Goal: Task Accomplishment & Management: Use online tool/utility

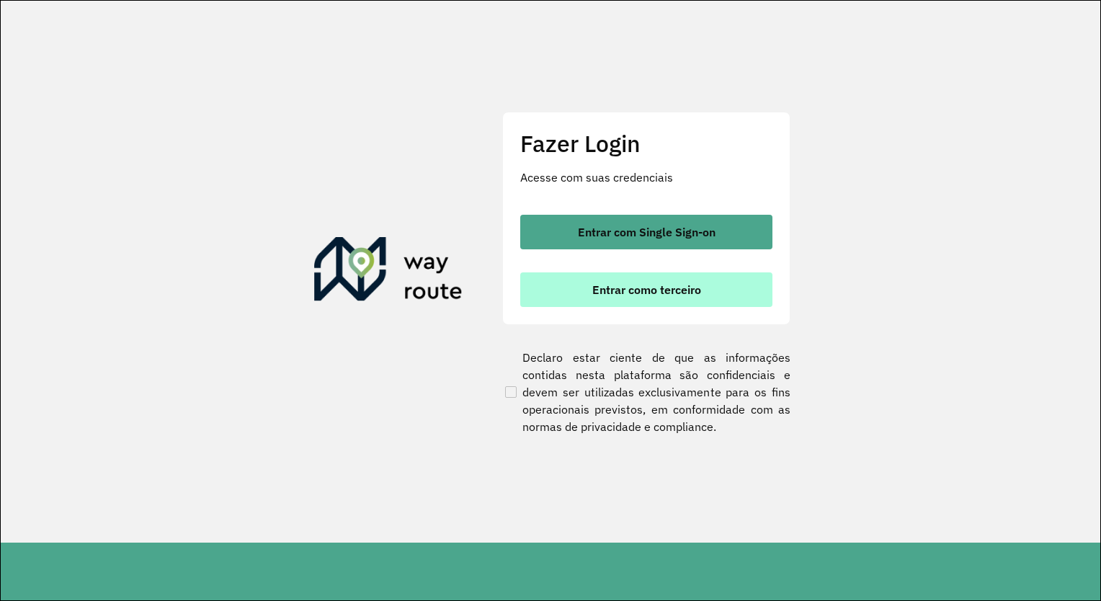
click at [646, 301] on button "Entrar como terceiro" at bounding box center [646, 289] width 252 height 35
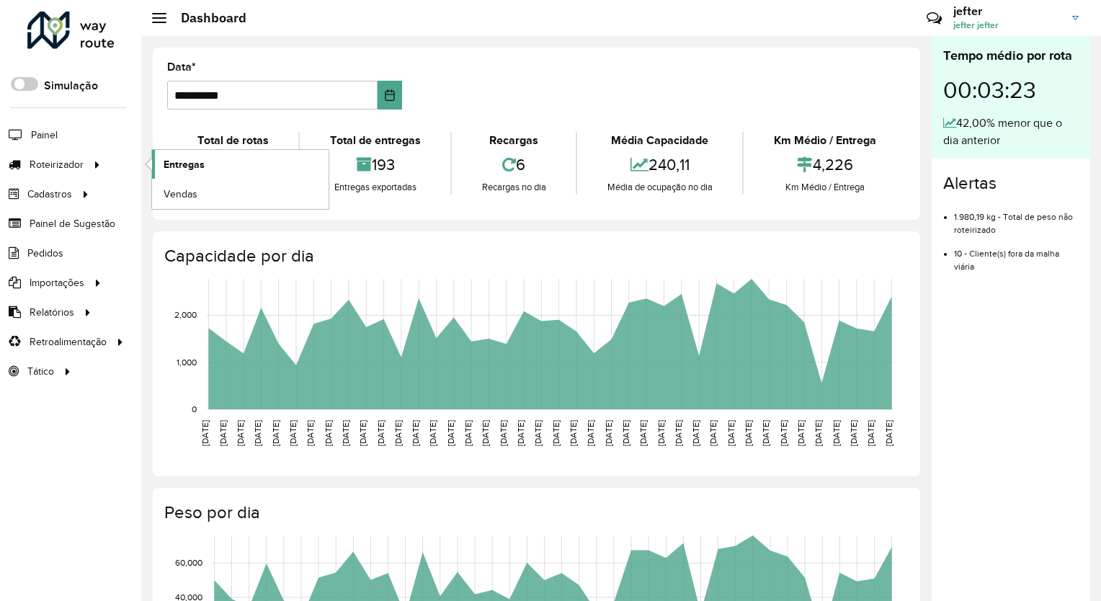
click at [239, 161] on link "Entregas" at bounding box center [240, 164] width 177 height 29
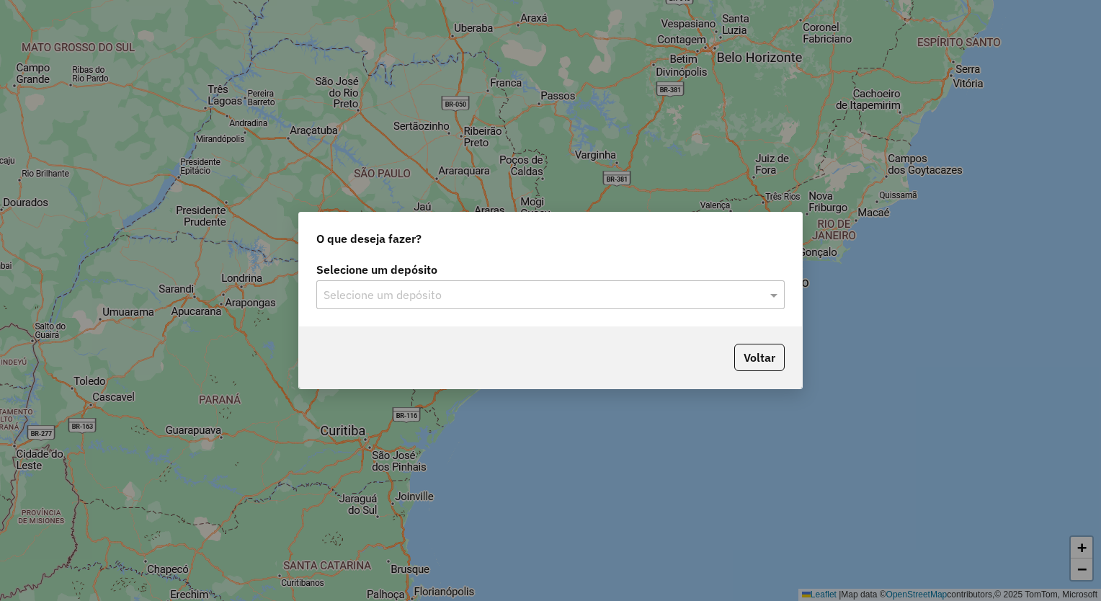
click at [541, 284] on div "Selecione um depósito" at bounding box center [550, 294] width 469 height 29
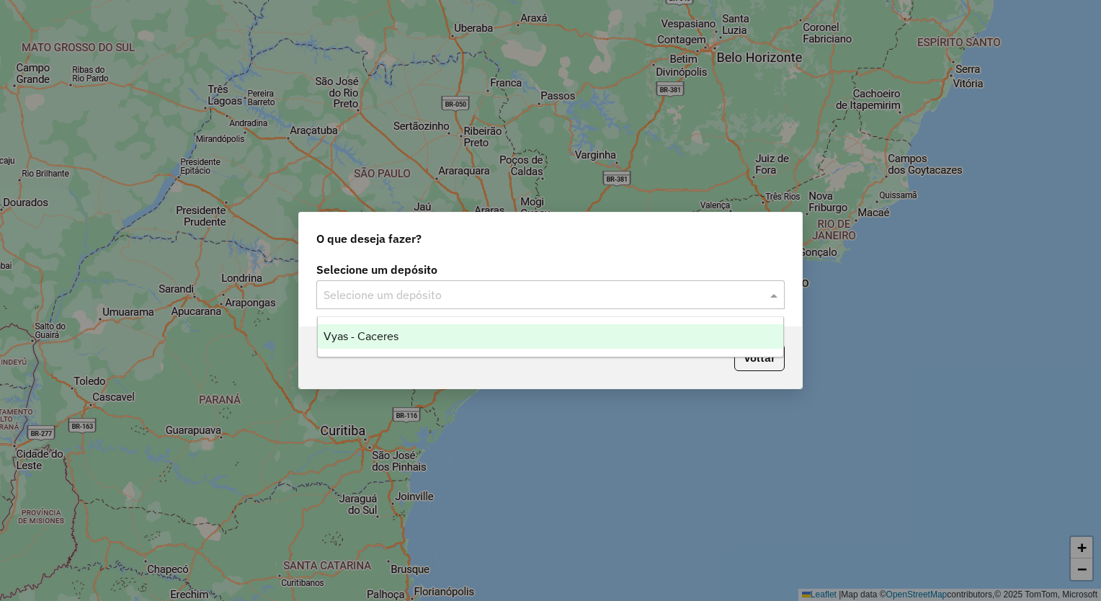
click at [507, 337] on div "Vyas - Caceres" at bounding box center [551, 336] width 466 height 25
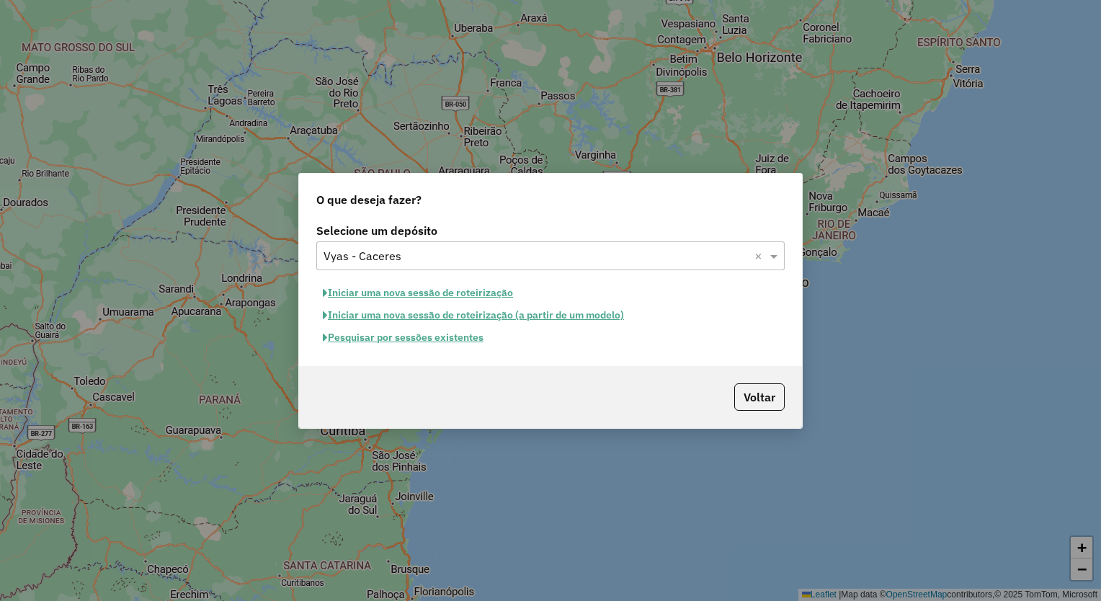
click at [565, 347] on div "Pesquisar por sessões existentes" at bounding box center [550, 338] width 469 height 22
click at [465, 296] on button "Iniciar uma nova sessão de roteirização" at bounding box center [417, 293] width 203 height 22
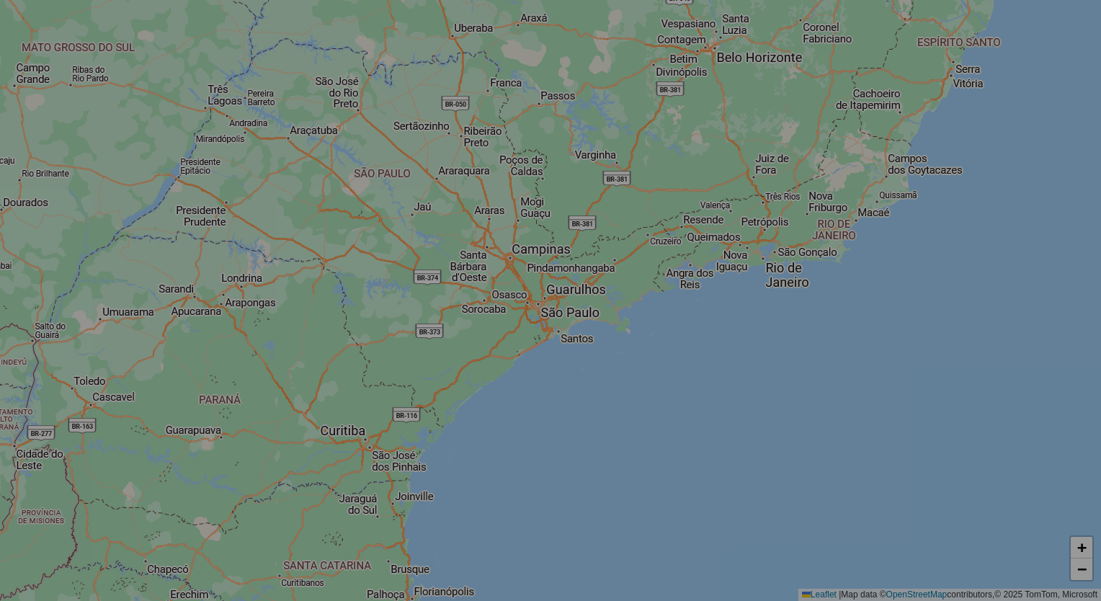
select select "*"
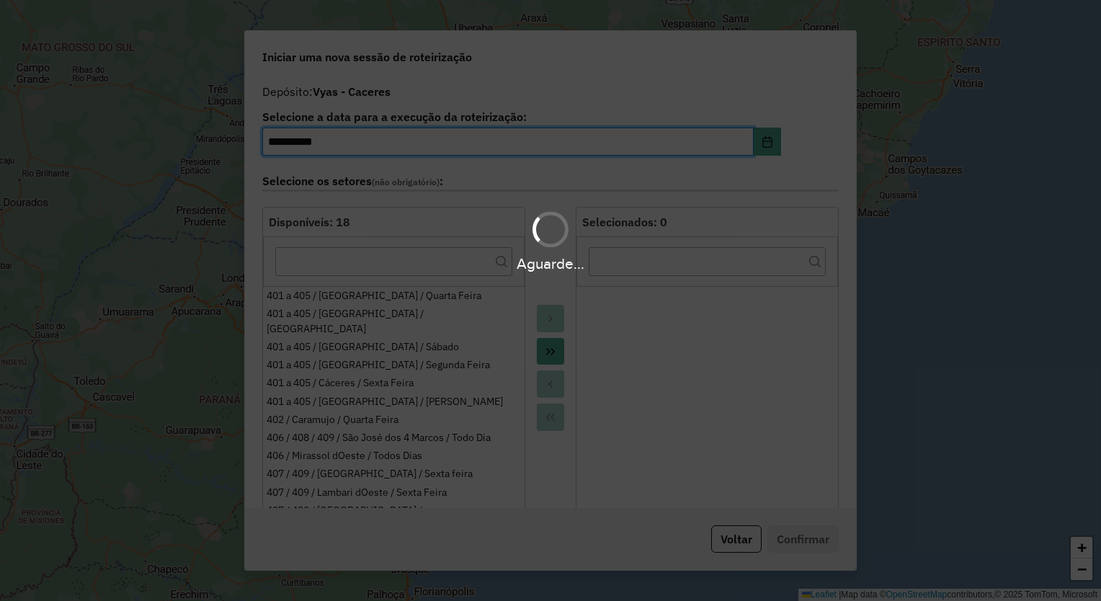
click at [556, 356] on button "Move All to Target" at bounding box center [550, 351] width 27 height 27
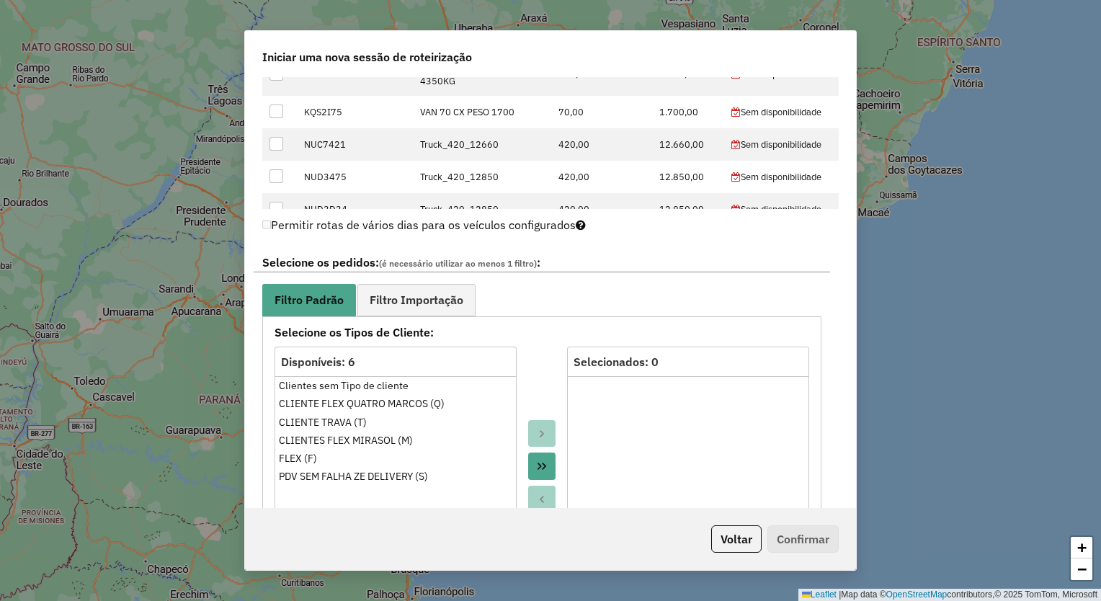
scroll to position [649, 0]
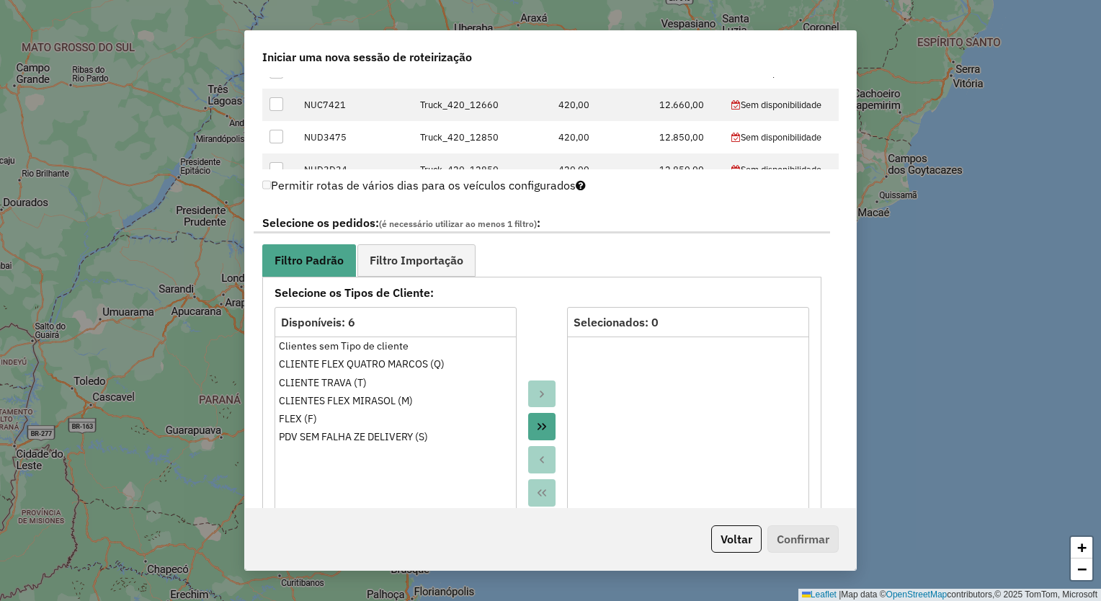
click at [550, 421] on button "Move All to Target" at bounding box center [541, 426] width 27 height 27
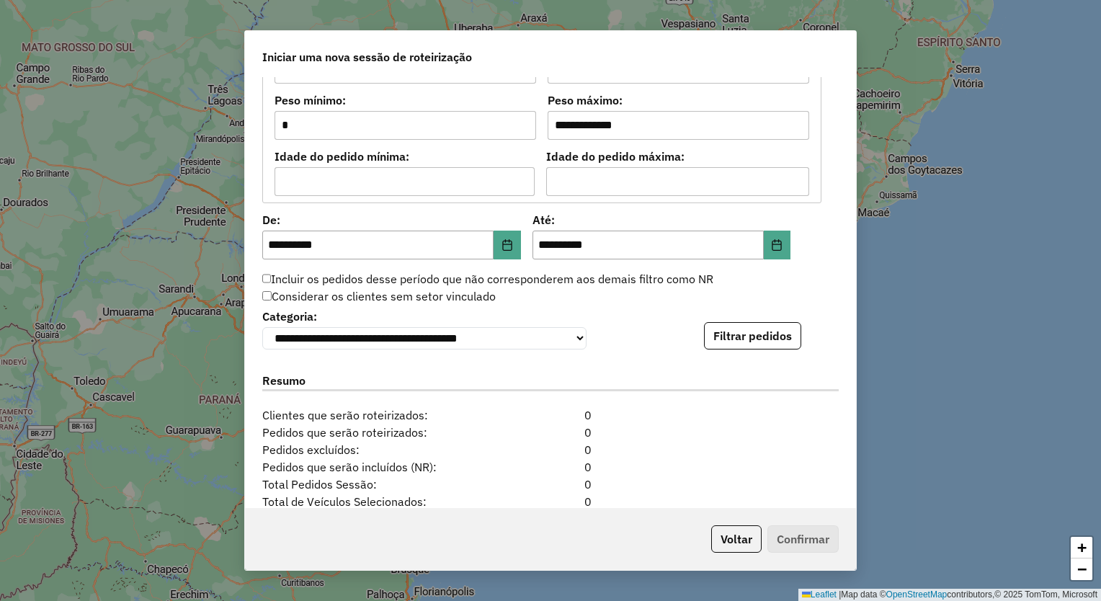
scroll to position [1298, 0]
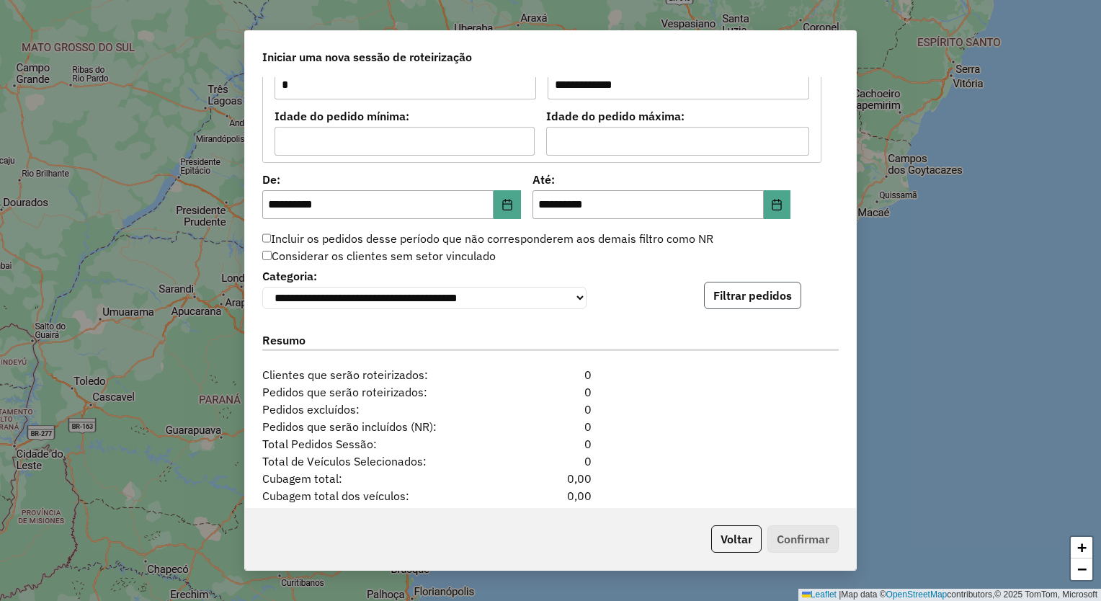
click at [707, 300] on button "Filtrar pedidos" at bounding box center [752, 295] width 97 height 27
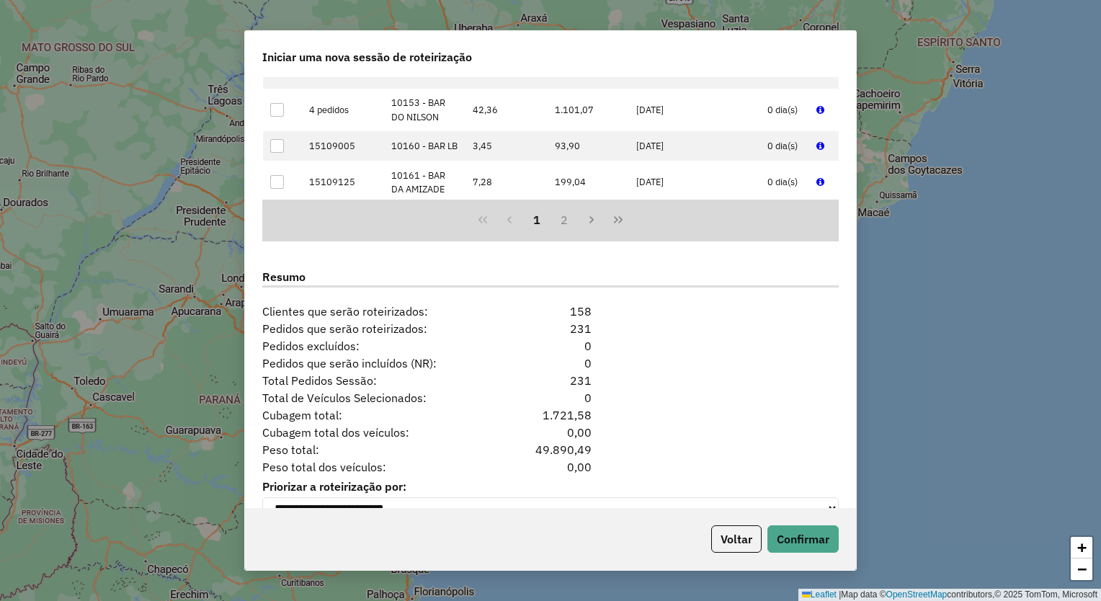
scroll to position [1692, 0]
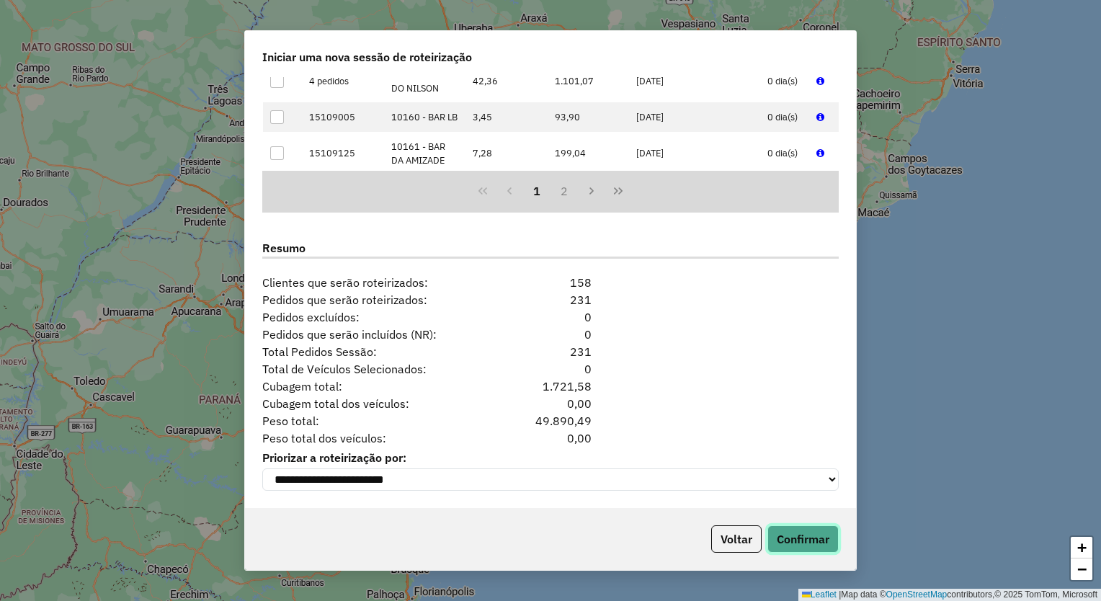
click at [825, 538] on button "Confirmar" at bounding box center [803, 538] width 71 height 27
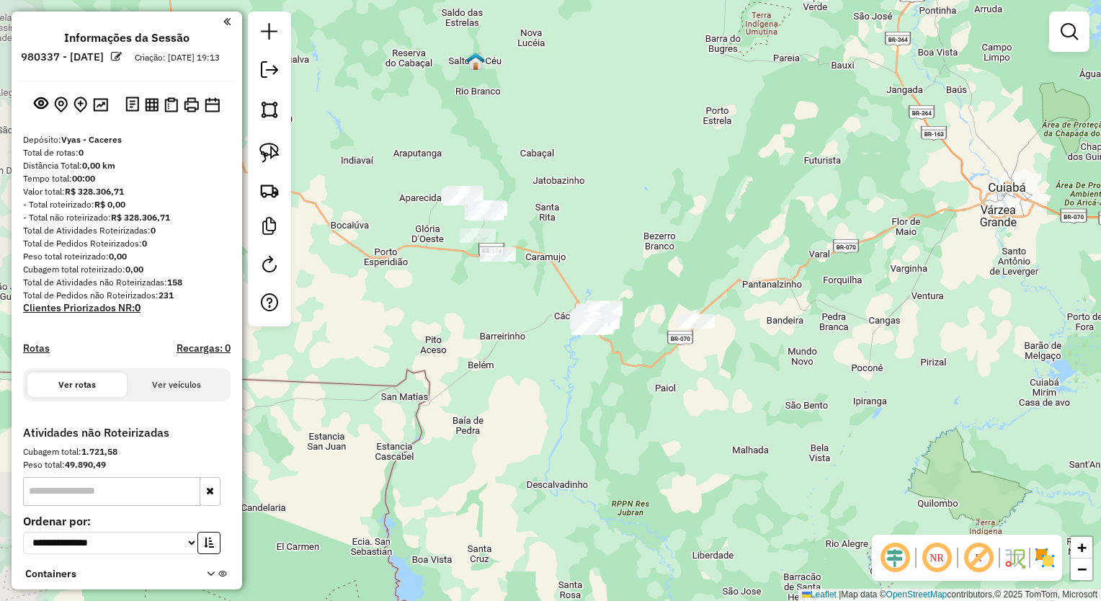
drag, startPoint x: 482, startPoint y: 124, endPoint x: 510, endPoint y: 191, distance: 72.7
click at [508, 211] on div "Janela de atendimento Grade de atendimento Capacidade Transportadoras Veículos …" at bounding box center [550, 300] width 1101 height 601
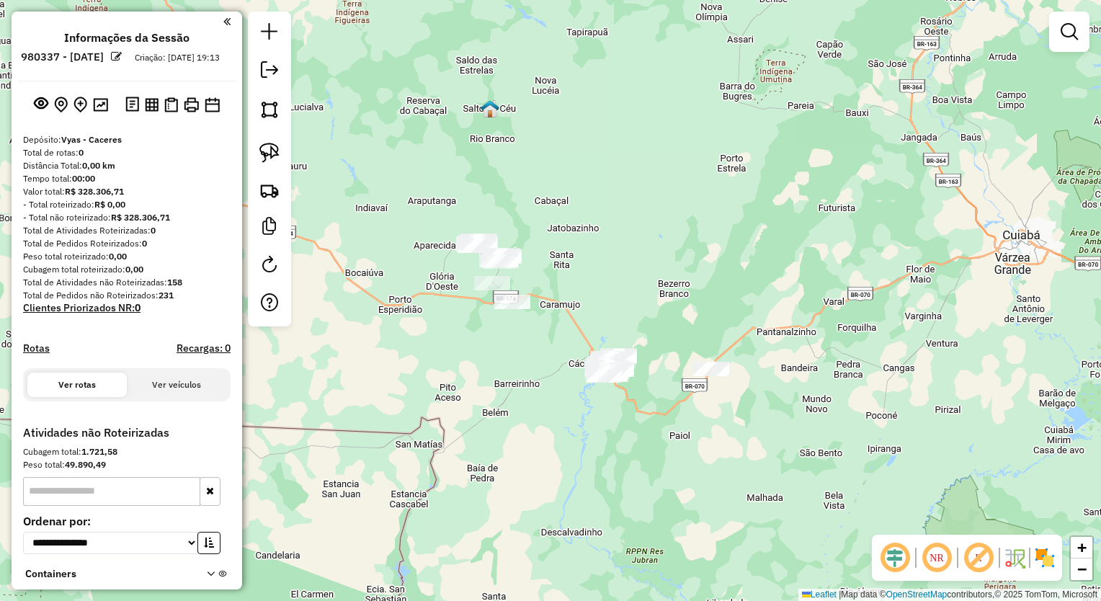
click at [487, 111] on img at bounding box center [490, 108] width 19 height 19
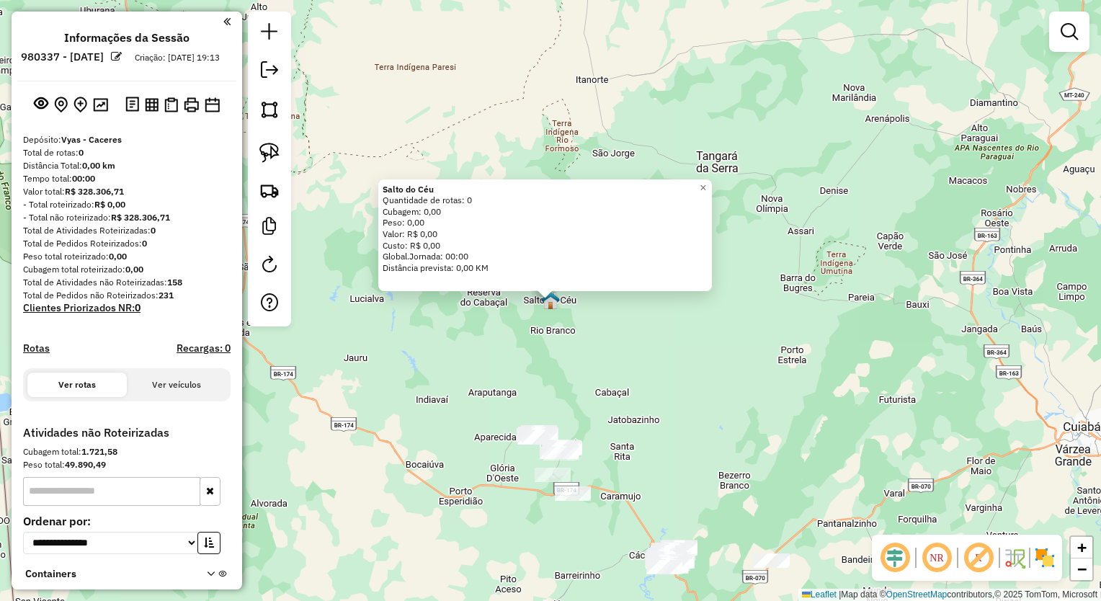
click at [547, 366] on div "Salto do Céu Quantidade de rotas: 0 Cubagem: 0,00 Peso: 0,00 Valor: R$ 0,00 Cus…" at bounding box center [550, 300] width 1101 height 601
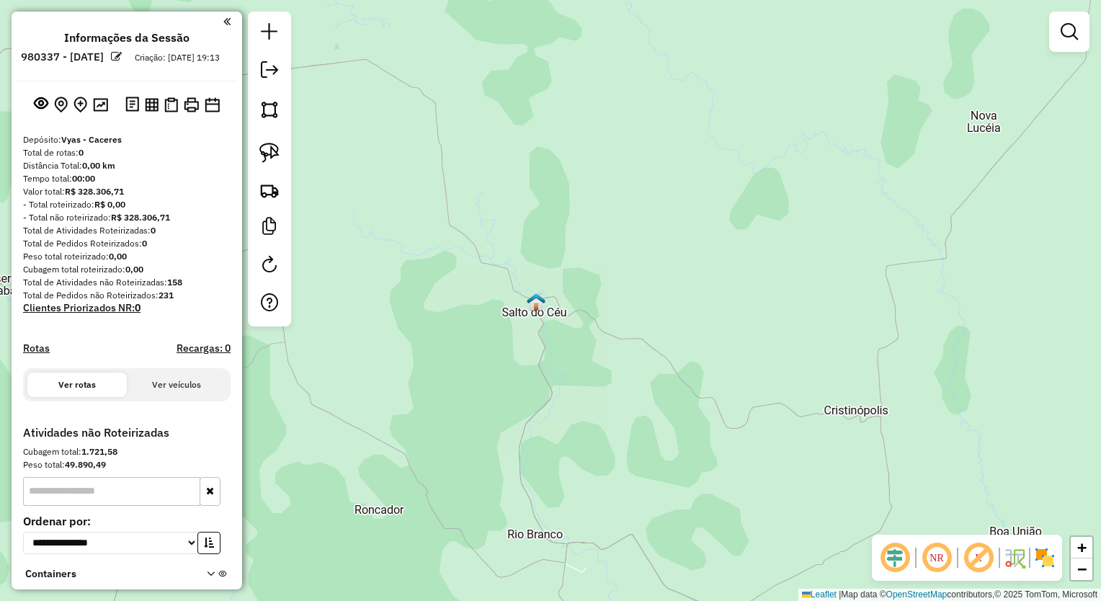
click at [542, 312] on div "Janela de atendimento Grade de atendimento Capacidade Transportadoras Veículos …" at bounding box center [550, 300] width 1101 height 601
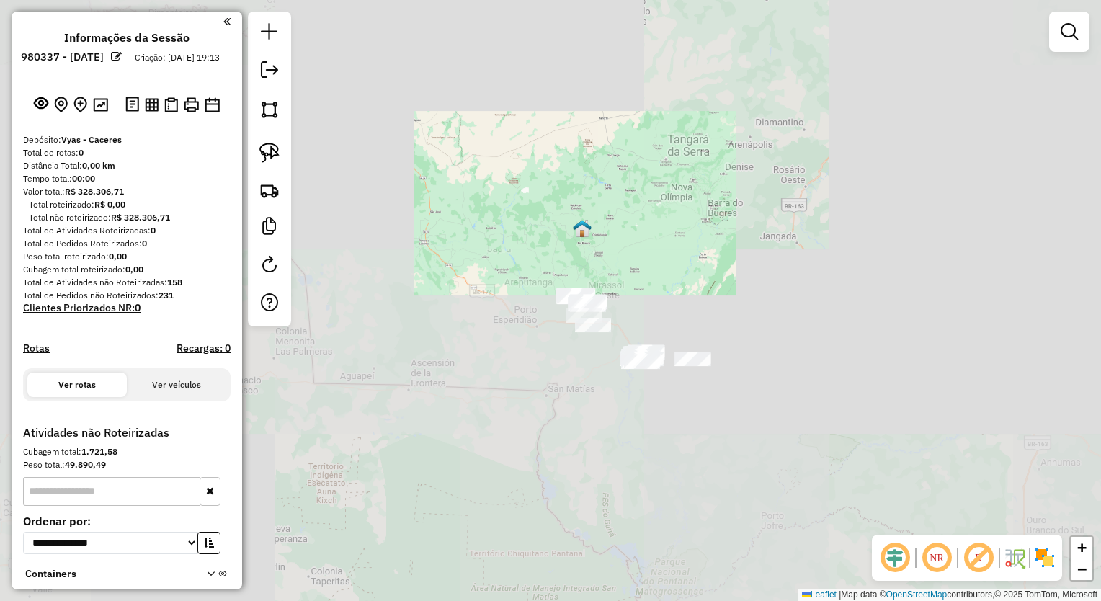
drag, startPoint x: 590, startPoint y: 350, endPoint x: 620, endPoint y: 244, distance: 110.7
click at [620, 245] on div "Janela de atendimento Grade de atendimento Capacidade Transportadoras Veículos …" at bounding box center [550, 300] width 1101 height 601
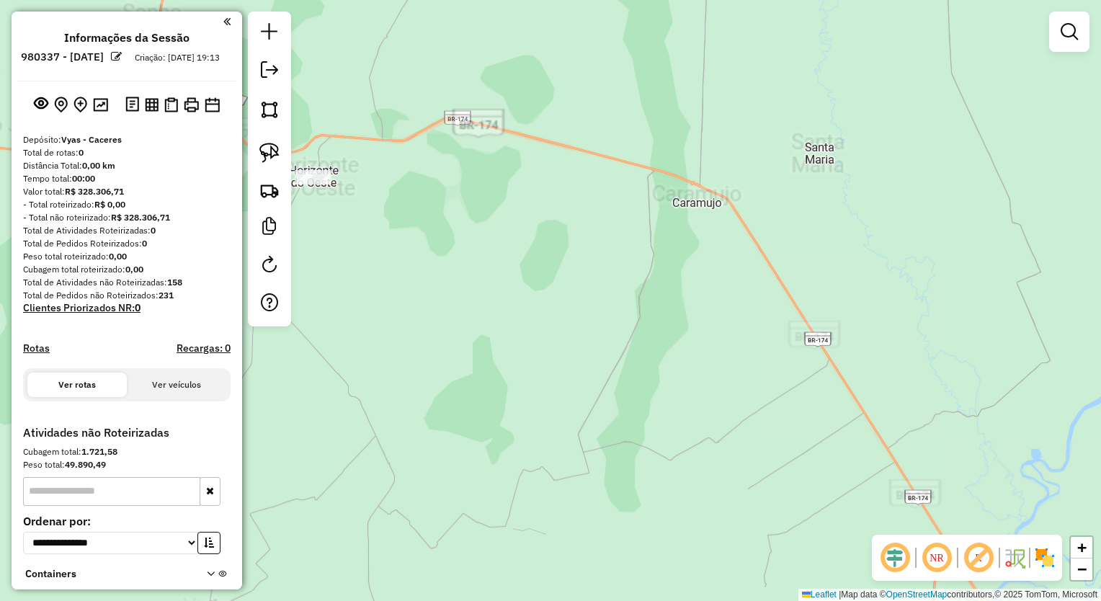
drag, startPoint x: 979, startPoint y: 402, endPoint x: 588, endPoint y: 92, distance: 498.7
click at [585, 68] on div "Janela de atendimento Grade de atendimento Capacidade Transportadoras Veículos …" at bounding box center [550, 300] width 1101 height 601
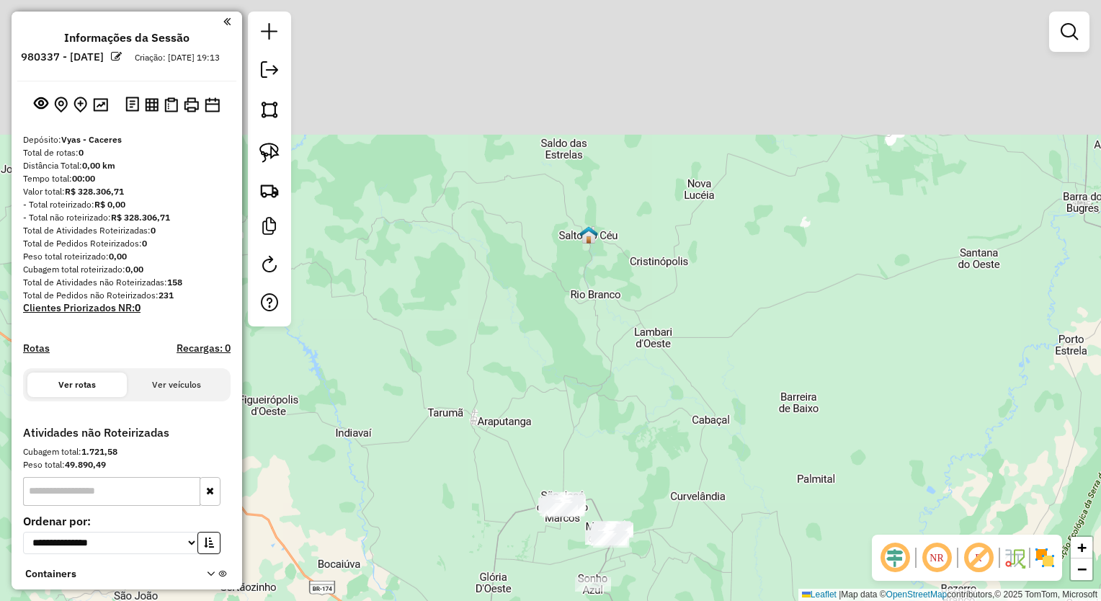
drag, startPoint x: 598, startPoint y: 177, endPoint x: 658, endPoint y: 367, distance: 199.7
click at [658, 367] on div "Janela de atendimento Grade de atendimento Capacidade Transportadoras Veículos …" at bounding box center [550, 300] width 1101 height 601
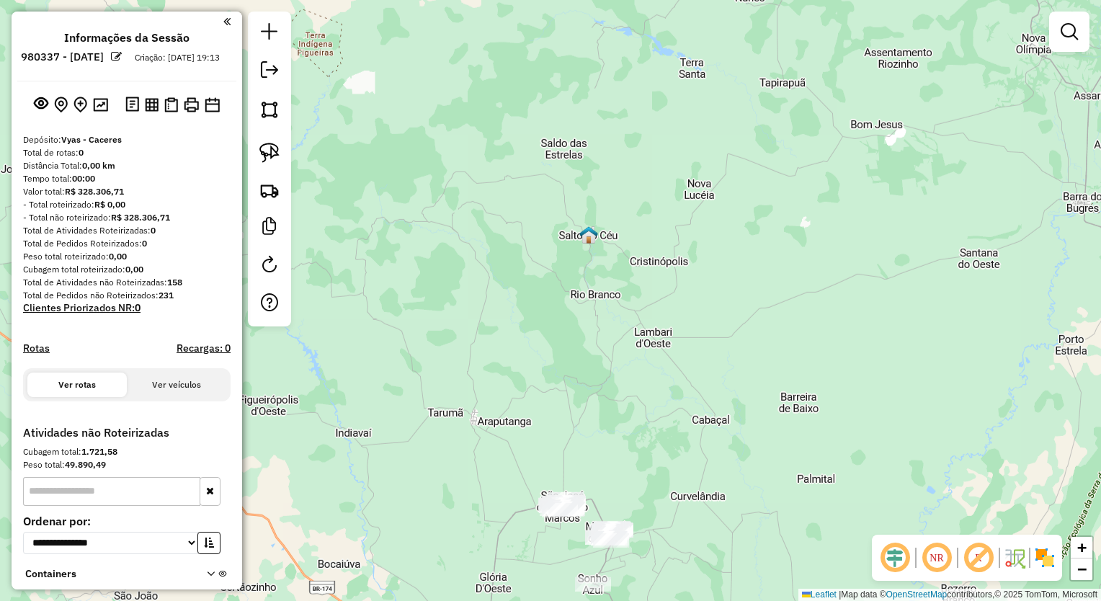
click at [591, 239] on img at bounding box center [589, 235] width 19 height 19
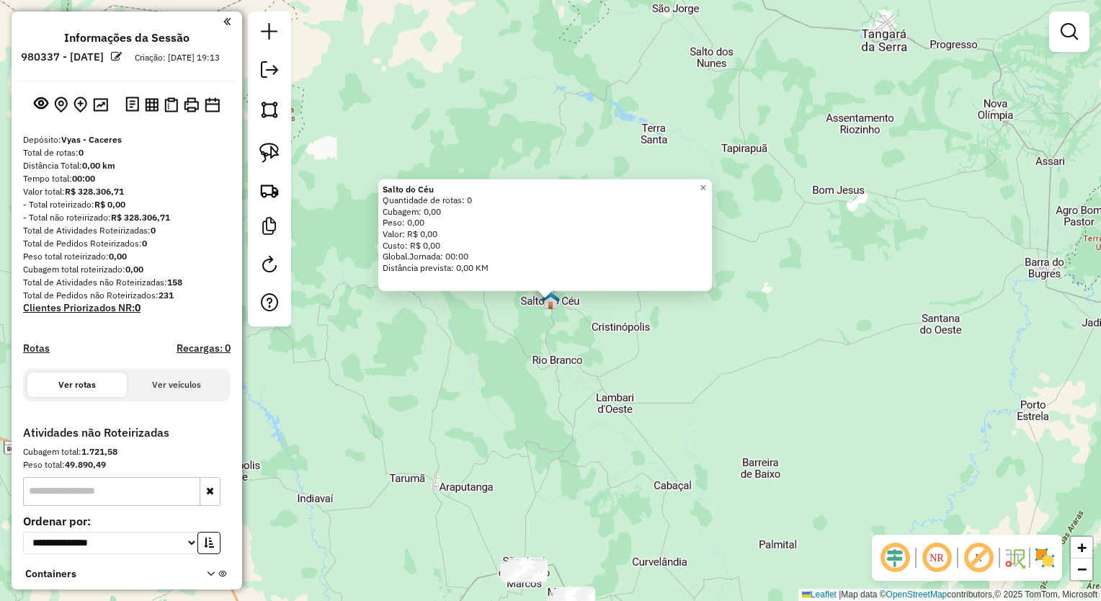
click at [660, 402] on div "Salto do Céu Quantidade de rotas: 0 Cubagem: 0,00 Peso: 0,00 Valor: R$ 0,00 Cus…" at bounding box center [550, 300] width 1101 height 601
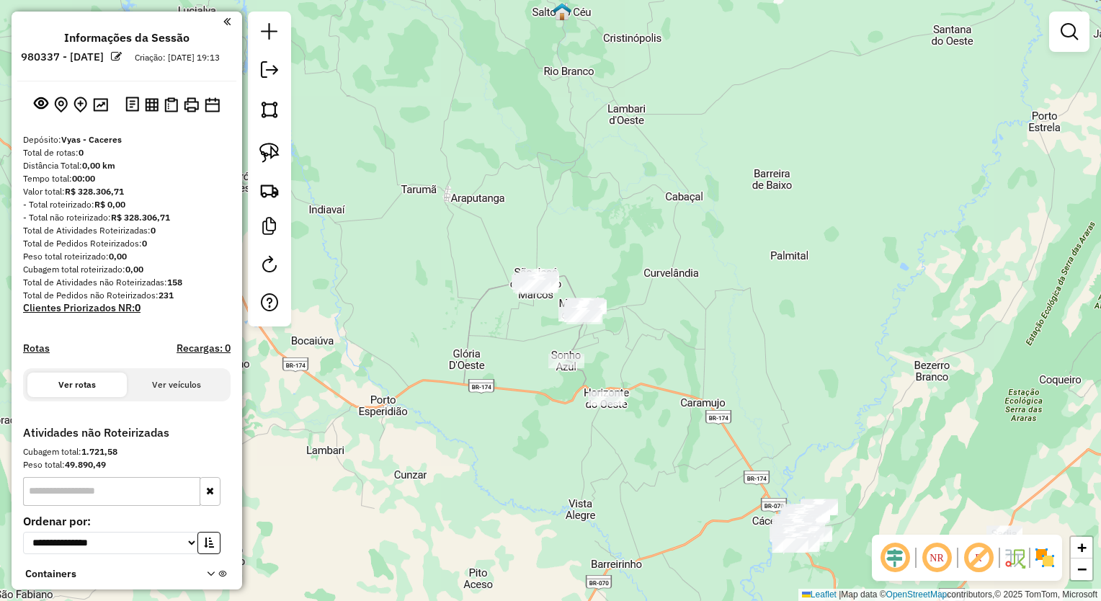
click at [688, 143] on div "Janela de atendimento Grade de atendimento Capacidade Transportadoras Veículos …" at bounding box center [550, 300] width 1101 height 601
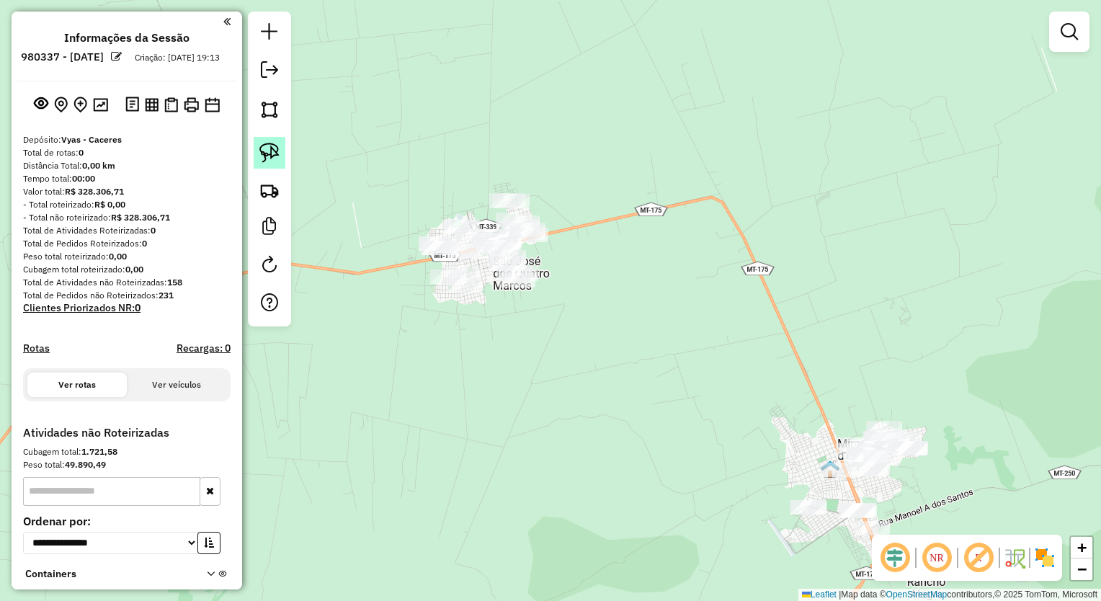
click at [278, 151] on img at bounding box center [270, 153] width 20 height 20
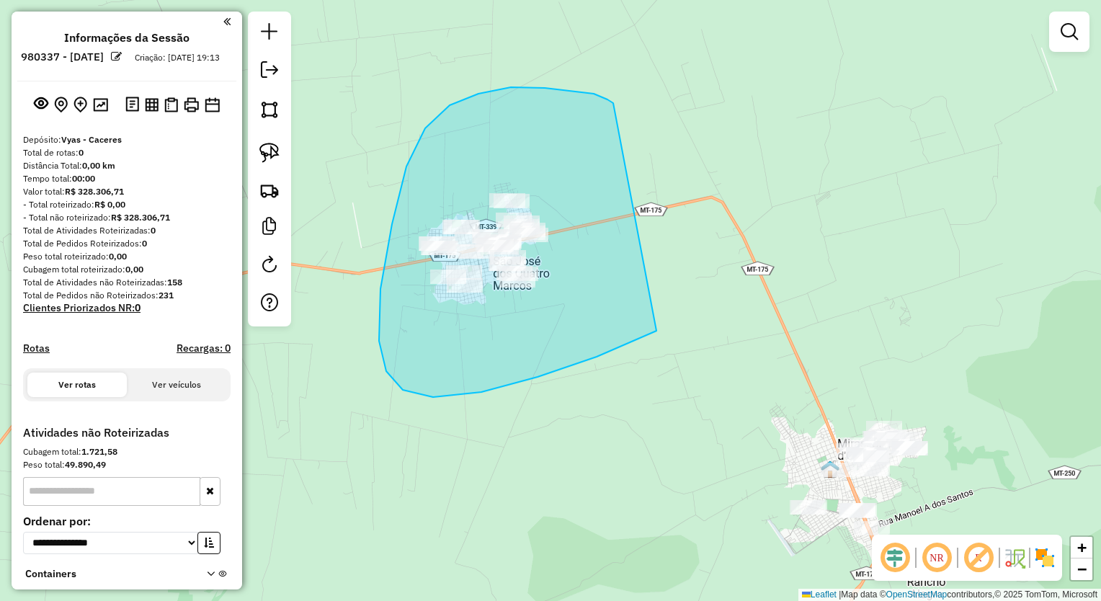
drag, startPoint x: 545, startPoint y: 88, endPoint x: 789, endPoint y: 241, distance: 288.6
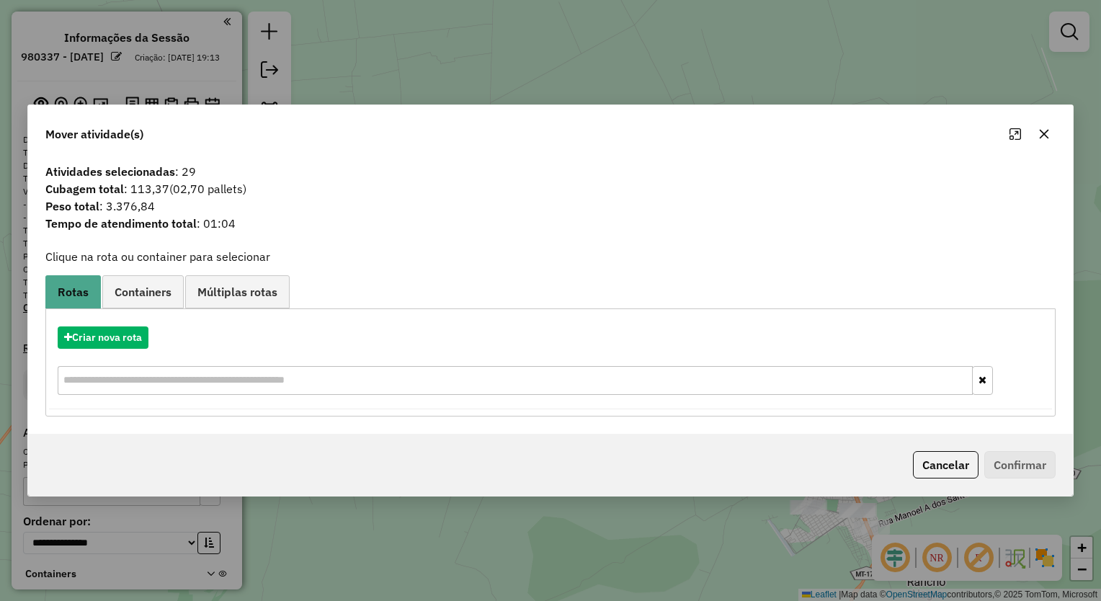
click at [1050, 138] on icon "button" at bounding box center [1045, 134] width 12 height 12
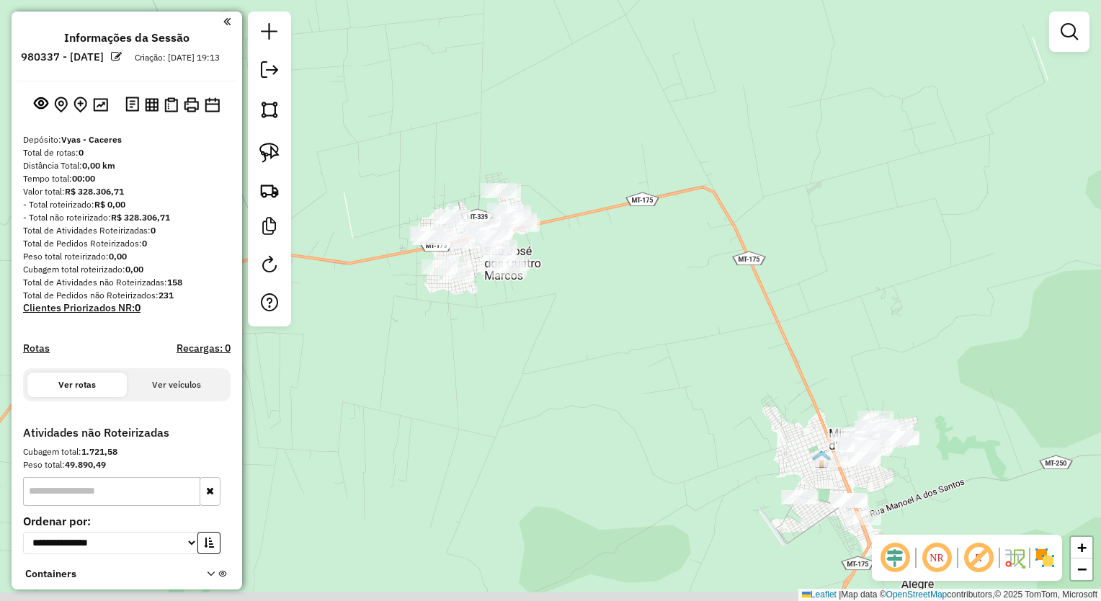
drag, startPoint x: 542, startPoint y: 277, endPoint x: 338, endPoint y: 110, distance: 263.8
click at [507, 142] on div "Janela de atendimento Grade de atendimento Capacidade Transportadoras Veículos …" at bounding box center [550, 300] width 1101 height 601
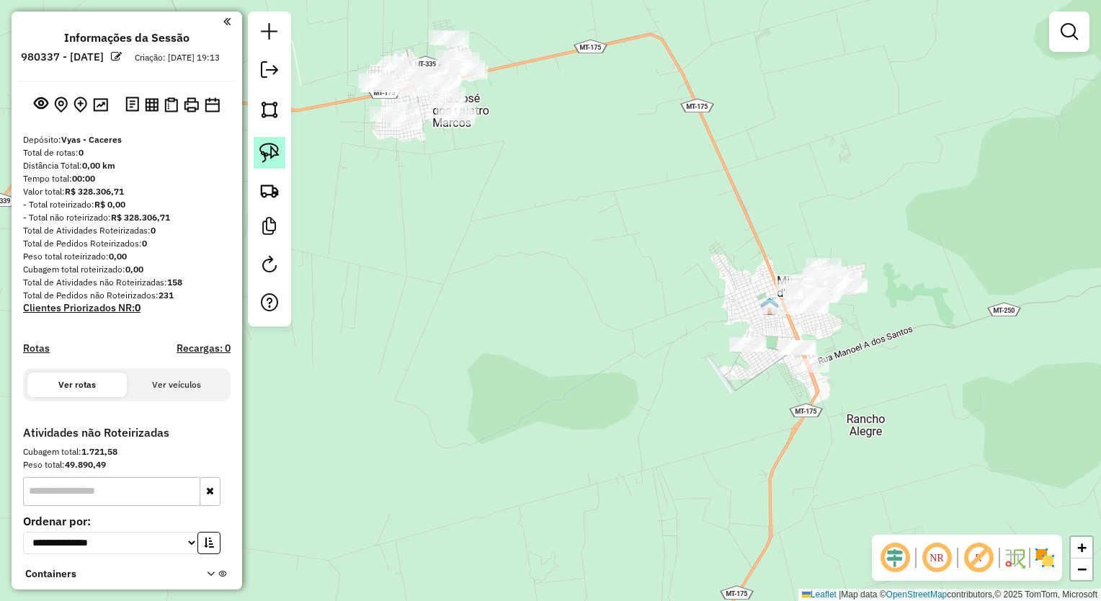
click at [265, 156] on img at bounding box center [270, 153] width 20 height 20
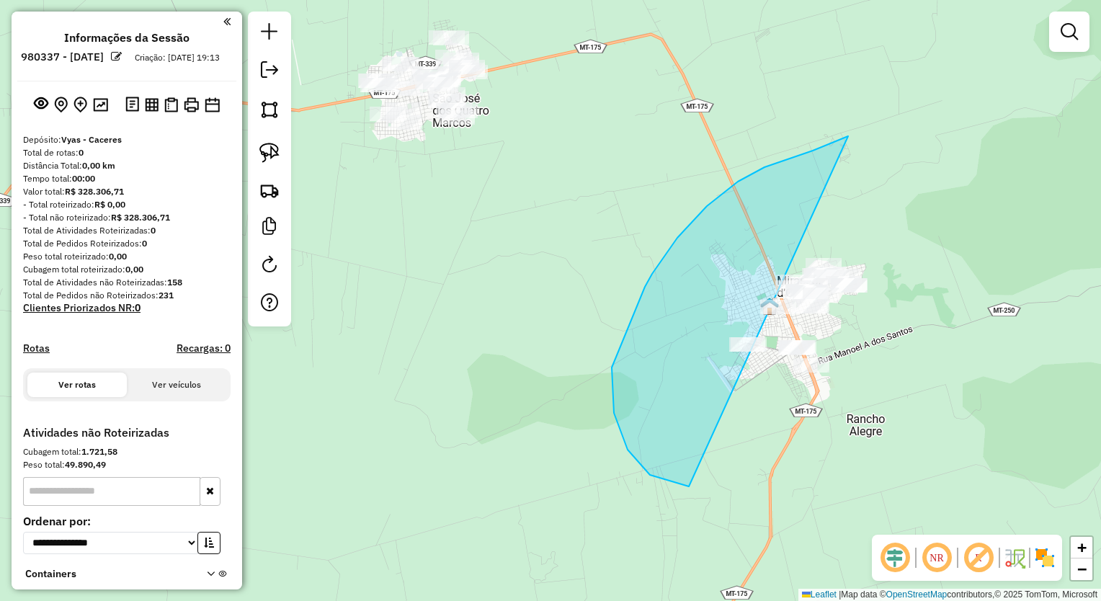
drag, startPoint x: 840, startPoint y: 140, endPoint x: 1101, endPoint y: 306, distance: 309.5
click at [1101, 303] on html "**********" at bounding box center [550, 300] width 1101 height 601
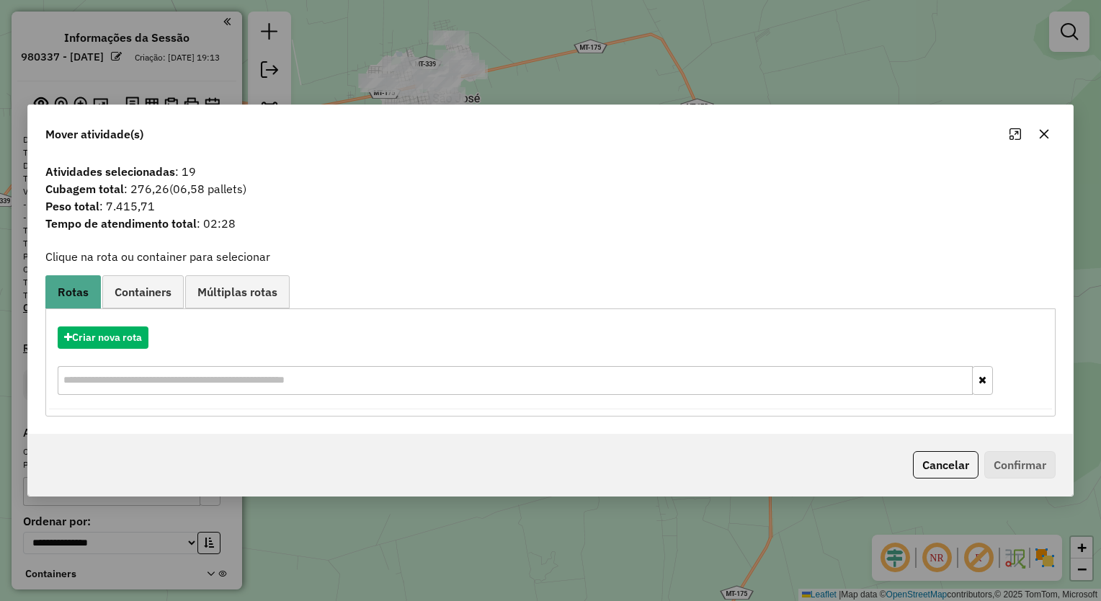
click at [1047, 135] on icon "button" at bounding box center [1045, 134] width 12 height 12
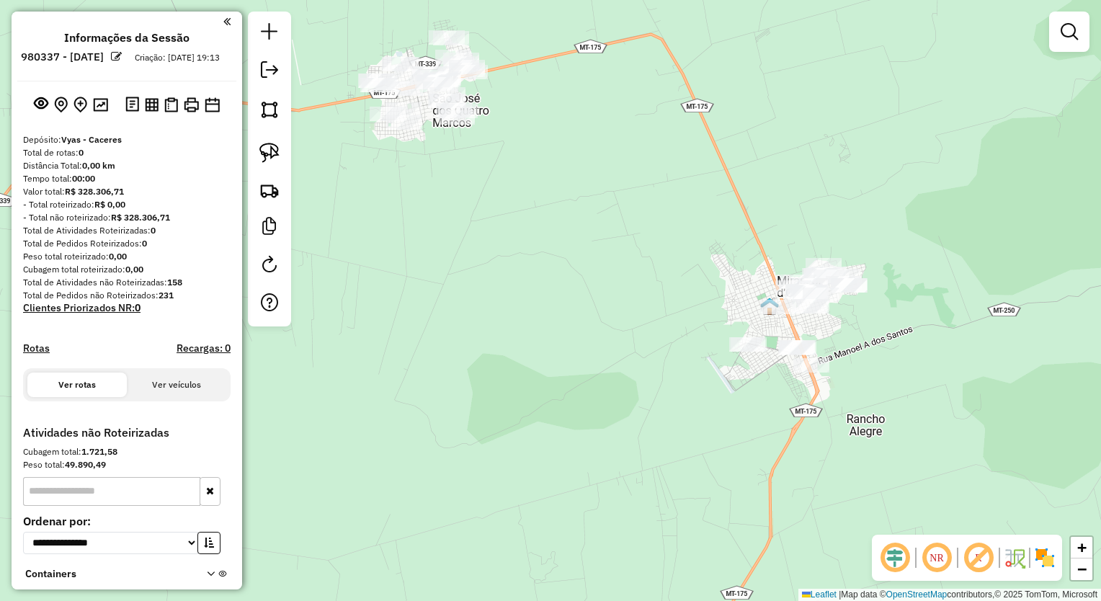
click at [388, 345] on div "Janela de atendimento Grade de atendimento Capacidade Transportadoras Veículos …" at bounding box center [550, 300] width 1101 height 601
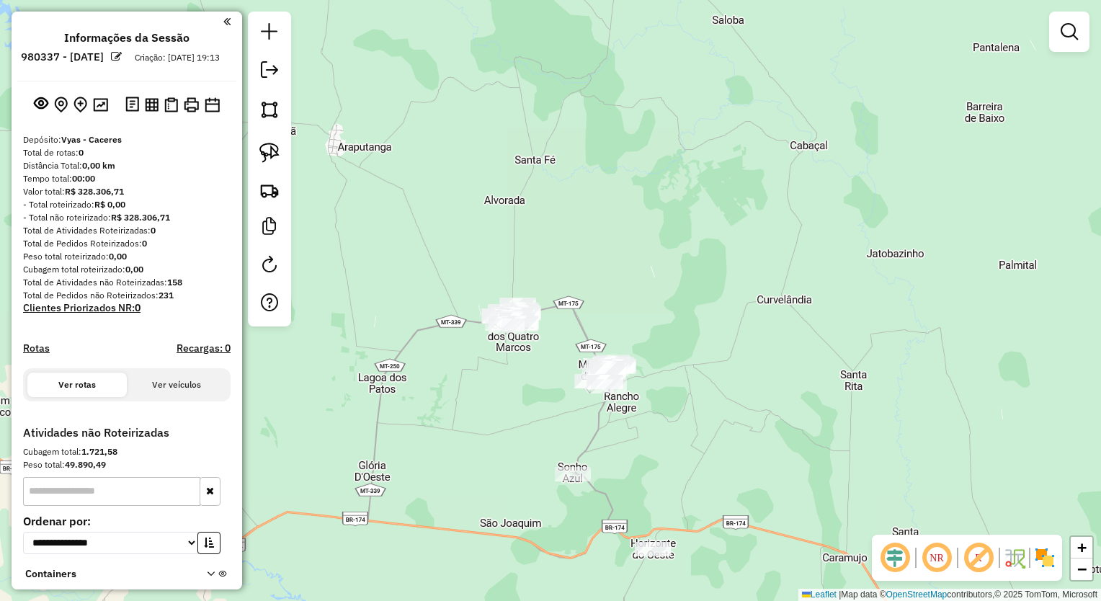
drag, startPoint x: 727, startPoint y: 447, endPoint x: 707, endPoint y: 342, distance: 107.0
click at [709, 342] on div "Janela de atendimento Grade de atendimento Capacidade Transportadoras Veículos …" at bounding box center [550, 300] width 1101 height 601
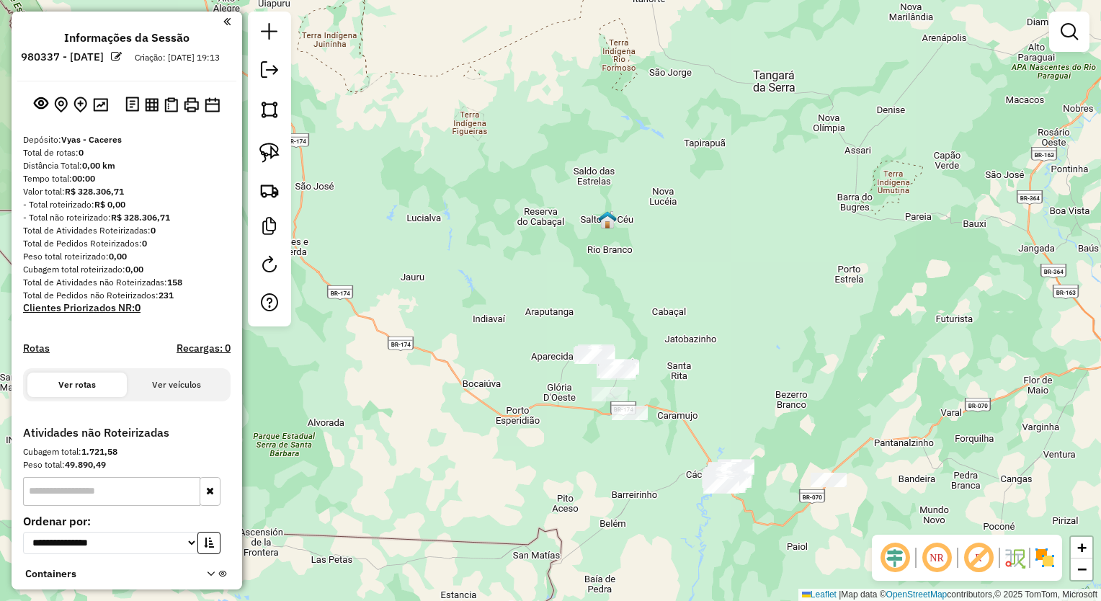
drag, startPoint x: 784, startPoint y: 460, endPoint x: 743, endPoint y: 432, distance: 49.2
click at [745, 432] on div "Janela de atendimento Grade de atendimento Capacidade Transportadoras Veículos …" at bounding box center [550, 300] width 1101 height 601
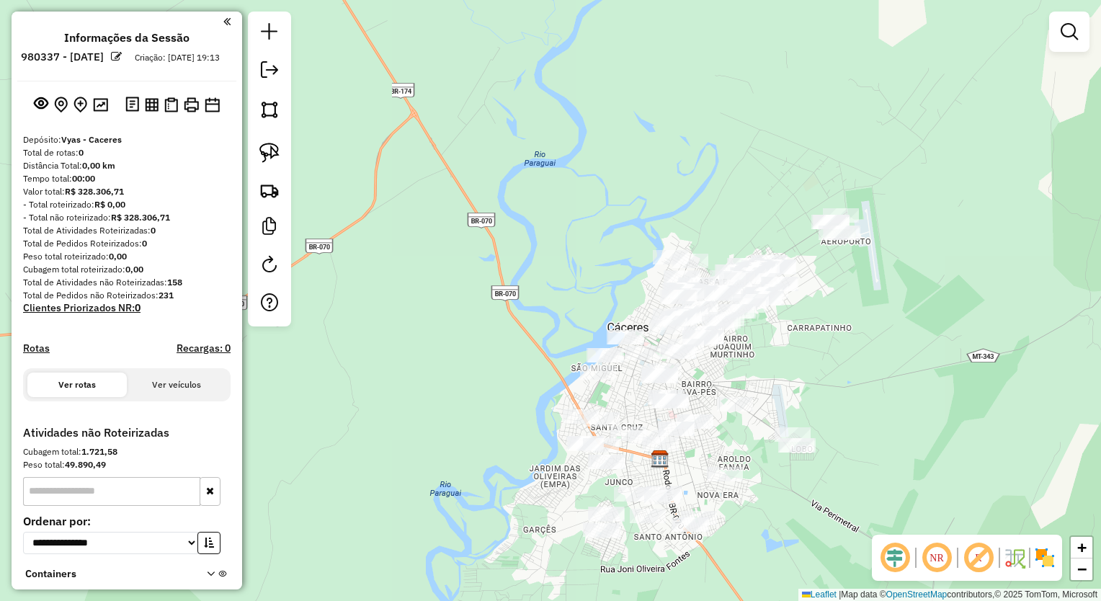
drag, startPoint x: 819, startPoint y: 378, endPoint x: 683, endPoint y: 267, distance: 174.7
click at [683, 267] on div "Janela de atendimento Grade de atendimento Capacidade Transportadoras Veículos …" at bounding box center [550, 300] width 1101 height 601
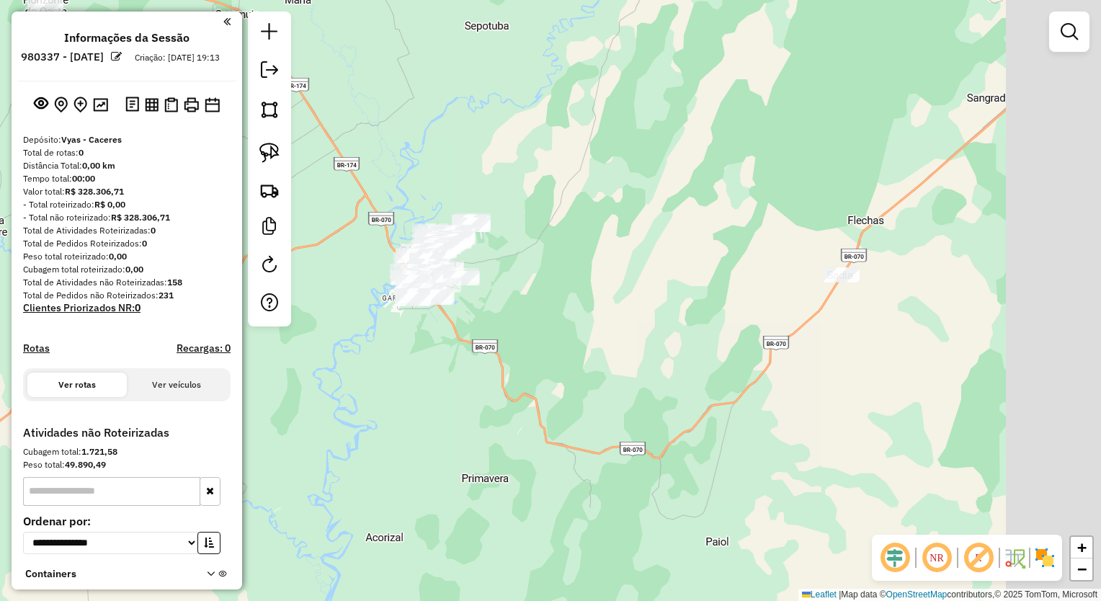
drag, startPoint x: 624, startPoint y: 334, endPoint x: 644, endPoint y: 337, distance: 19.6
click at [617, 343] on div "Janela de atendimento Grade de atendimento Capacidade Transportadoras Veículos …" at bounding box center [550, 300] width 1101 height 601
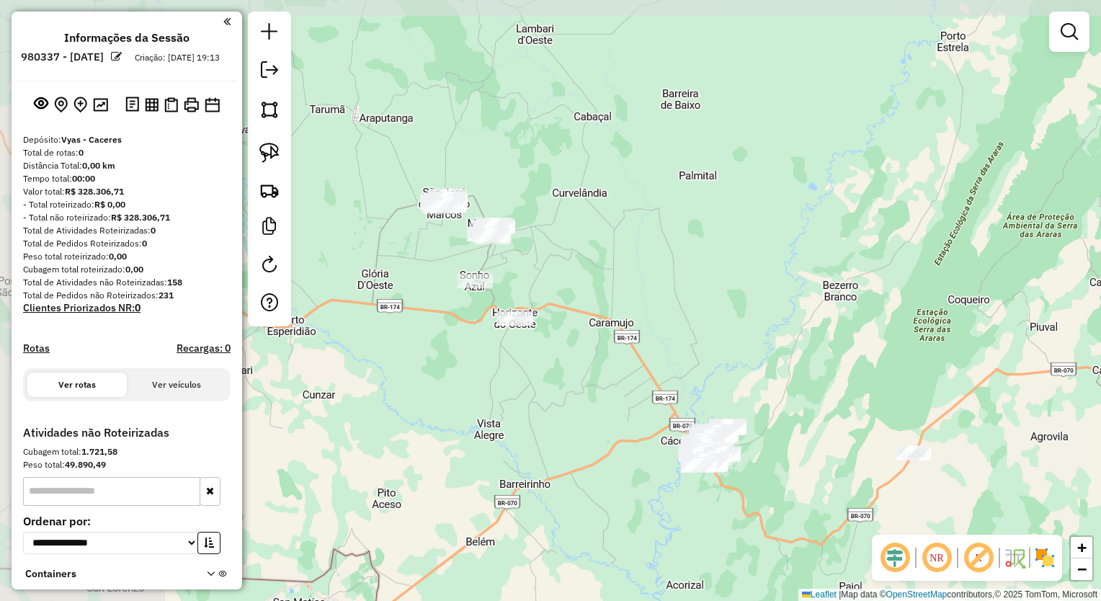
drag, startPoint x: 698, startPoint y: 365, endPoint x: 853, endPoint y: 421, distance: 164.2
click at [820, 440] on div "Janela de atendimento Grade de atendimento Capacidade Transportadoras Veículos …" at bounding box center [550, 300] width 1101 height 601
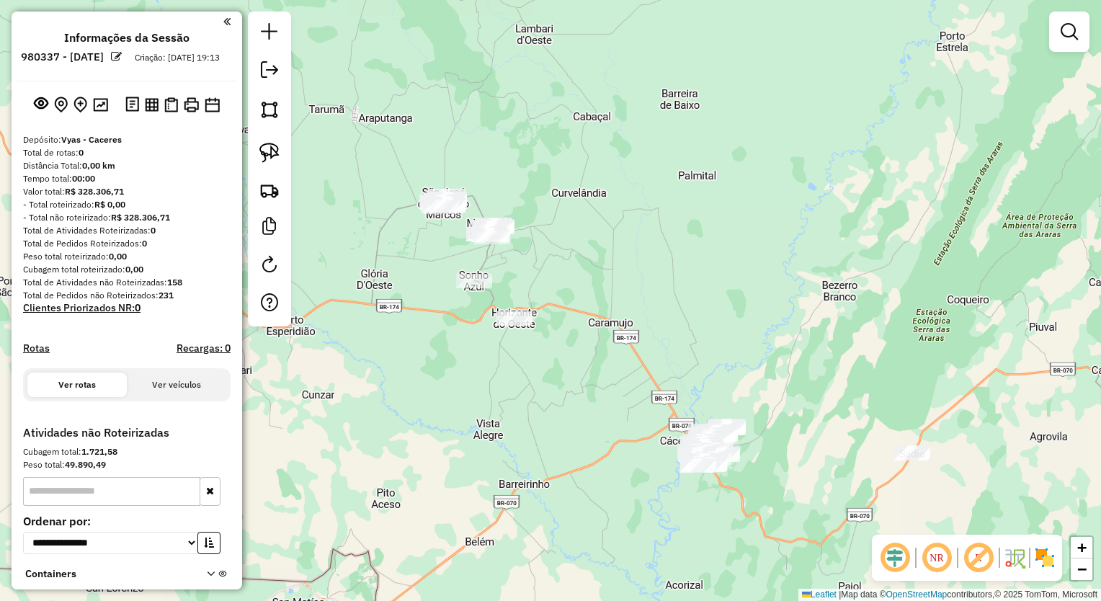
drag, startPoint x: 542, startPoint y: 275, endPoint x: 680, endPoint y: 359, distance: 162.1
click at [680, 359] on div "Janela de atendimento Grade de atendimento Capacidade Transportadoras Veículos …" at bounding box center [550, 300] width 1101 height 601
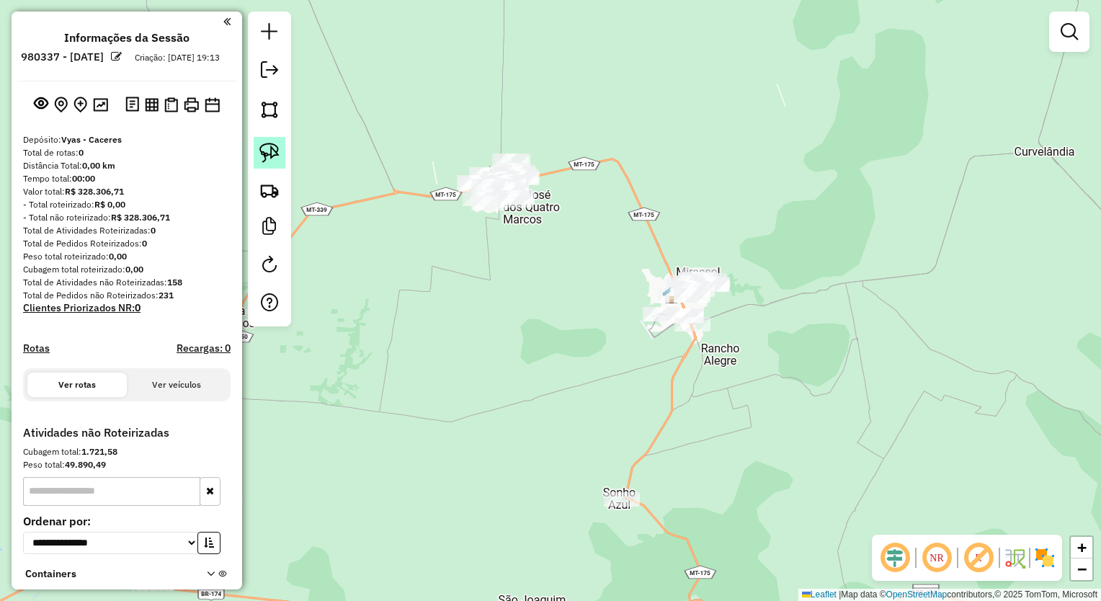
click at [278, 154] on img at bounding box center [270, 153] width 20 height 20
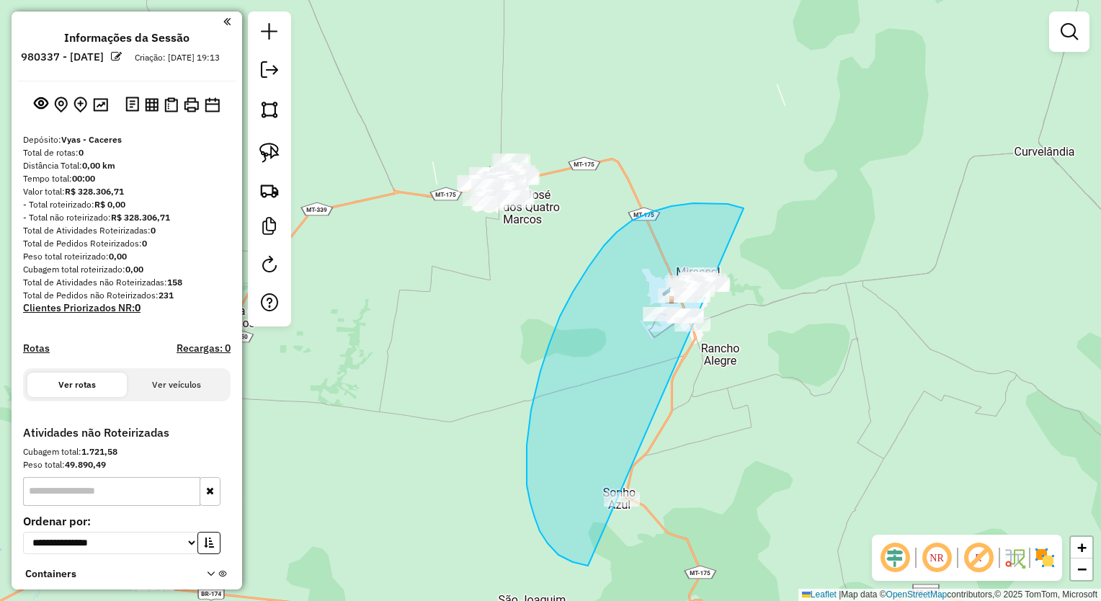
drag, startPoint x: 693, startPoint y: 203, endPoint x: 906, endPoint y: 402, distance: 291.2
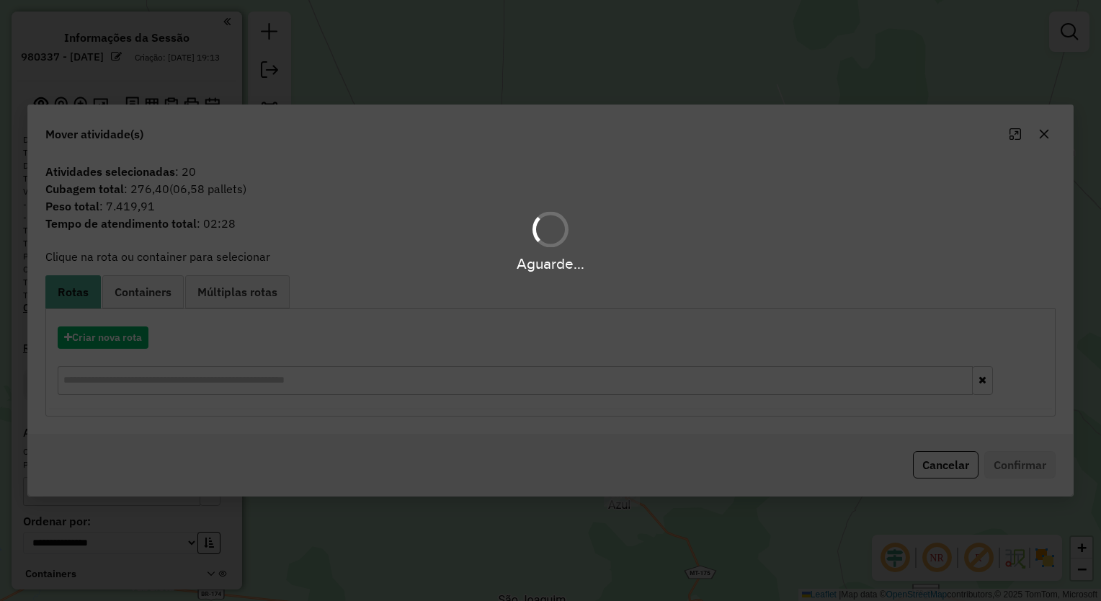
click at [1038, 133] on hb-app "**********" at bounding box center [550, 300] width 1101 height 601
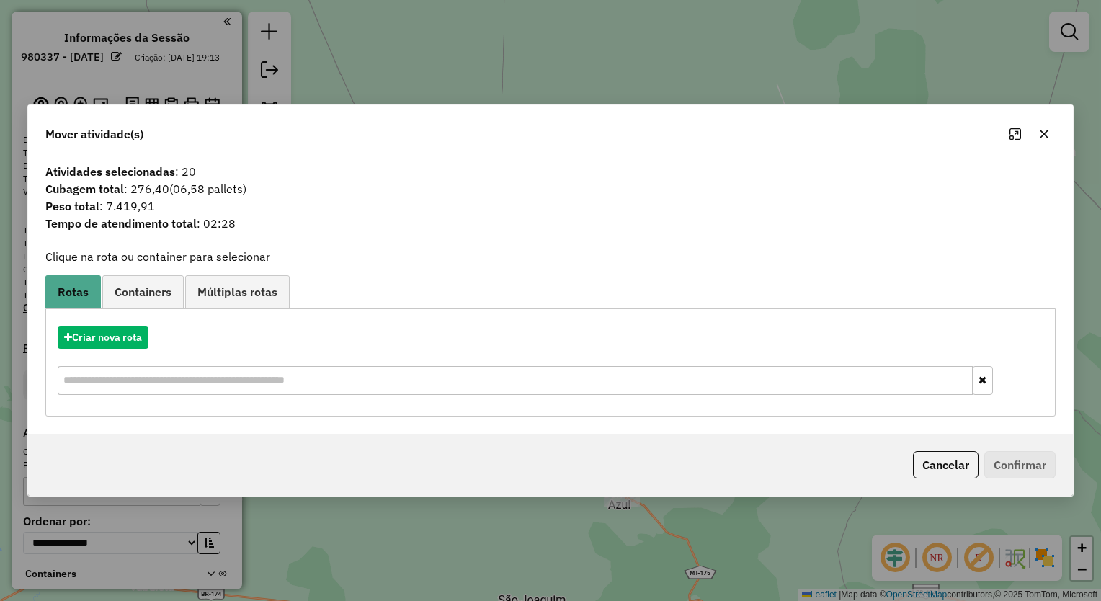
click at [1047, 133] on icon "button" at bounding box center [1045, 134] width 12 height 12
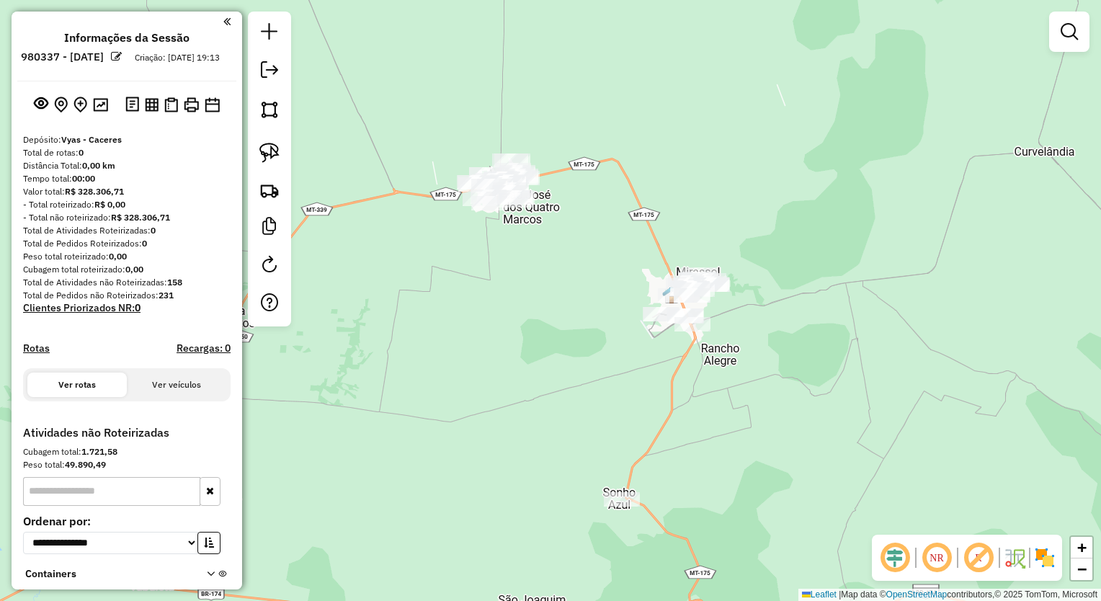
click at [696, 434] on div "Janela de atendimento Grade de atendimento Capacidade Transportadoras Veículos …" at bounding box center [550, 300] width 1101 height 601
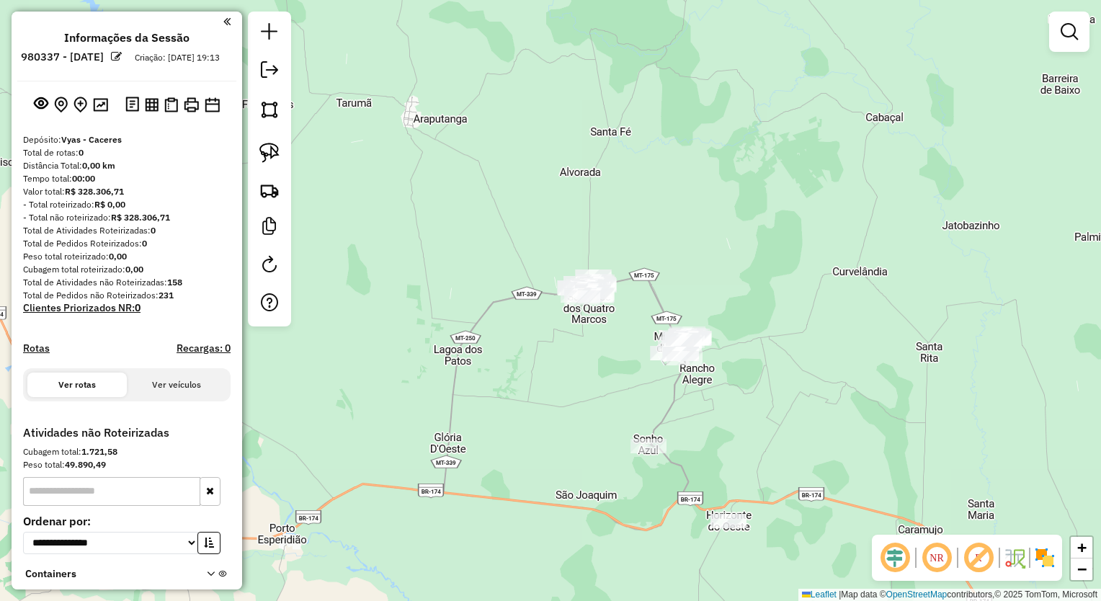
drag, startPoint x: 774, startPoint y: 438, endPoint x: 727, endPoint y: 337, distance: 112.2
click at [735, 342] on div "Janela de atendimento Grade de atendimento Capacidade Transportadoras Veículos …" at bounding box center [550, 300] width 1101 height 601
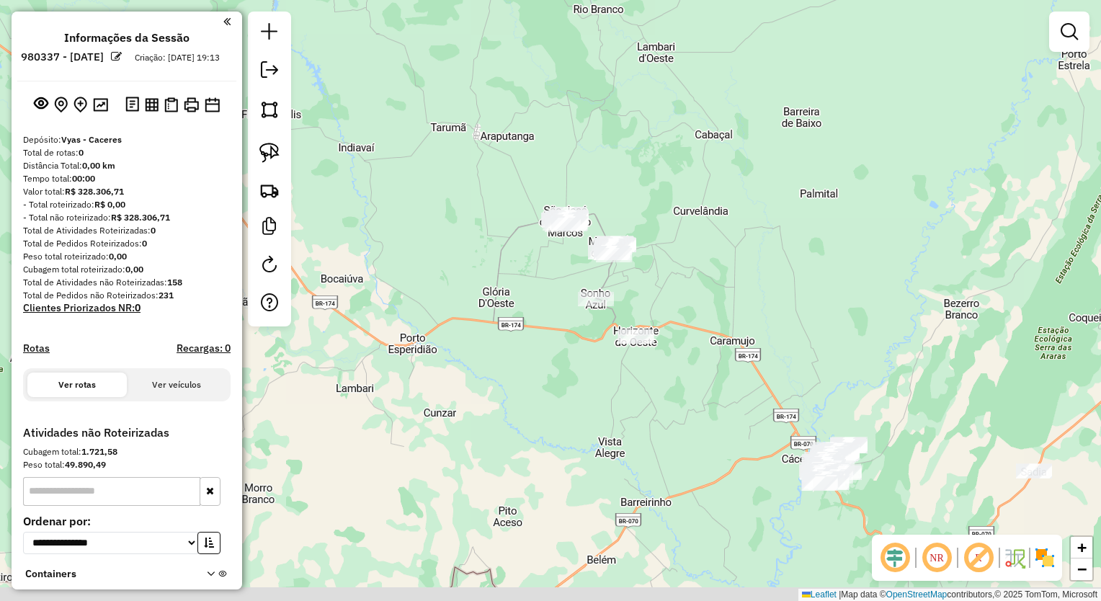
drag, startPoint x: 738, startPoint y: 298, endPoint x: 724, endPoint y: 307, distance: 16.8
click at [701, 284] on div "Janela de atendimento Grade de atendimento Capacidade Transportadoras Veículos …" at bounding box center [550, 300] width 1101 height 601
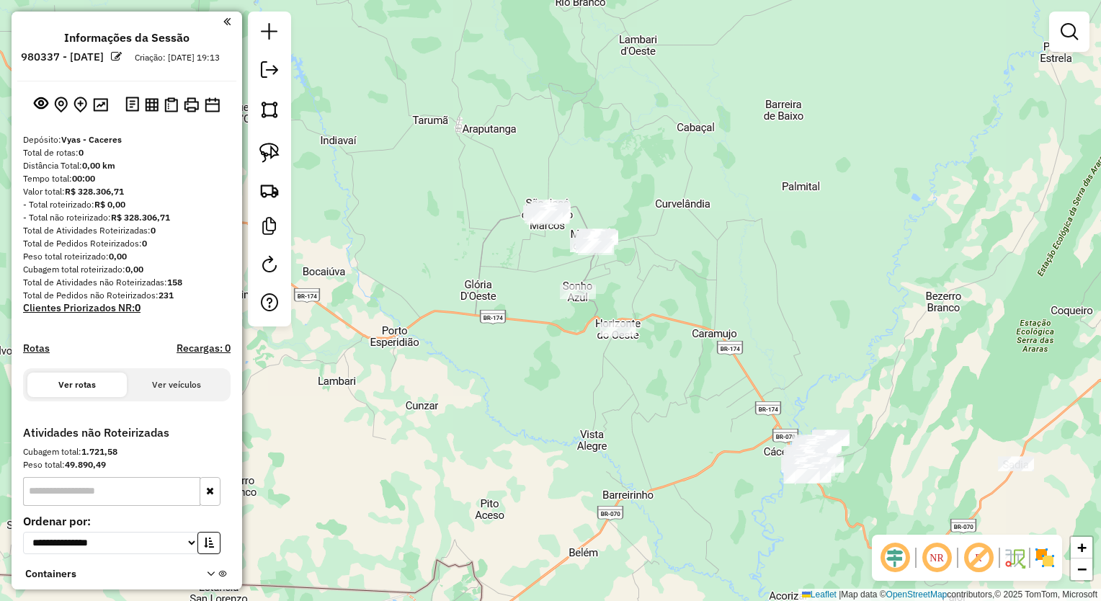
drag, startPoint x: 684, startPoint y: 283, endPoint x: 630, endPoint y: 271, distance: 55.4
click at [686, 290] on div "Janela de atendimento Grade de atendimento Capacidade Transportadoras Veículos …" at bounding box center [550, 300] width 1101 height 601
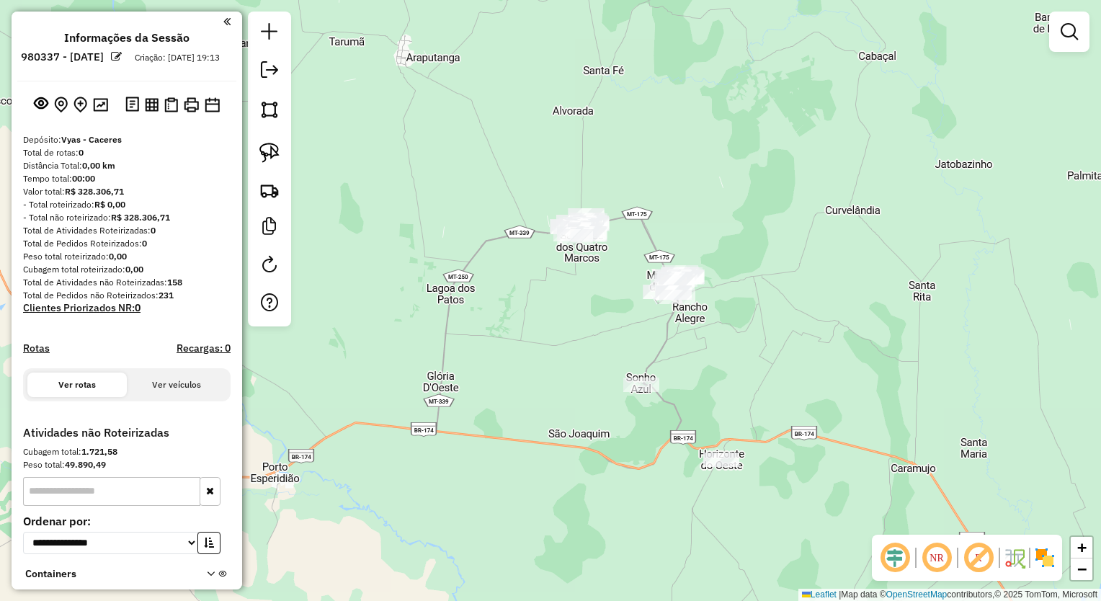
click at [758, 298] on div "Janela de atendimento Grade de atendimento Capacidade Transportadoras Veículos …" at bounding box center [550, 300] width 1101 height 601
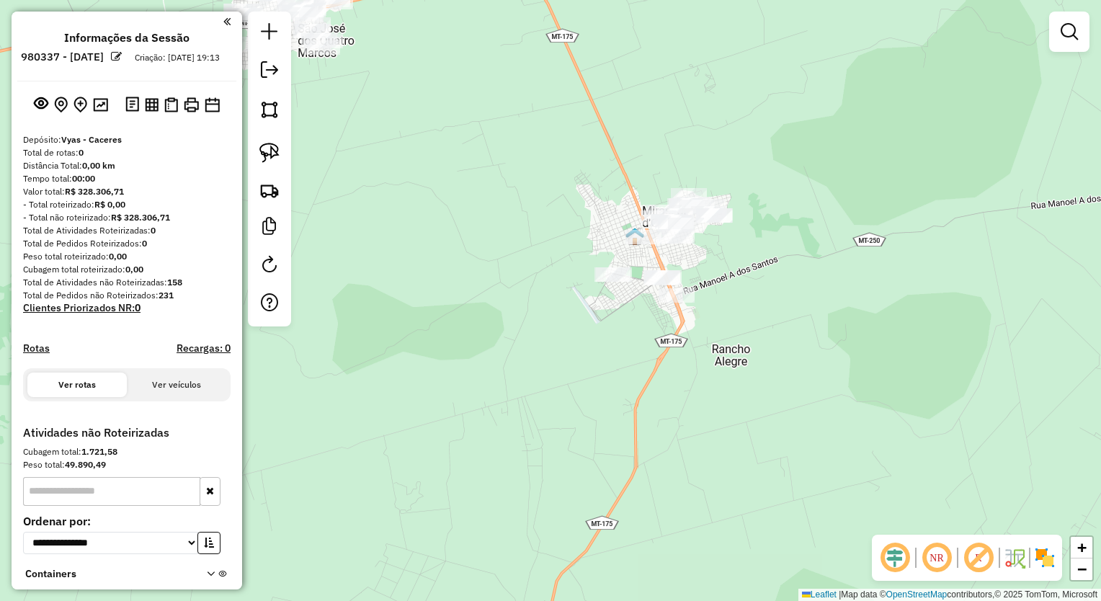
drag, startPoint x: 799, startPoint y: 297, endPoint x: 688, endPoint y: 239, distance: 125.7
click at [802, 276] on div "Janela de atendimento Grade de atendimento Capacidade Transportadoras Veículos …" at bounding box center [550, 300] width 1101 height 601
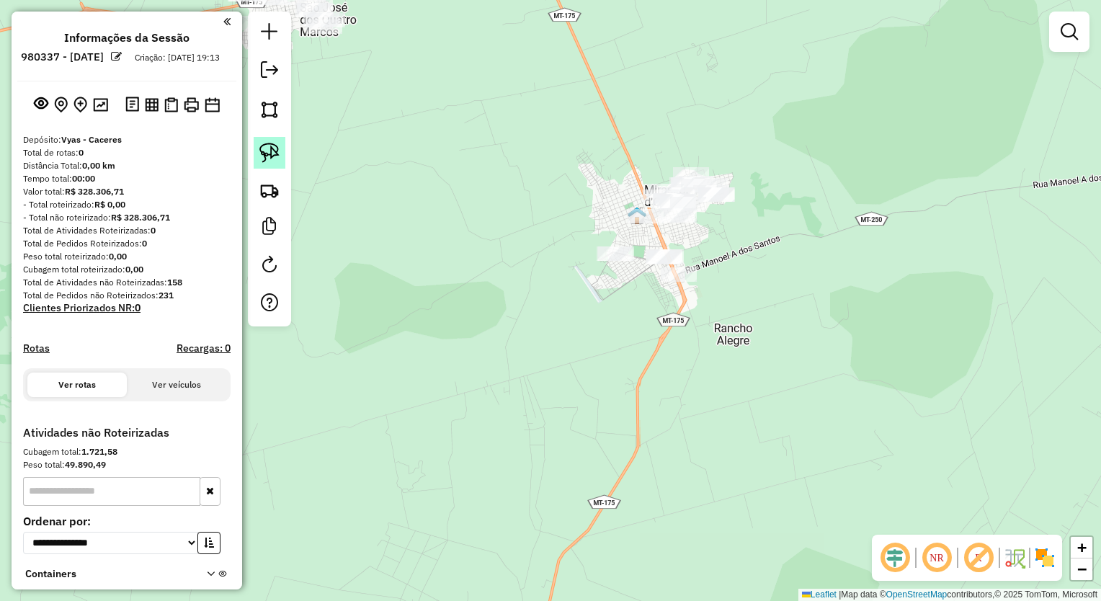
click at [285, 155] on div at bounding box center [269, 169] width 43 height 315
click at [275, 152] on img at bounding box center [270, 153] width 20 height 20
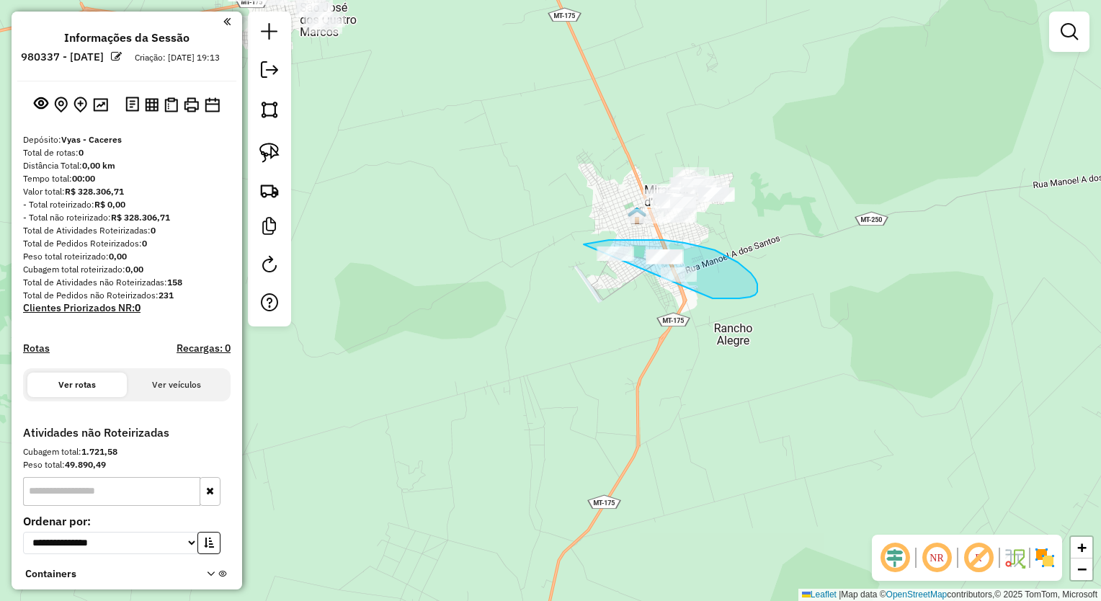
drag, startPoint x: 585, startPoint y: 244, endPoint x: 476, endPoint y: 276, distance: 114.3
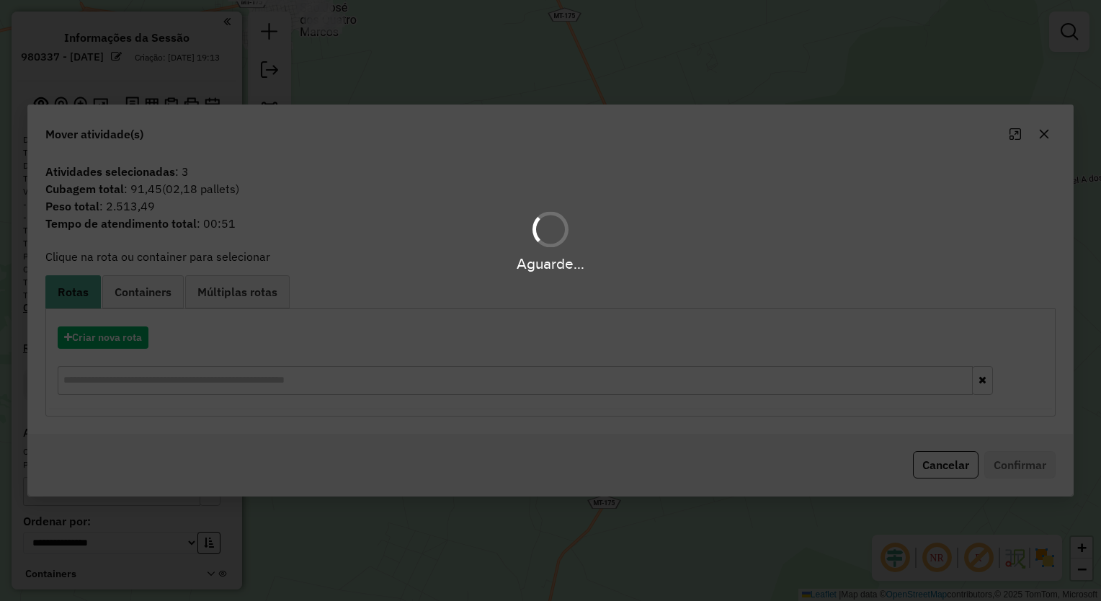
click at [1040, 137] on div "Aguarde..." at bounding box center [550, 300] width 1101 height 601
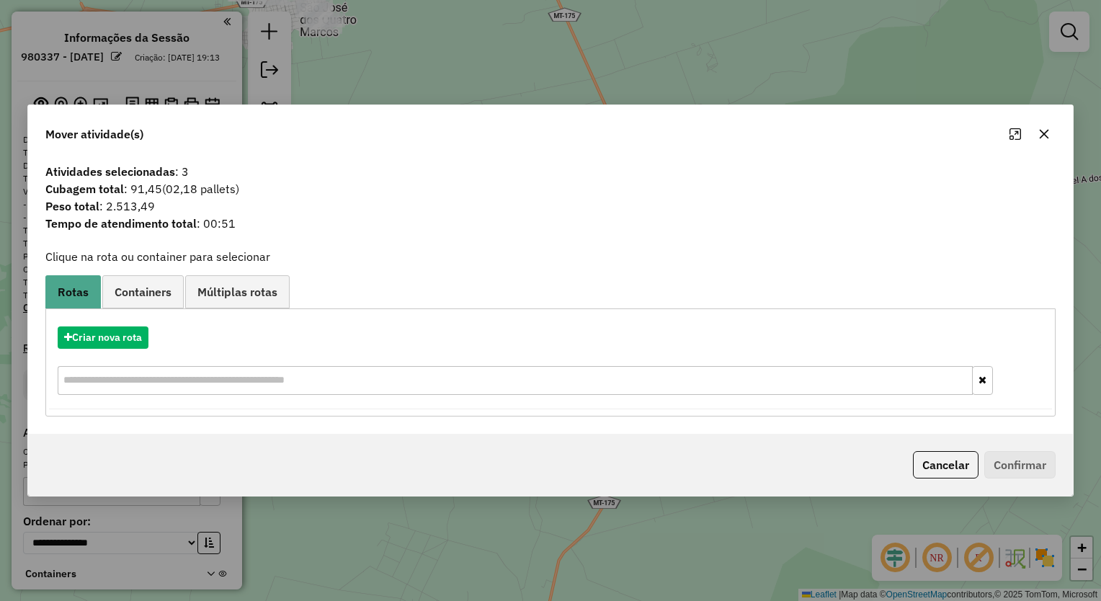
click at [1032, 141] on div at bounding box center [1030, 134] width 52 height 23
drag, startPoint x: 1032, startPoint y: 127, endPoint x: 1044, endPoint y: 134, distance: 13.6
click at [1034, 127] on div at bounding box center [1030, 134] width 52 height 23
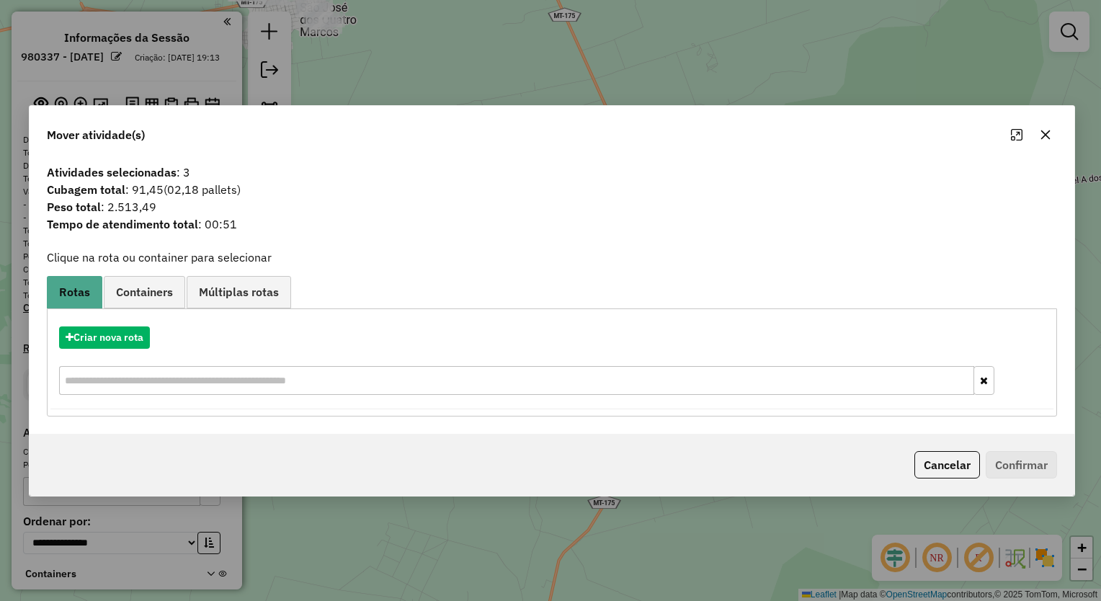
click at [1044, 134] on icon "button" at bounding box center [1046, 135] width 12 height 12
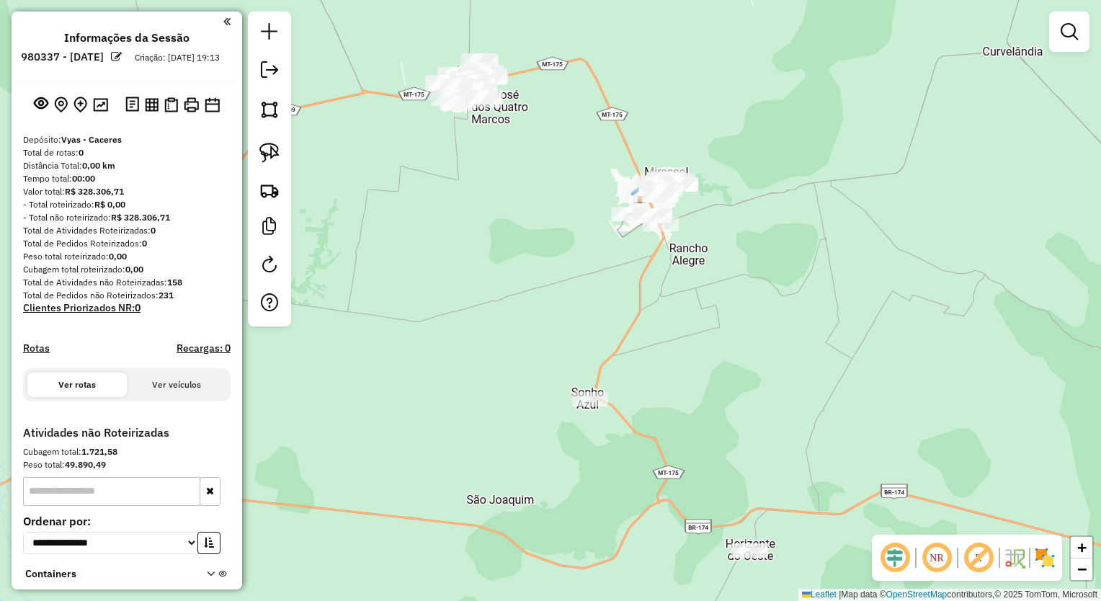
drag, startPoint x: 620, startPoint y: 179, endPoint x: 635, endPoint y: 174, distance: 16.0
click at [660, 117] on div "Janela de atendimento Grade de atendimento Capacidade Transportadoras Veículos …" at bounding box center [550, 300] width 1101 height 601
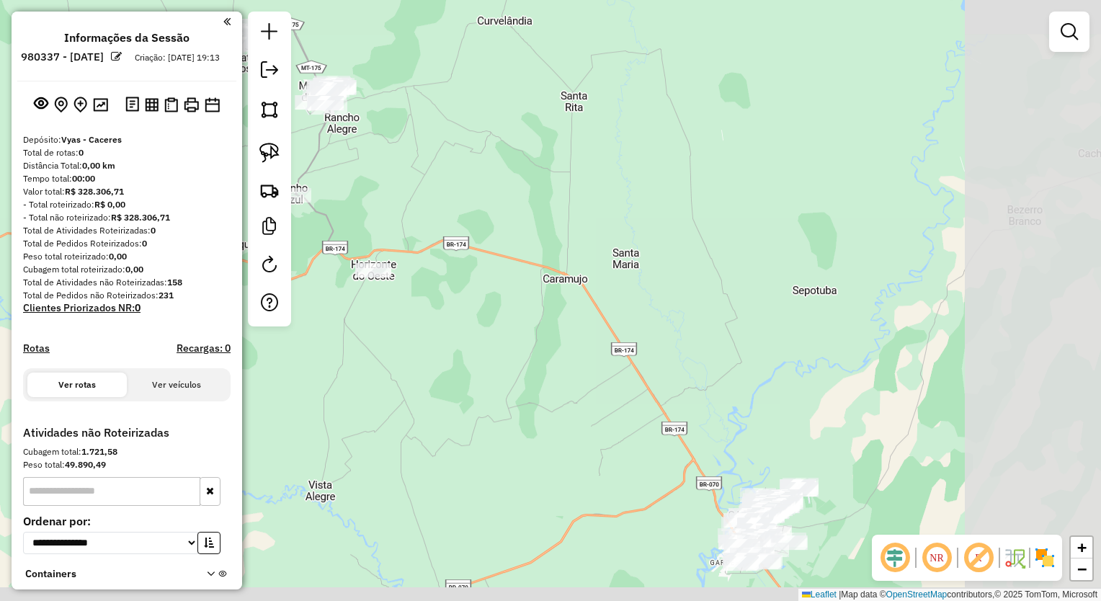
drag, startPoint x: 857, startPoint y: 333, endPoint x: 529, endPoint y: 146, distance: 377.4
click at [524, 141] on div "Janela de atendimento Grade de atendimento Capacidade Transportadoras Veículos …" at bounding box center [550, 300] width 1101 height 601
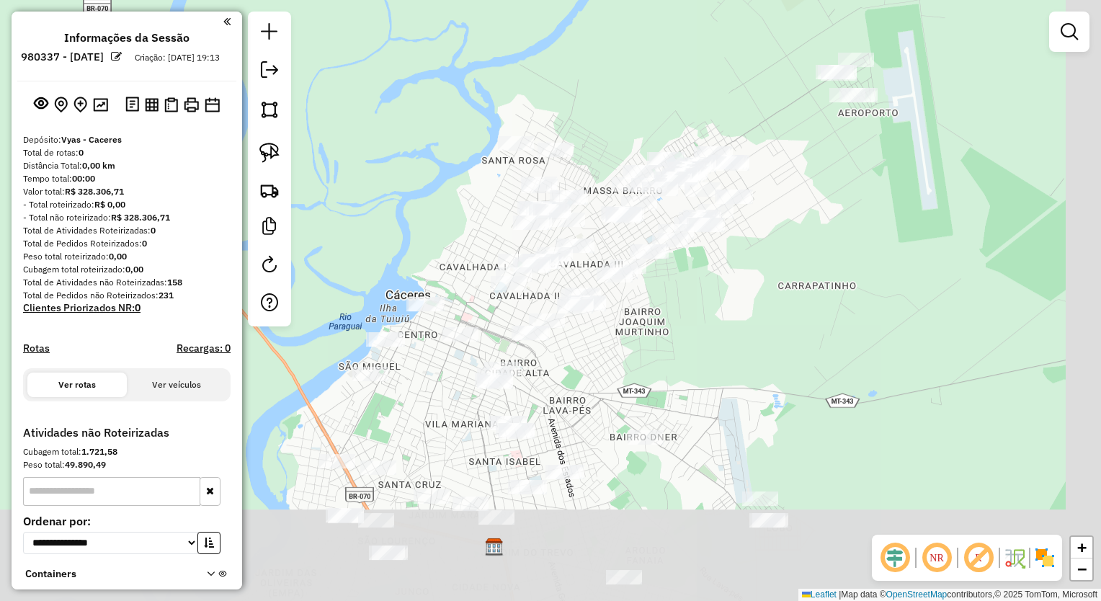
drag, startPoint x: 861, startPoint y: 355, endPoint x: 780, endPoint y: 252, distance: 130.4
click at [789, 252] on div "Janela de atendimento Grade de atendimento Capacidade Transportadoras Veículos …" at bounding box center [550, 300] width 1101 height 601
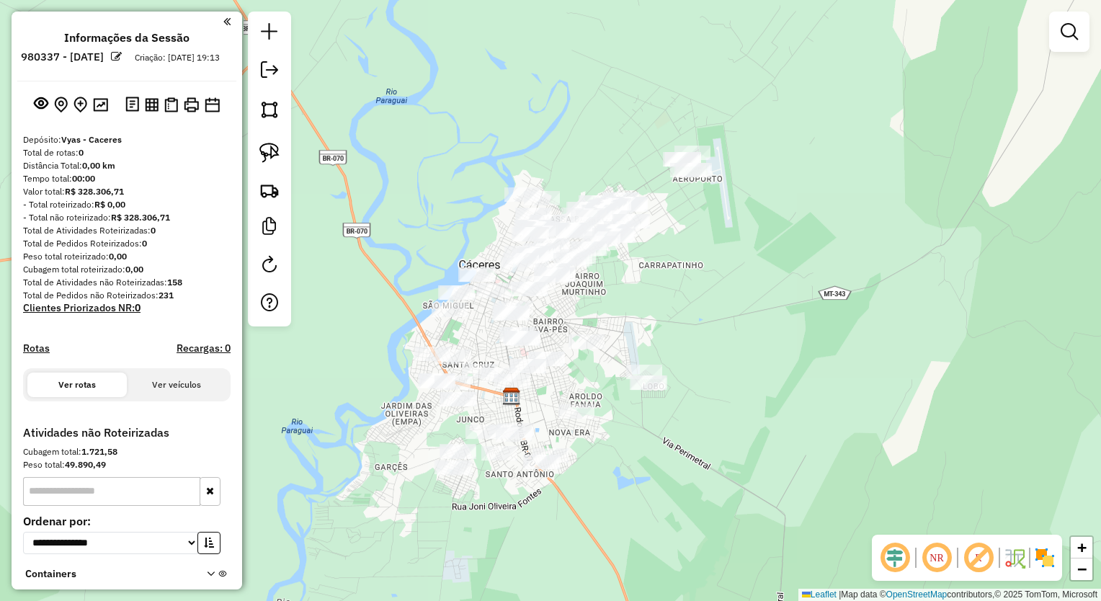
click at [1083, 32] on link at bounding box center [1069, 31] width 29 height 29
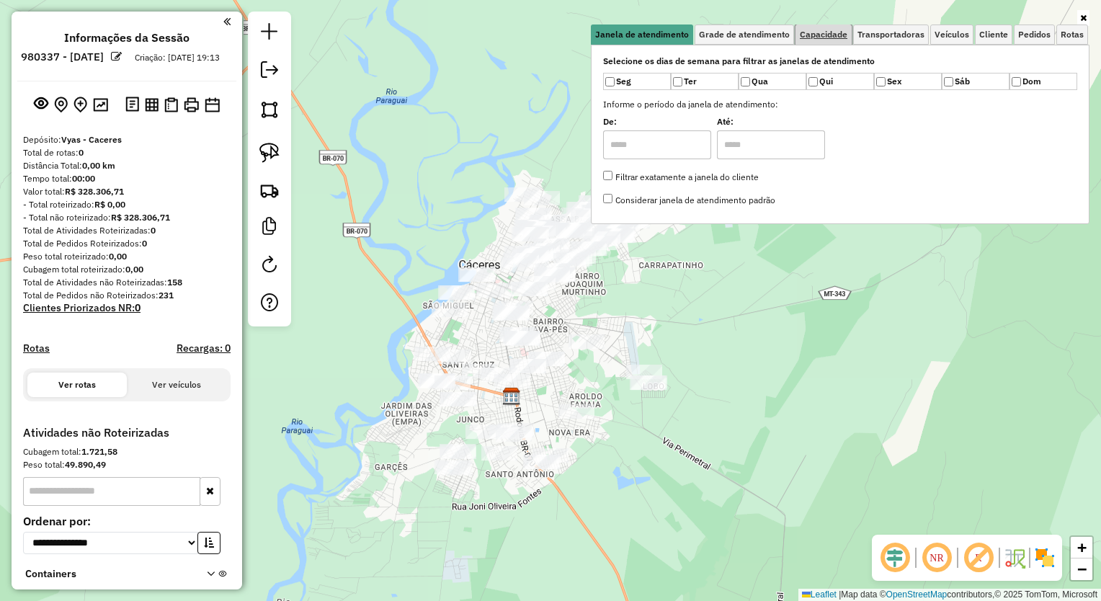
click at [839, 40] on link "Capacidade" at bounding box center [824, 35] width 56 height 20
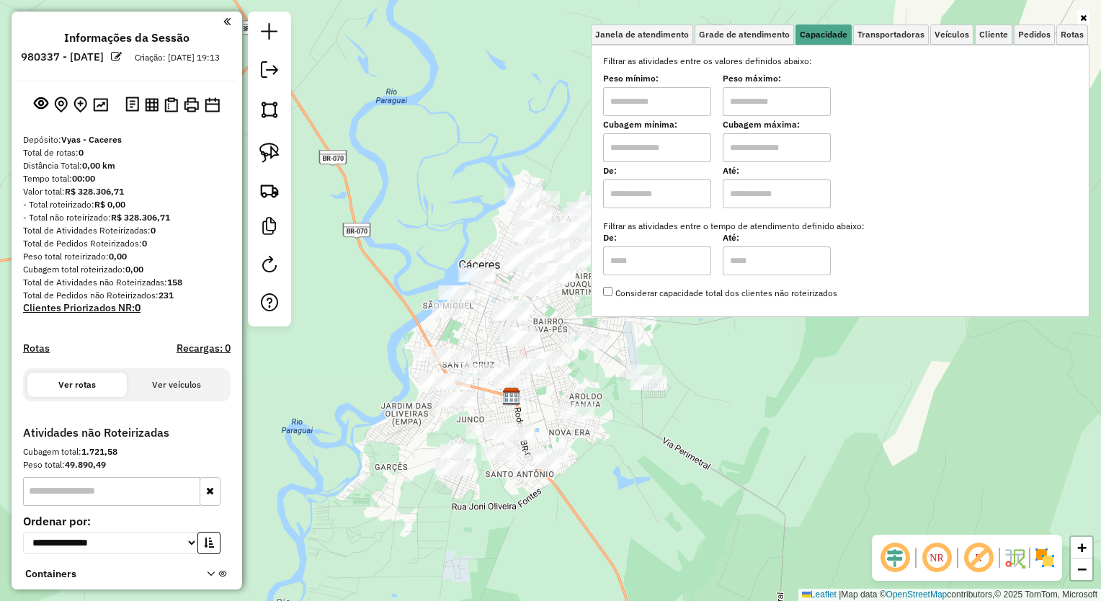
click at [670, 146] on input "text" at bounding box center [657, 147] width 108 height 29
drag, startPoint x: 602, startPoint y: 186, endPoint x: 620, endPoint y: 192, distance: 18.9
click at [602, 187] on div "Selecione os dias de semana para filtrar as janelas de atendimento Seg Ter Qua …" at bounding box center [840, 181] width 499 height 272
click at [622, 192] on input "text" at bounding box center [657, 193] width 108 height 29
click at [647, 148] on input "text" at bounding box center [657, 147] width 108 height 29
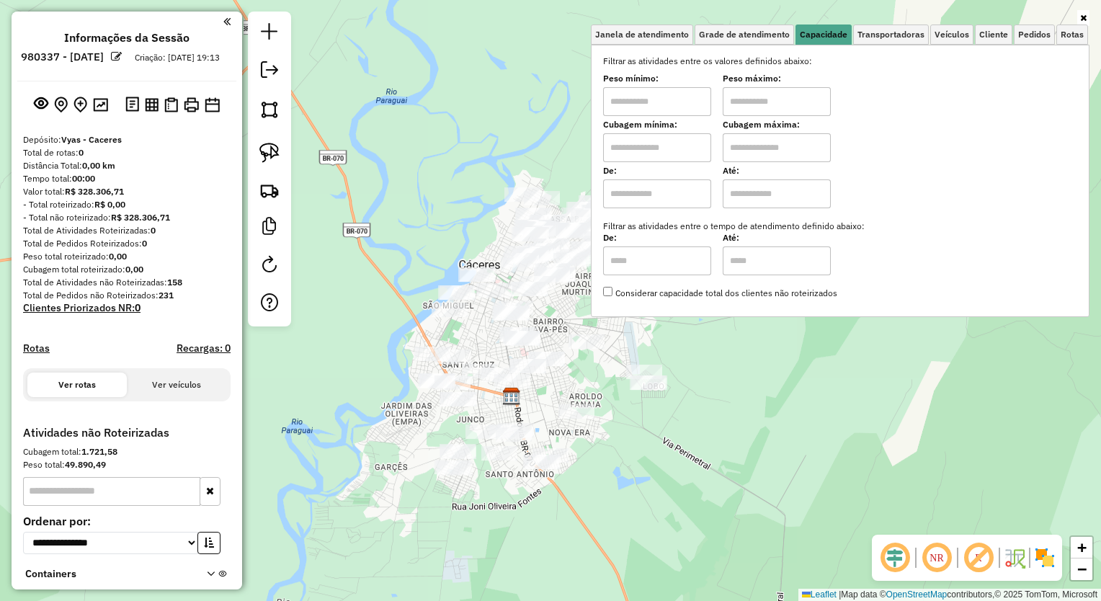
click at [627, 200] on input "text" at bounding box center [657, 193] width 108 height 29
click at [653, 154] on input "text" at bounding box center [657, 147] width 108 height 29
click at [636, 195] on input "text" at bounding box center [657, 193] width 108 height 29
click at [653, 147] on input "text" at bounding box center [657, 147] width 108 height 29
type input "****"
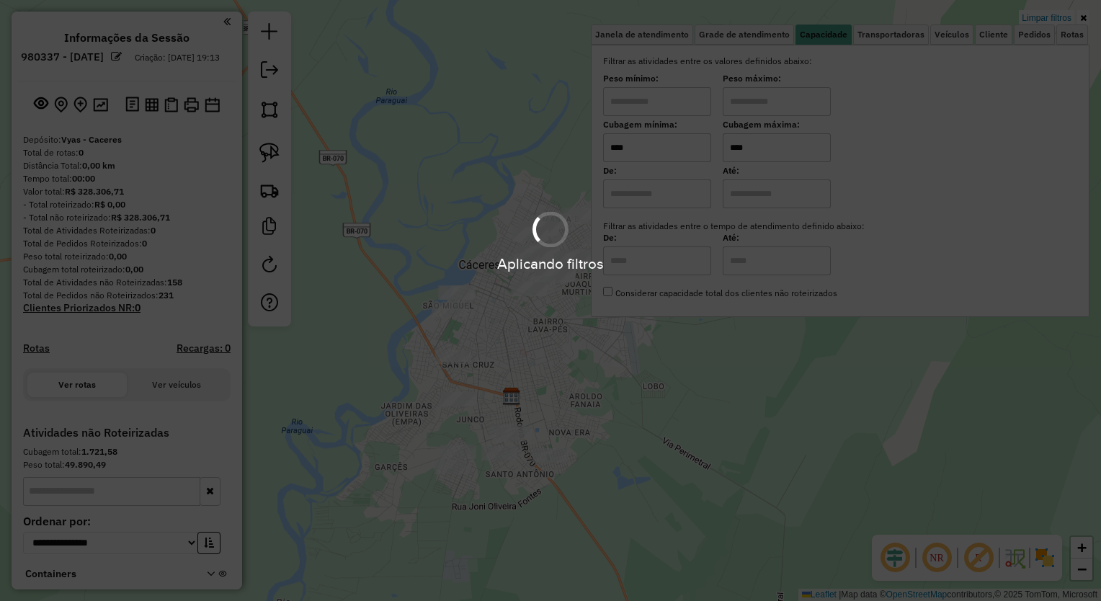
type input "****"
drag, startPoint x: 496, startPoint y: 146, endPoint x: 456, endPoint y: 141, distance: 40.6
click at [462, 136] on div "Aplicando filtros" at bounding box center [550, 300] width 1101 height 601
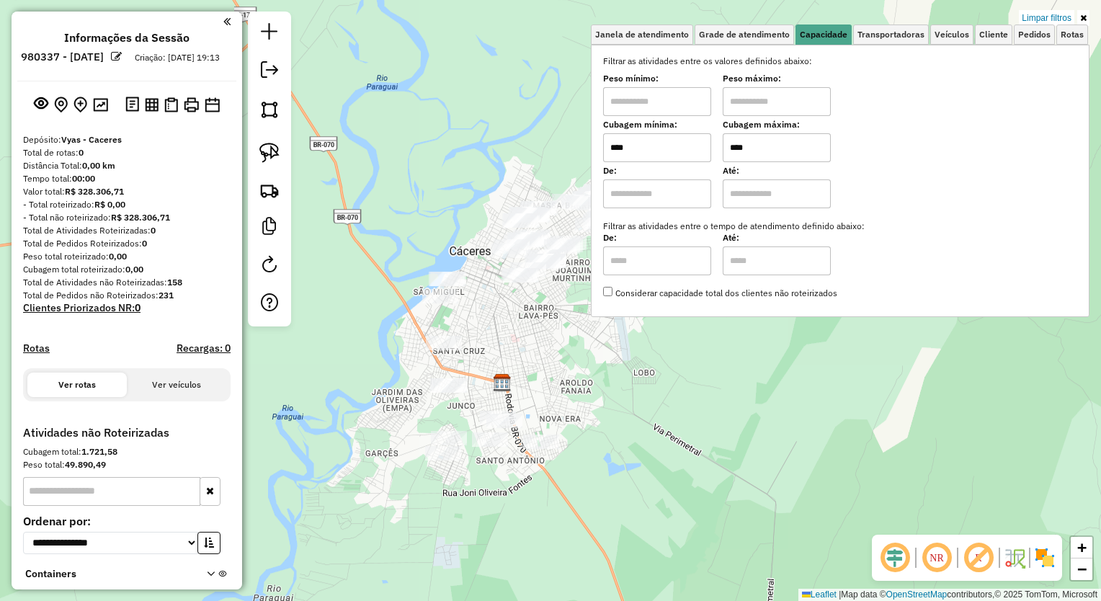
drag, startPoint x: 514, startPoint y: 153, endPoint x: 438, endPoint y: 145, distance: 76.1
click at [438, 145] on div "Limpar filtros Janela de atendimento Grade de atendimento Capacidade Transporta…" at bounding box center [550, 300] width 1101 height 601
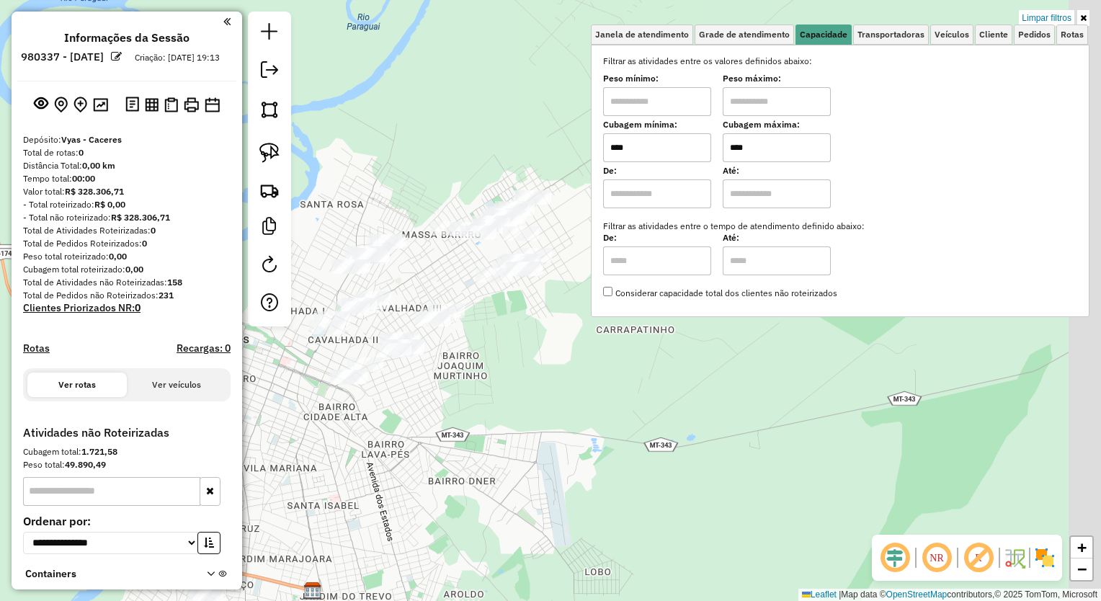
drag, startPoint x: 426, startPoint y: 131, endPoint x: 386, endPoint y: 168, distance: 54.6
click at [399, 154] on div "Limpar filtros Janela de atendimento Grade de atendimento Capacidade Transporta…" at bounding box center [550, 300] width 1101 height 601
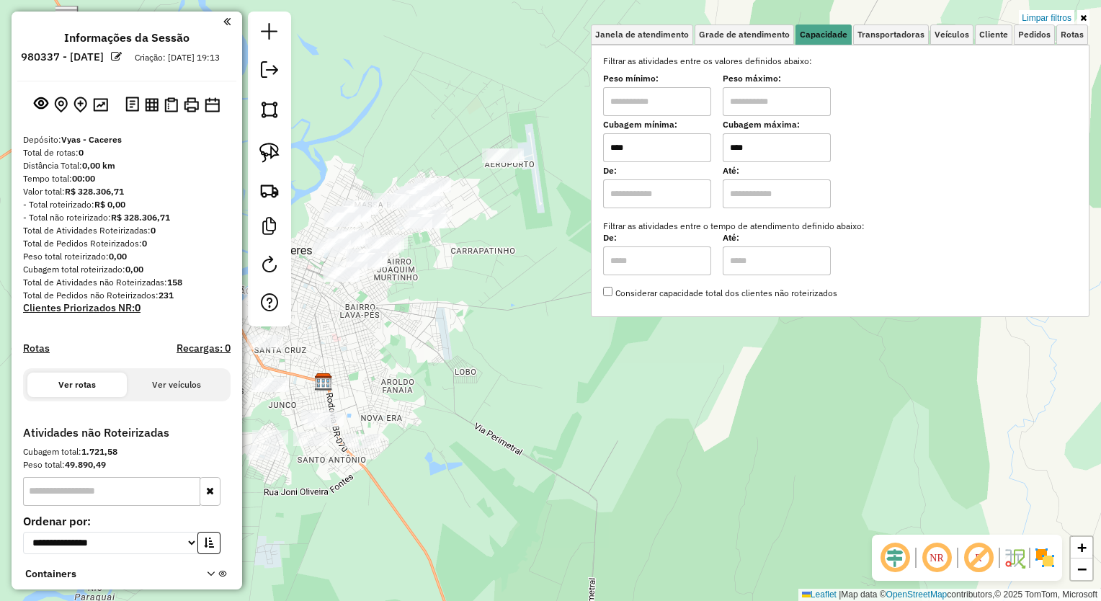
drag, startPoint x: 474, startPoint y: 270, endPoint x: 493, endPoint y: 290, distance: 28.6
click at [493, 290] on div "Limpar filtros Janela de atendimento Grade de atendimento Capacidade Transporta…" at bounding box center [550, 300] width 1101 height 601
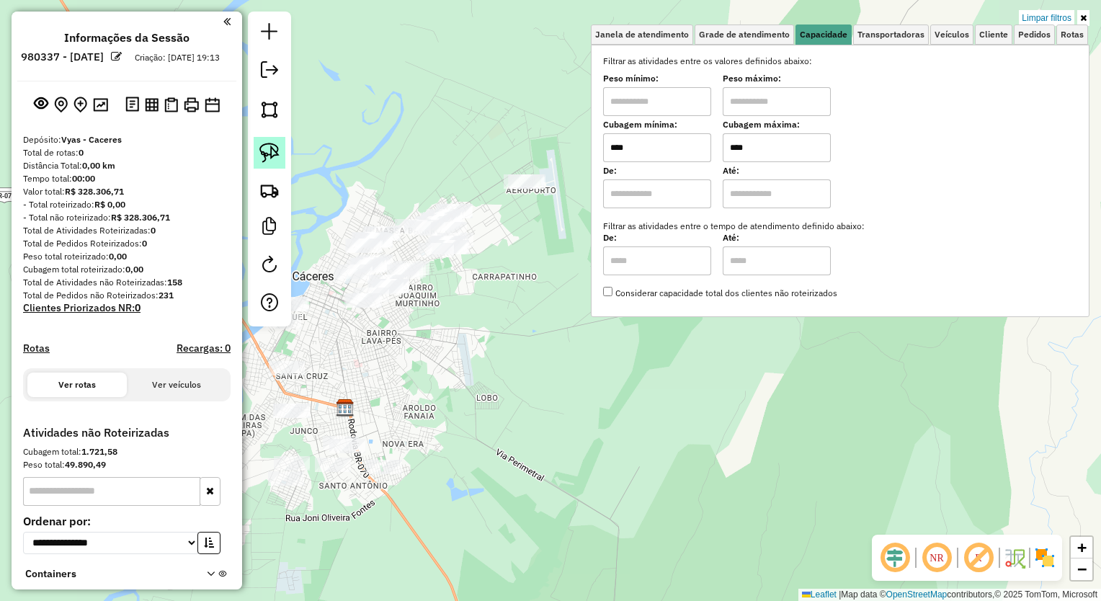
drag, startPoint x: 268, startPoint y: 151, endPoint x: 377, endPoint y: 166, distance: 109.8
click at [269, 151] on img at bounding box center [270, 153] width 20 height 20
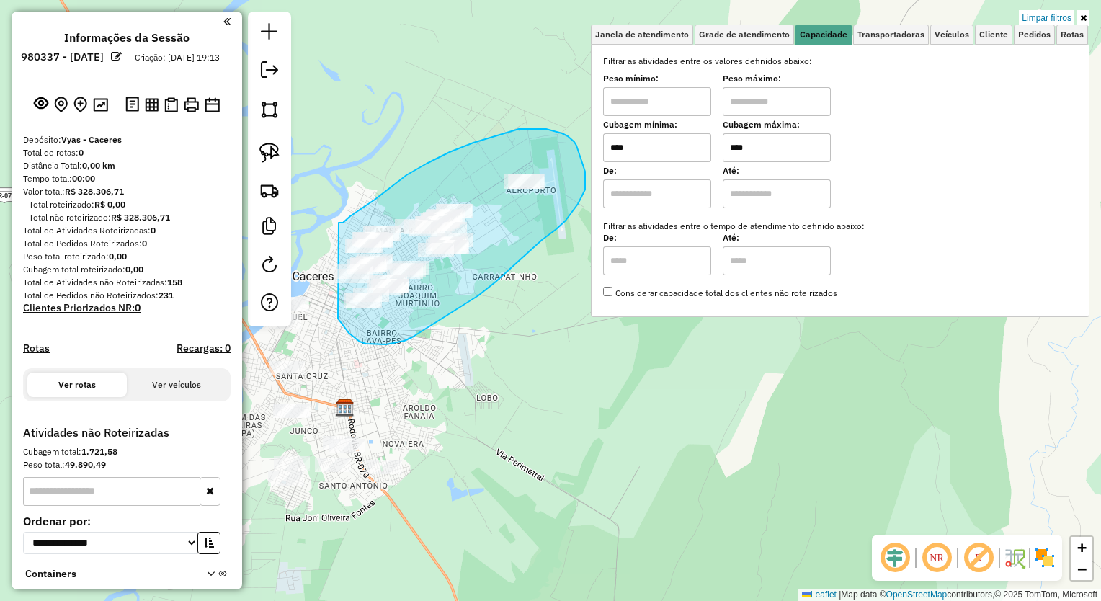
drag, startPoint x: 339, startPoint y: 223, endPoint x: 323, endPoint y: 231, distance: 17.7
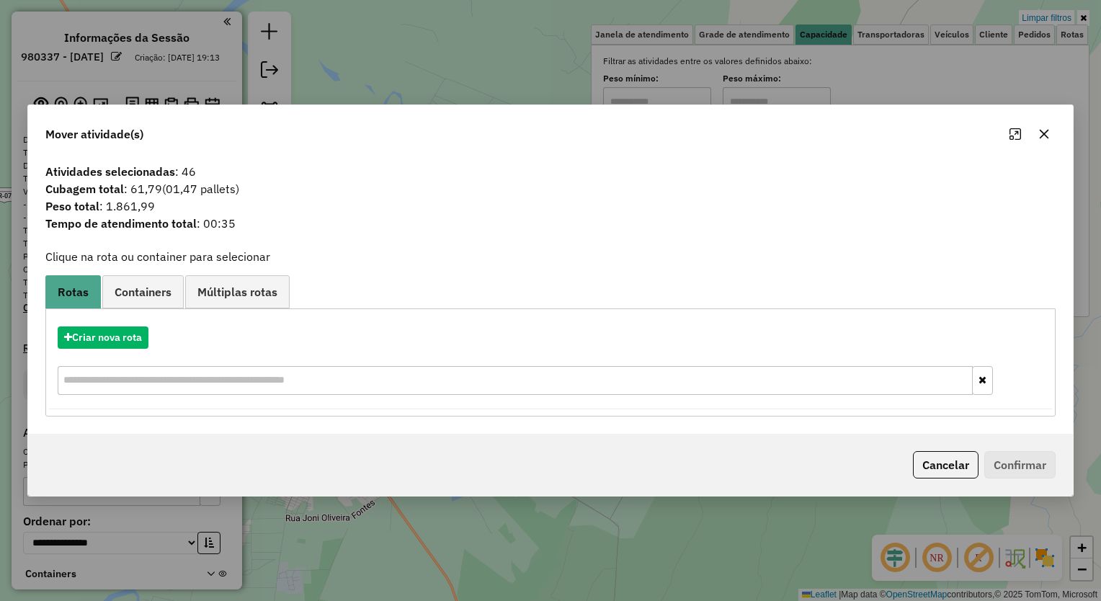
click at [1039, 133] on icon "button" at bounding box center [1045, 134] width 12 height 12
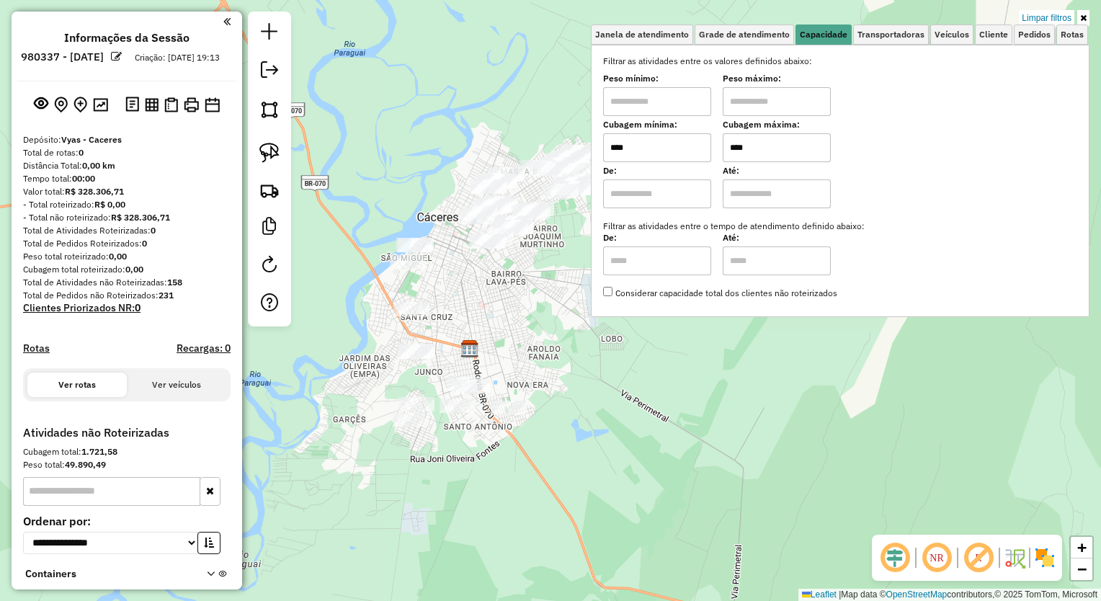
drag, startPoint x: 457, startPoint y: 342, endPoint x: 489, endPoint y: 318, distance: 39.6
click at [489, 318] on div "Limpar filtros Janela de atendimento Grade de atendimento Capacidade Transporta…" at bounding box center [550, 300] width 1101 height 601
drag, startPoint x: 455, startPoint y: 294, endPoint x: 435, endPoint y: 284, distance: 21.9
click at [435, 284] on div "Limpar filtros Janela de atendimento Grade de atendimento Capacidade Transporta…" at bounding box center [550, 300] width 1101 height 601
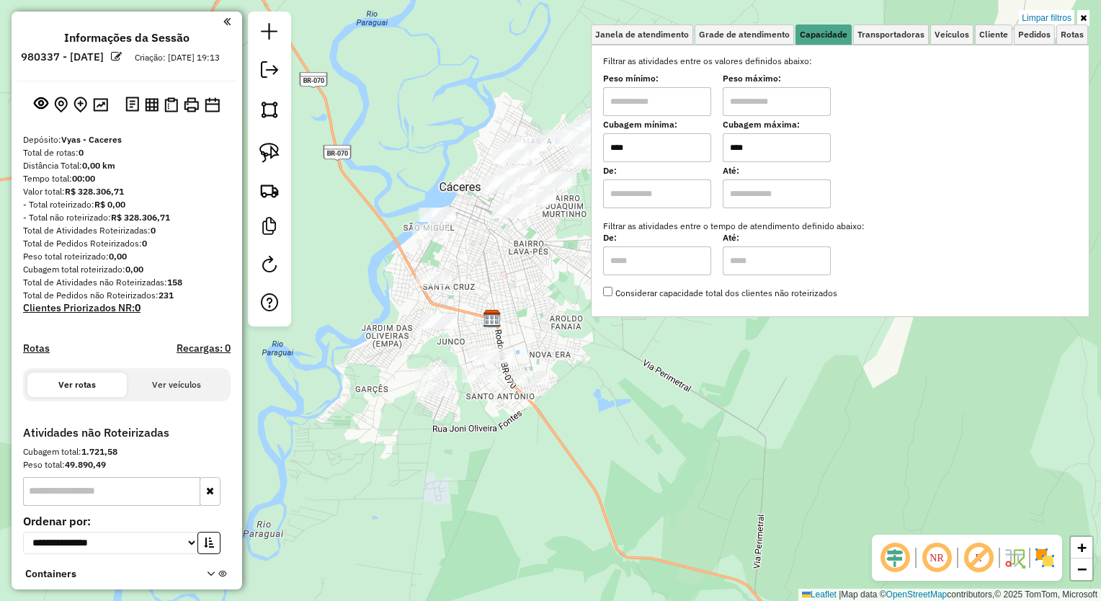
drag, startPoint x: 500, startPoint y: 285, endPoint x: 491, endPoint y: 283, distance: 9.6
click at [500, 285] on div "Limpar filtros Janela de atendimento Grade de atendimento Capacidade Transporta…" at bounding box center [550, 300] width 1101 height 601
click at [259, 155] on link at bounding box center [270, 153] width 32 height 32
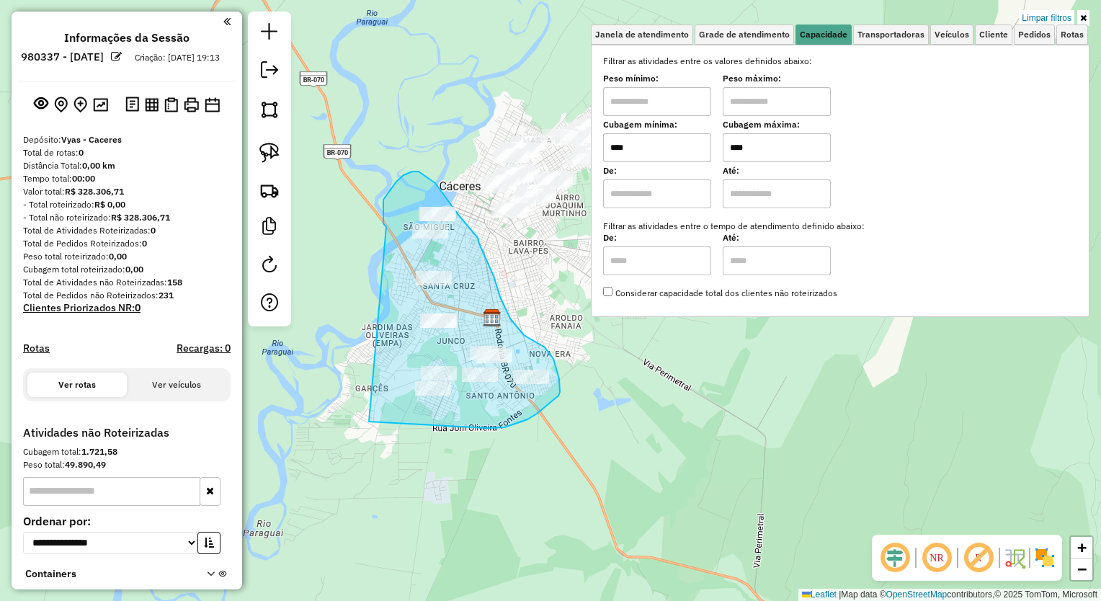
drag, startPoint x: 383, startPoint y: 200, endPoint x: 381, endPoint y: 396, distance: 196.8
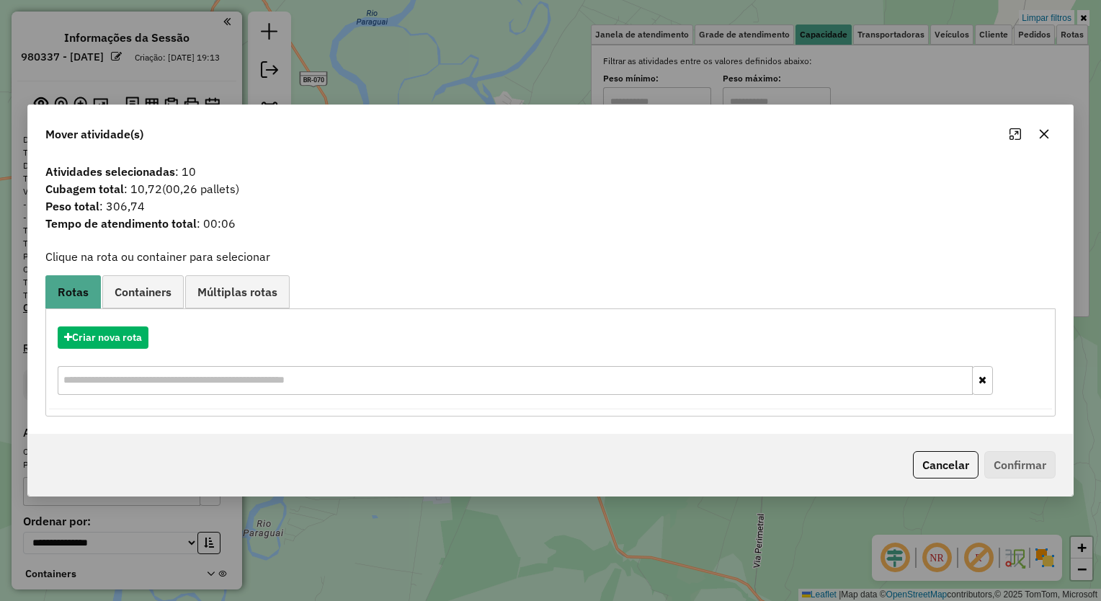
click at [1046, 132] on icon "button" at bounding box center [1044, 134] width 9 height 9
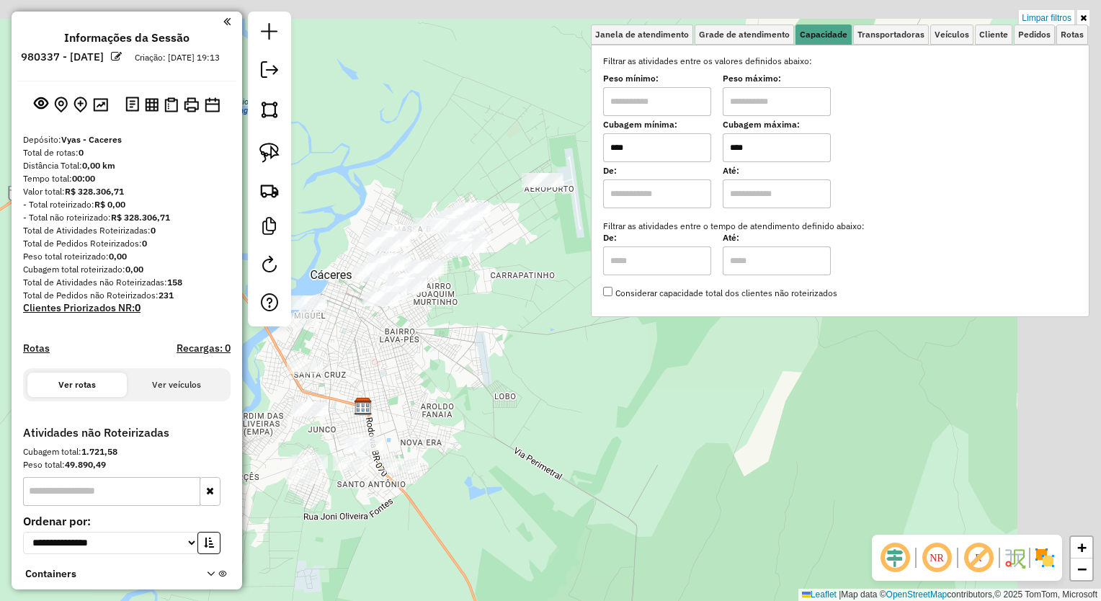
drag, startPoint x: 556, startPoint y: 426, endPoint x: 430, endPoint y: 512, distance: 153.1
click at [430, 512] on div "Limpar filtros Janela de atendimento Grade de atendimento Capacidade Transporta…" at bounding box center [550, 300] width 1101 height 601
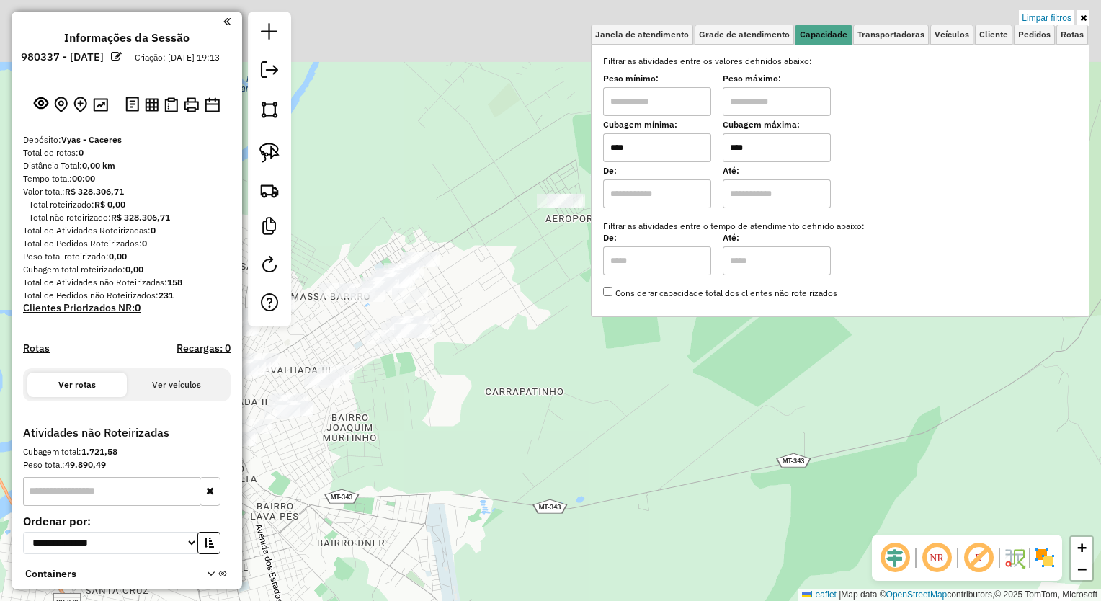
drag, startPoint x: 487, startPoint y: 105, endPoint x: 402, endPoint y: 186, distance: 117.3
click at [406, 181] on div "Limpar filtros Janela de atendimento Grade de atendimento Capacidade Transporta…" at bounding box center [550, 300] width 1101 height 601
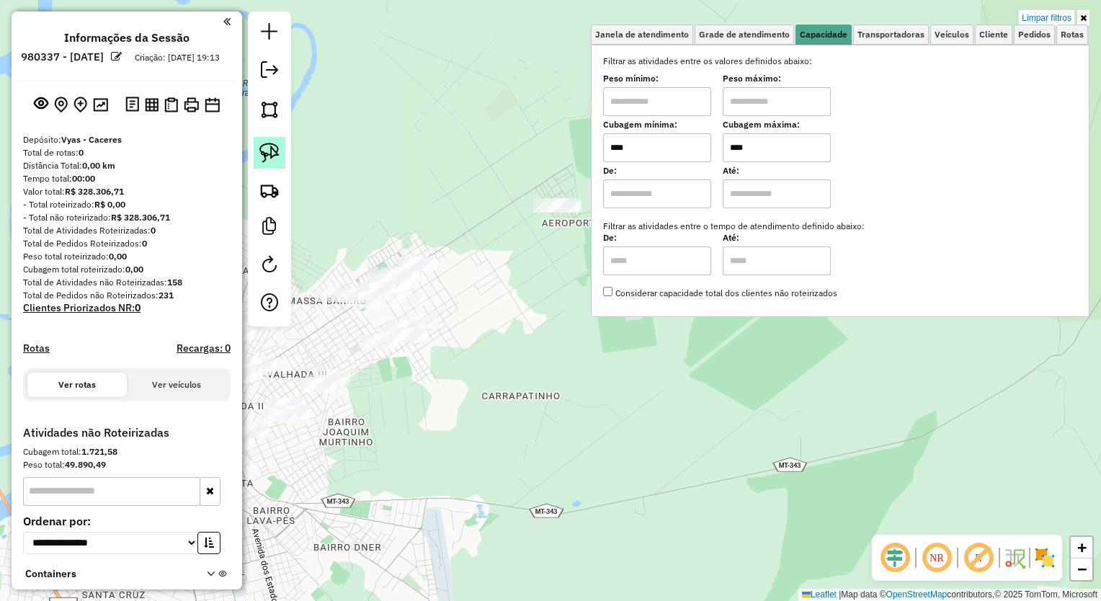
click at [269, 148] on img at bounding box center [270, 153] width 20 height 20
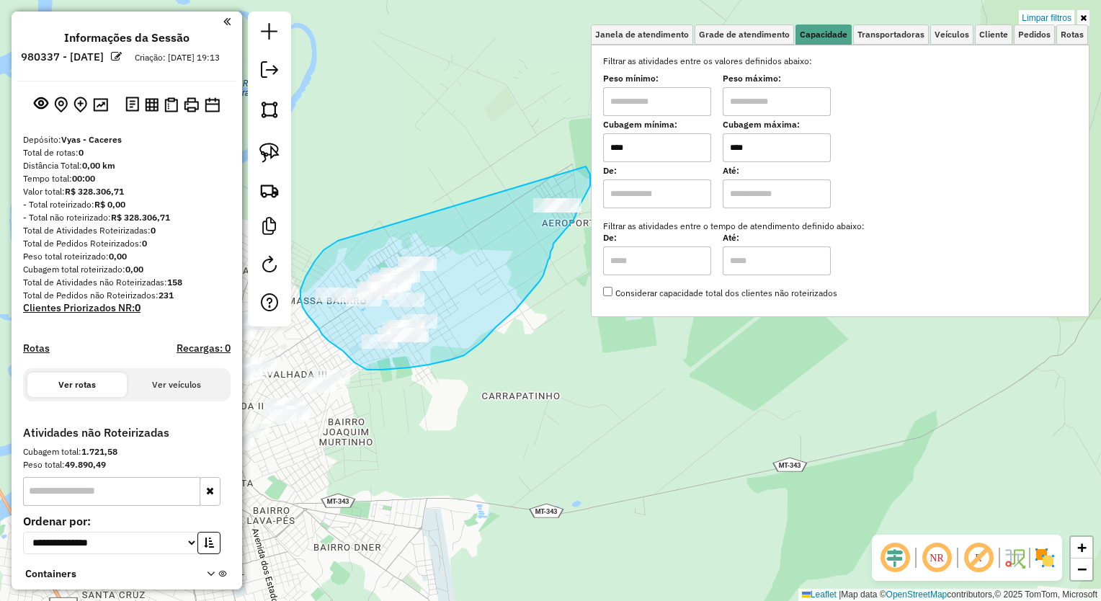
drag, startPoint x: 315, startPoint y: 261, endPoint x: 487, endPoint y: 177, distance: 191.5
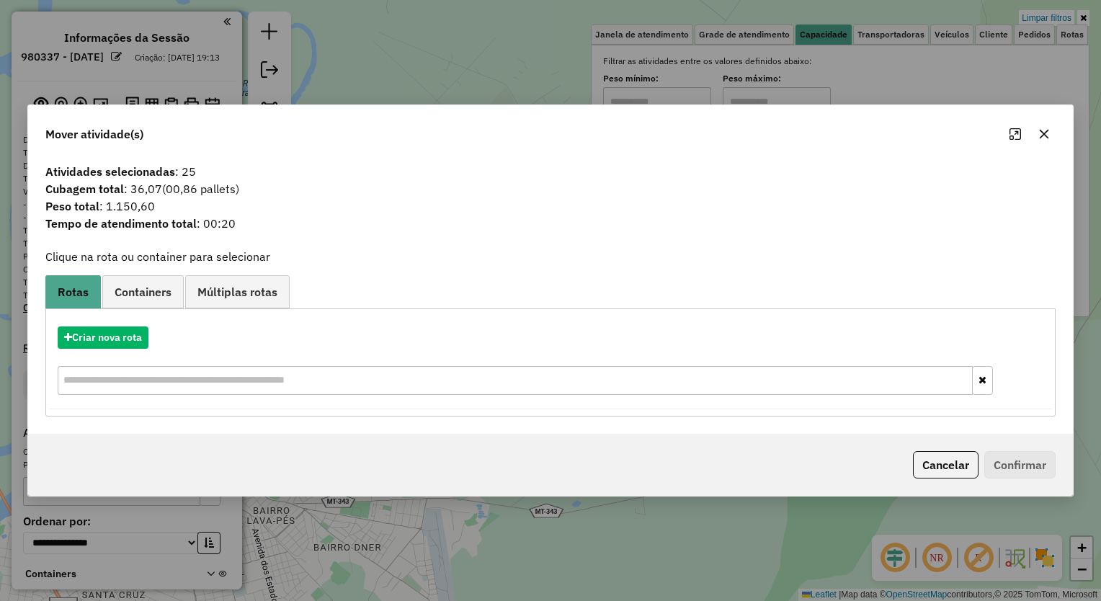
click at [1044, 129] on icon "button" at bounding box center [1045, 134] width 12 height 12
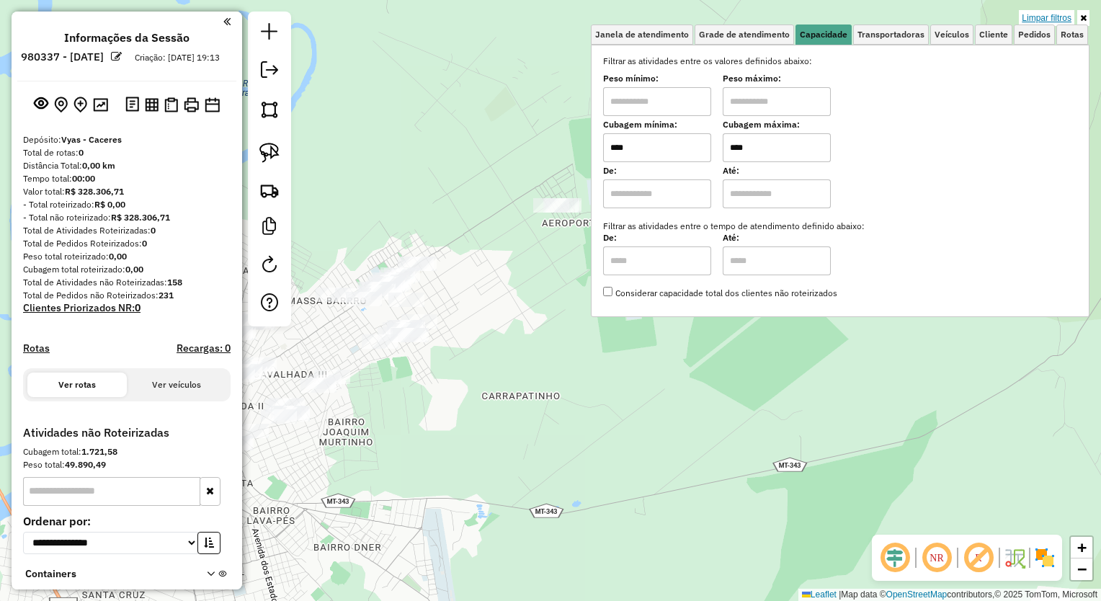
click at [1056, 13] on link "Limpar filtros" at bounding box center [1047, 18] width 56 height 16
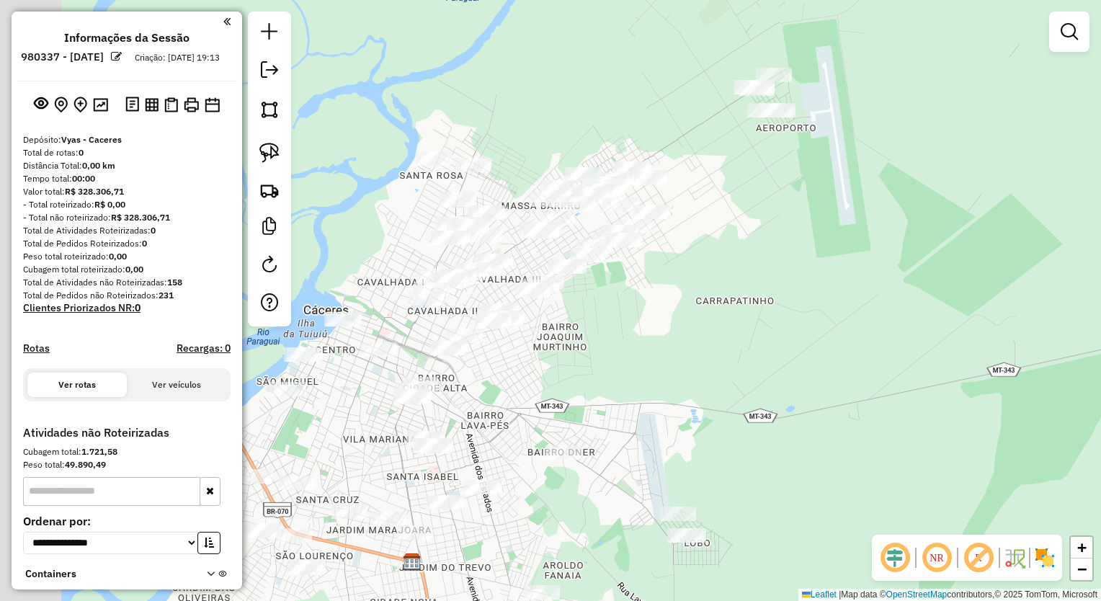
drag, startPoint x: 666, startPoint y: 350, endPoint x: 890, endPoint y: 238, distance: 250.8
click at [883, 247] on div "Janela de atendimento Grade de atendimento Capacidade Transportadoras Veículos …" at bounding box center [550, 300] width 1101 height 601
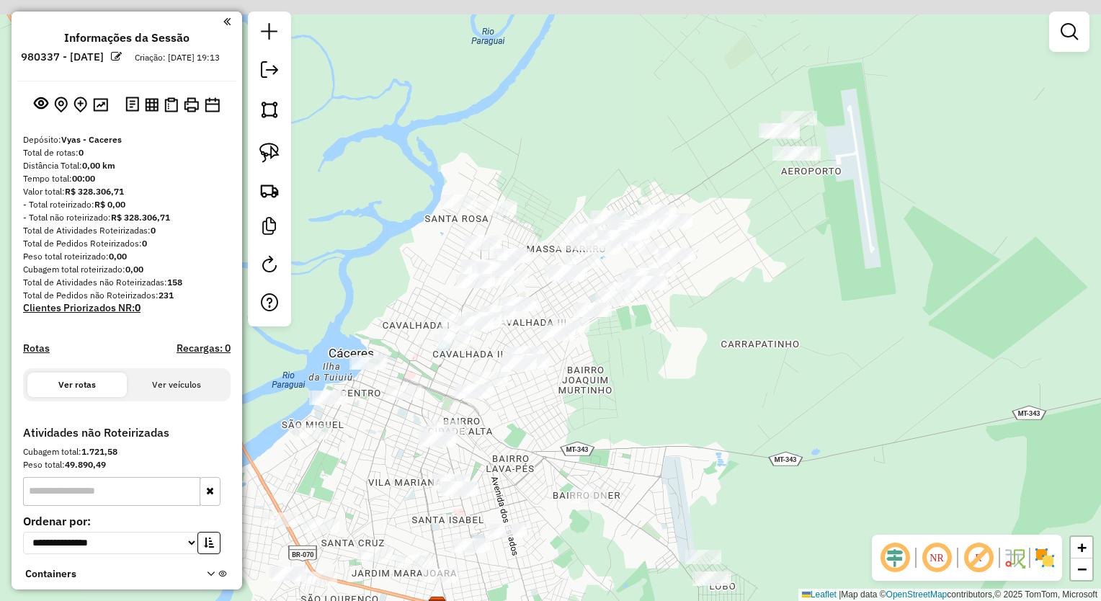
drag, startPoint x: 672, startPoint y: 120, endPoint x: 556, endPoint y: 200, distance: 140.8
click at [683, 214] on div "Janela de atendimento Grade de atendimento Capacidade Transportadoras Veículos …" at bounding box center [550, 300] width 1101 height 601
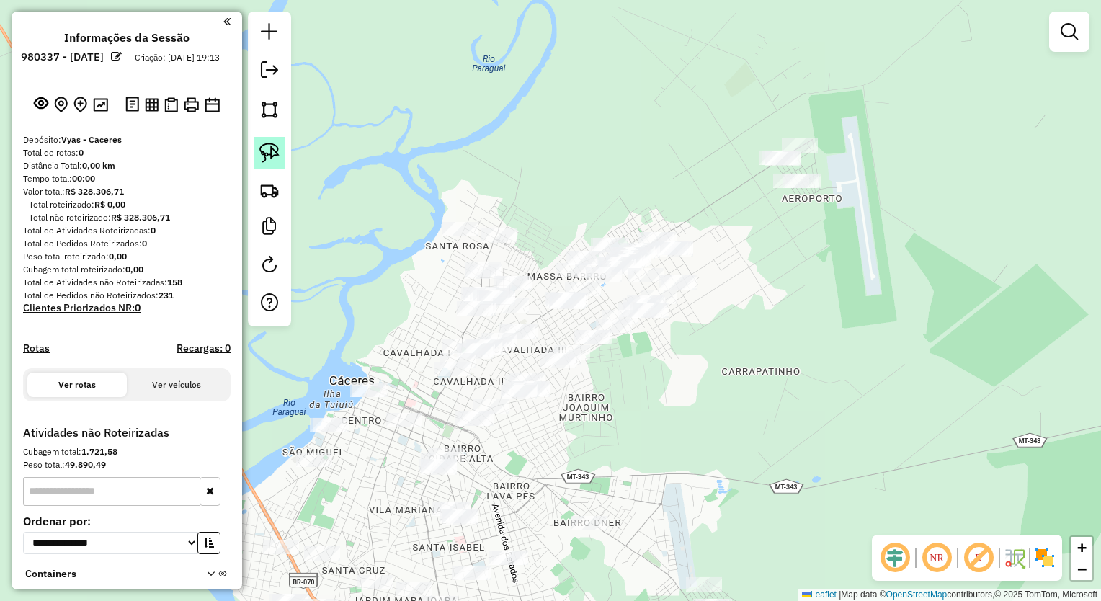
click at [270, 148] on img at bounding box center [270, 153] width 20 height 20
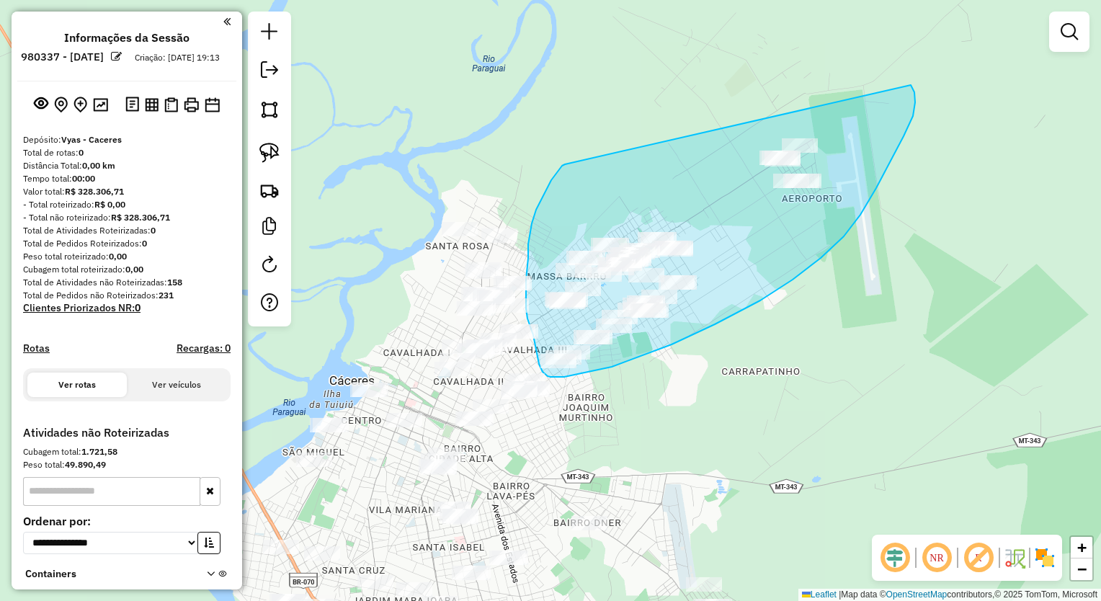
drag, startPoint x: 558, startPoint y: 172, endPoint x: 871, endPoint y: 71, distance: 329.2
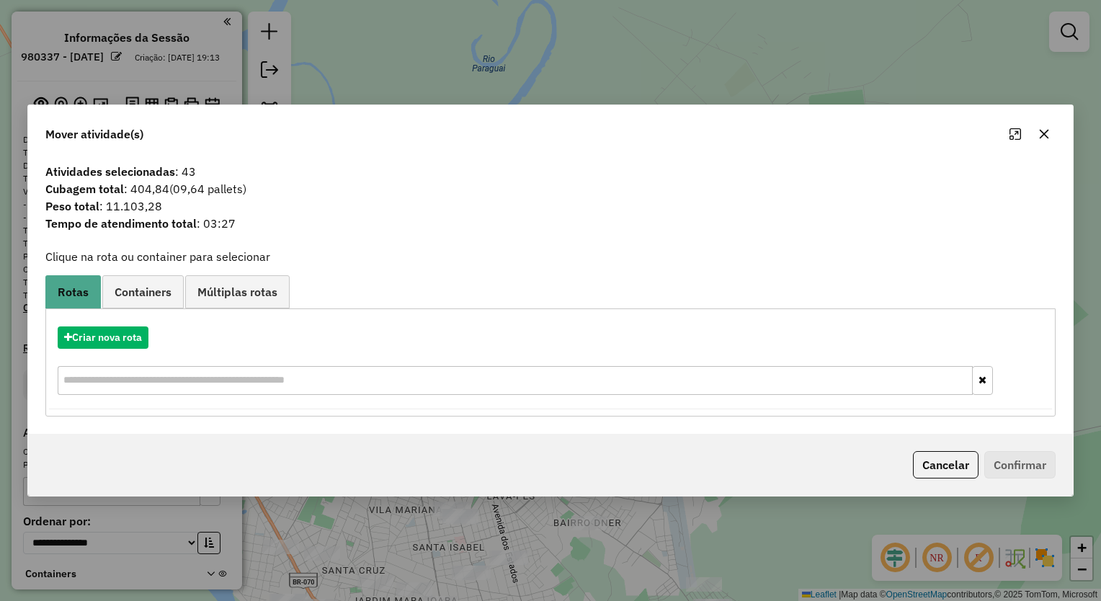
click at [1043, 137] on icon "button" at bounding box center [1044, 134] width 9 height 9
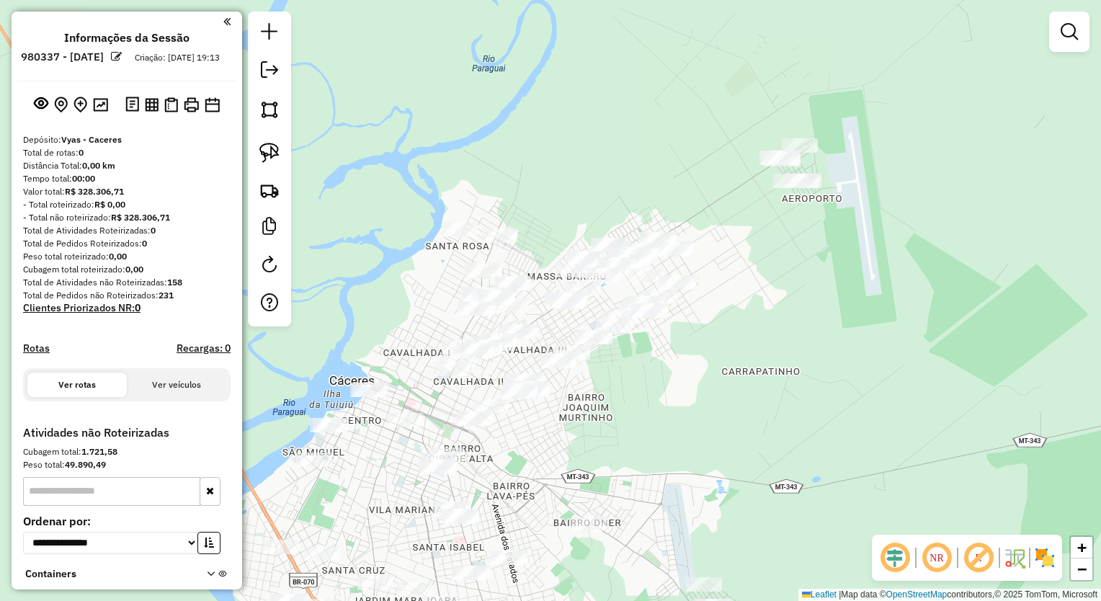
drag, startPoint x: 660, startPoint y: 357, endPoint x: 919, endPoint y: 101, distance: 364.5
click at [922, 104] on div "Janela de atendimento Grade de atendimento Capacidade Transportadoras Veículos …" at bounding box center [550, 300] width 1101 height 601
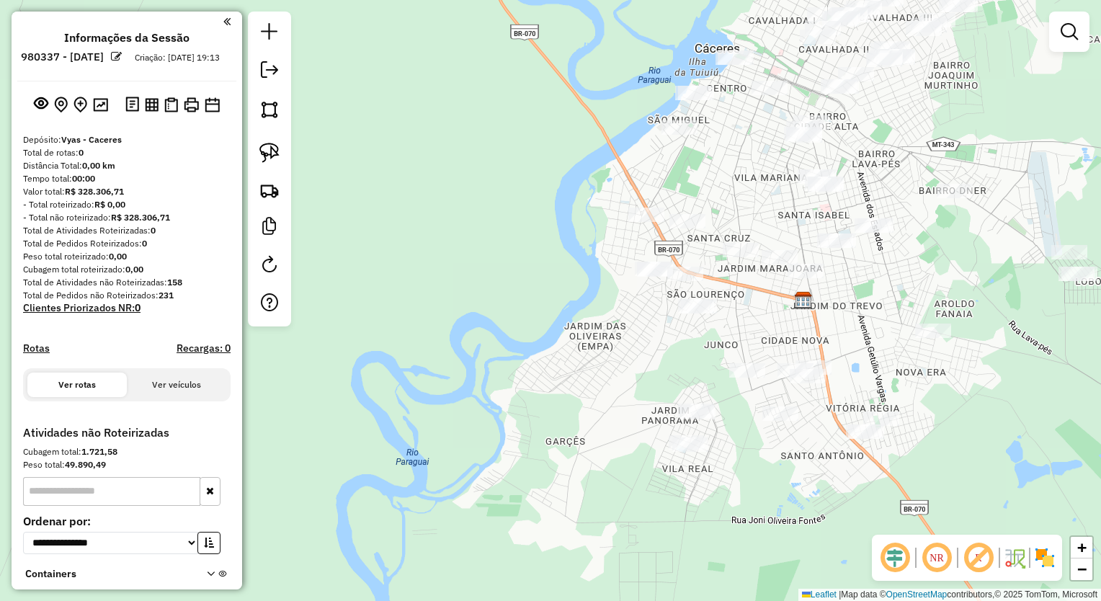
drag, startPoint x: 926, startPoint y: 117, endPoint x: 709, endPoint y: 65, distance: 223.3
click at [741, 71] on div "Janela de atendimento Grade de atendimento Capacidade Transportadoras Veículos …" at bounding box center [550, 300] width 1101 height 601
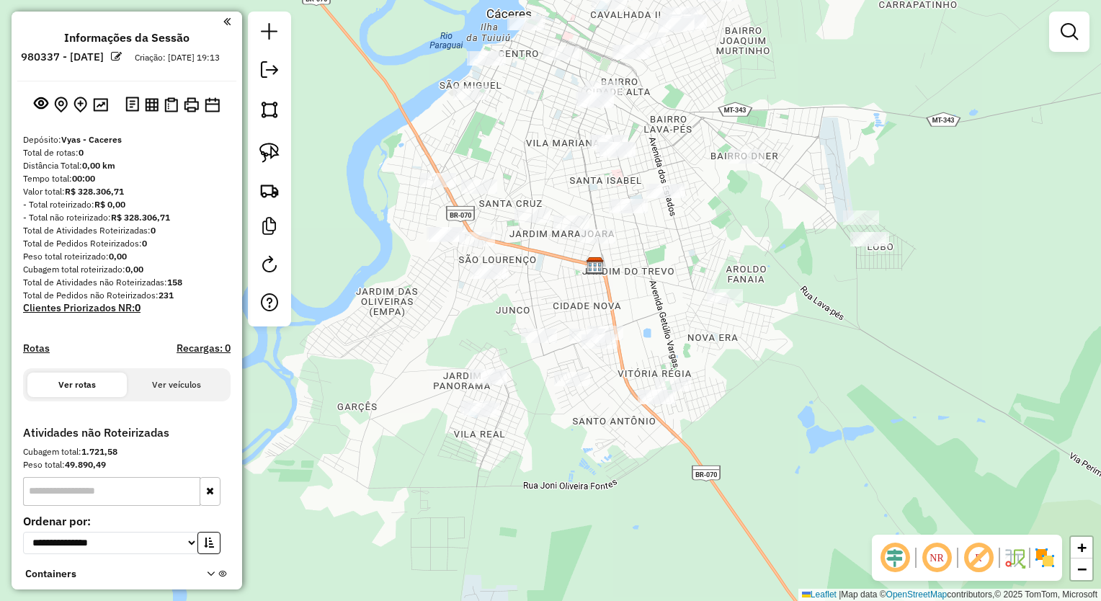
drag, startPoint x: 548, startPoint y: 88, endPoint x: 502, endPoint y: 171, distance: 94.9
click at [505, 163] on div "Janela de atendimento Grade de atendimento Capacidade Transportadoras Veículos …" at bounding box center [550, 300] width 1101 height 601
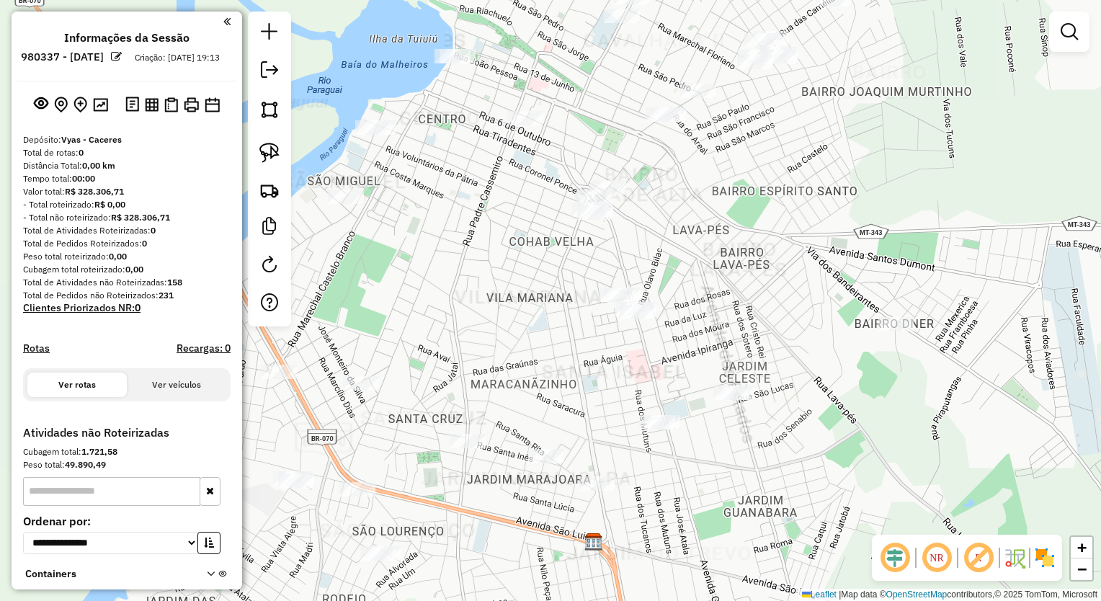
drag, startPoint x: 485, startPoint y: 198, endPoint x: 472, endPoint y: 231, distance: 36.3
click at [473, 231] on div "Janela de atendimento Grade de atendimento Capacidade Transportadoras Veículos …" at bounding box center [550, 300] width 1101 height 601
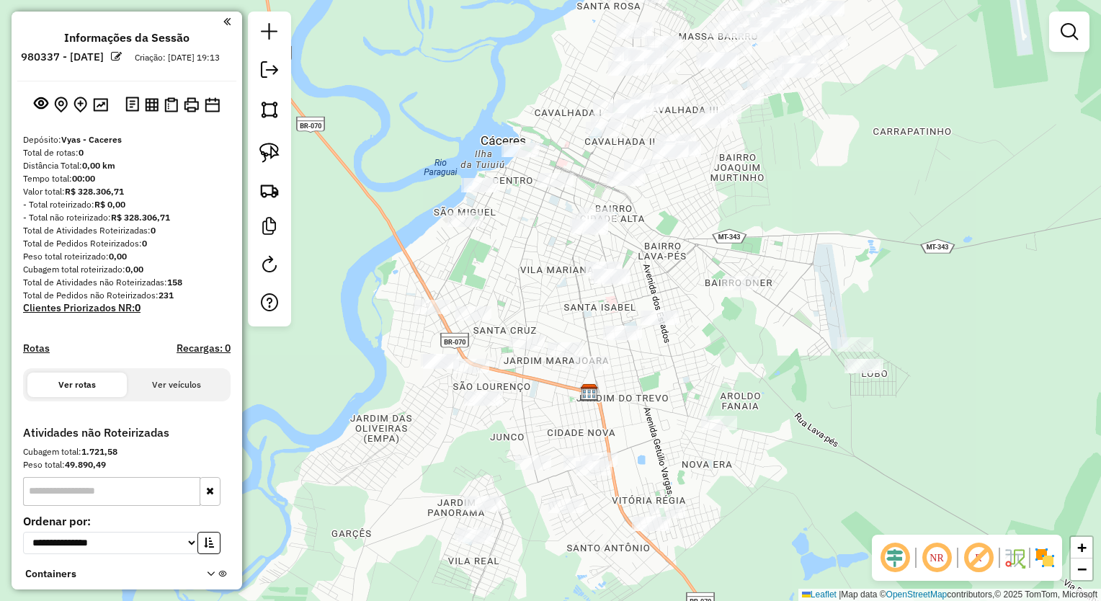
drag, startPoint x: 348, startPoint y: 243, endPoint x: 407, endPoint y: 245, distance: 59.1
click at [407, 245] on div "Janela de atendimento Grade de atendimento Capacidade Transportadoras Veículos …" at bounding box center [550, 300] width 1101 height 601
click at [265, 156] on img at bounding box center [270, 153] width 20 height 20
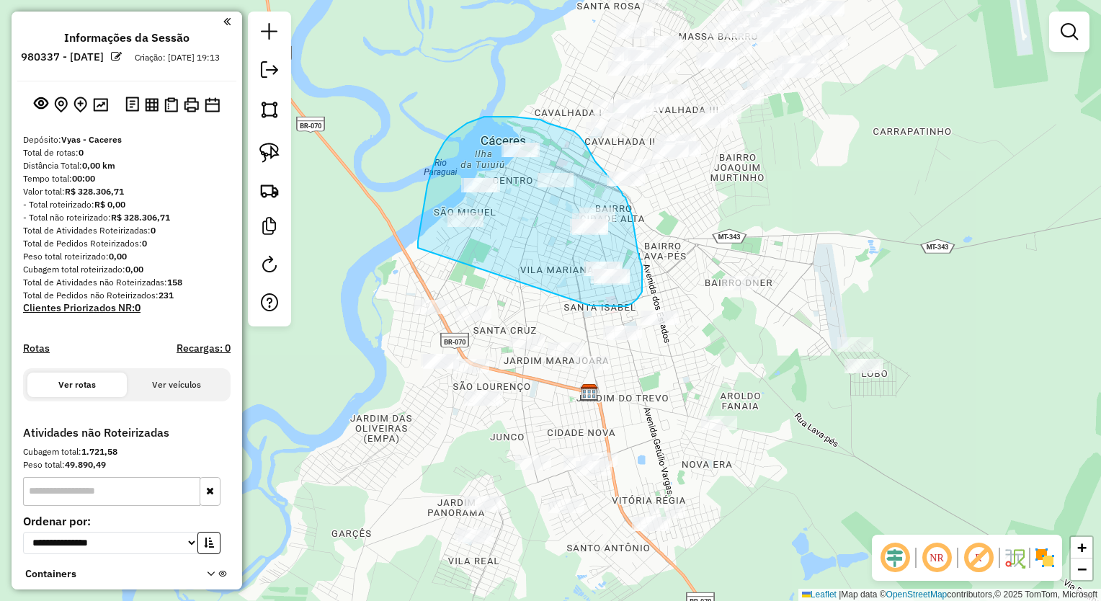
drag, startPoint x: 418, startPoint y: 248, endPoint x: 430, endPoint y: 265, distance: 20.8
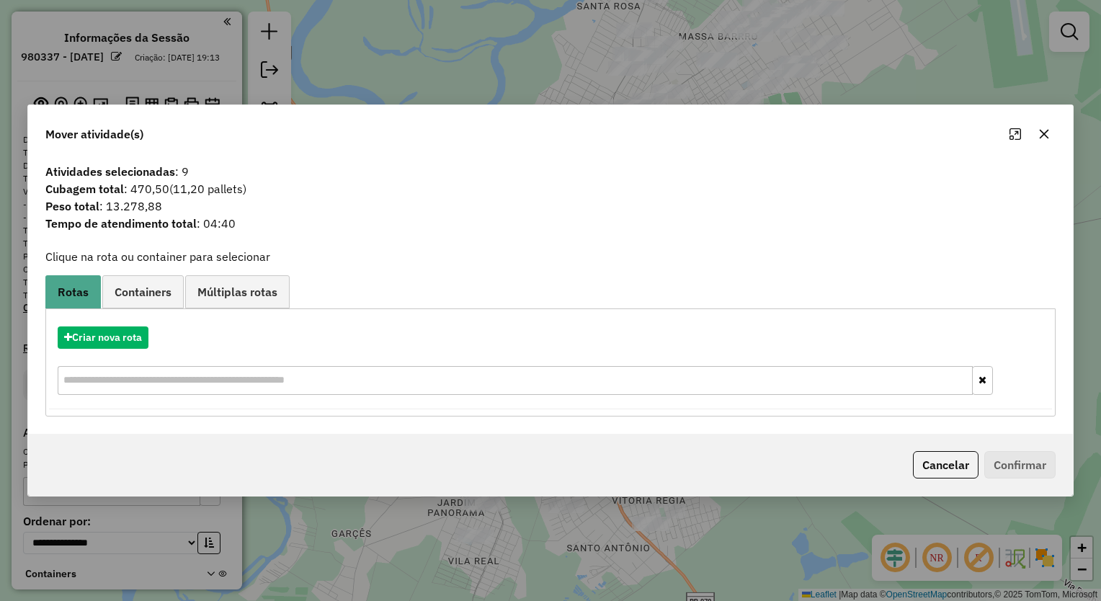
click at [1047, 133] on icon "button" at bounding box center [1044, 134] width 9 height 9
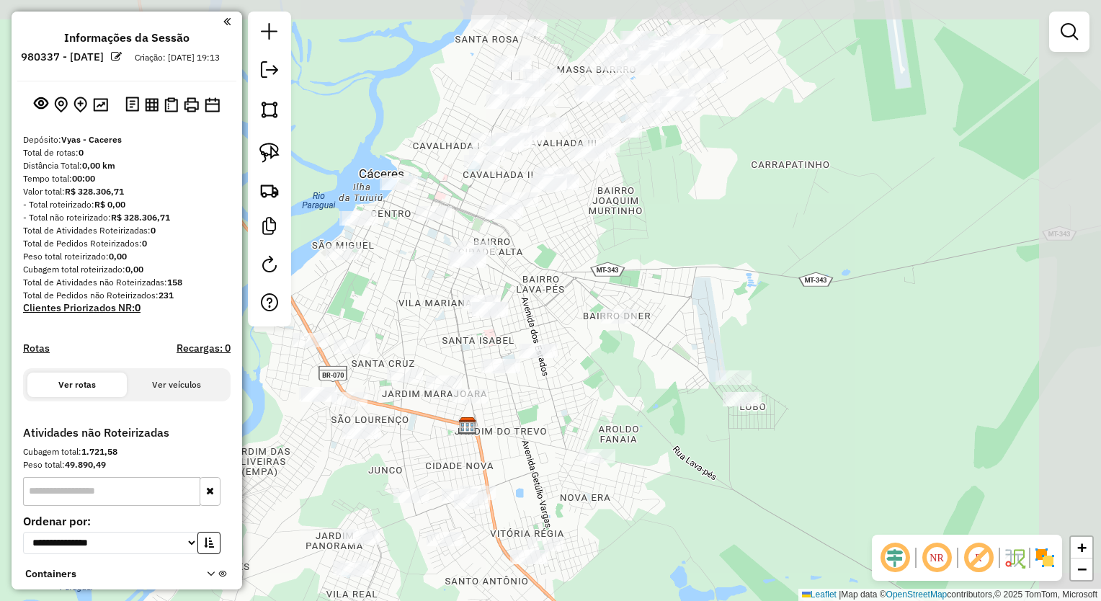
drag, startPoint x: 806, startPoint y: 188, endPoint x: 706, endPoint y: 209, distance: 101.6
click at [706, 209] on div "Janela de atendimento Grade de atendimento Capacidade Transportadoras Veículos …" at bounding box center [550, 300] width 1101 height 601
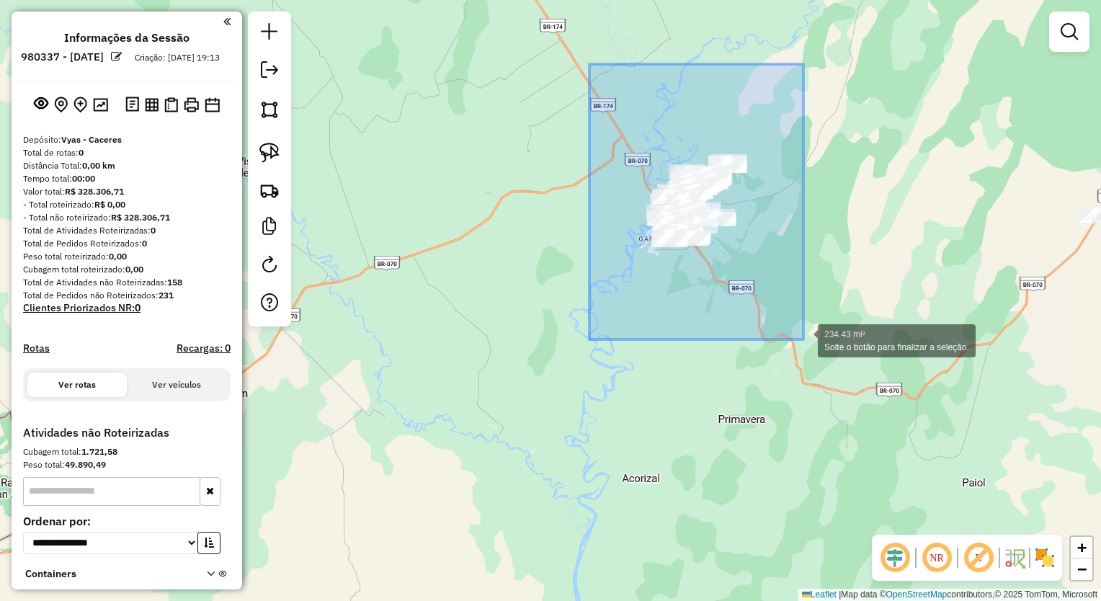
drag, startPoint x: 587, startPoint y: 70, endPoint x: 821, endPoint y: 349, distance: 364.3
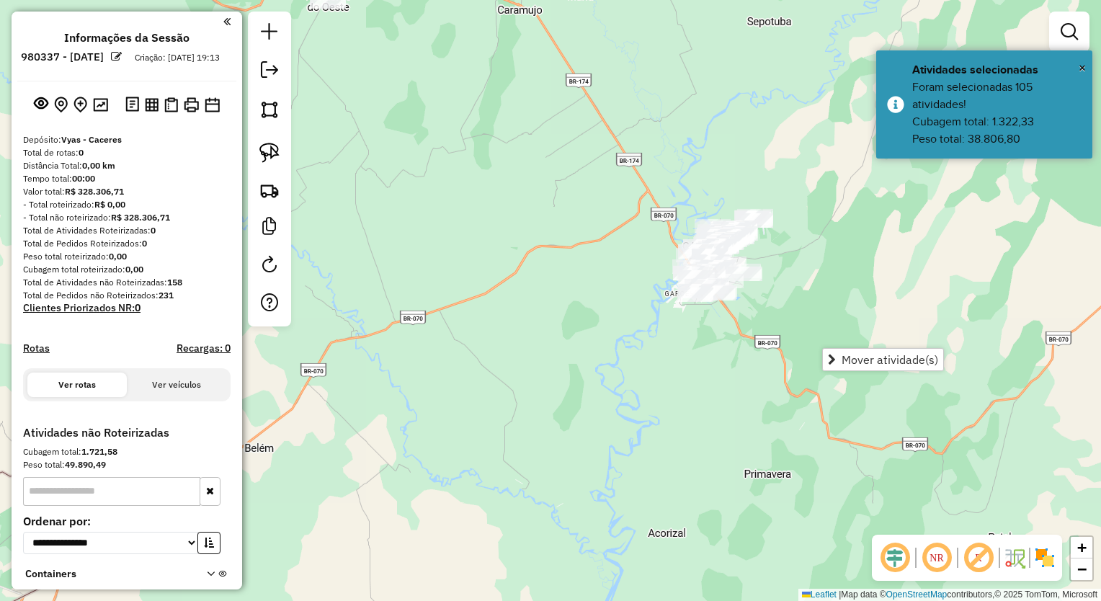
drag, startPoint x: 461, startPoint y: 281, endPoint x: 556, endPoint y: 433, distance: 178.8
click at [543, 422] on div "Janela de atendimento Grade de atendimento Capacidade Transportadoras Veículos …" at bounding box center [550, 300] width 1101 height 601
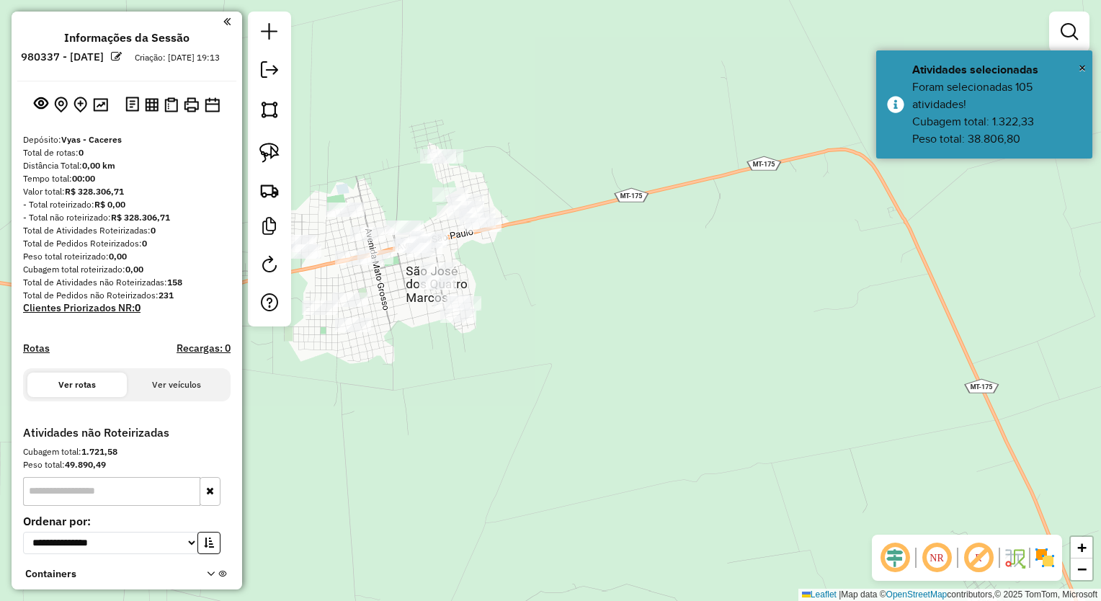
drag, startPoint x: 473, startPoint y: 455, endPoint x: 639, endPoint y: 469, distance: 167.1
click at [641, 476] on div "Janela de atendimento Grade de atendimento Capacidade Transportadoras Veículos …" at bounding box center [550, 300] width 1101 height 601
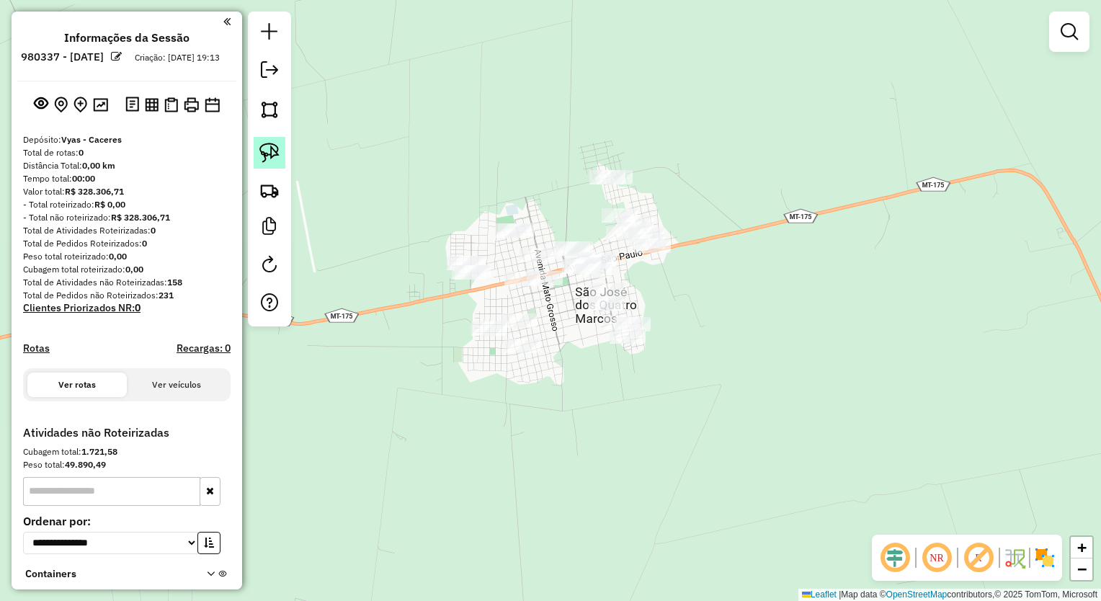
click at [259, 151] on link at bounding box center [270, 153] width 32 height 32
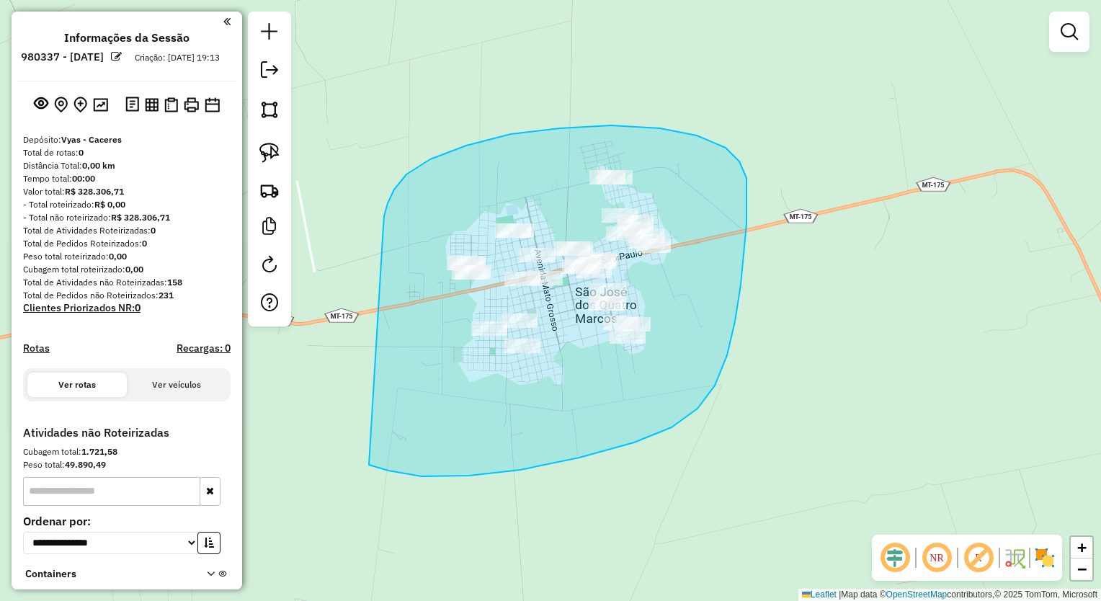
drag, startPoint x: 383, startPoint y: 223, endPoint x: 367, endPoint y: 458, distance: 235.6
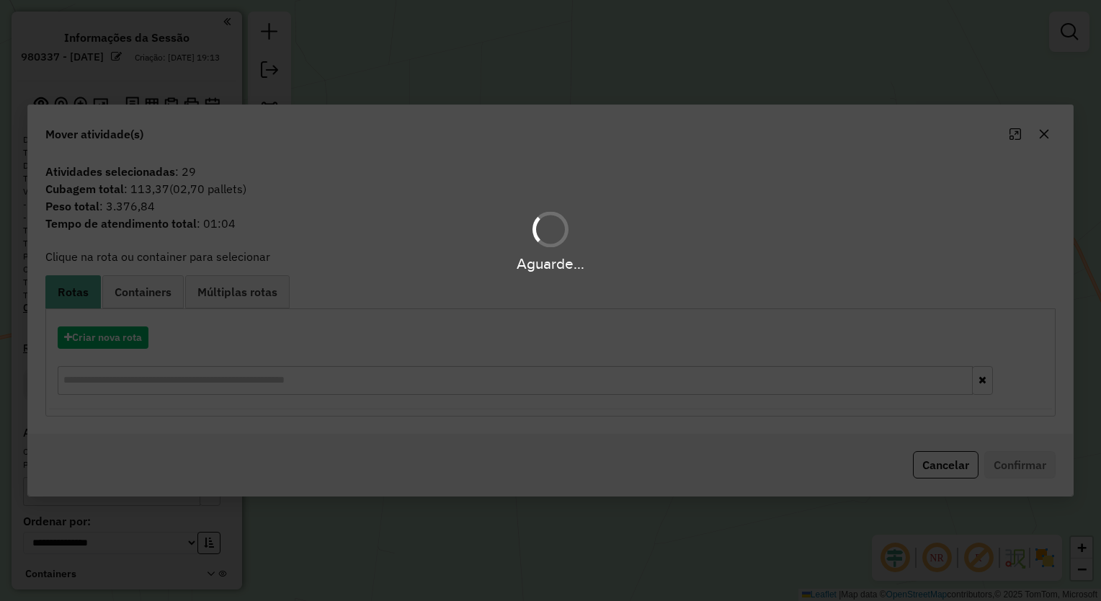
click at [115, 341] on div "Aguarde..." at bounding box center [550, 300] width 1101 height 601
click at [122, 334] on div "Aguarde..." at bounding box center [550, 300] width 1101 height 601
click at [124, 334] on div "Aguarde..." at bounding box center [550, 300] width 1101 height 601
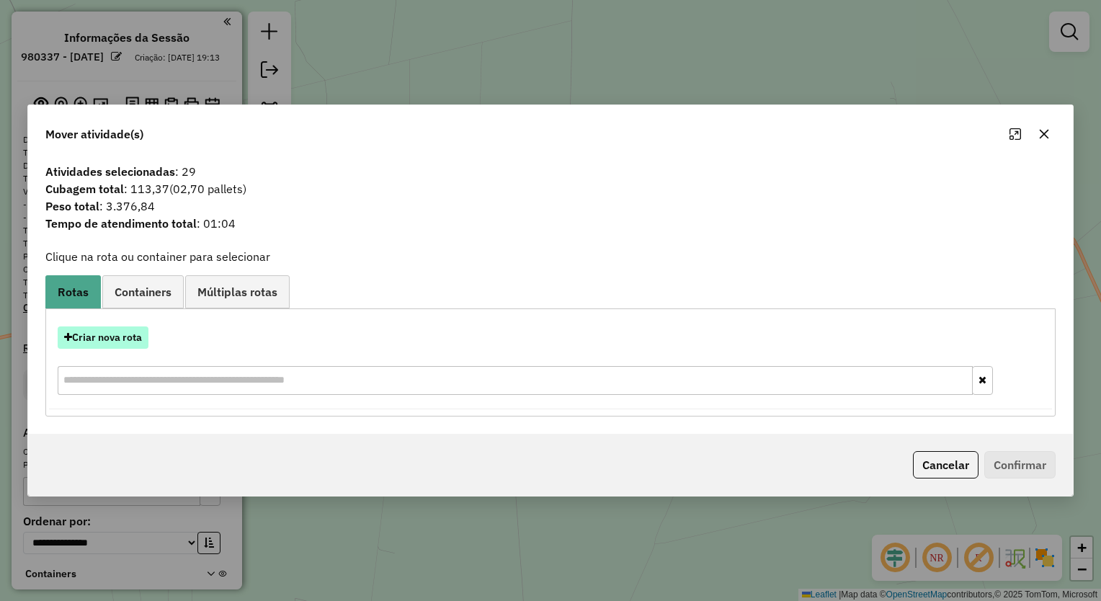
click at [122, 339] on button "Criar nova rota" at bounding box center [103, 338] width 91 height 22
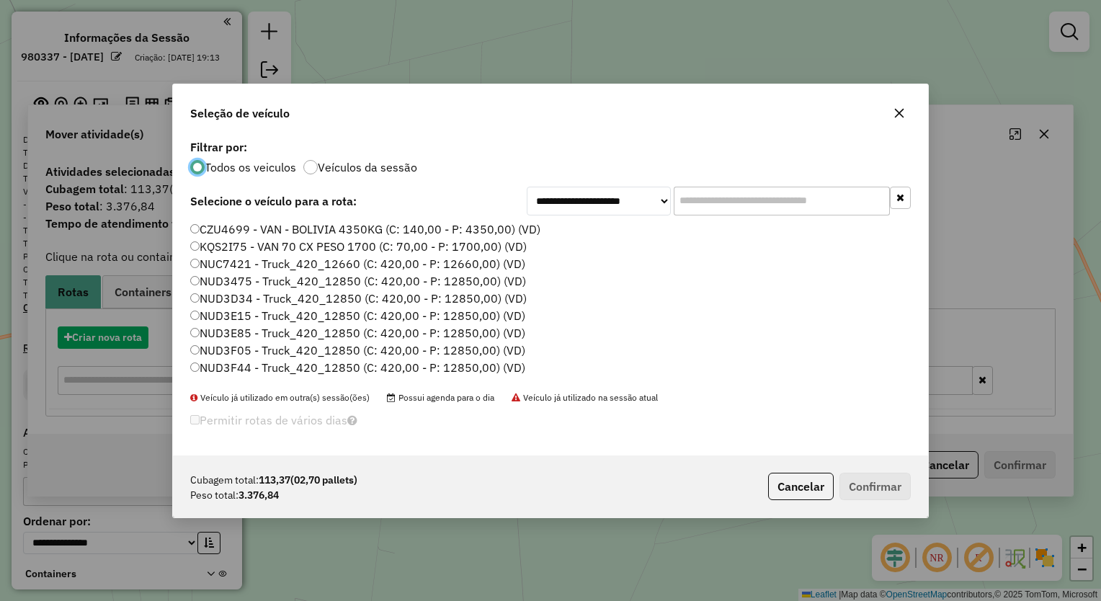
scroll to position [7, 4]
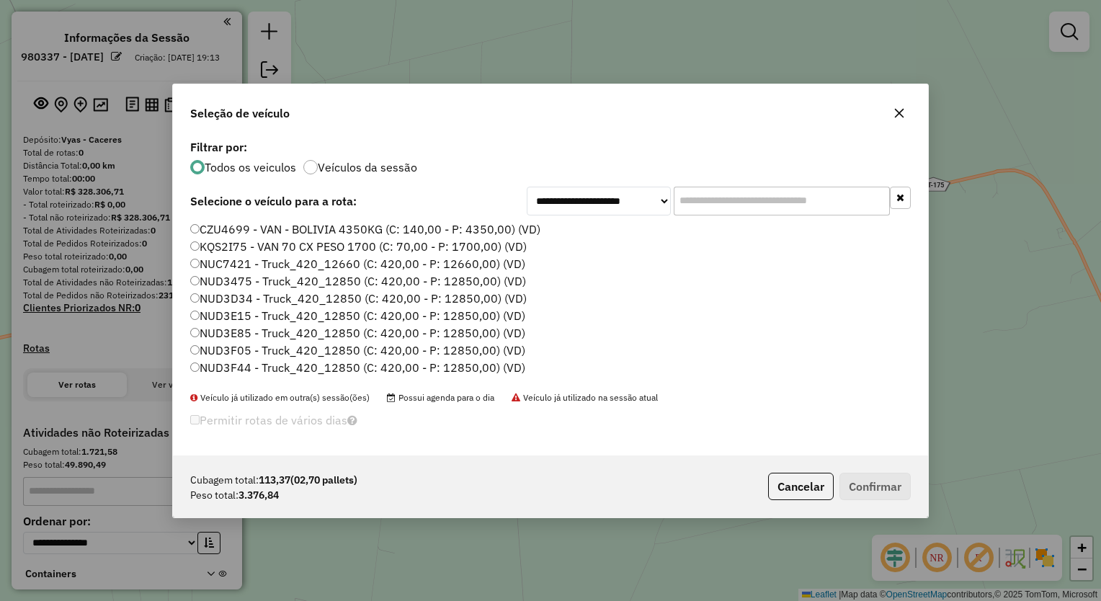
click at [753, 203] on input "text" at bounding box center [782, 201] width 216 height 29
click at [698, 205] on input "text" at bounding box center [782, 201] width 216 height 29
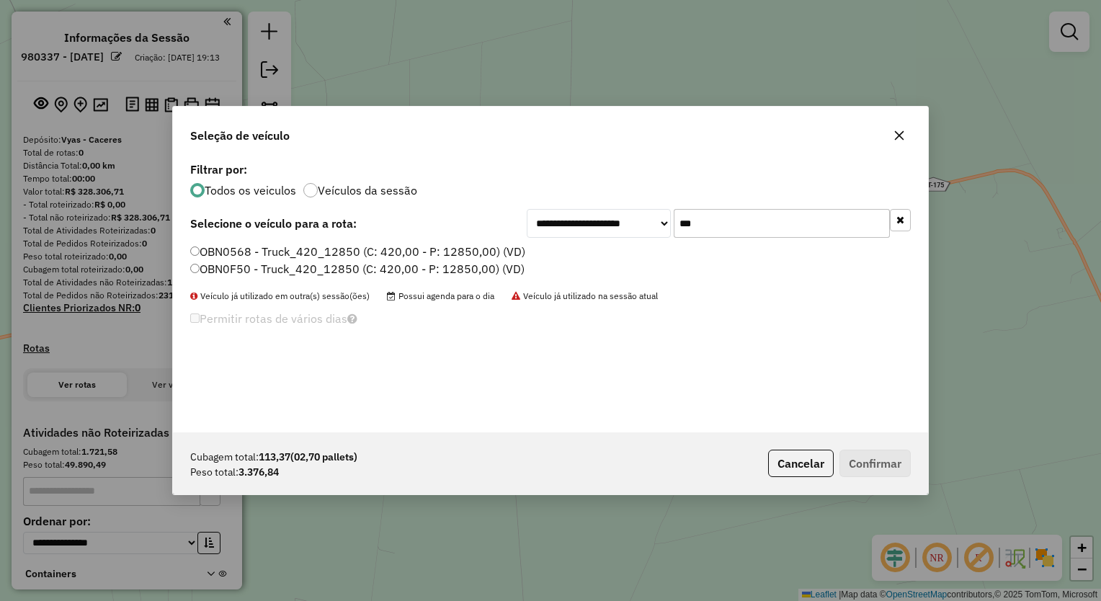
click at [357, 245] on label "OBN0568 - Truck_420_12850 (C: 420,00 - P: 12850,00) (VD)" at bounding box center [357, 251] width 335 height 17
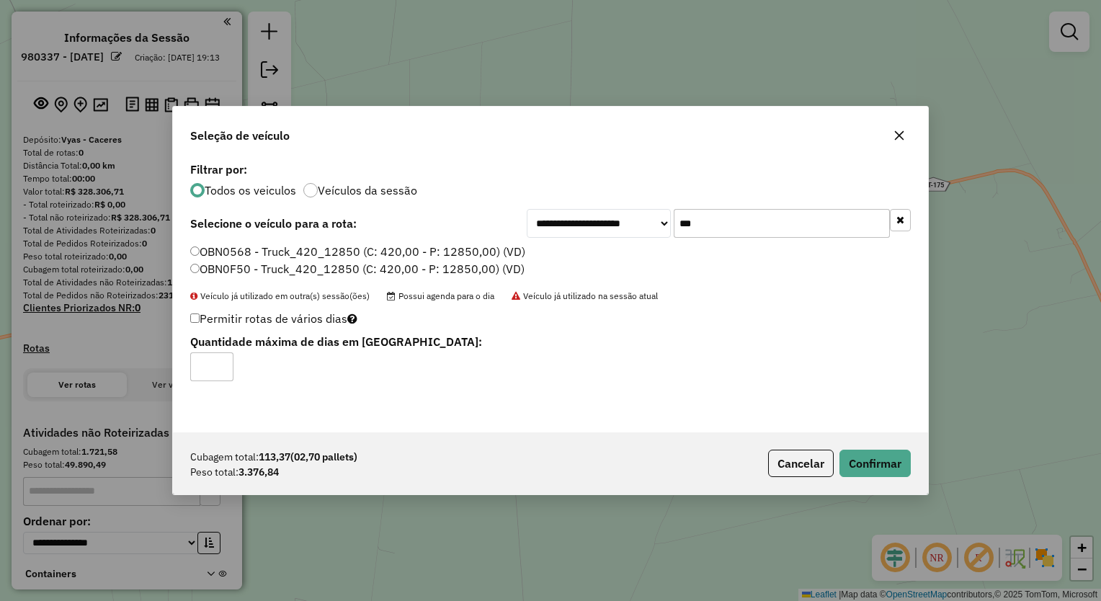
drag, startPoint x: 642, startPoint y: 218, endPoint x: 414, endPoint y: 215, distance: 227.8
click at [418, 215] on div "**********" at bounding box center [550, 223] width 721 height 29
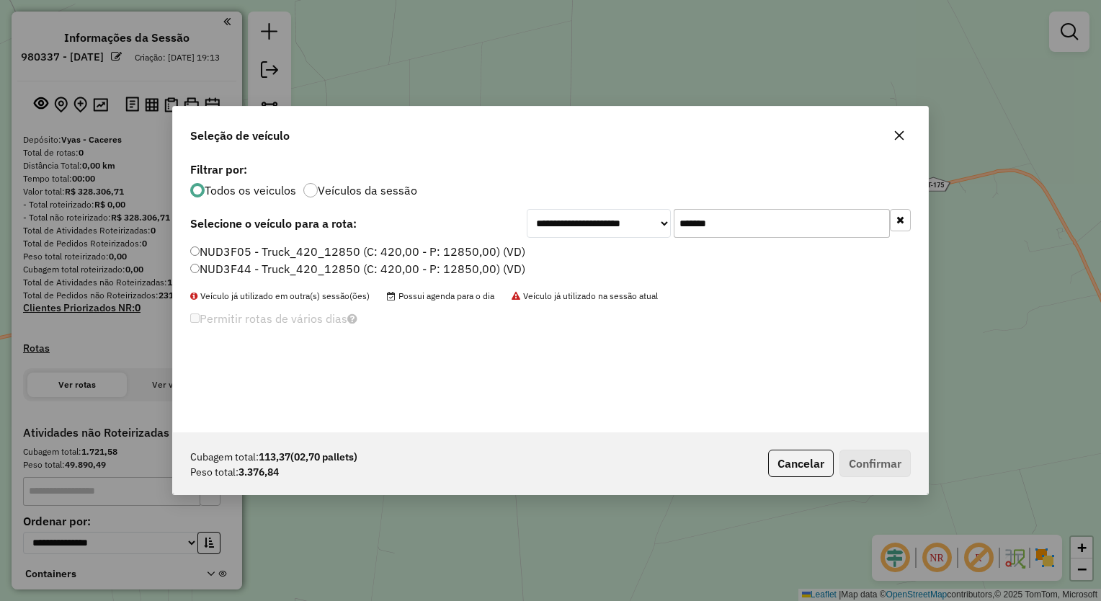
type input "*******"
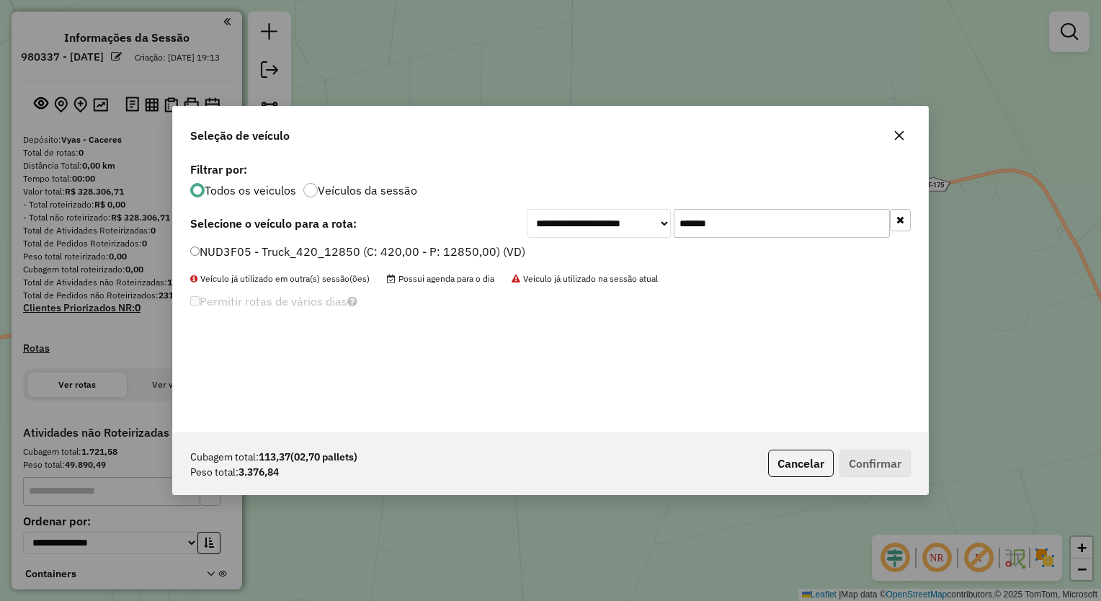
click at [406, 247] on label "NUD3F05 - Truck_420_12850 (C: 420,00 - P: 12850,00) (VD)" at bounding box center [357, 251] width 335 height 17
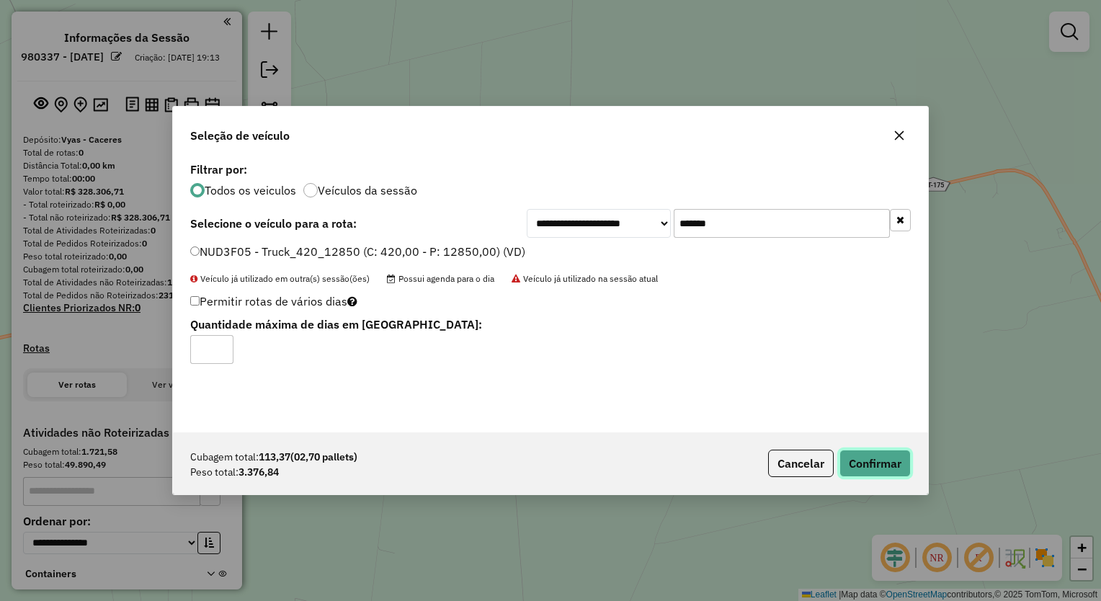
click at [883, 459] on button "Confirmar" at bounding box center [875, 463] width 71 height 27
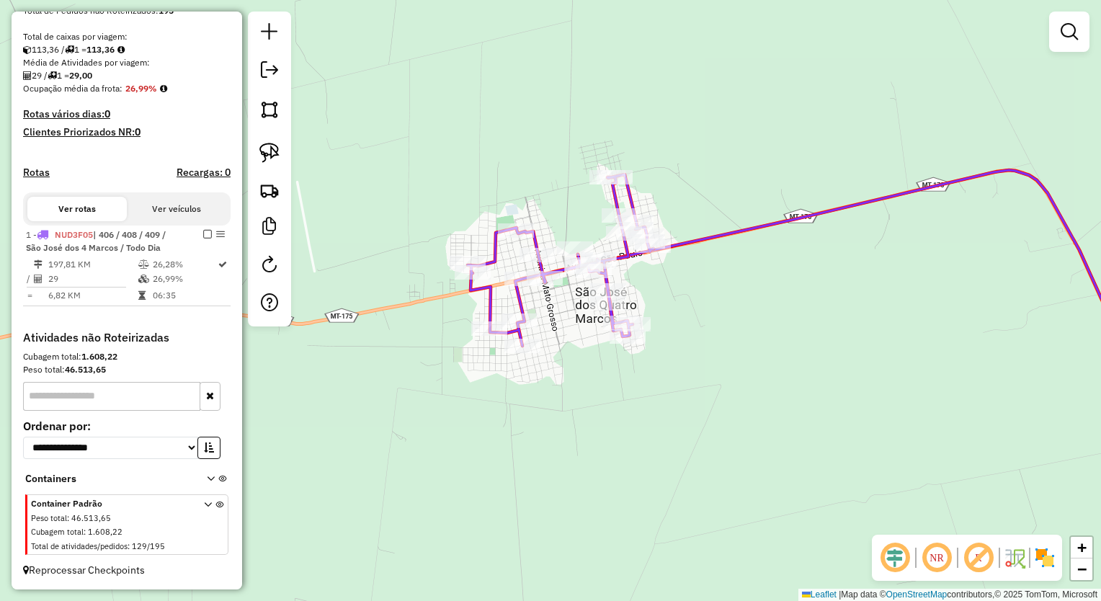
scroll to position [288, 0]
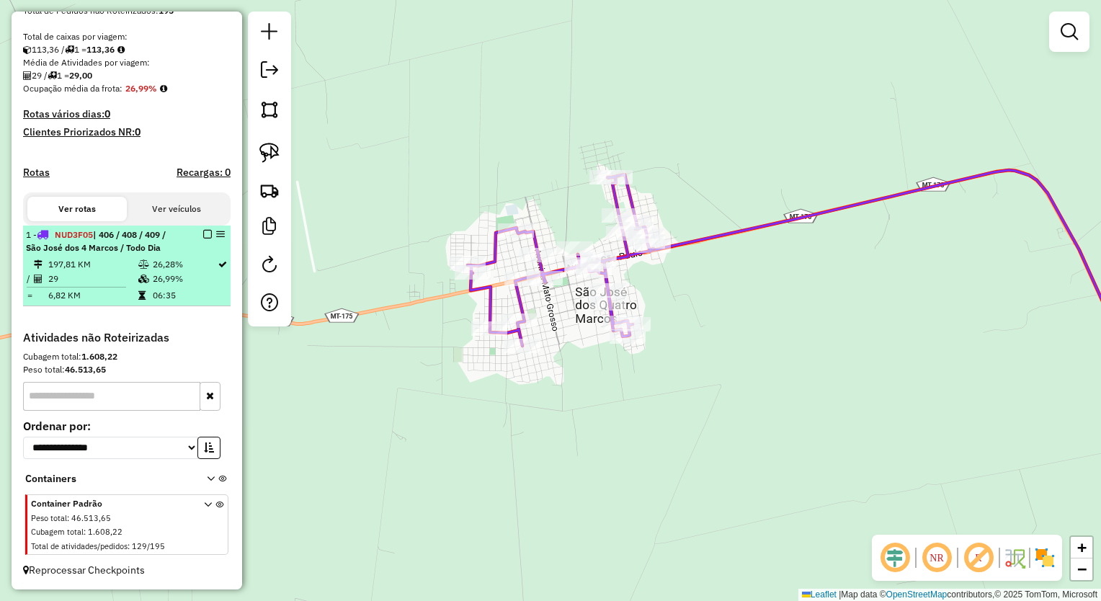
click at [128, 284] on td "29" at bounding box center [93, 279] width 90 height 14
select select "**********"
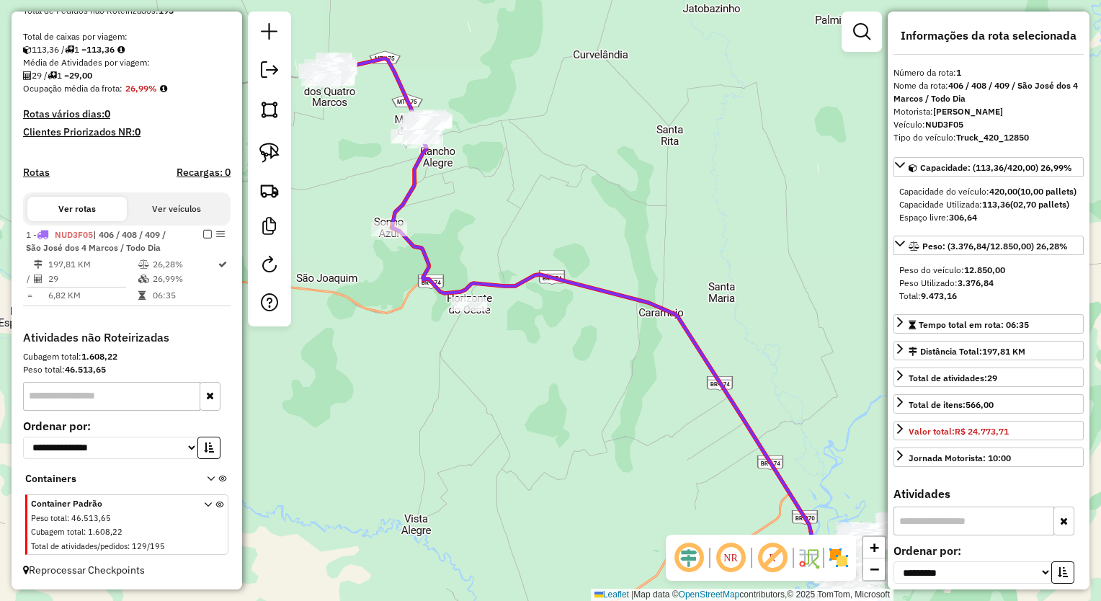
drag, startPoint x: 338, startPoint y: 170, endPoint x: 378, endPoint y: 192, distance: 45.2
click at [378, 192] on div "Janela de atendimento Grade de atendimento Capacidade Transportadoras Veículos …" at bounding box center [550, 300] width 1101 height 601
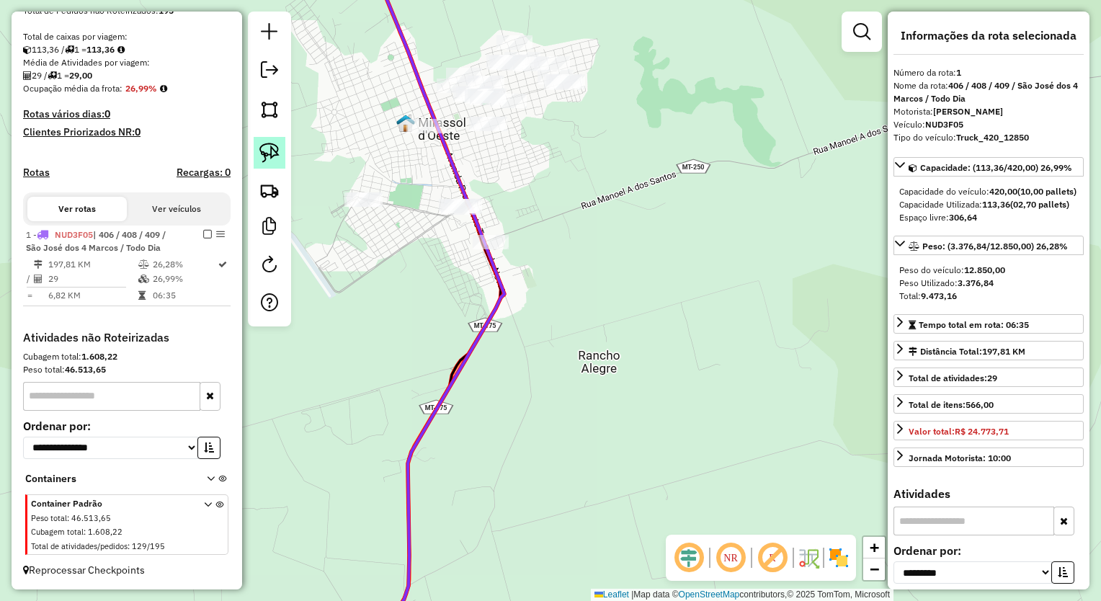
click at [265, 150] on img at bounding box center [270, 153] width 20 height 20
drag, startPoint x: 335, startPoint y: 158, endPoint x: 342, endPoint y: 226, distance: 68.8
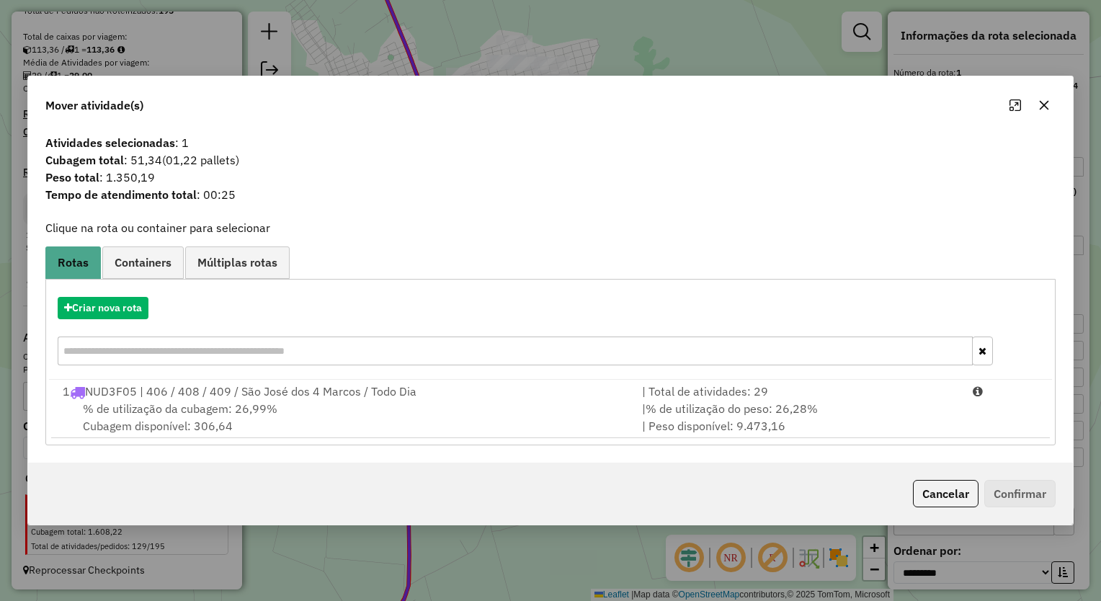
click at [1050, 109] on icon "button" at bounding box center [1045, 105] width 12 height 12
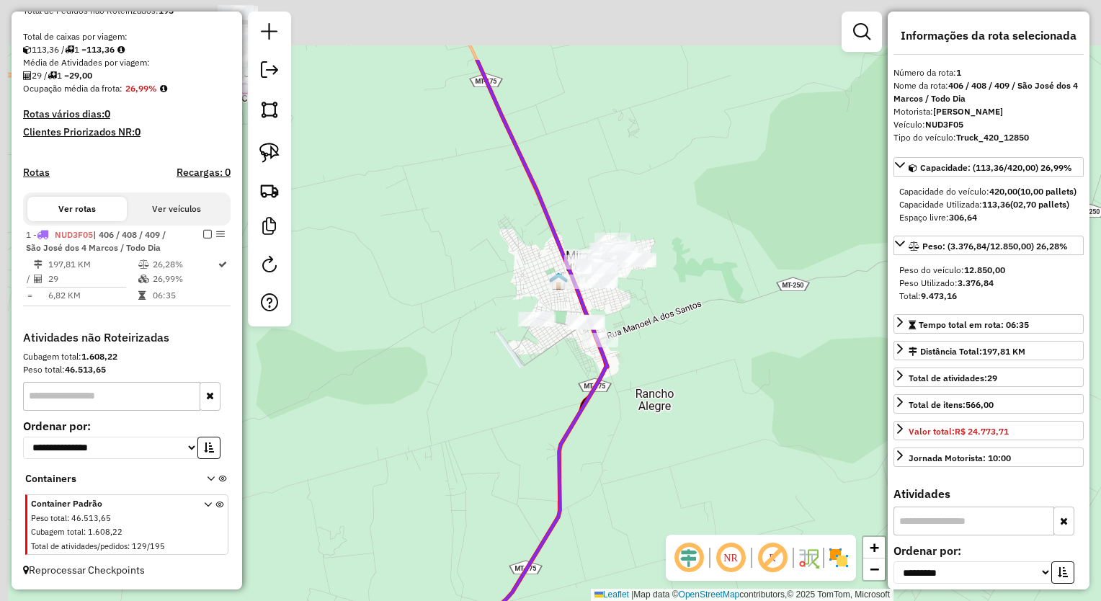
drag, startPoint x: 414, startPoint y: 77, endPoint x: 600, endPoint y: 350, distance: 329.9
click at [595, 342] on div "Janela de atendimento Grade de atendimento Capacidade Transportadoras Veículos …" at bounding box center [550, 300] width 1101 height 601
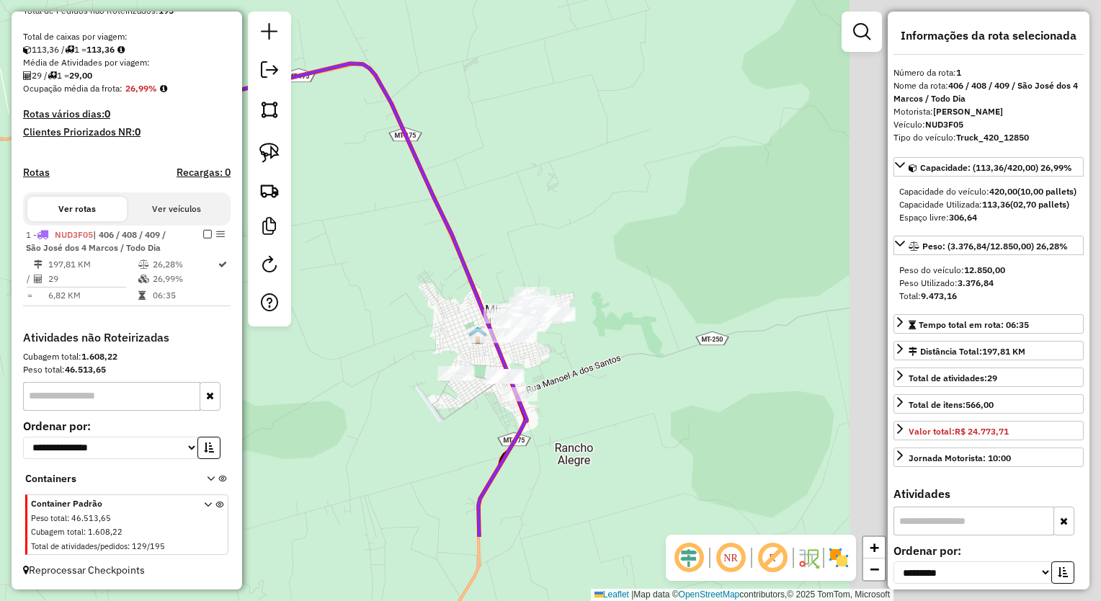
drag, startPoint x: 753, startPoint y: 324, endPoint x: 513, endPoint y: 219, distance: 261.1
click at [509, 212] on div "Janela de atendimento Grade de atendimento Capacidade Transportadoras Veículos …" at bounding box center [550, 300] width 1101 height 601
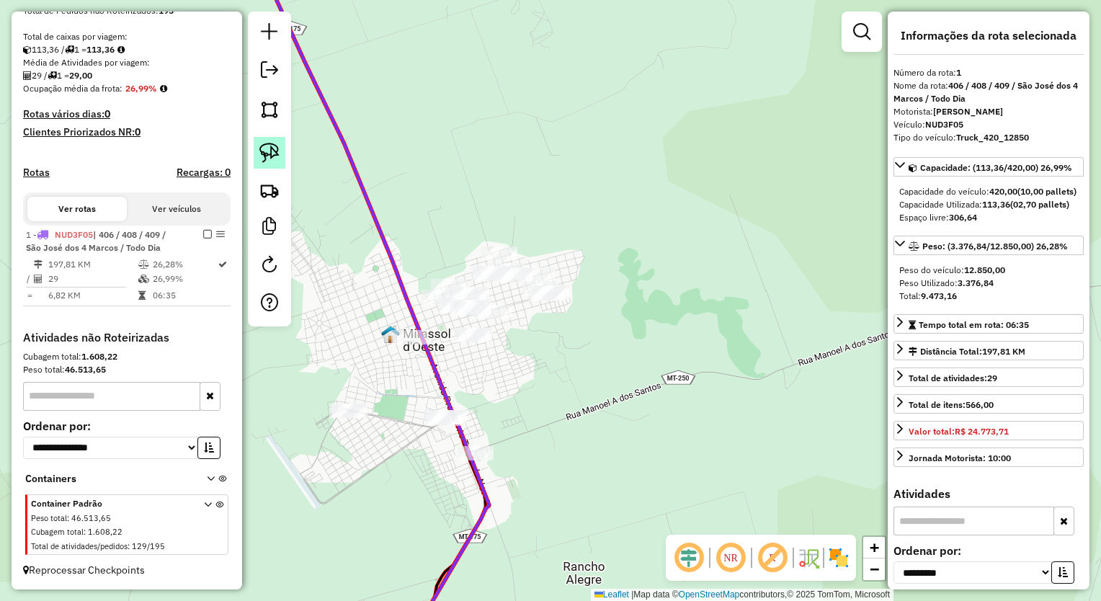
drag, startPoint x: 268, startPoint y: 143, endPoint x: 284, endPoint y: 157, distance: 21.0
click at [268, 143] on img at bounding box center [270, 153] width 20 height 20
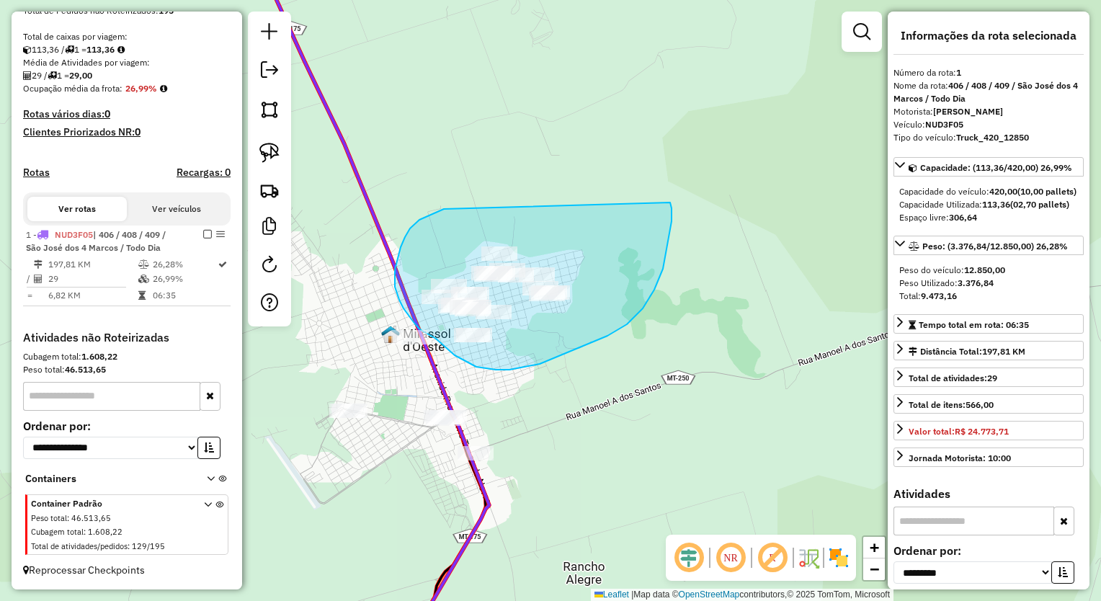
drag, startPoint x: 415, startPoint y: 223, endPoint x: 669, endPoint y: 202, distance: 254.7
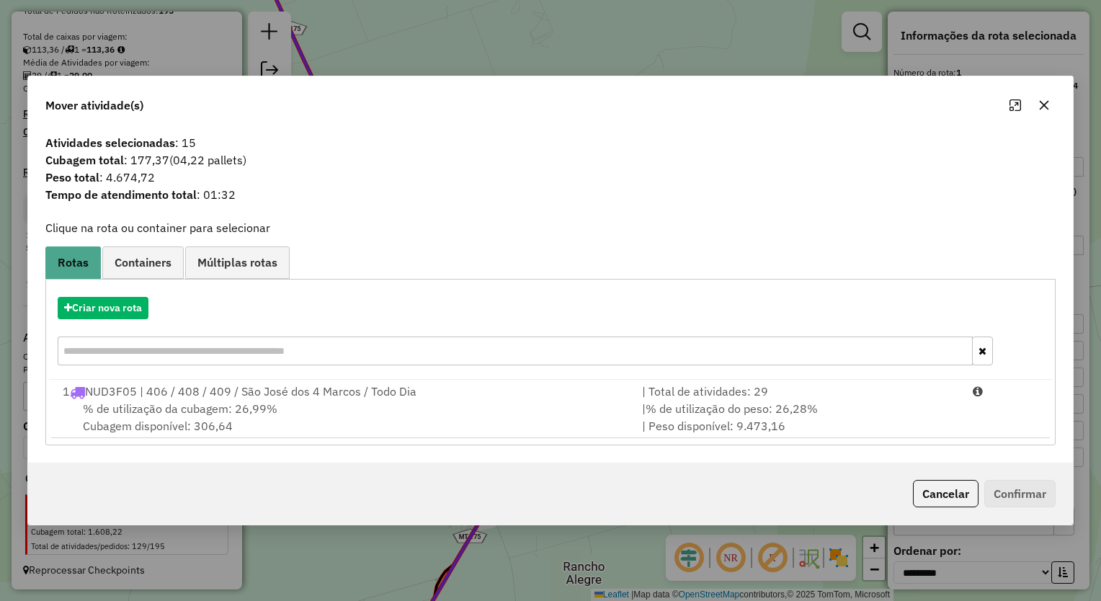
click at [1047, 106] on icon "button" at bounding box center [1045, 105] width 12 height 12
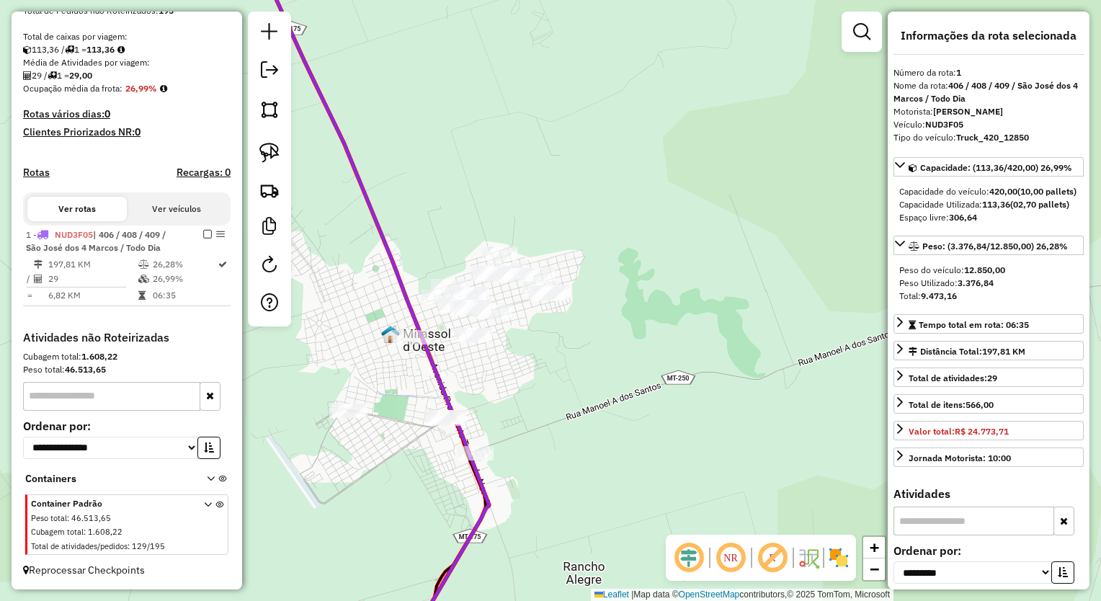
drag, startPoint x: 543, startPoint y: 352, endPoint x: 562, endPoint y: 320, distance: 37.2
click at [562, 320] on div "Janela de atendimento Grade de atendimento Capacidade Transportadoras Veículos …" at bounding box center [550, 300] width 1101 height 601
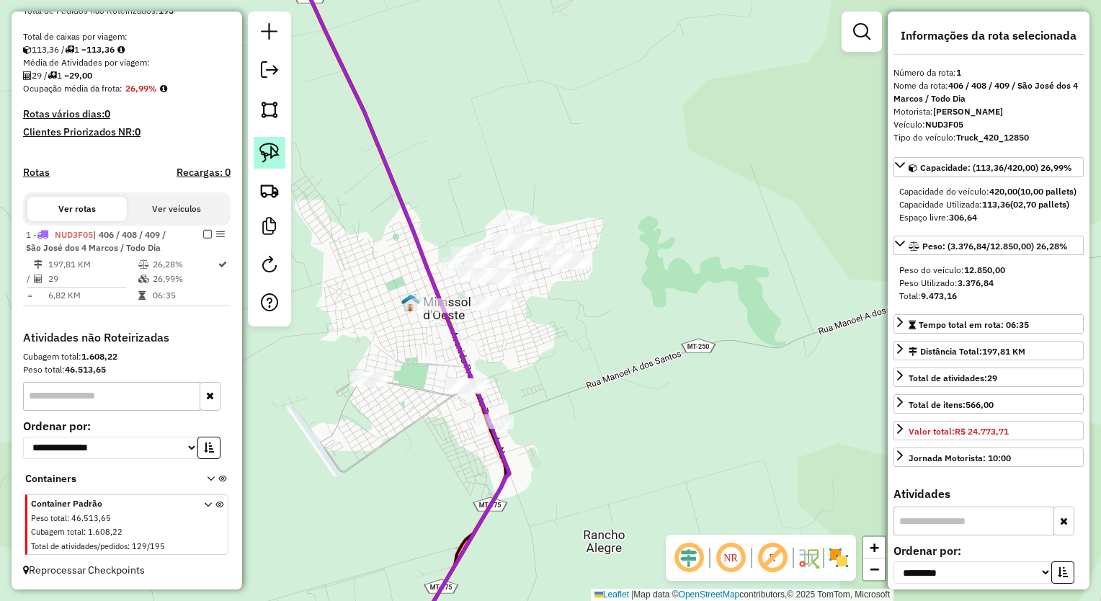
click at [263, 150] on img at bounding box center [270, 153] width 20 height 20
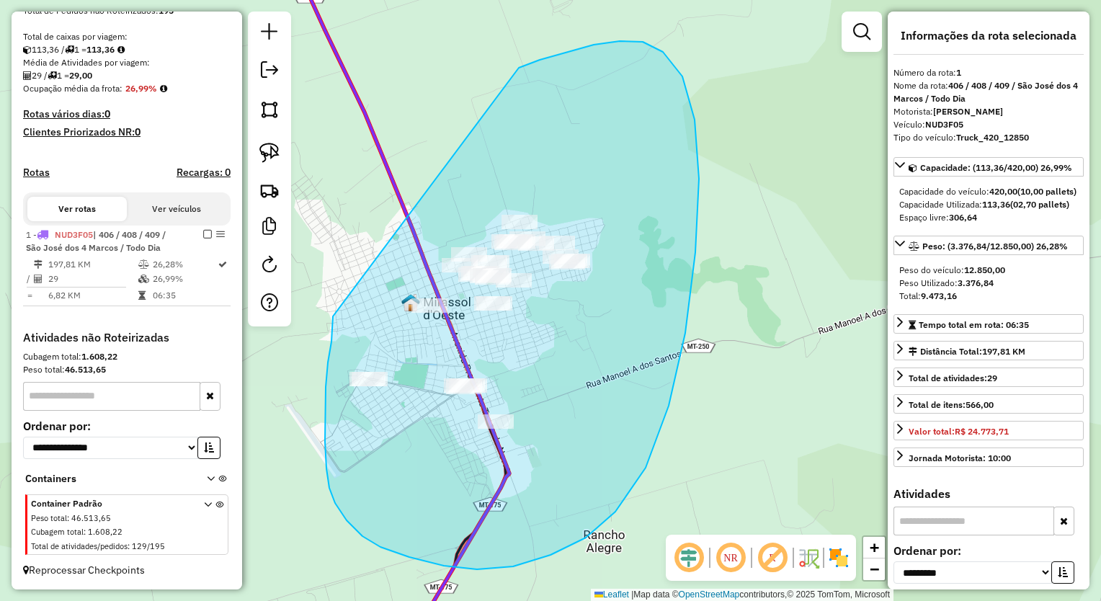
drag, startPoint x: 332, startPoint y: 342, endPoint x: 473, endPoint y: 137, distance: 248.7
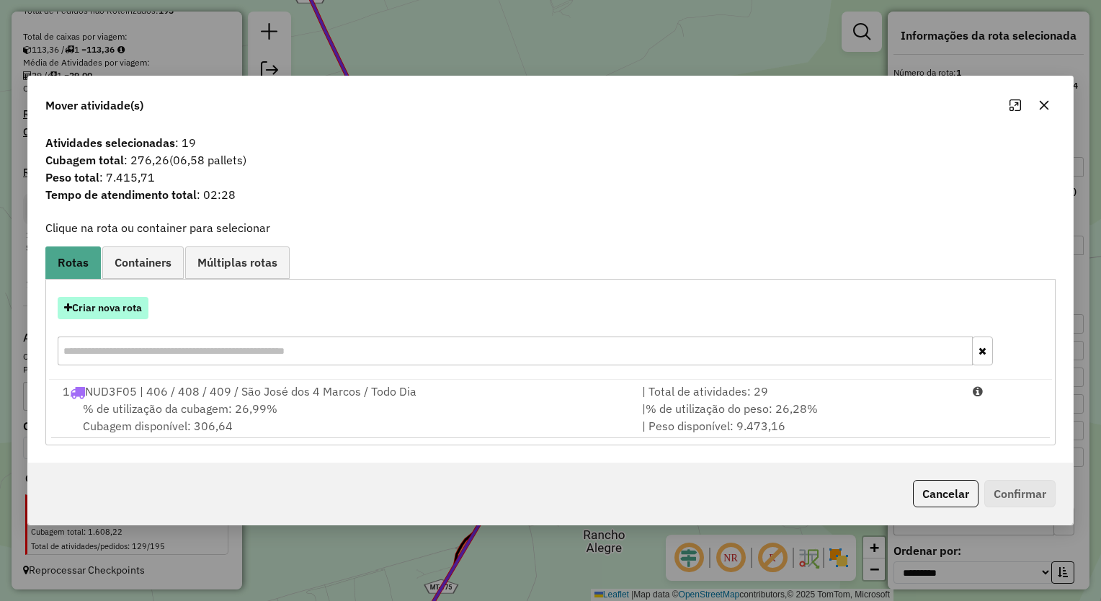
click at [79, 319] on button "Criar nova rota" at bounding box center [103, 308] width 91 height 22
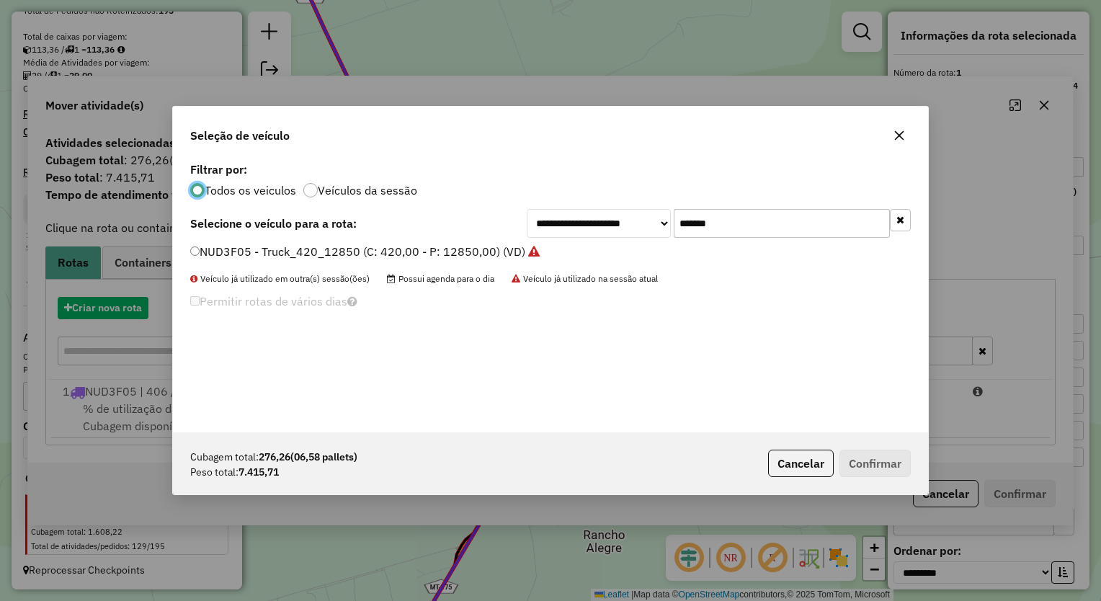
scroll to position [7, 4]
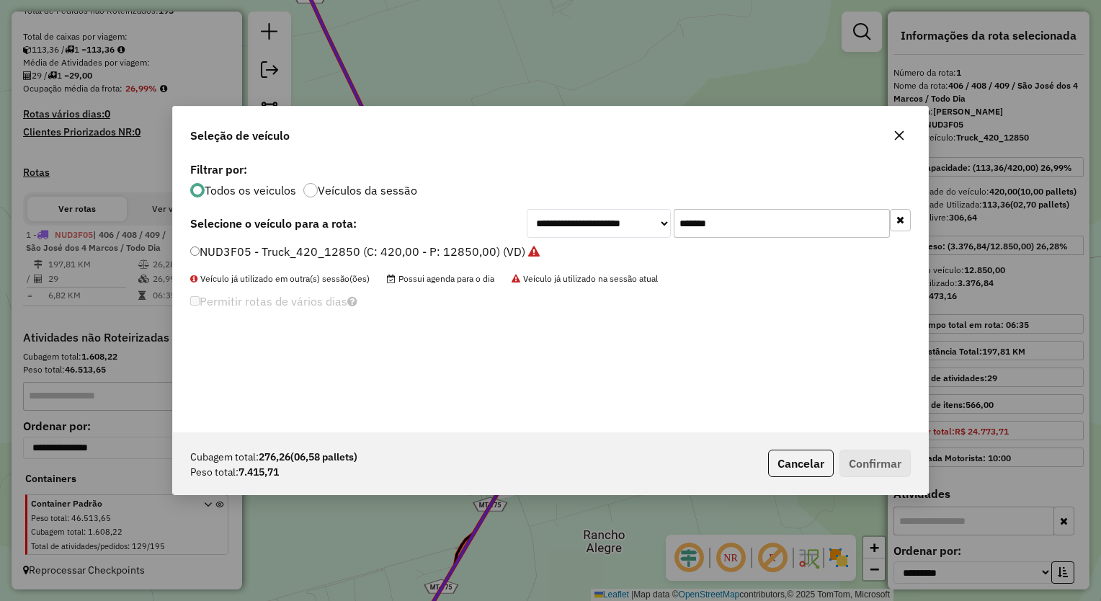
drag, startPoint x: 712, startPoint y: 215, endPoint x: 490, endPoint y: 198, distance: 222.7
click at [491, 198] on div "**********" at bounding box center [550, 296] width 755 height 274
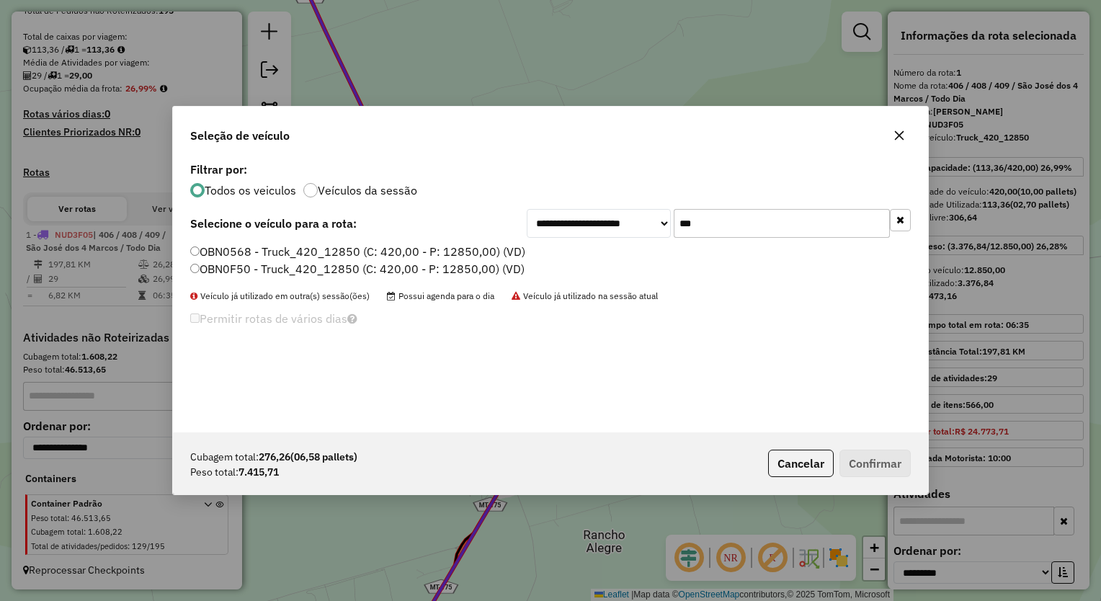
type input "***"
click at [436, 252] on label "OBN0568 - Truck_420_12850 (C: 420,00 - P: 12850,00) (VD)" at bounding box center [357, 251] width 335 height 17
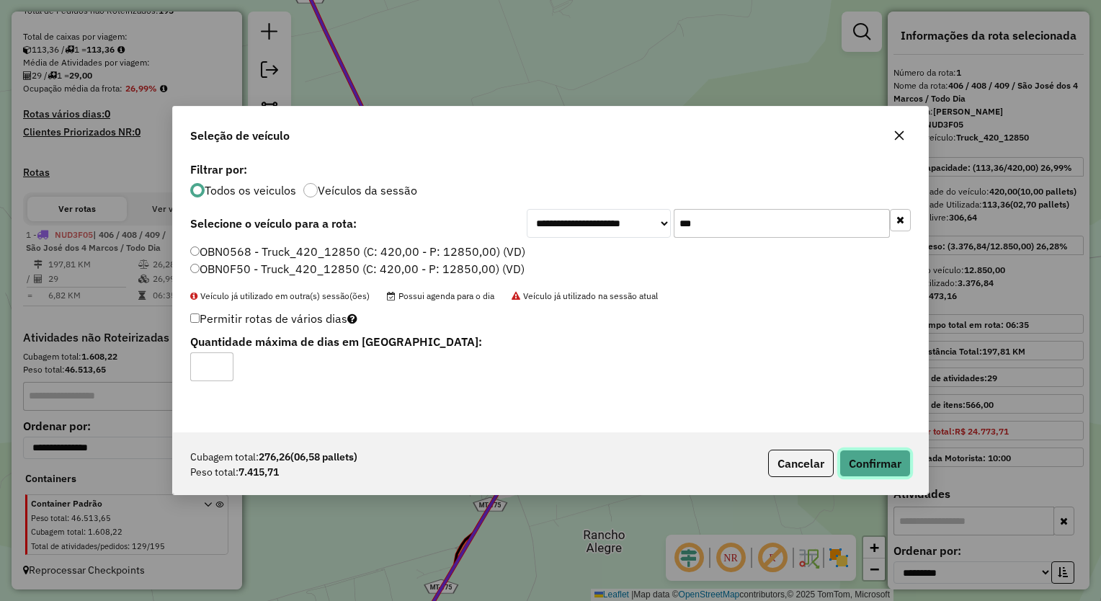
click at [852, 469] on button "Confirmar" at bounding box center [875, 463] width 71 height 27
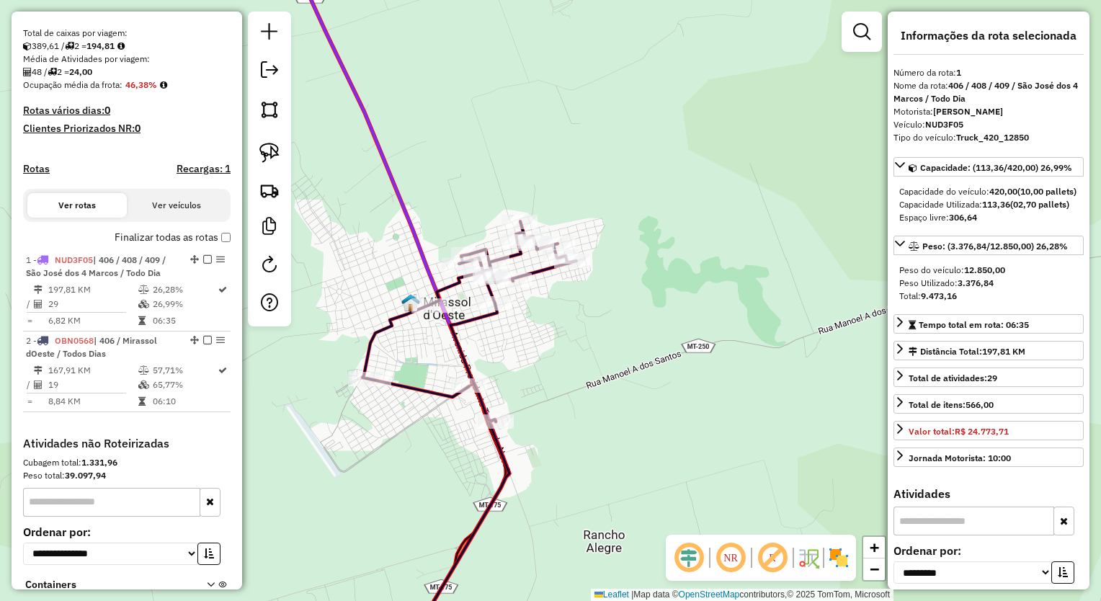
scroll to position [406, 0]
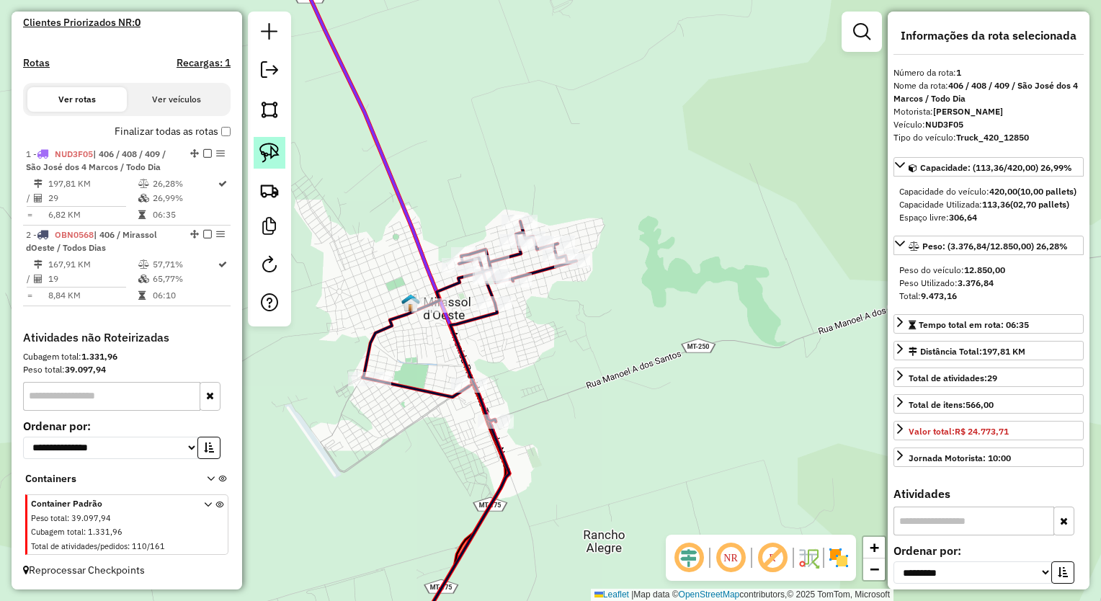
click at [262, 152] on img at bounding box center [270, 153] width 20 height 20
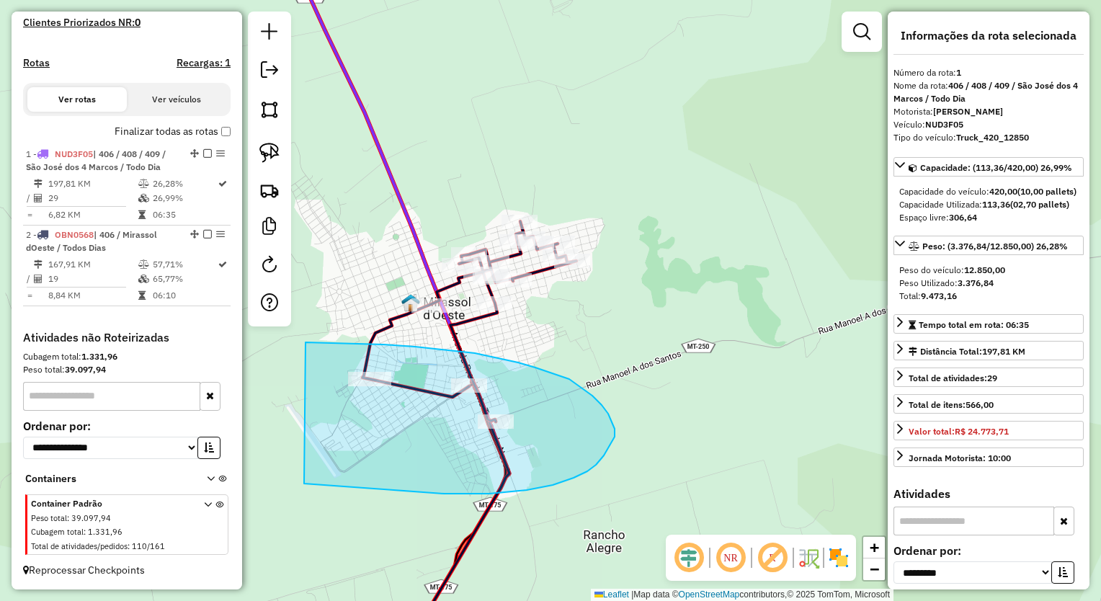
drag, startPoint x: 317, startPoint y: 342, endPoint x: 301, endPoint y: 484, distance: 143.0
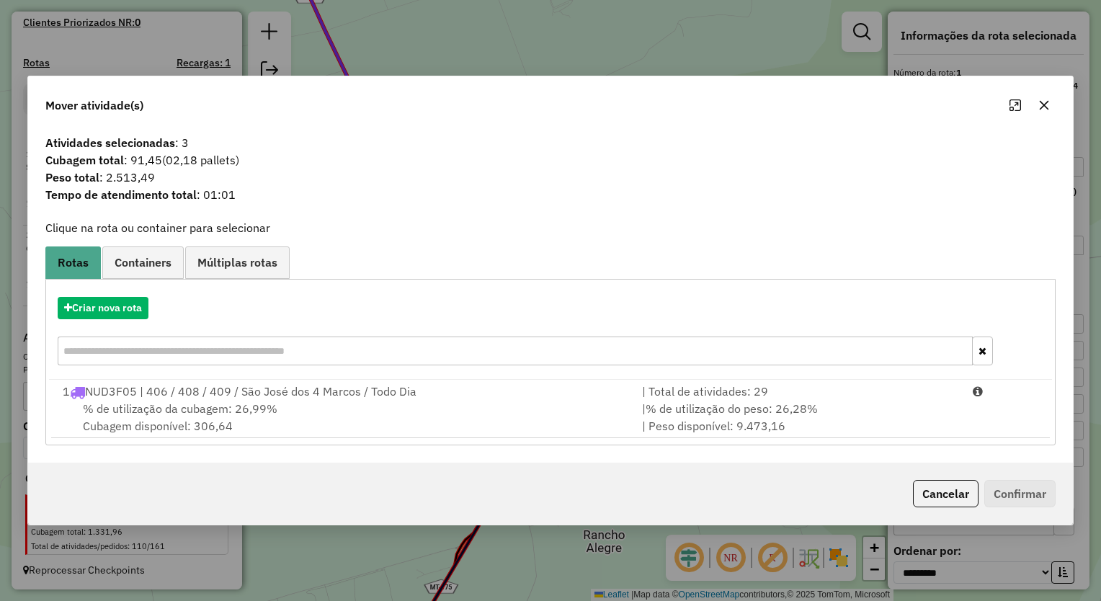
drag, startPoint x: 392, startPoint y: 471, endPoint x: 306, endPoint y: 330, distance: 165.7
click at [301, 312] on div "Criar nova rota" at bounding box center [550, 308] width 1003 height 22
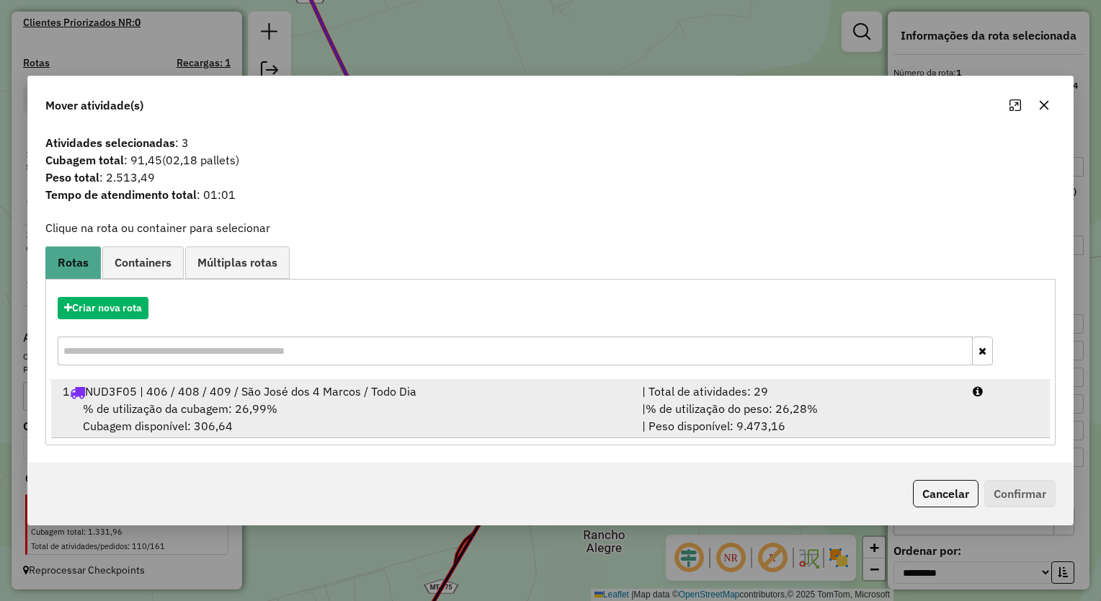
click at [644, 427] on div "| % de utilização do peso: 26,28% | Peso disponível: 9.473,16" at bounding box center [799, 417] width 331 height 35
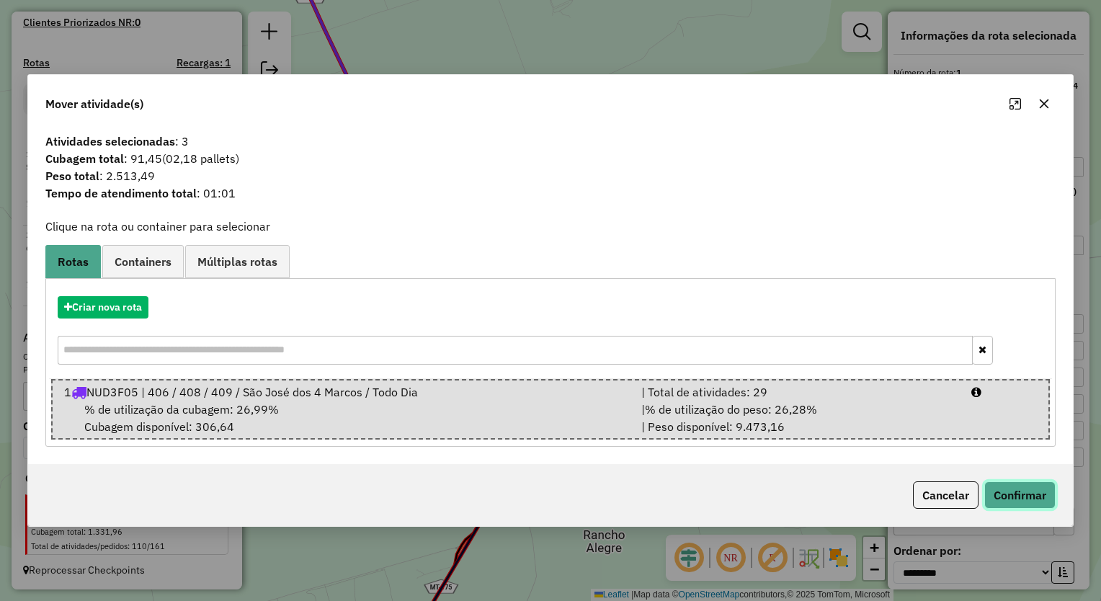
click at [1006, 489] on button "Confirmar" at bounding box center [1020, 495] width 71 height 27
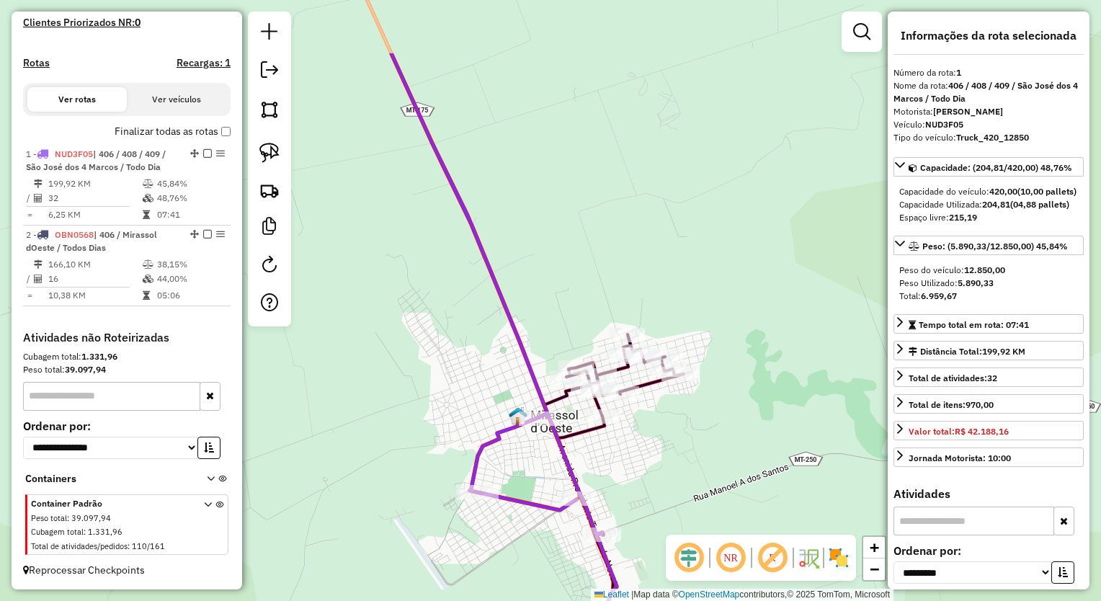
drag, startPoint x: 458, startPoint y: 134, endPoint x: 579, endPoint y: 254, distance: 170.2
click at [577, 254] on div "Janela de atendimento Grade de atendimento Capacidade Transportadoras Veículos …" at bounding box center [550, 300] width 1101 height 601
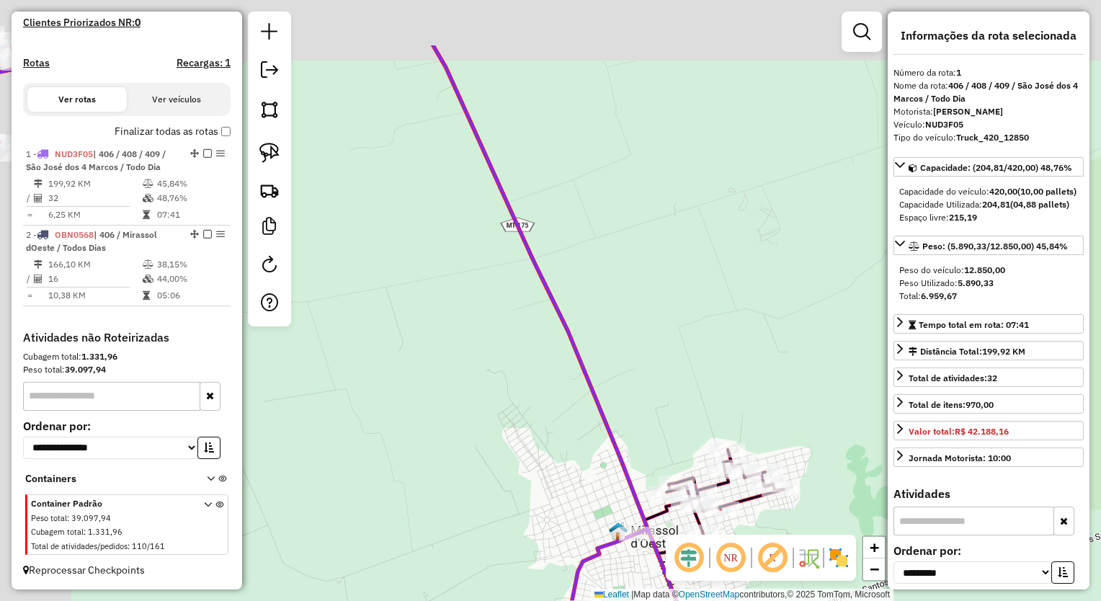
drag, startPoint x: 527, startPoint y: 242, endPoint x: 633, endPoint y: 384, distance: 177.2
click at [621, 373] on icon at bounding box center [338, 347] width 730 height 605
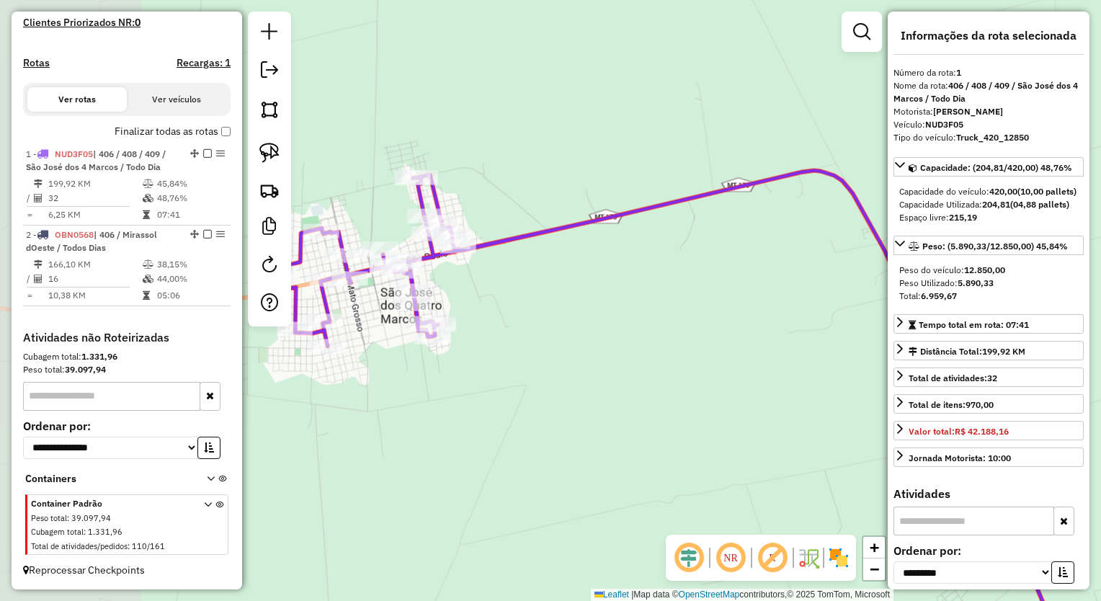
drag, startPoint x: 409, startPoint y: 217, endPoint x: 670, endPoint y: 184, distance: 262.3
click at [670, 184] on div "Janela de atendimento Grade de atendimento Capacidade Transportadoras Veículos …" at bounding box center [550, 300] width 1101 height 601
drag, startPoint x: 551, startPoint y: 236, endPoint x: 559, endPoint y: 226, distance: 12.8
click at [571, 229] on div "Janela de atendimento Grade de atendimento Capacidade Transportadoras Veículos …" at bounding box center [550, 300] width 1101 height 601
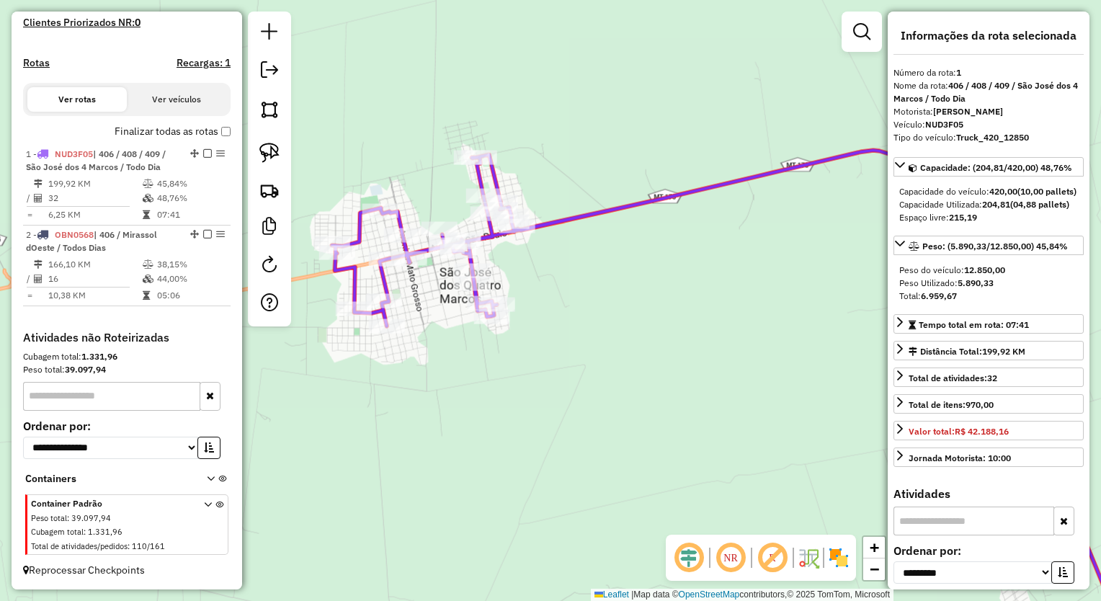
drag, startPoint x: 274, startPoint y: 152, endPoint x: 285, endPoint y: 153, distance: 11.6
click at [274, 152] on img at bounding box center [270, 153] width 20 height 20
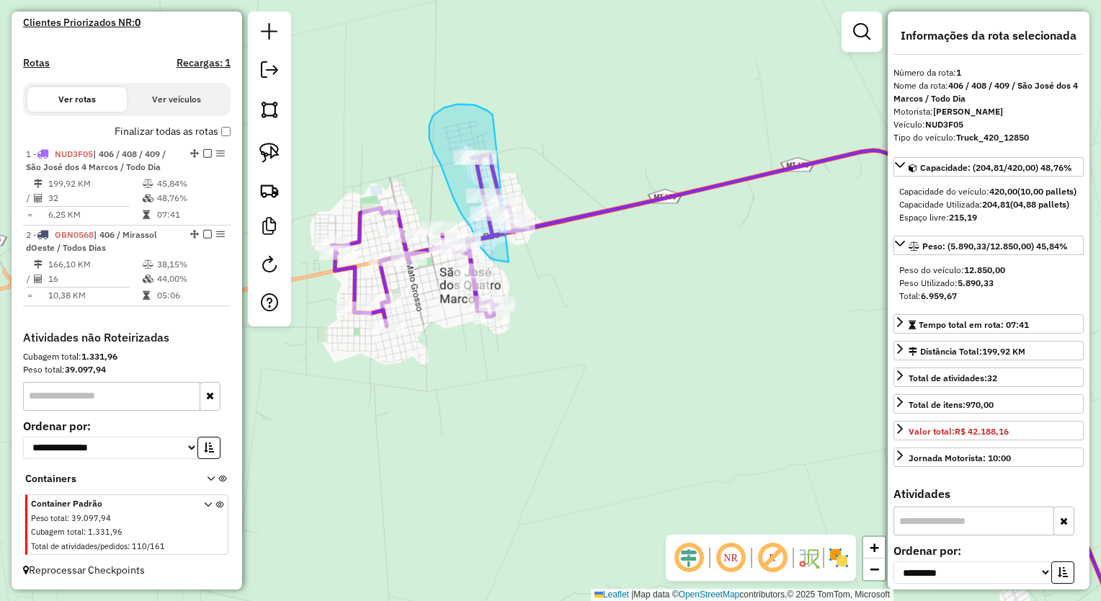
drag, startPoint x: 482, startPoint y: 108, endPoint x: 662, endPoint y: 235, distance: 220.4
click at [662, 235] on div "Rota 1 - Placa NUD3F05 10331 - BAR DO PONTO Janela de atendimento Grade de aten…" at bounding box center [550, 300] width 1101 height 601
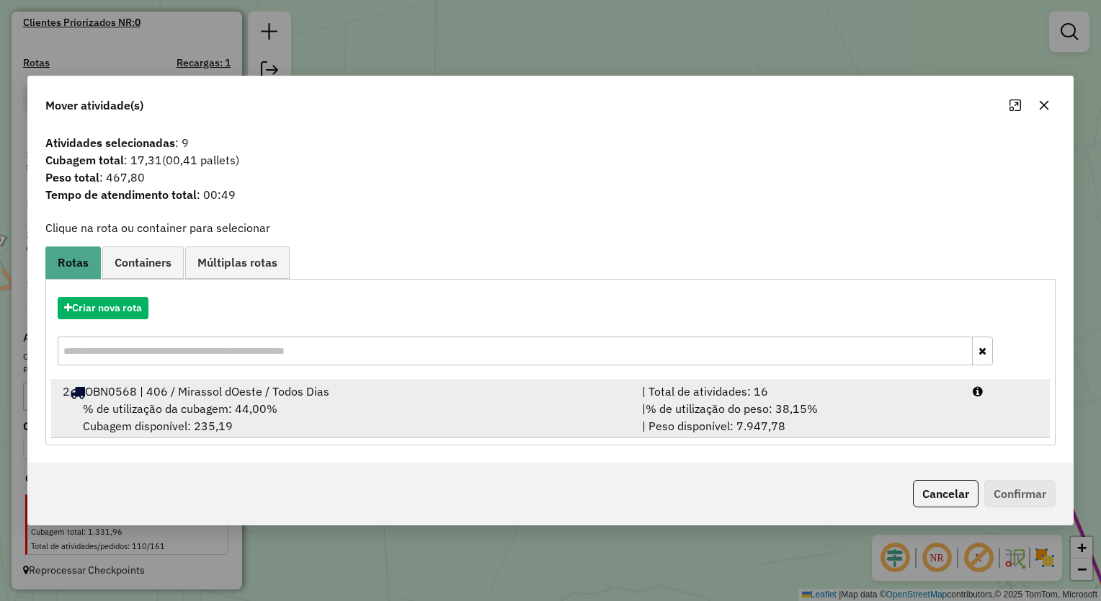
click at [378, 403] on div "% de utilização da cubagem: 44,00% Cubagem disponível: 235,19" at bounding box center [344, 417] width 580 height 35
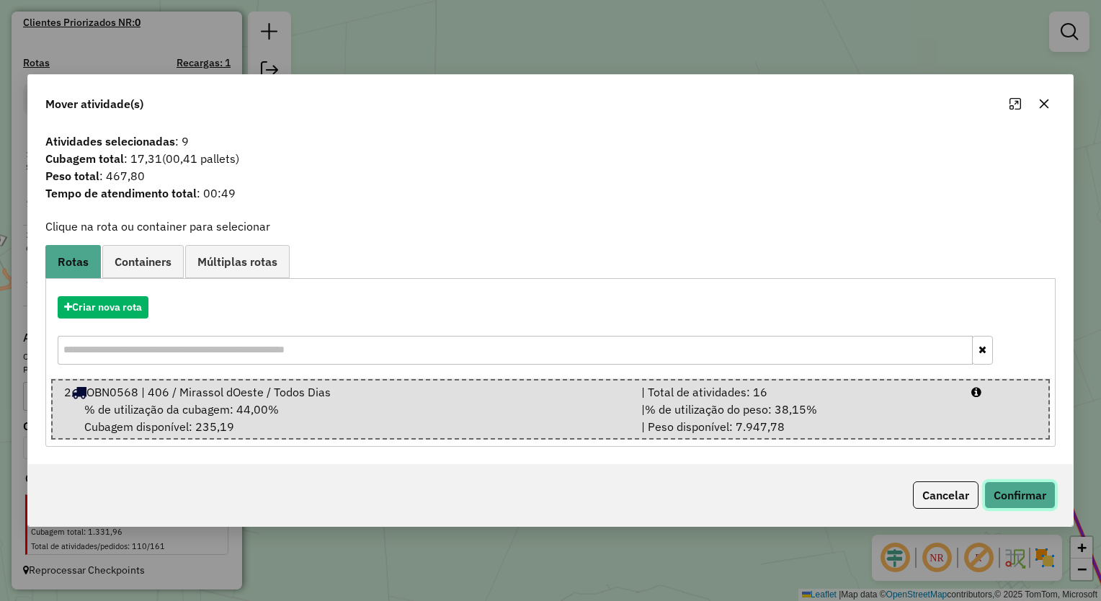
click at [1031, 494] on button "Confirmar" at bounding box center [1020, 495] width 71 height 27
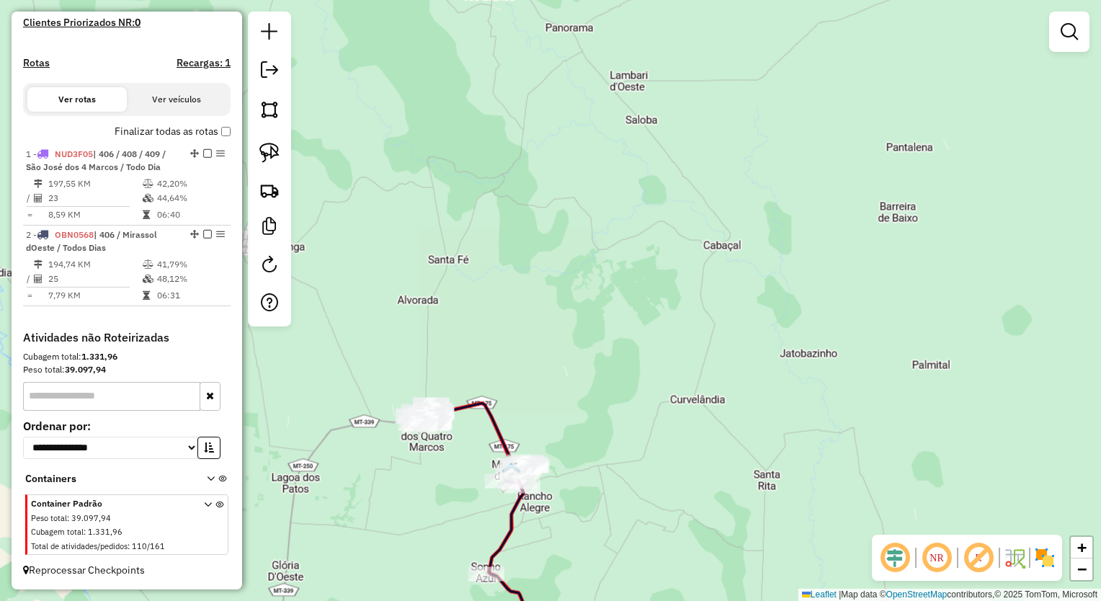
click at [615, 409] on div "Janela de atendimento Grade de atendimento Capacidade Transportadoras Veículos …" at bounding box center [550, 300] width 1101 height 601
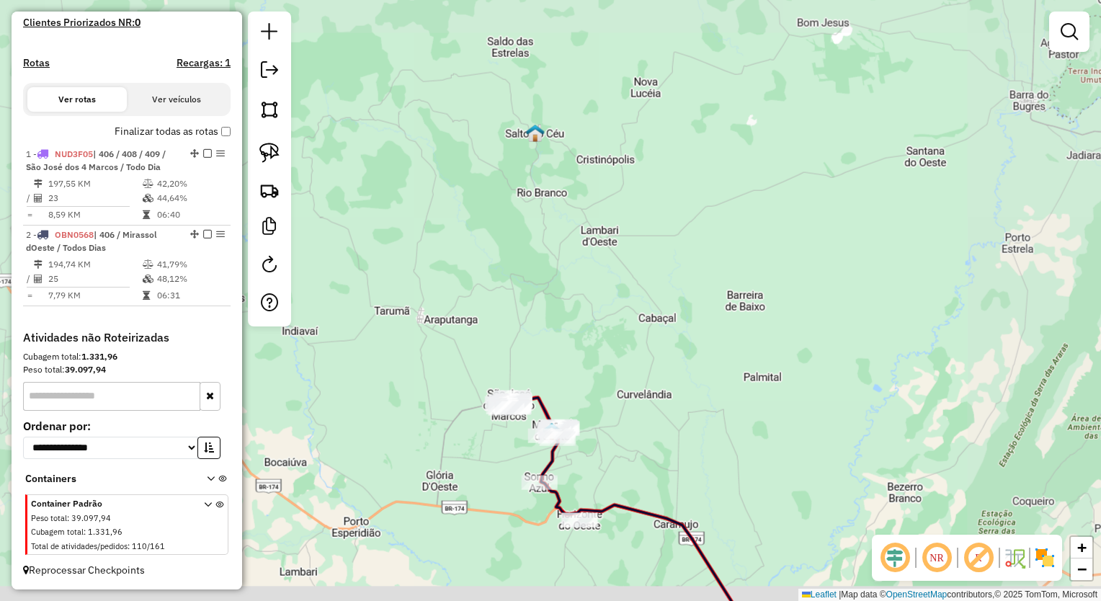
drag, startPoint x: 740, startPoint y: 485, endPoint x: 519, endPoint y: 180, distance: 376.8
click at [546, 190] on div "Janela de atendimento Grade de atendimento Capacidade Transportadoras Veículos …" at bounding box center [550, 300] width 1101 height 601
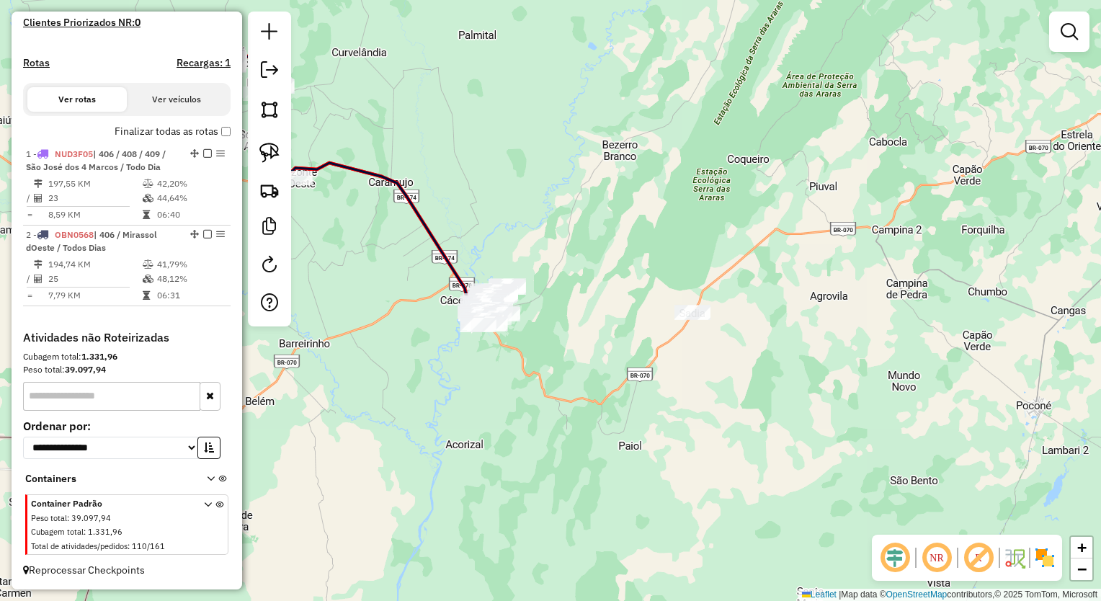
drag, startPoint x: 562, startPoint y: 355, endPoint x: 571, endPoint y: 360, distance: 10.0
click at [565, 358] on div "Janela de atendimento Grade de atendimento Capacidade Transportadoras Veículos …" at bounding box center [550, 300] width 1101 height 601
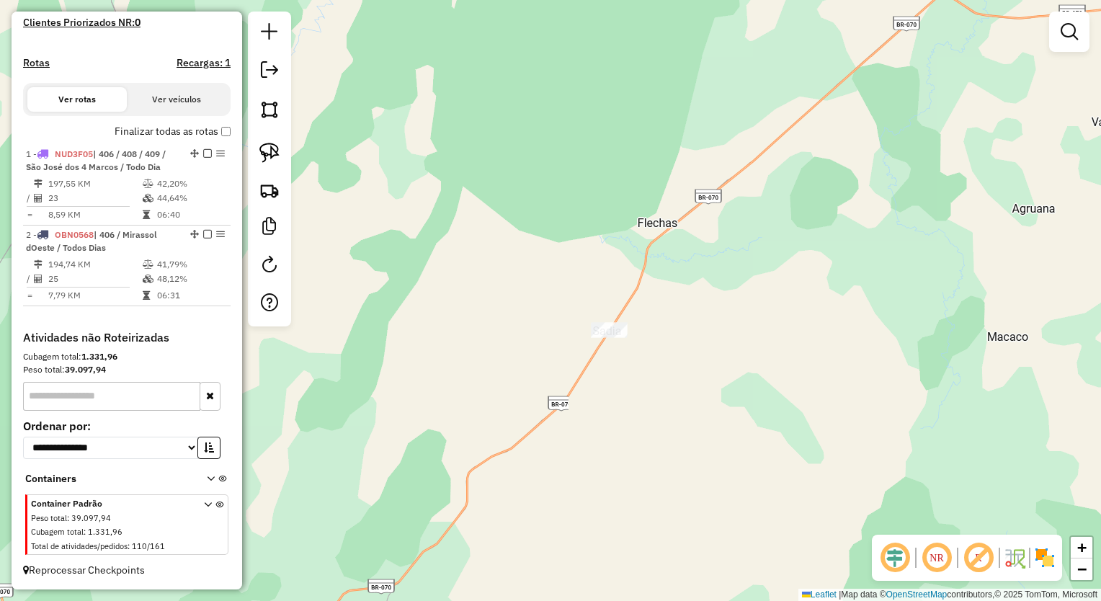
drag, startPoint x: 270, startPoint y: 149, endPoint x: 288, endPoint y: 160, distance: 21.0
click at [270, 149] on img at bounding box center [270, 153] width 20 height 20
drag, startPoint x: 591, startPoint y: 221, endPoint x: 820, endPoint y: 375, distance: 275.7
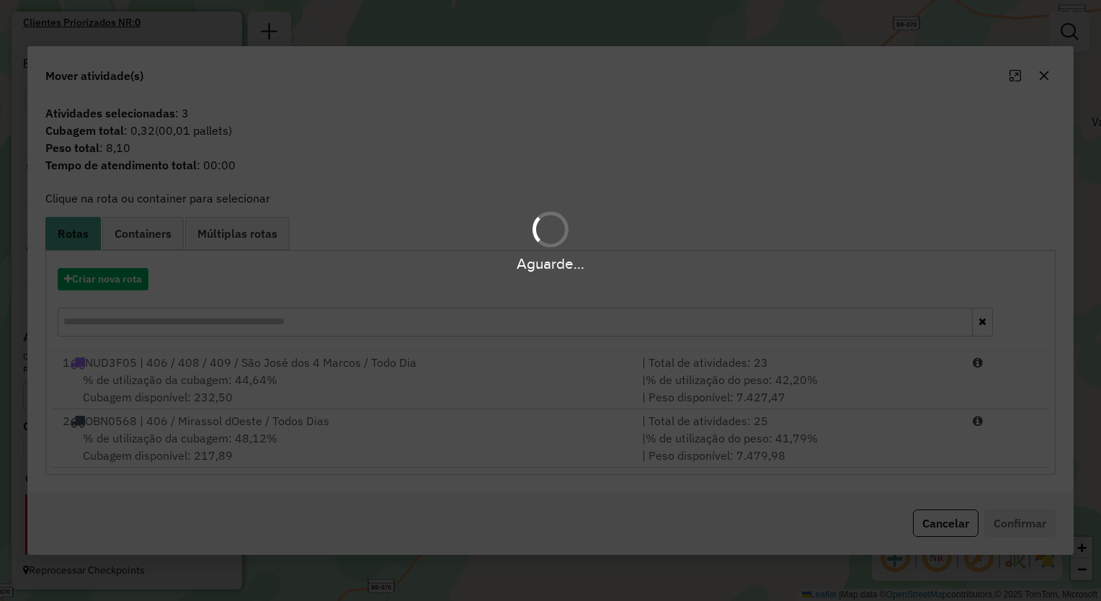
click at [1050, 75] on div "Aguarde..." at bounding box center [550, 300] width 1101 height 601
click at [1047, 74] on hb-app "Aguarde... Pop-up bloqueado! Seu navegador bloqueou automáticamente a abertura …" at bounding box center [550, 300] width 1101 height 601
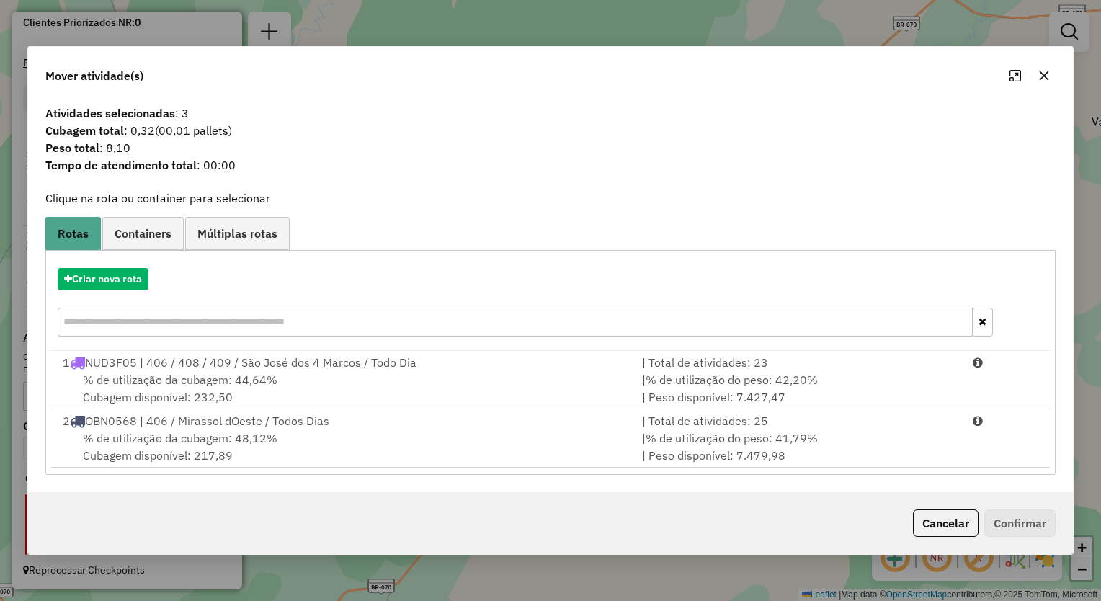
click at [1046, 74] on icon "button" at bounding box center [1044, 75] width 9 height 9
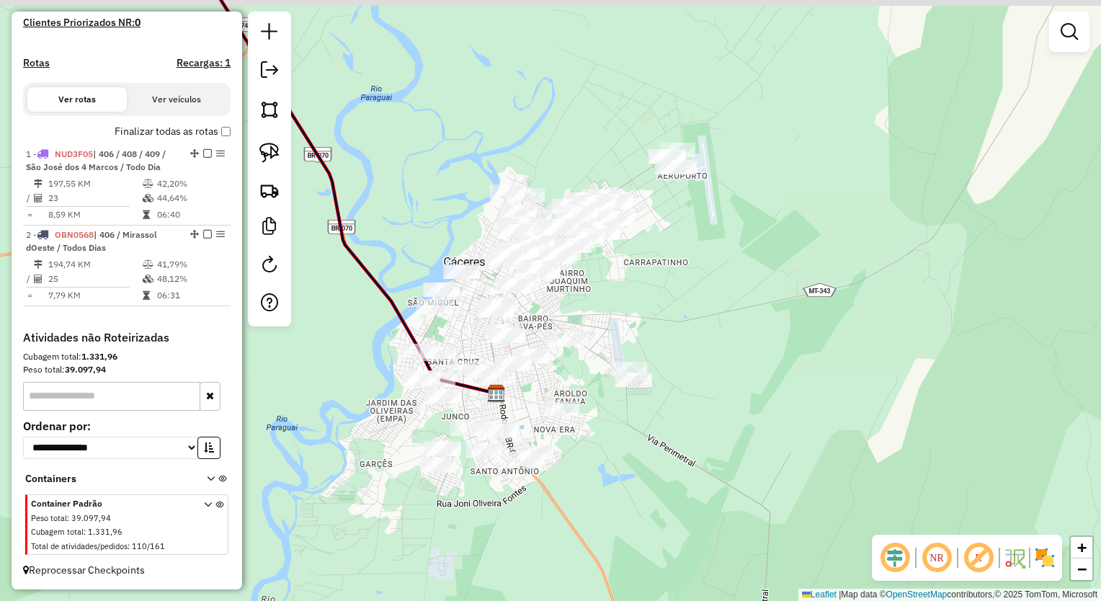
drag, startPoint x: 698, startPoint y: 244, endPoint x: 701, endPoint y: 276, distance: 32.6
click at [701, 276] on div "Janela de atendimento Grade de atendimento Capacidade Transportadoras Veículos …" at bounding box center [550, 300] width 1101 height 601
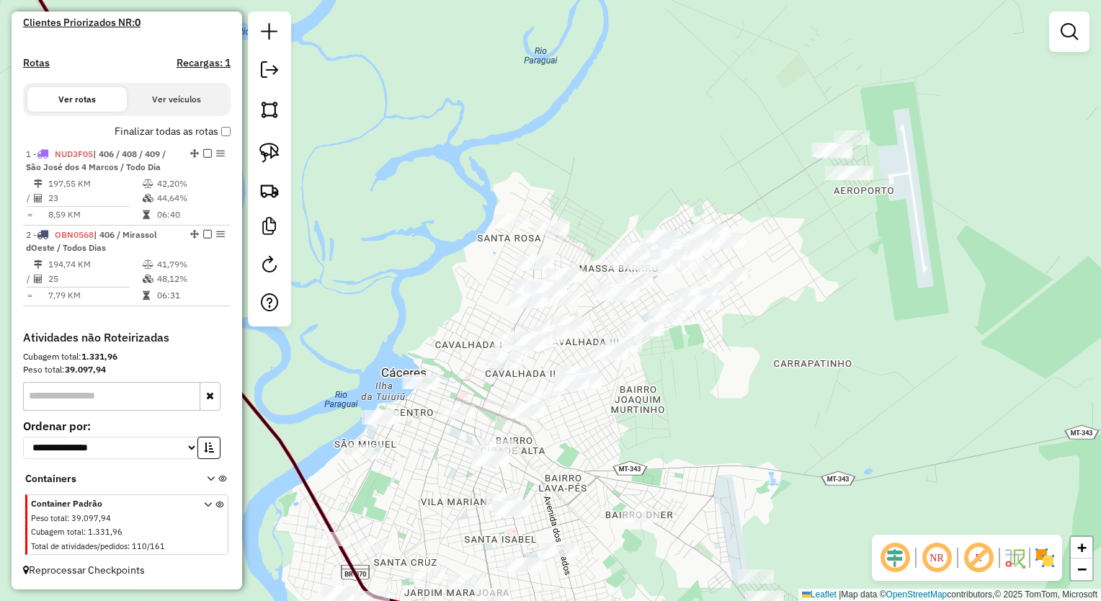
click at [1070, 27] on em at bounding box center [1069, 31] width 17 height 17
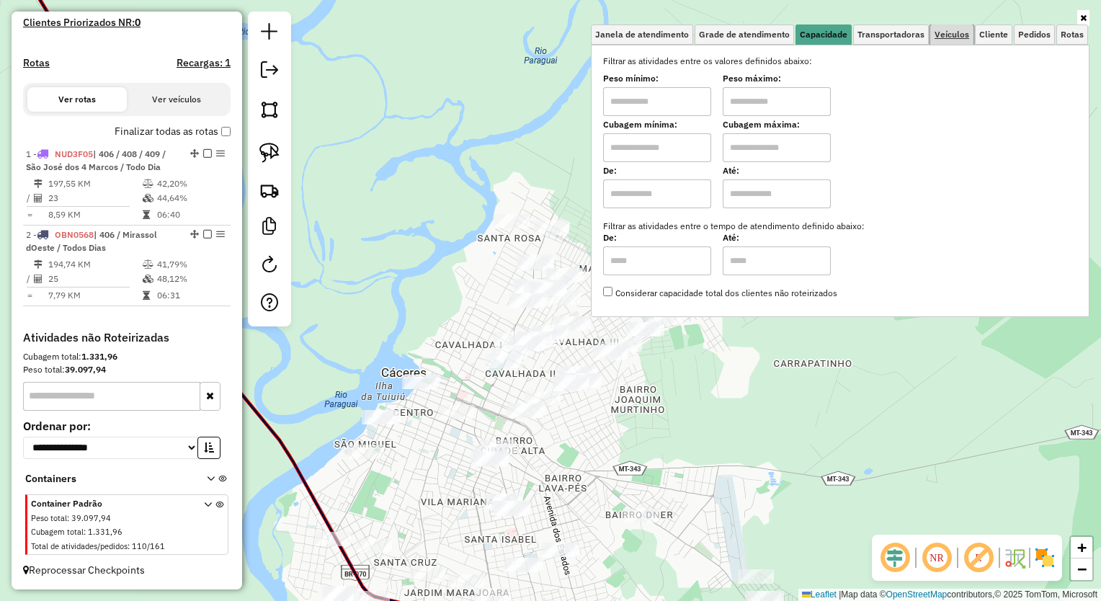
click at [954, 36] on span "Veículos" at bounding box center [952, 34] width 35 height 9
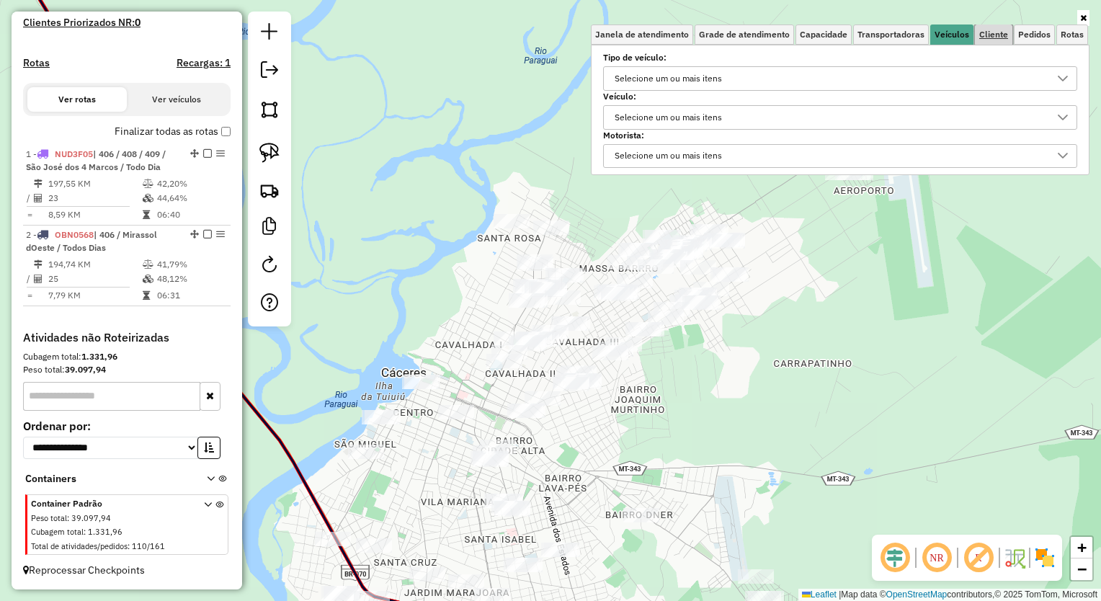
click at [992, 40] on link "Cliente" at bounding box center [993, 35] width 37 height 20
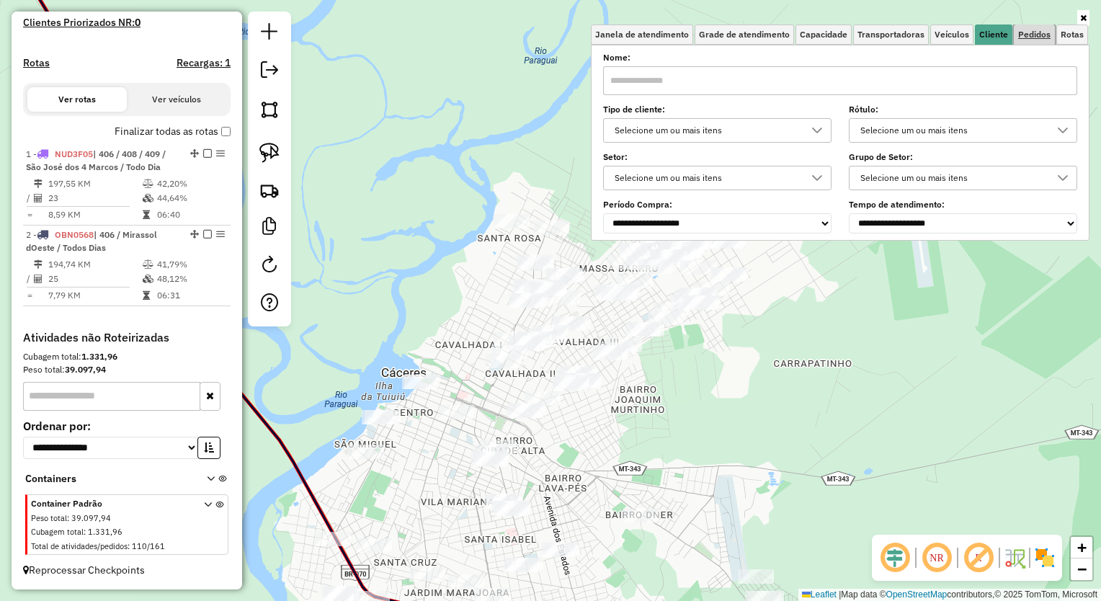
click at [1029, 33] on span "Pedidos" at bounding box center [1035, 34] width 32 height 9
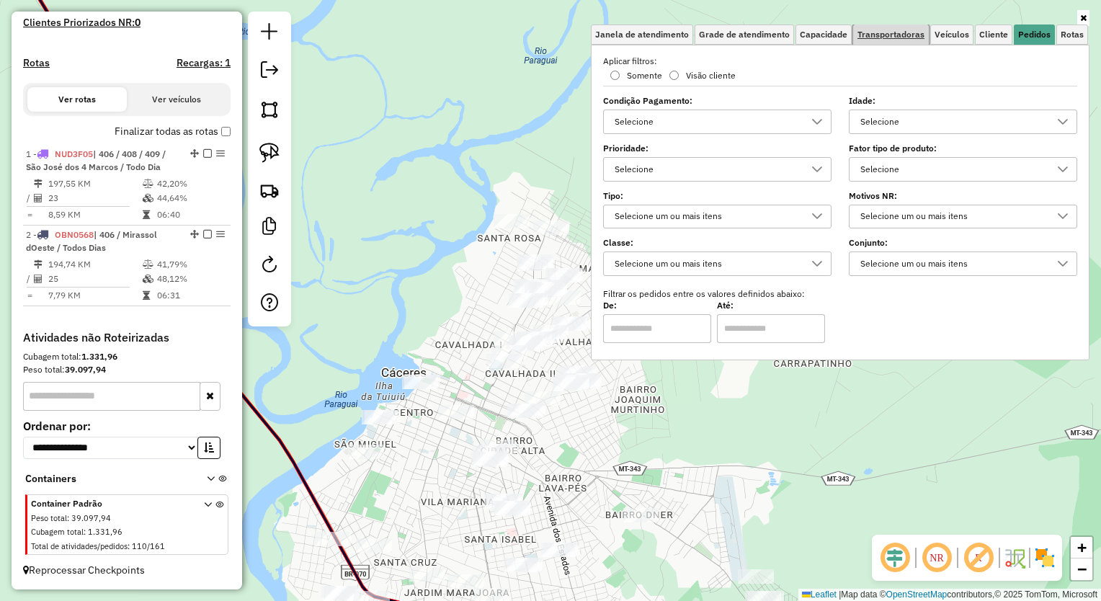
click at [886, 39] on span "Transportadoras" at bounding box center [891, 34] width 67 height 9
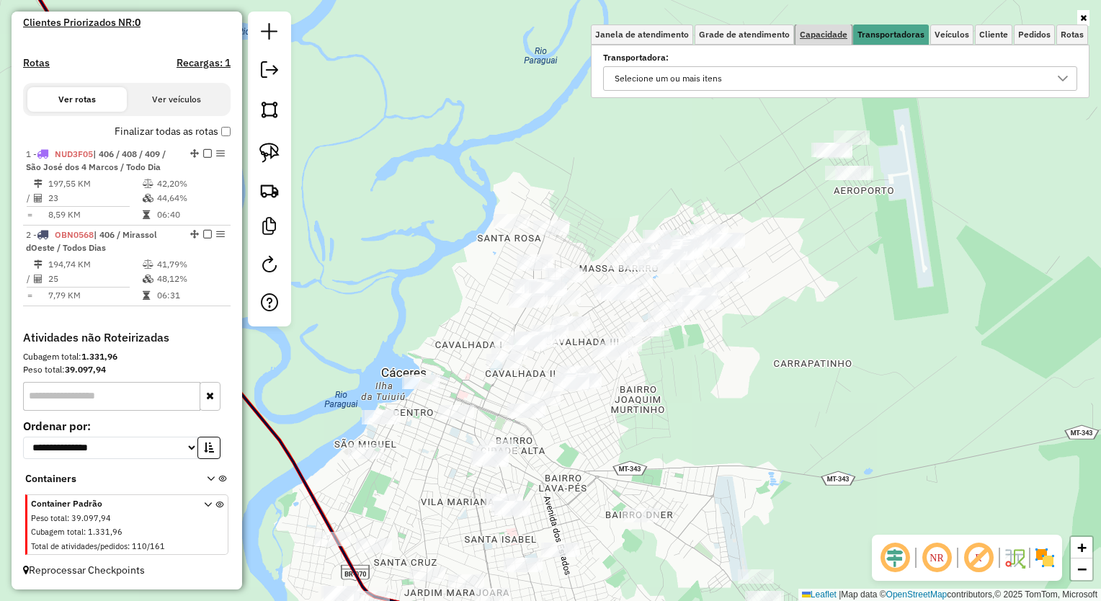
click at [835, 38] on span "Capacidade" at bounding box center [824, 34] width 48 height 9
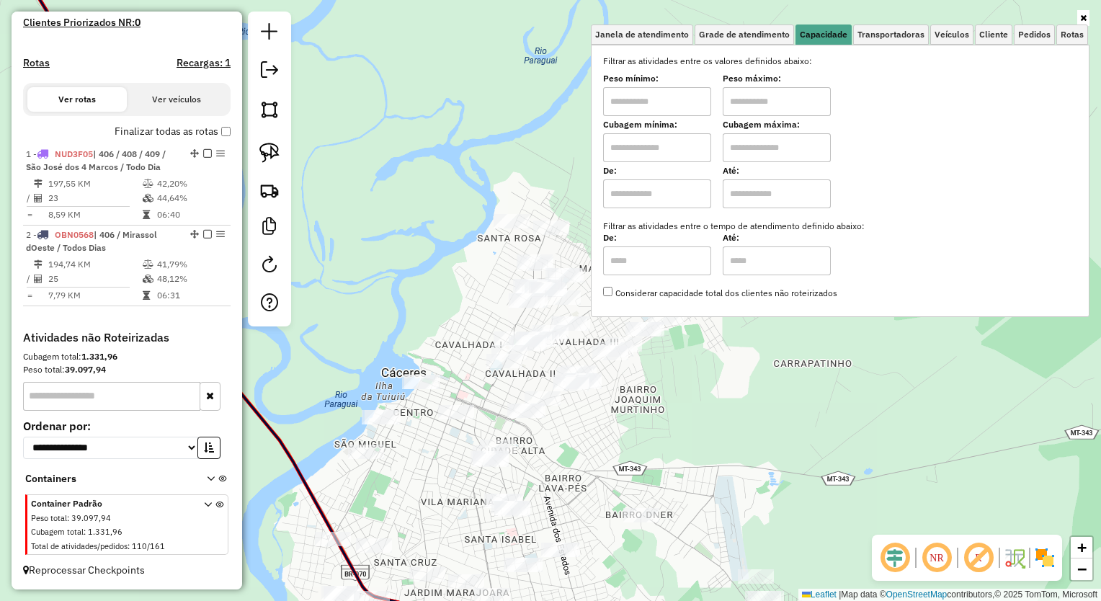
click at [678, 163] on div "Filtrar as atividades entre os valores definidos abaixo: Peso mínimo: Peso máxi…" at bounding box center [840, 177] width 474 height 245
click at [686, 151] on input "text" at bounding box center [657, 147] width 108 height 29
type input "****"
click at [804, 150] on input "text" at bounding box center [777, 147] width 108 height 29
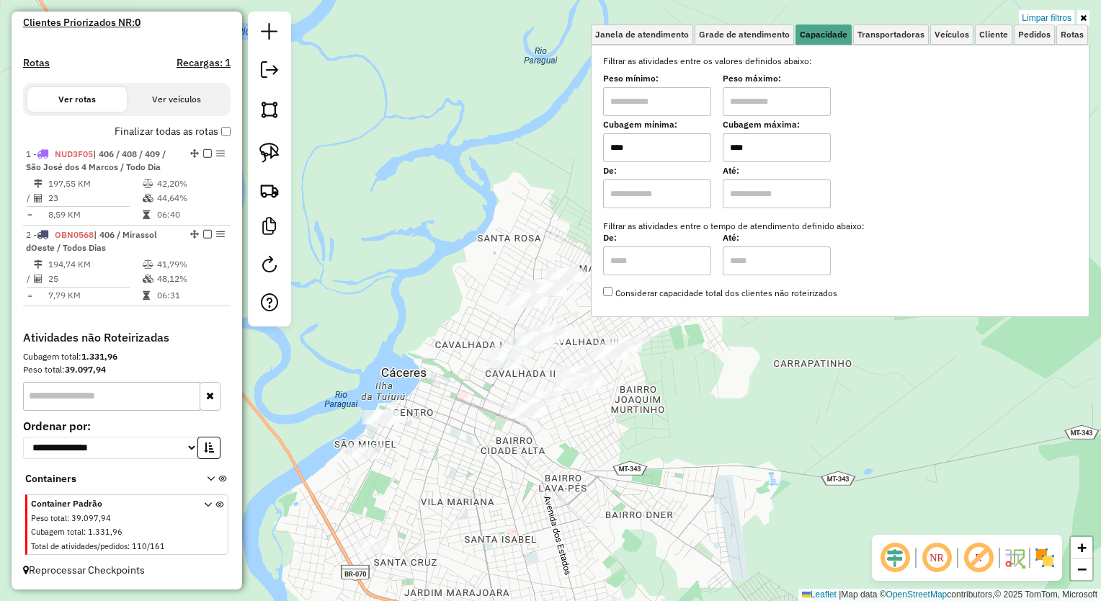
type input "****"
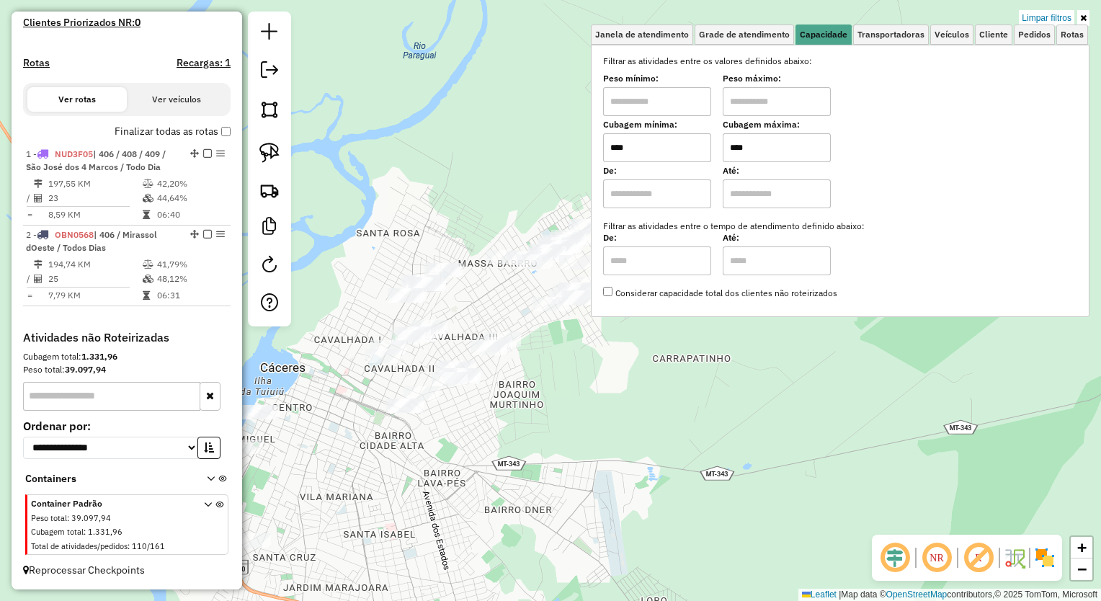
drag, startPoint x: 862, startPoint y: 425, endPoint x: 740, endPoint y: 420, distance: 122.6
click at [740, 420] on div "Limpar filtros Janela de atendimento Grade de atendimento Capacidade Transporta…" at bounding box center [550, 300] width 1101 height 601
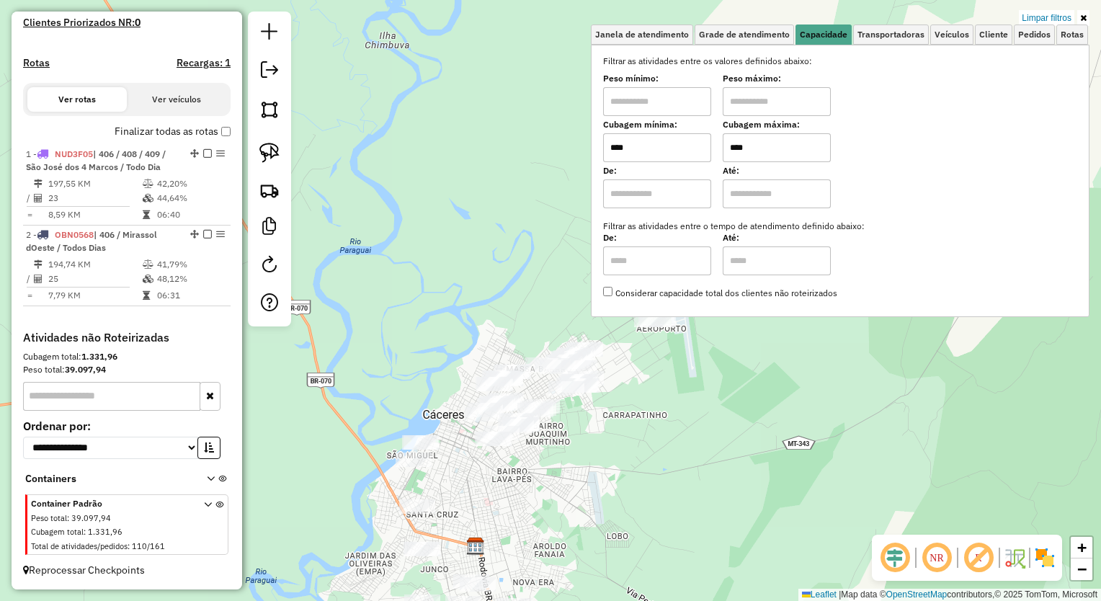
drag, startPoint x: 626, startPoint y: 440, endPoint x: 582, endPoint y: 438, distance: 43.3
click at [626, 440] on div "Limpar filtros Janela de atendimento Grade de atendimento Capacidade Transporta…" at bounding box center [550, 300] width 1101 height 601
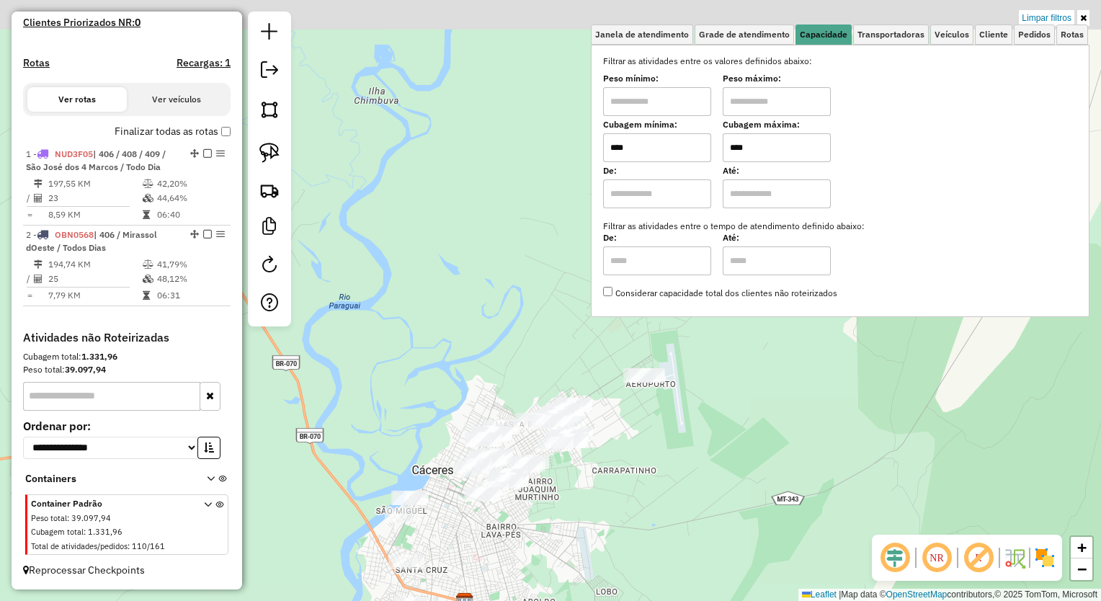
drag, startPoint x: 452, startPoint y: 361, endPoint x: 450, endPoint y: 375, distance: 13.9
click at [450, 375] on div "Limpar filtros Janela de atendimento Grade de atendimento Capacidade Transporta…" at bounding box center [550, 300] width 1101 height 601
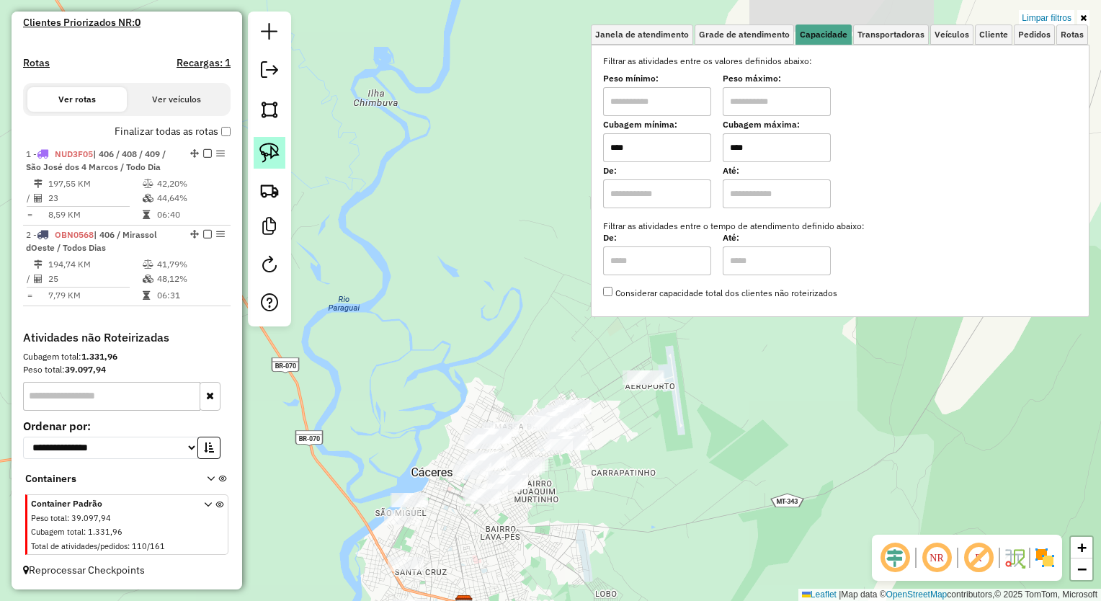
click at [277, 153] on img at bounding box center [270, 153] width 20 height 20
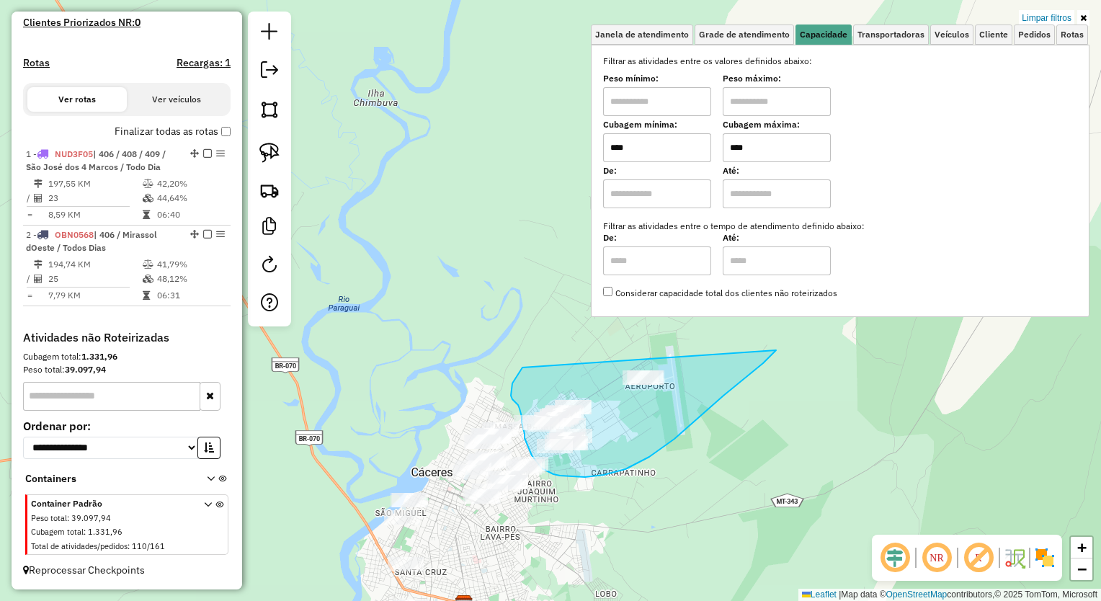
drag, startPoint x: 523, startPoint y: 368, endPoint x: 790, endPoint y: 337, distance: 269.2
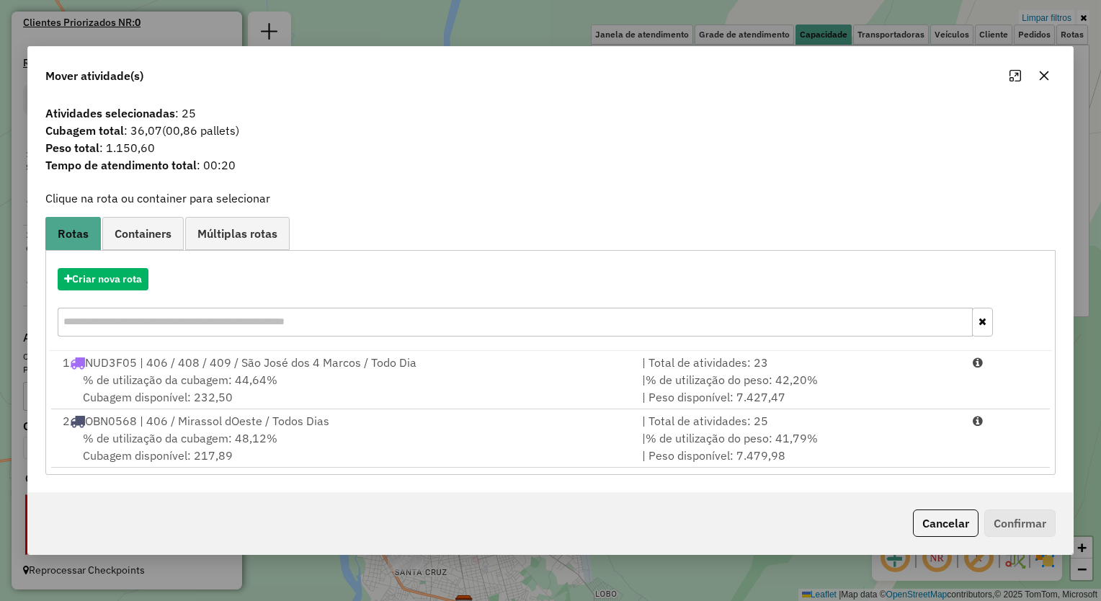
drag, startPoint x: 1044, startPoint y: 74, endPoint x: 945, endPoint y: 157, distance: 129.4
click at [1044, 74] on icon "button" at bounding box center [1045, 76] width 12 height 12
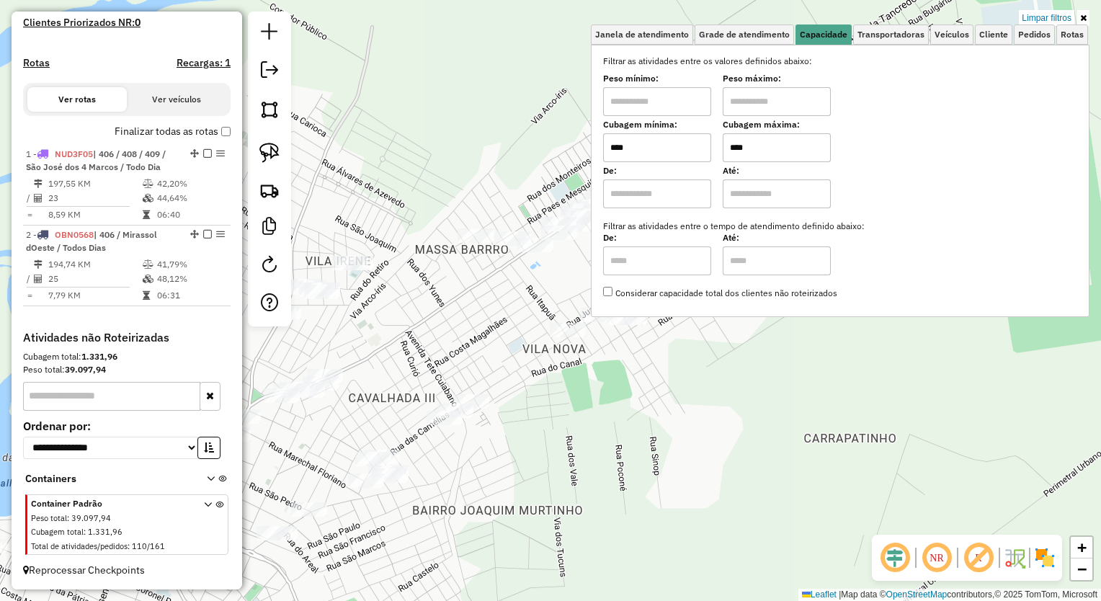
drag, startPoint x: 695, startPoint y: 511, endPoint x: 647, endPoint y: 480, distance: 57.4
click at [647, 480] on div "Limpar filtros Janela de atendimento Grade de atendimento Capacidade Transporta…" at bounding box center [550, 300] width 1101 height 601
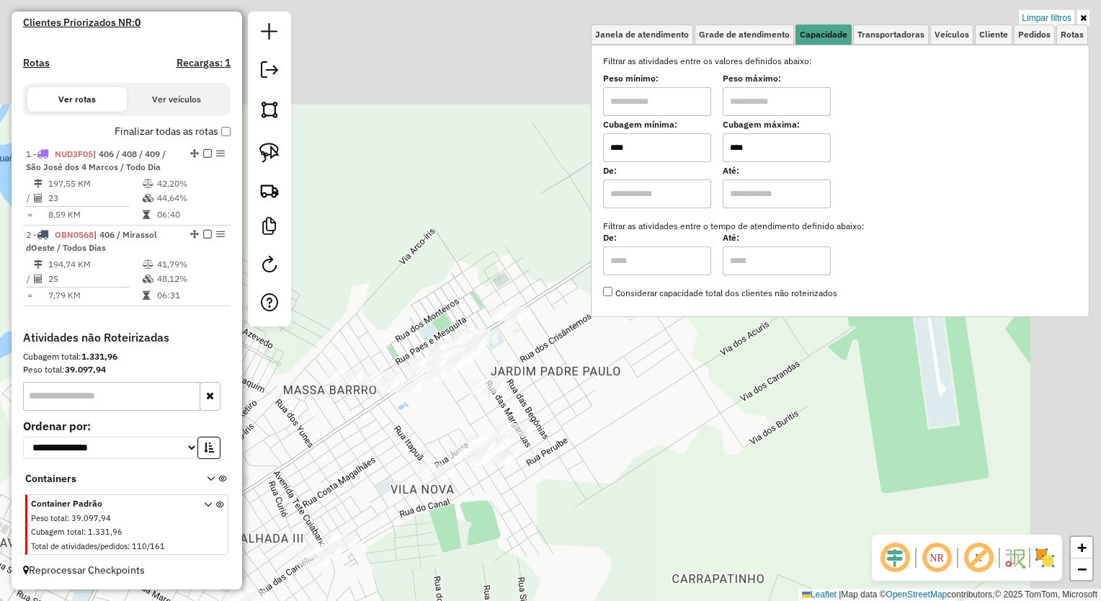
drag, startPoint x: 378, startPoint y: 345, endPoint x: 258, endPoint y: 497, distance: 193.5
click at [258, 495] on div "Limpar filtros Janela de atendimento Grade de atendimento Capacidade Transporta…" at bounding box center [550, 300] width 1101 height 601
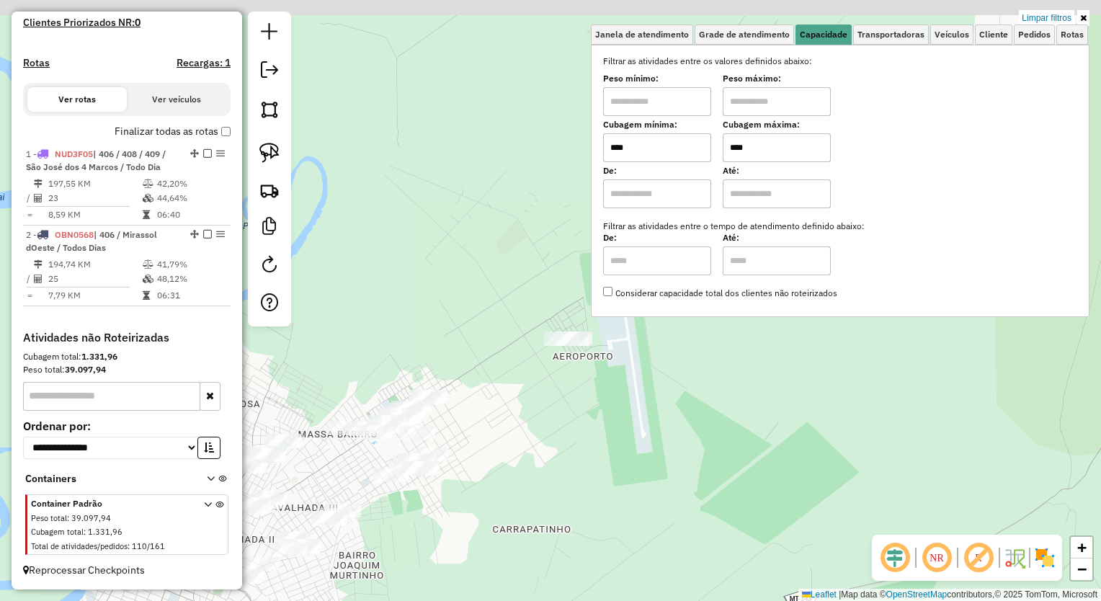
drag, startPoint x: 399, startPoint y: 337, endPoint x: 401, endPoint y: 356, distance: 19.6
click at [401, 356] on div "Limpar filtros Janela de atendimento Grade de atendimento Capacidade Transporta…" at bounding box center [550, 300] width 1101 height 601
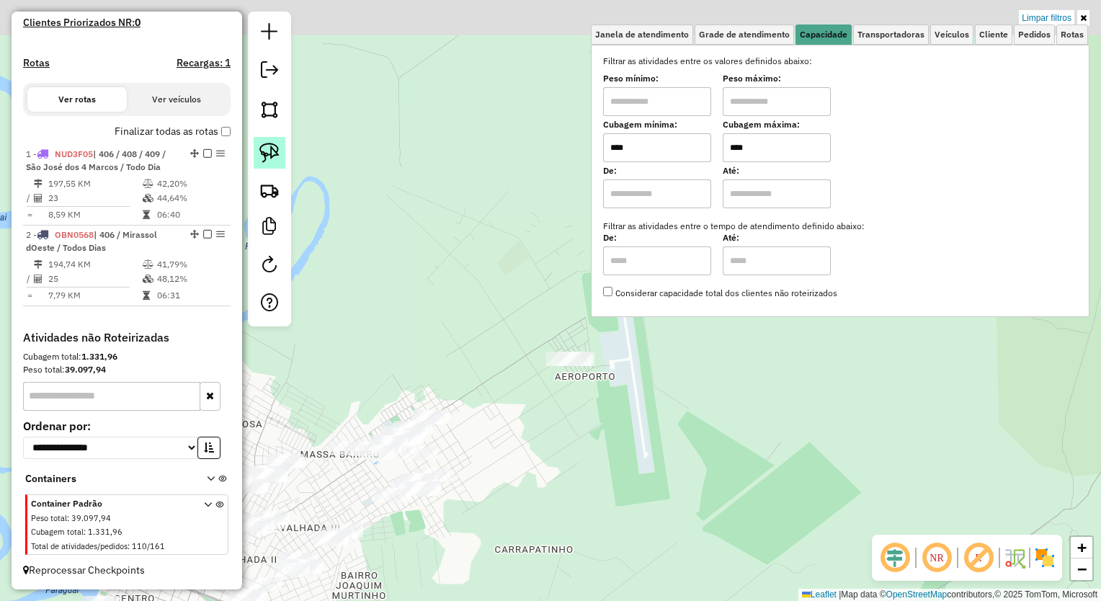
click at [280, 159] on link at bounding box center [270, 153] width 32 height 32
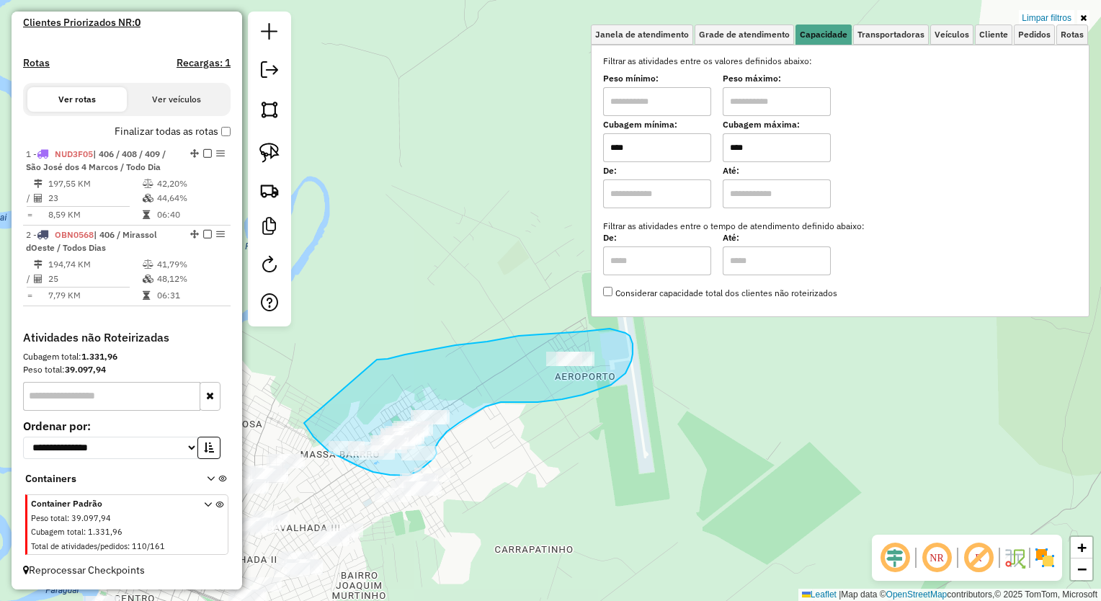
drag, startPoint x: 584, startPoint y: 332, endPoint x: 301, endPoint y: 394, distance: 289.3
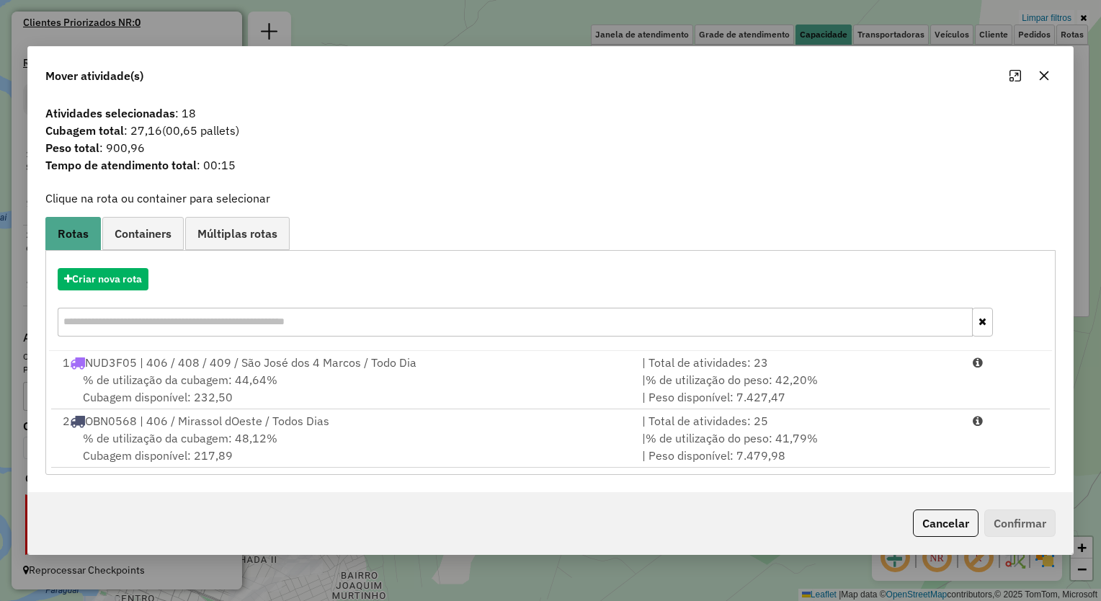
click at [1051, 84] on button "button" at bounding box center [1044, 75] width 23 height 23
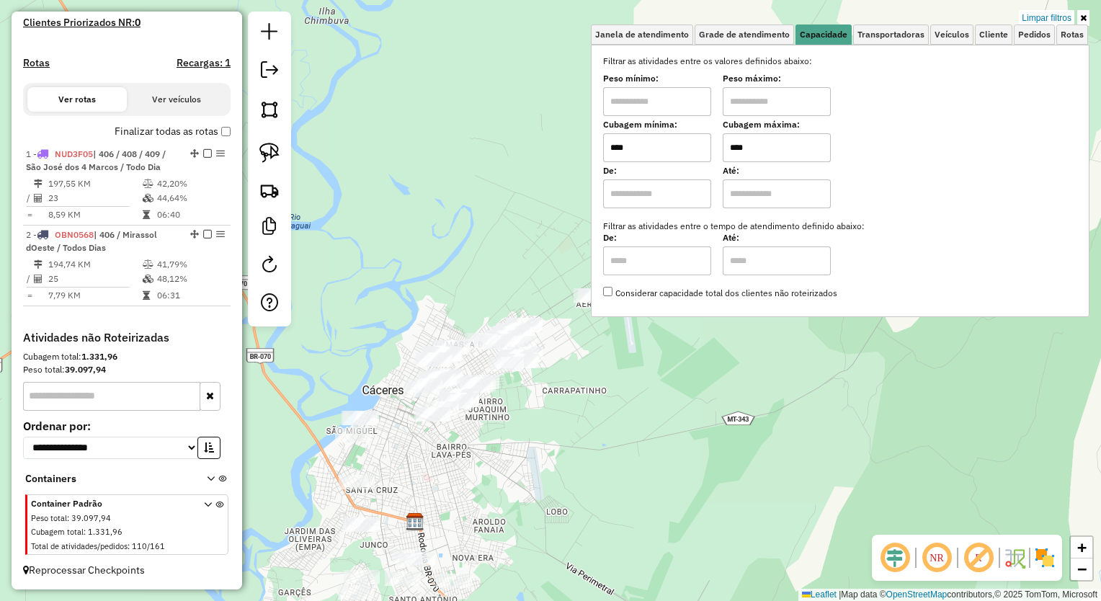
drag, startPoint x: 583, startPoint y: 428, endPoint x: 616, endPoint y: 376, distance: 62.2
click at [616, 376] on div "Limpar filtros Janela de atendimento Grade de atendimento Capacidade Transporta…" at bounding box center [550, 300] width 1101 height 601
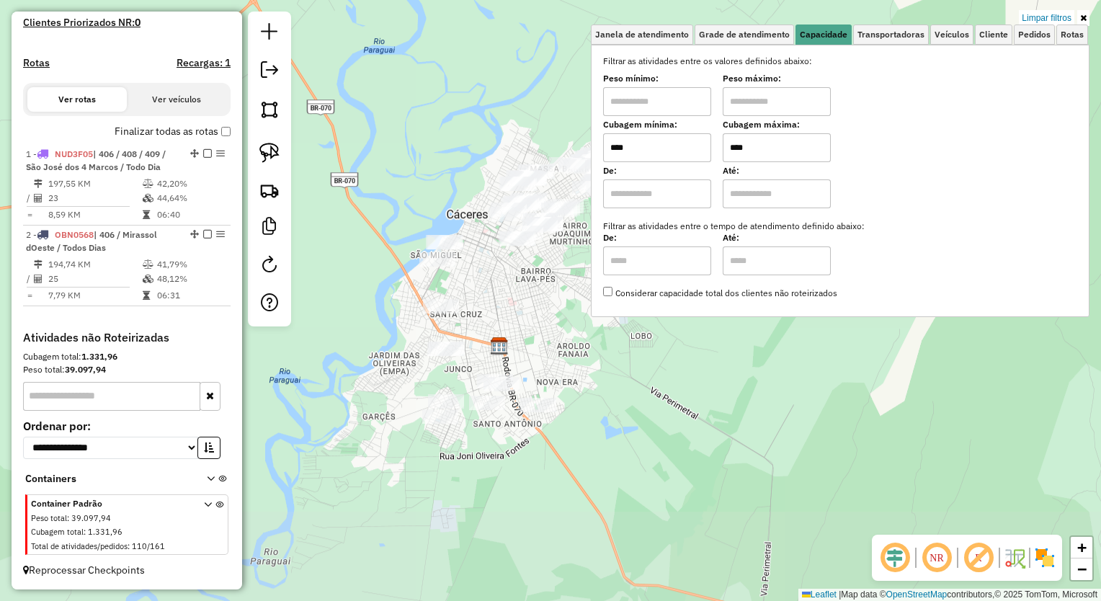
drag, startPoint x: 570, startPoint y: 492, endPoint x: 620, endPoint y: 320, distance: 178.6
click at [620, 320] on div "Limpar filtros Janela de atendimento Grade de atendimento Capacidade Transporta…" at bounding box center [550, 300] width 1101 height 601
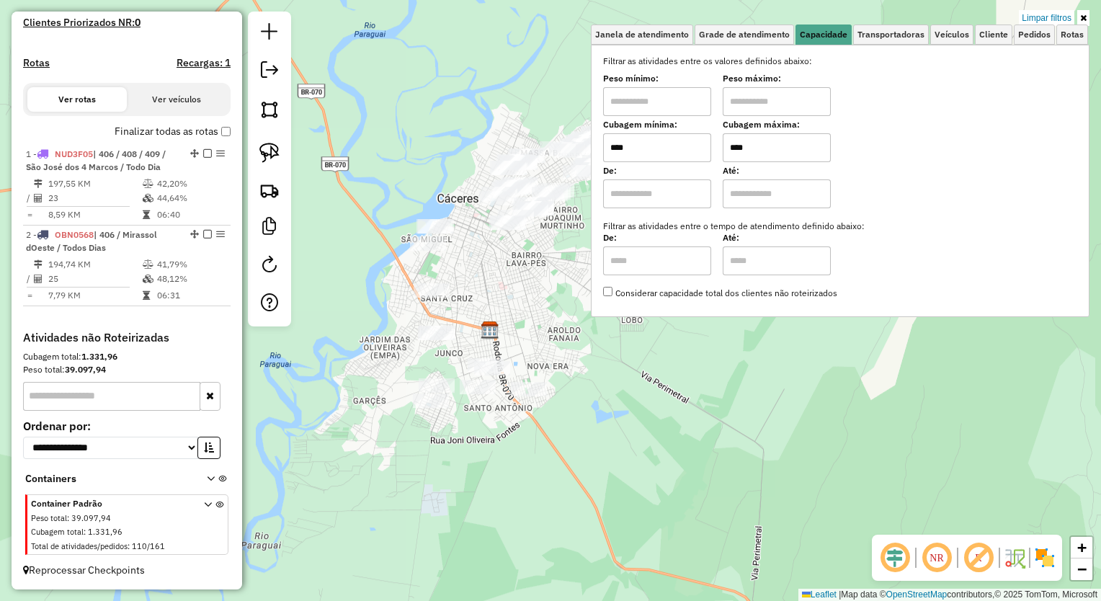
drag, startPoint x: 596, startPoint y: 386, endPoint x: 570, endPoint y: 353, distance: 42.1
click at [570, 353] on div "Limpar filtros Janela de atendimento Grade de atendimento Capacidade Transporta…" at bounding box center [550, 300] width 1101 height 601
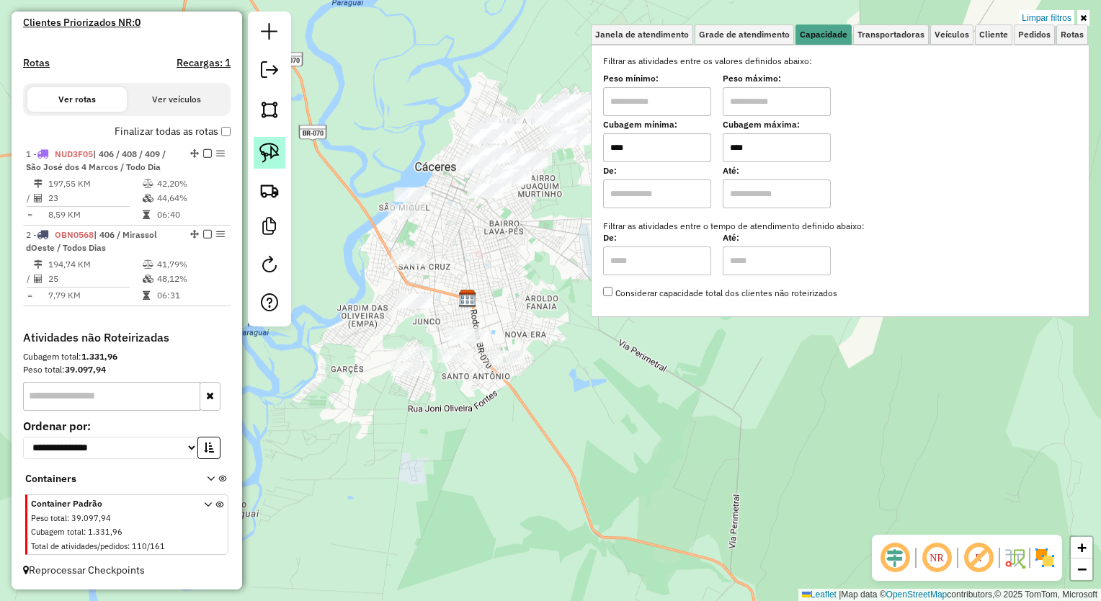
click at [270, 156] on img at bounding box center [270, 153] width 20 height 20
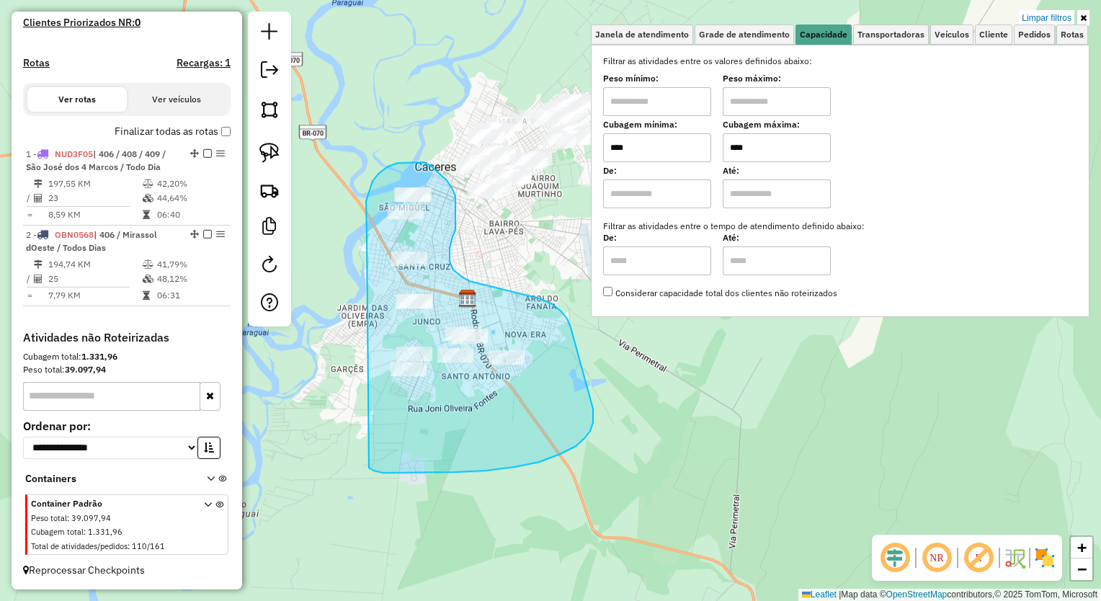
drag, startPoint x: 367, startPoint y: 238, endPoint x: 350, endPoint y: 438, distance: 200.4
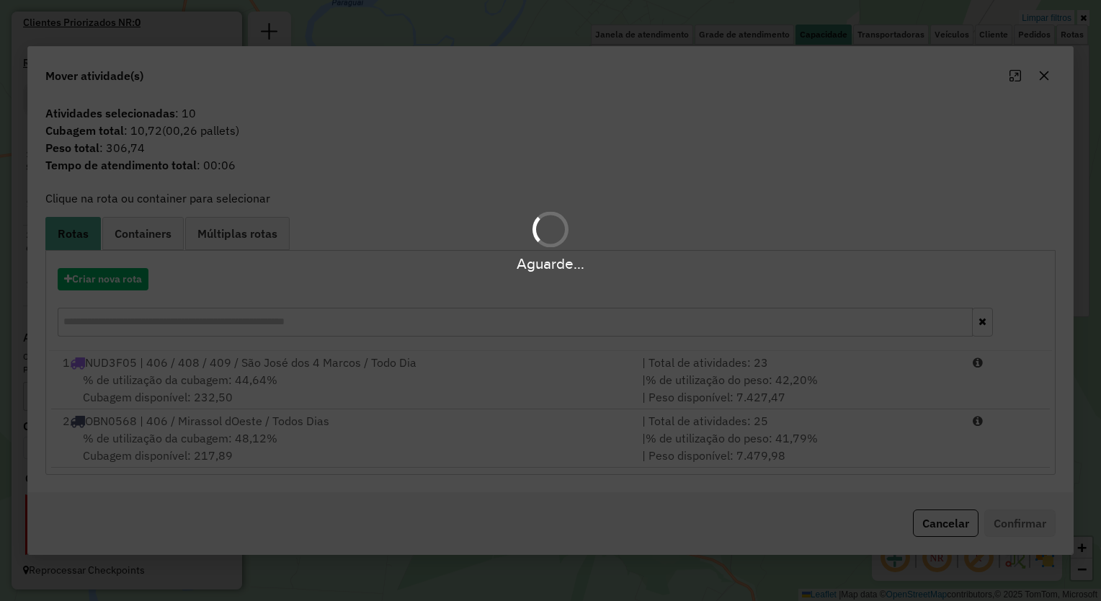
click at [1047, 76] on div "Aguarde..." at bounding box center [550, 300] width 1101 height 601
click at [1037, 81] on hb-app "Aguarde... Pop-up bloqueado! Seu navegador bloqueou automáticamente a abertura …" at bounding box center [550, 300] width 1101 height 601
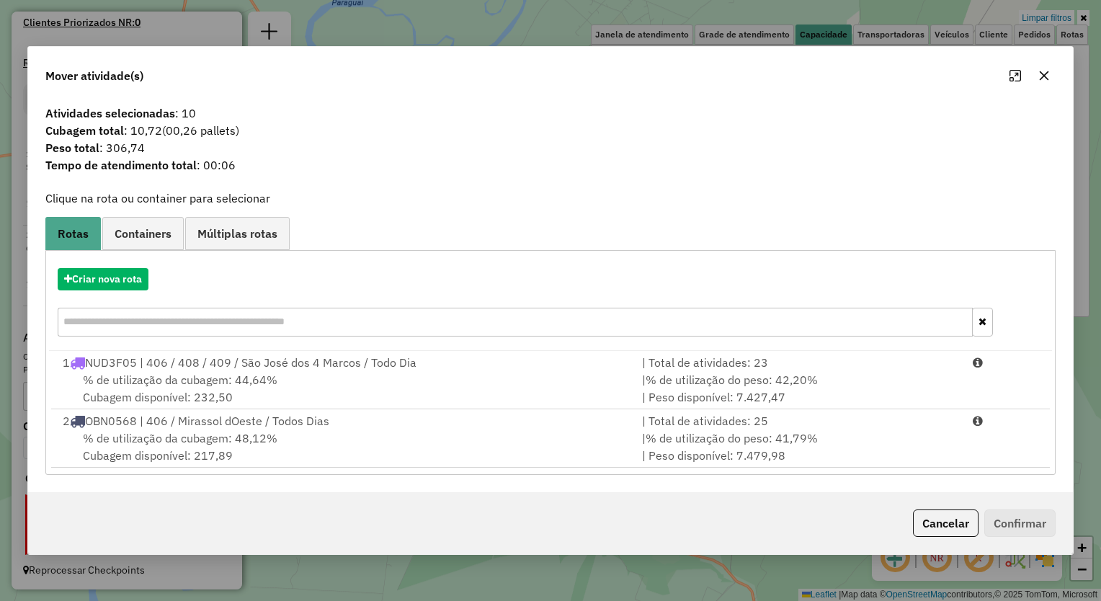
click at [1049, 72] on icon "button" at bounding box center [1045, 76] width 12 height 12
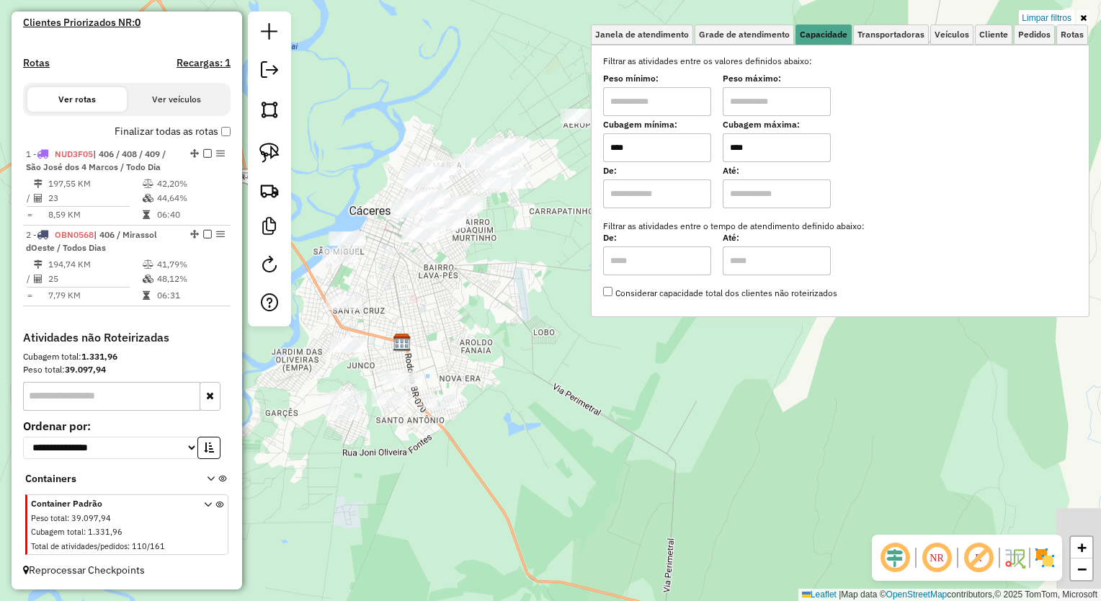
drag, startPoint x: 572, startPoint y: 166, endPoint x: 507, endPoint y: 210, distance: 79.0
click at [507, 210] on div "Limpar filtros Janela de atendimento Grade de atendimento Capacidade Transporta…" at bounding box center [550, 300] width 1101 height 601
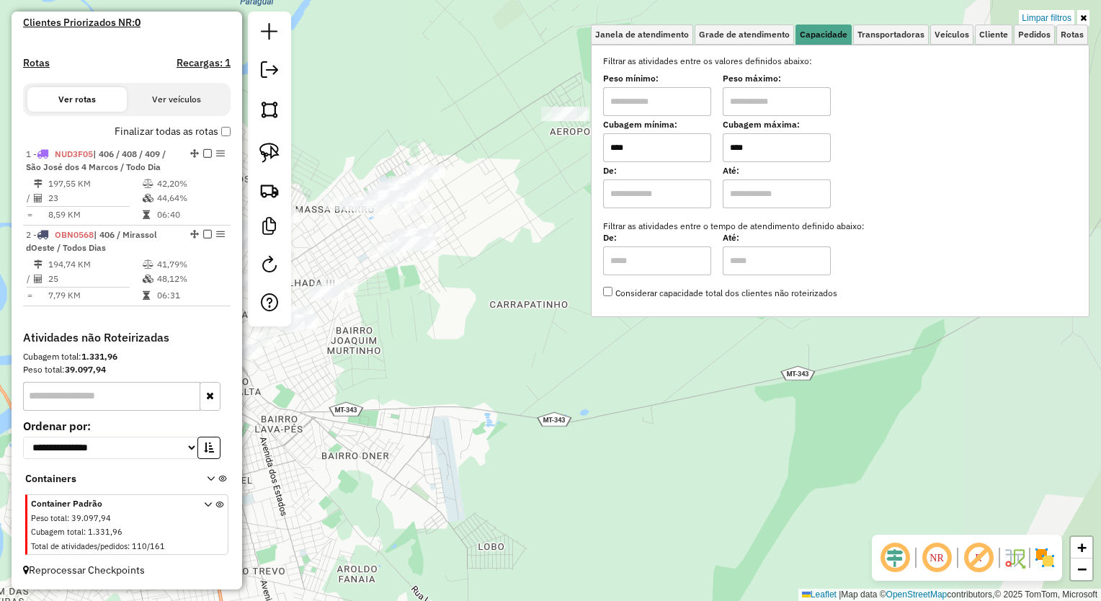
drag, startPoint x: 373, startPoint y: 188, endPoint x: 320, endPoint y: 272, distance: 98.8
click at [320, 270] on div "Limpar filtros Janela de atendimento Grade de atendimento Capacidade Transporta…" at bounding box center [550, 300] width 1101 height 601
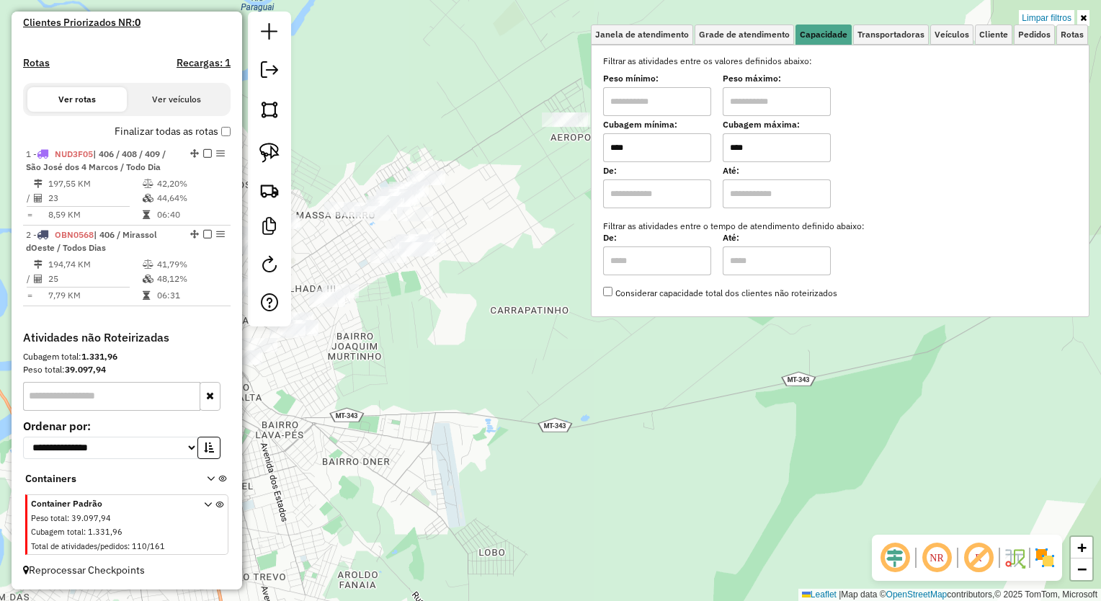
drag, startPoint x: 412, startPoint y: 84, endPoint x: 412, endPoint y: 115, distance: 31.0
click at [412, 110] on div "Limpar filtros Janela de atendimento Grade de atendimento Capacidade Transporta…" at bounding box center [550, 300] width 1101 height 601
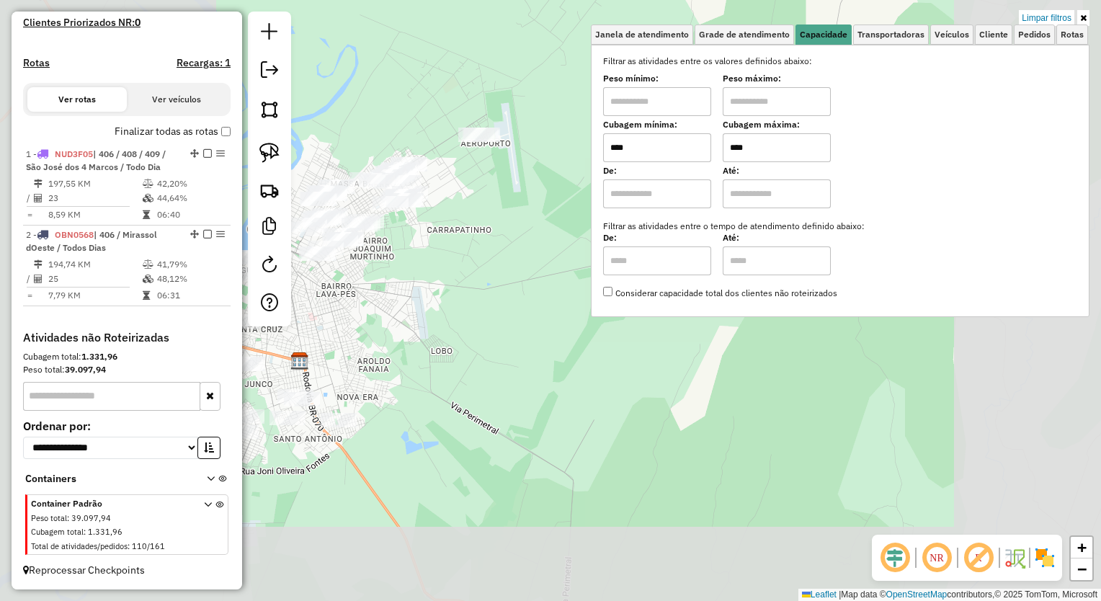
click at [391, 141] on div "Limpar filtros Janela de atendimento Grade de atendimento Capacidade Transporta…" at bounding box center [550, 300] width 1101 height 601
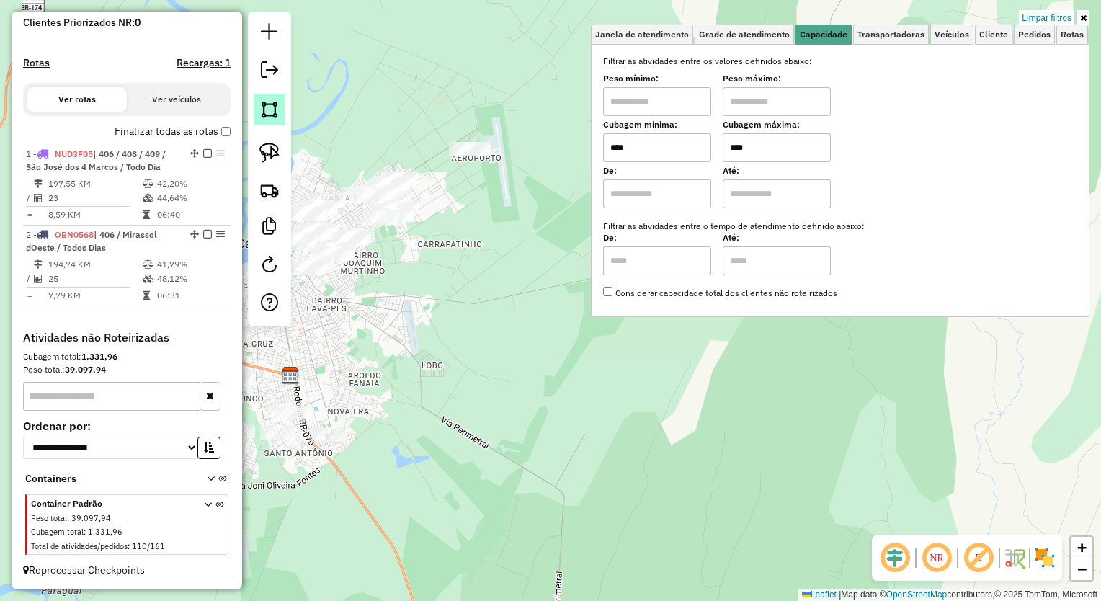
click at [275, 107] on img at bounding box center [270, 109] width 20 height 20
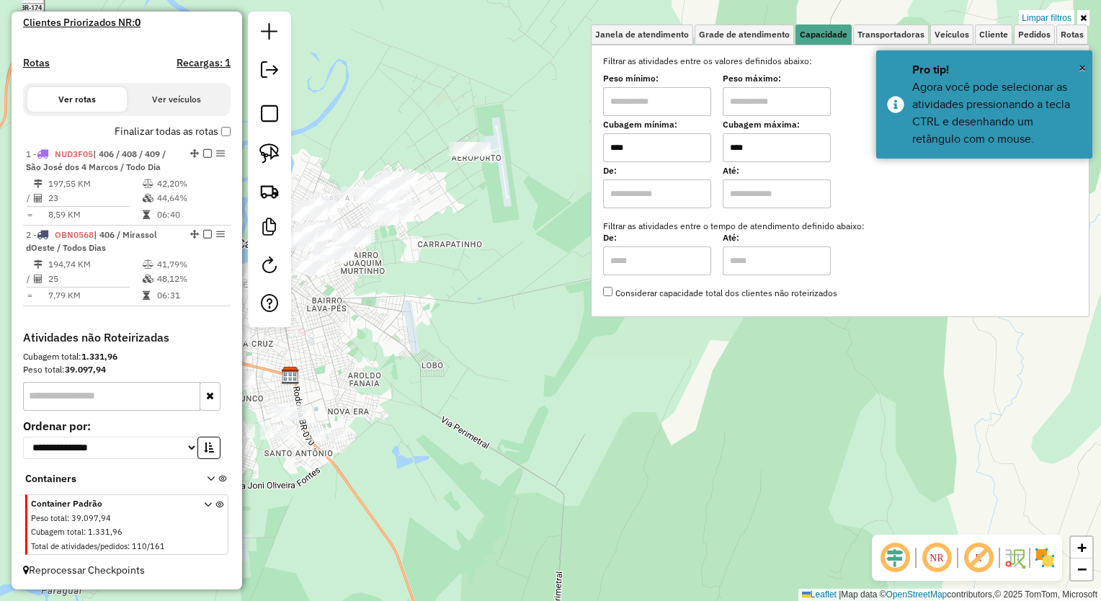
click at [275, 107] on em at bounding box center [269, 113] width 17 height 17
click at [269, 150] on img at bounding box center [270, 153] width 20 height 20
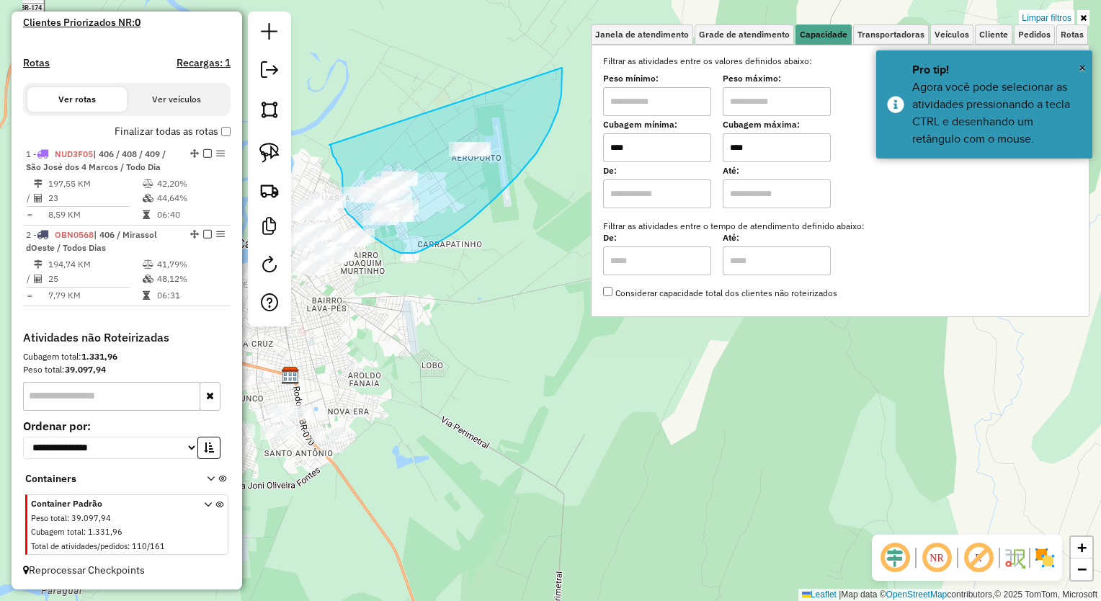
drag, startPoint x: 330, startPoint y: 145, endPoint x: 562, endPoint y: 68, distance: 244.6
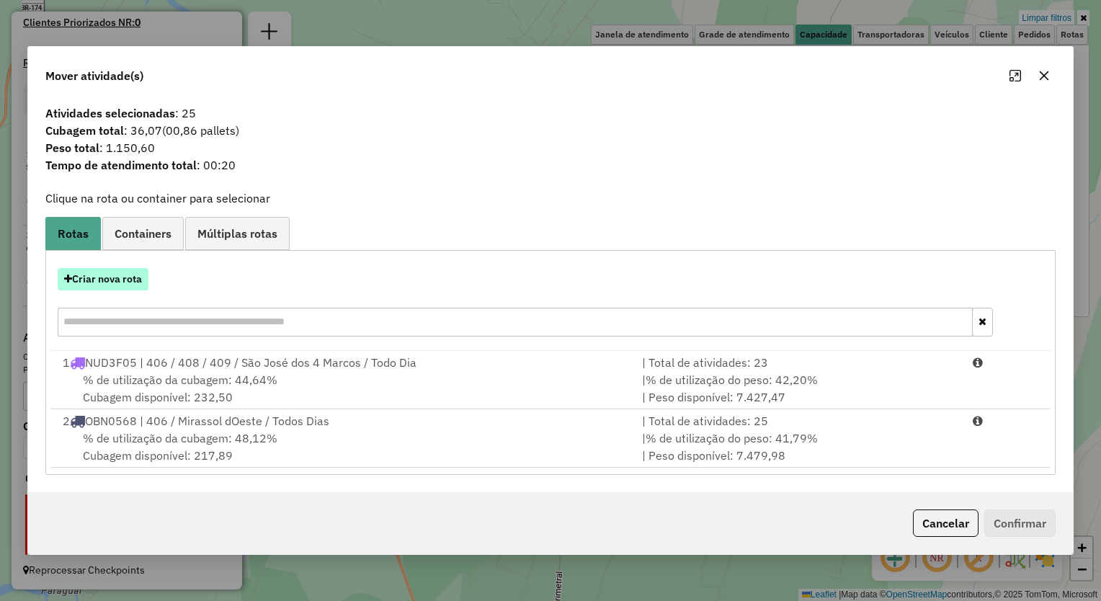
click at [115, 287] on button "Criar nova rota" at bounding box center [103, 279] width 91 height 22
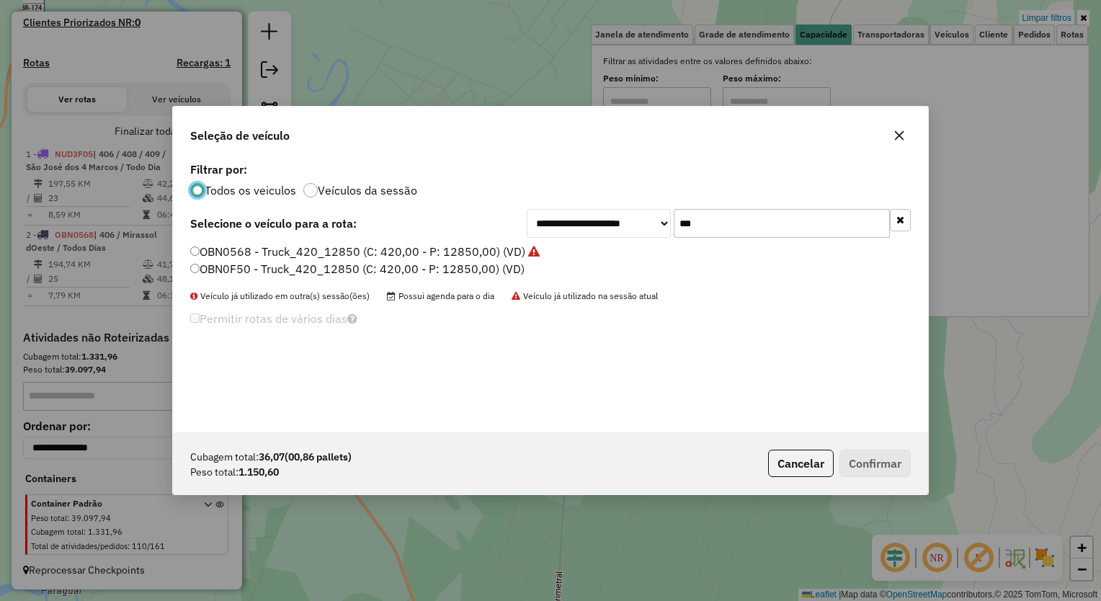
scroll to position [7, 4]
drag, startPoint x: 507, startPoint y: 220, endPoint x: 490, endPoint y: 221, distance: 17.4
click at [492, 221] on div "**********" at bounding box center [550, 223] width 721 height 29
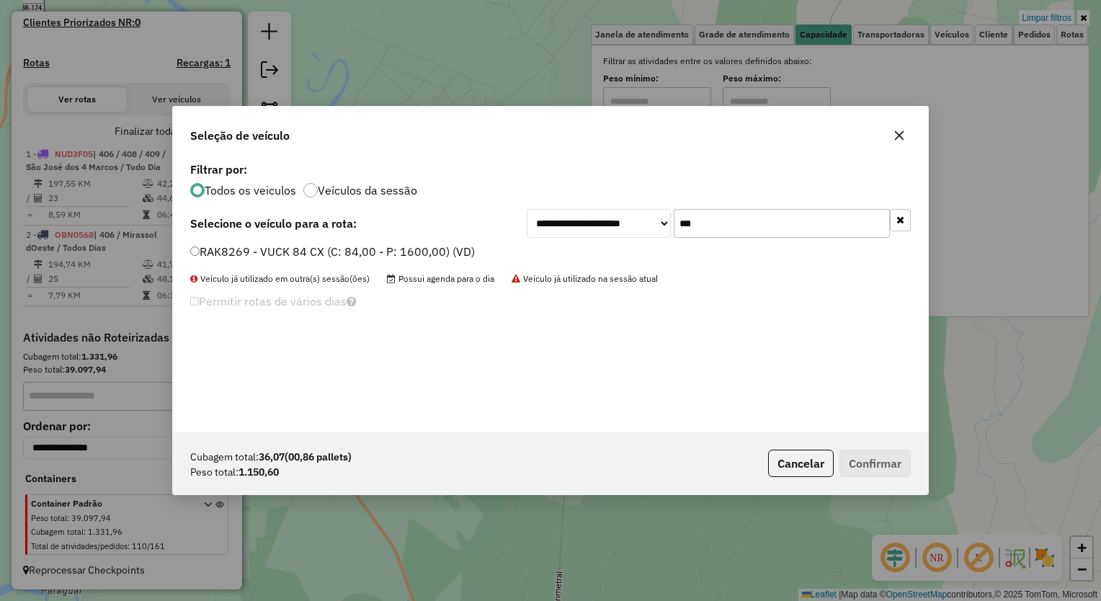
type input "***"
click at [381, 251] on label "RAK8269 - VUCK 84 CX (C: 84,00 - P: 1600,00) (VD)" at bounding box center [332, 251] width 285 height 17
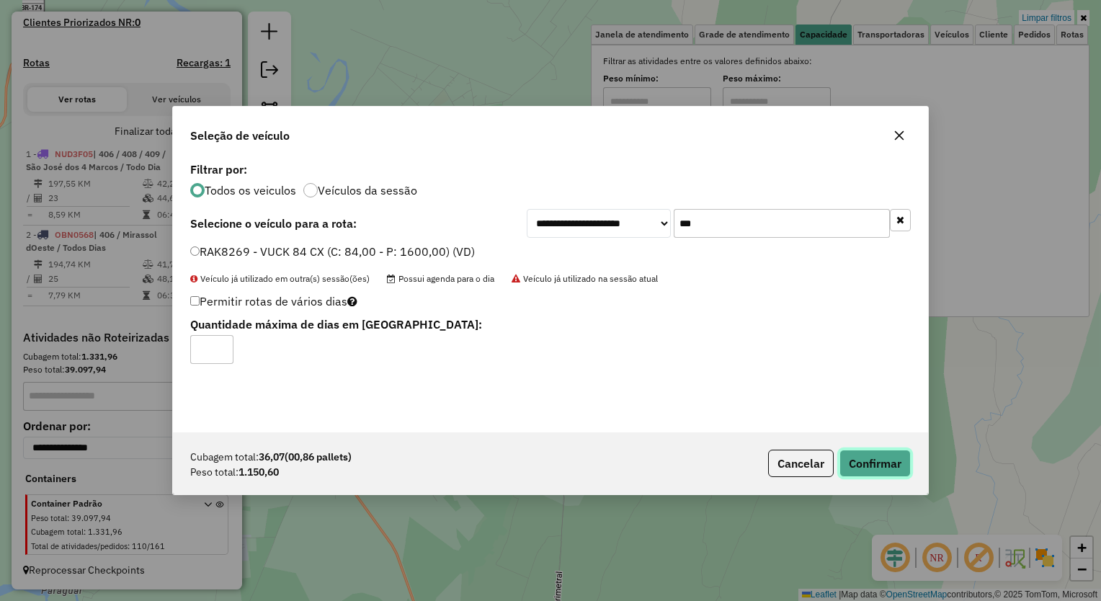
click at [862, 454] on button "Confirmar" at bounding box center [875, 463] width 71 height 27
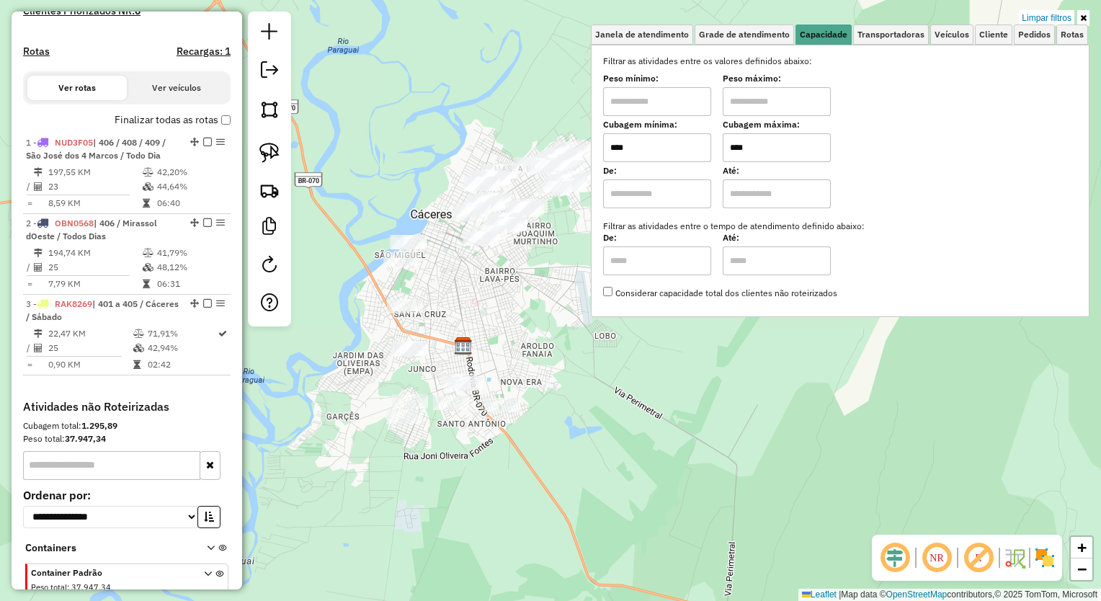
drag, startPoint x: 500, startPoint y: 320, endPoint x: 590, endPoint y: 314, distance: 90.3
click at [590, 314] on div "Limpar filtros Janela de atendimento Grade de atendimento Capacidade Transporta…" at bounding box center [550, 300] width 1101 height 601
click at [1055, 15] on link "Limpar filtros" at bounding box center [1047, 18] width 56 height 16
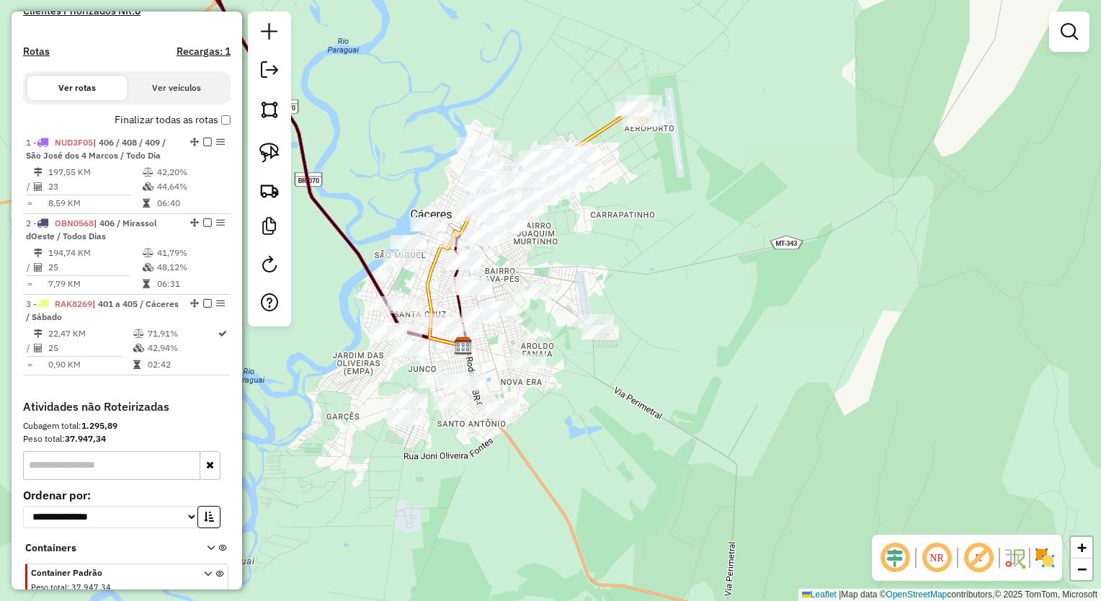
click at [790, 178] on div "Janela de atendimento Grade de atendimento Capacidade Transportadoras Veículos …" at bounding box center [550, 300] width 1101 height 601
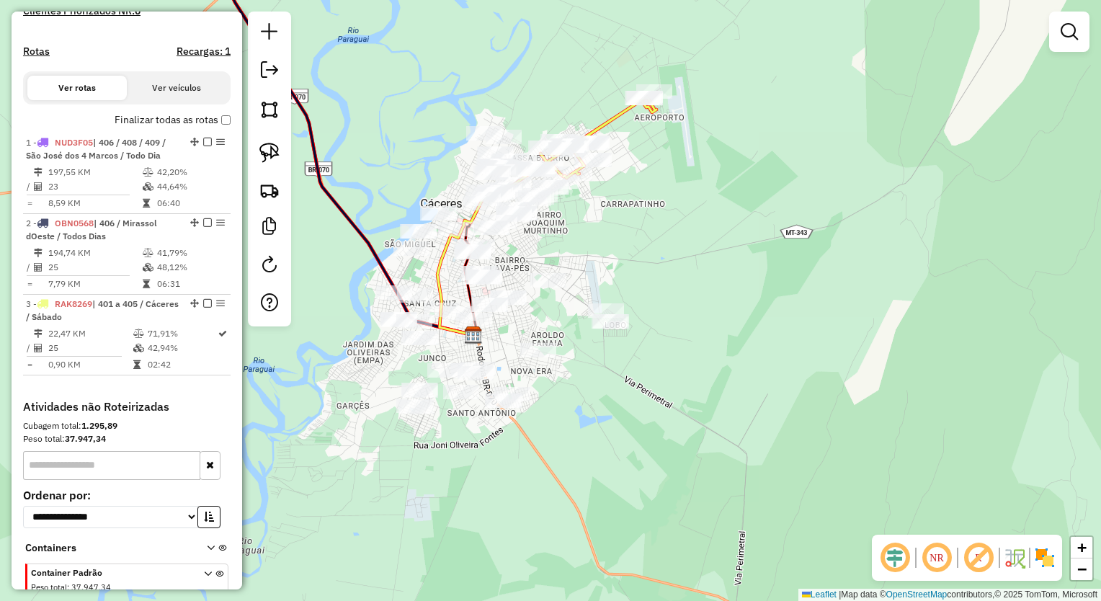
drag, startPoint x: 719, startPoint y: 244, endPoint x: 753, endPoint y: 199, distance: 56.1
click at [753, 199] on div "Janela de atendimento Grade de atendimento Capacidade Transportadoras Veículos …" at bounding box center [550, 300] width 1101 height 601
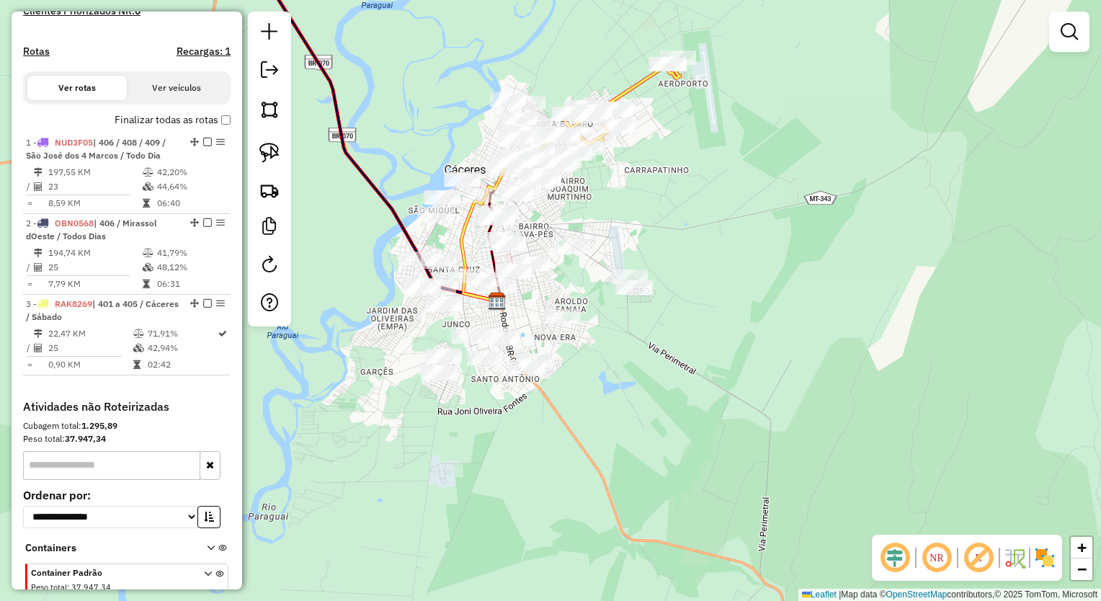
click at [680, 141] on div "Janela de atendimento Grade de atendimento Capacidade Transportadoras Veículos …" at bounding box center [550, 300] width 1101 height 601
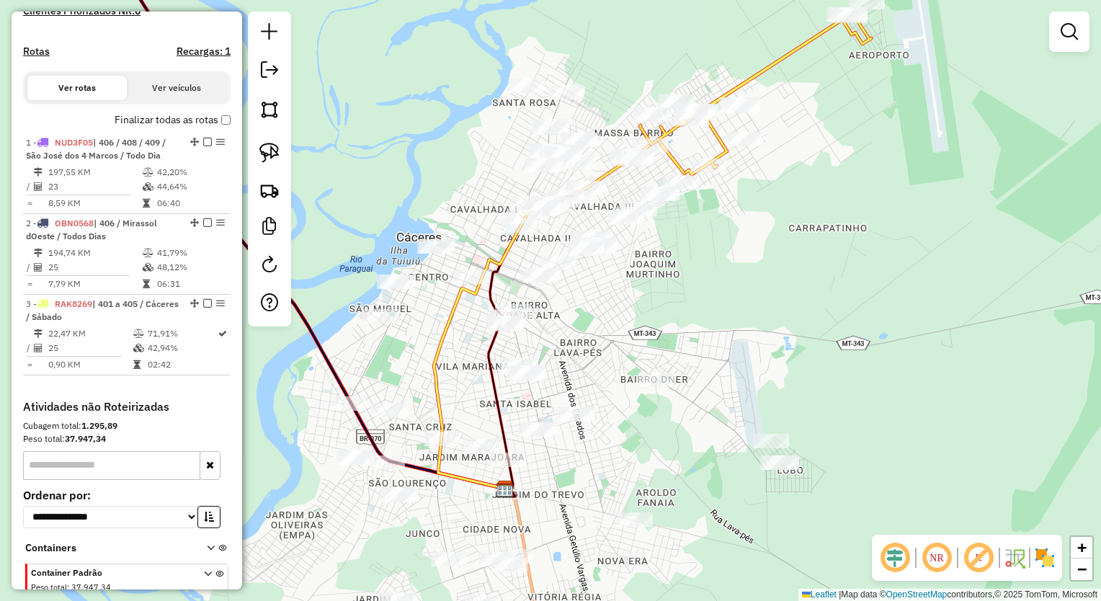
drag, startPoint x: 722, startPoint y: 298, endPoint x: 758, endPoint y: 267, distance: 47.5
click at [758, 267] on div "Janela de atendimento Grade de atendimento Capacidade Transportadoras Veículos …" at bounding box center [550, 300] width 1101 height 601
drag, startPoint x: 271, startPoint y: 149, endPoint x: 320, endPoint y: 208, distance: 76.2
click at [272, 149] on img at bounding box center [270, 153] width 20 height 20
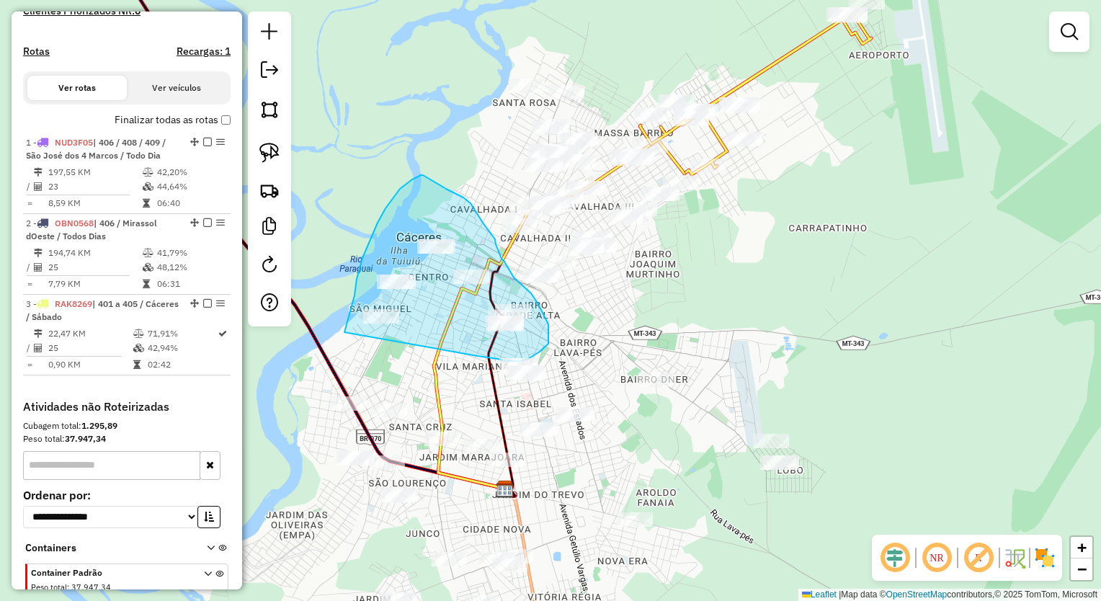
drag, startPoint x: 371, startPoint y: 238, endPoint x: 478, endPoint y: 356, distance: 159.7
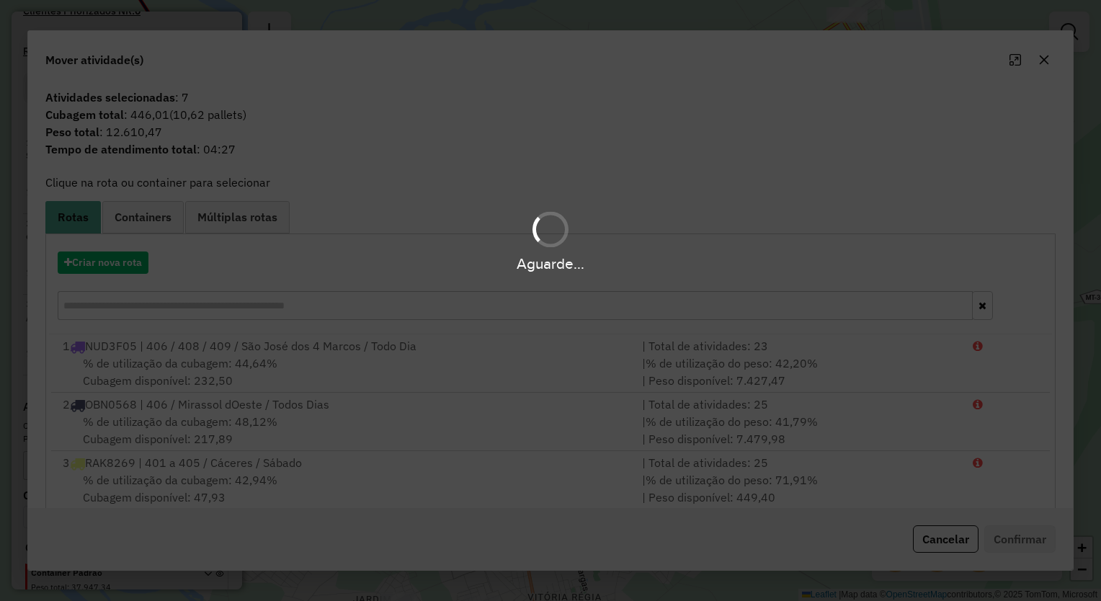
click at [114, 275] on div "Aguarde..." at bounding box center [550, 300] width 1101 height 601
click at [114, 272] on div "Aguarde..." at bounding box center [550, 263] width 1101 height 22
click at [157, 277] on div "Criar nova rota" at bounding box center [550, 288] width 1003 height 94
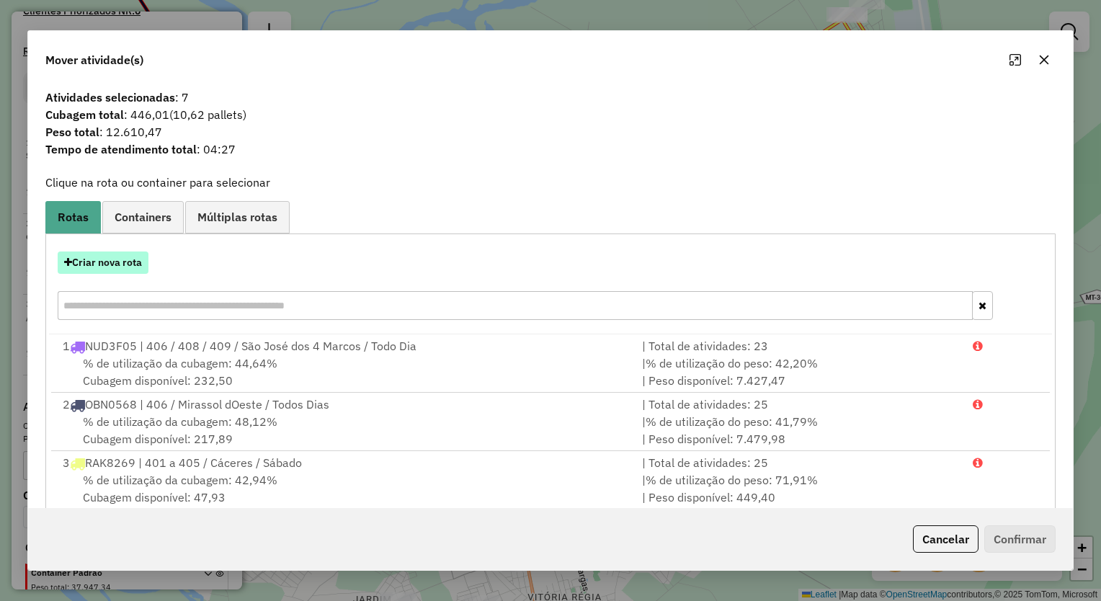
click at [118, 265] on button "Criar nova rota" at bounding box center [103, 263] width 91 height 22
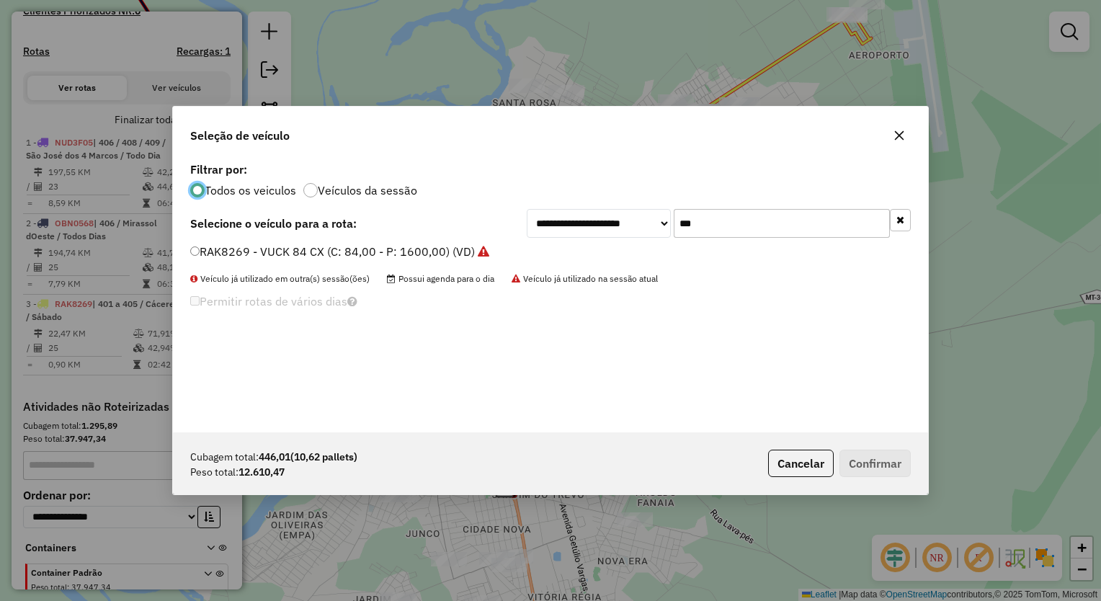
drag, startPoint x: 484, startPoint y: 177, endPoint x: 329, endPoint y: 166, distance: 155.4
click at [409, 167] on div "**********" at bounding box center [550, 296] width 755 height 274
type input "***"
drag, startPoint x: 329, startPoint y: 235, endPoint x: 340, endPoint y: 244, distance: 13.8
click at [329, 235] on div "**********" at bounding box center [550, 223] width 721 height 29
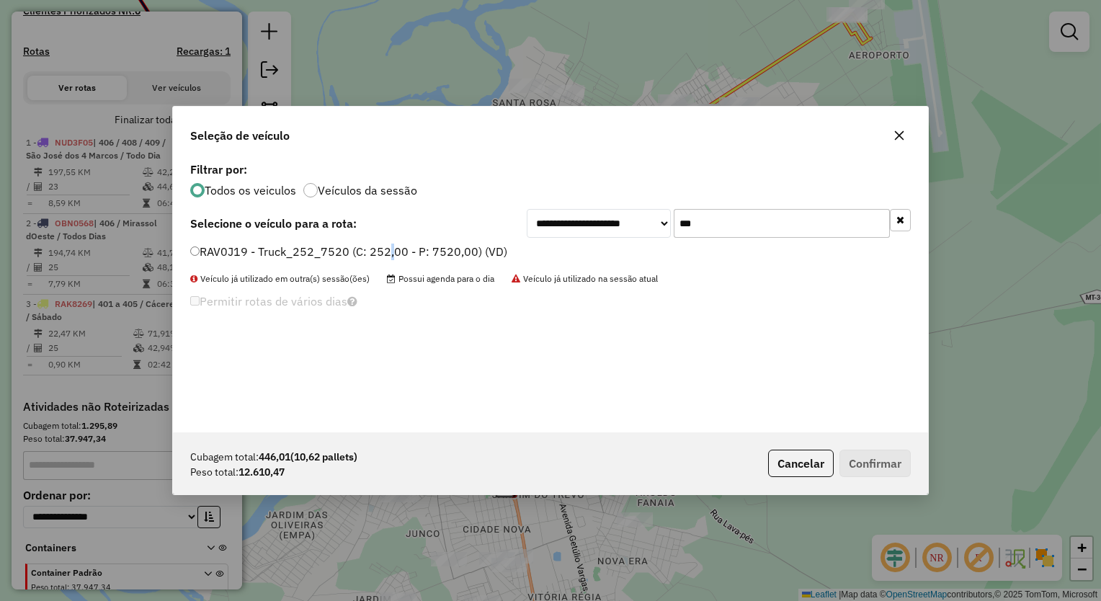
click at [389, 252] on label "RAV0J19 - Truck_252_7520 (C: 252,00 - P: 7520,00) (VD)" at bounding box center [348, 251] width 317 height 17
click at [901, 141] on icon "button" at bounding box center [900, 136] width 12 height 12
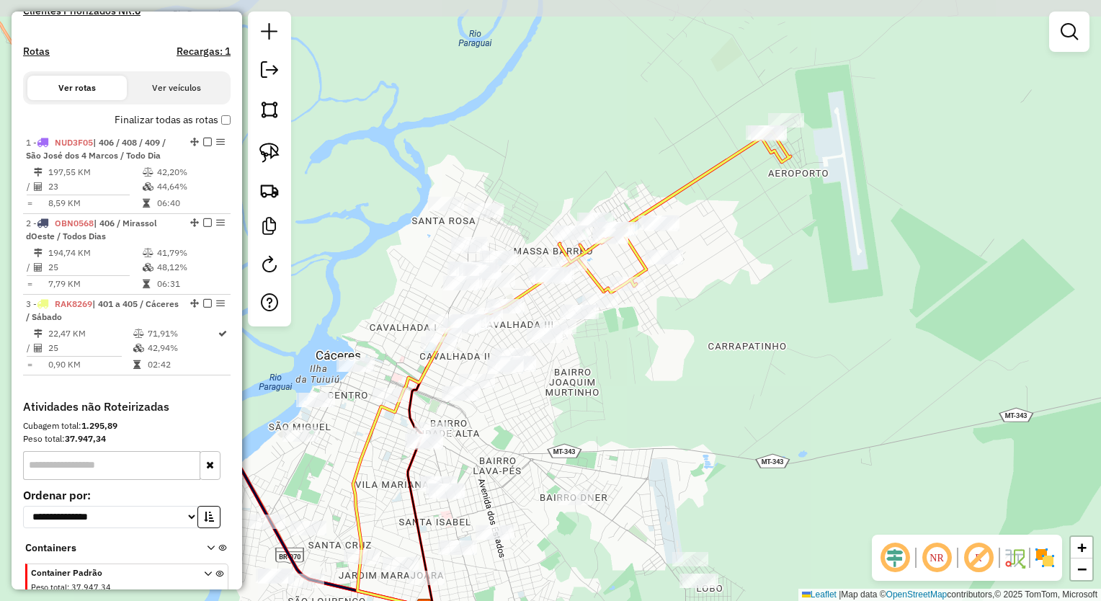
drag, startPoint x: 937, startPoint y: 278, endPoint x: 855, endPoint y: 382, distance: 132.4
click at [861, 381] on div "Janela de atendimento Grade de atendimento Capacidade Transportadoras Veículos …" at bounding box center [550, 300] width 1101 height 601
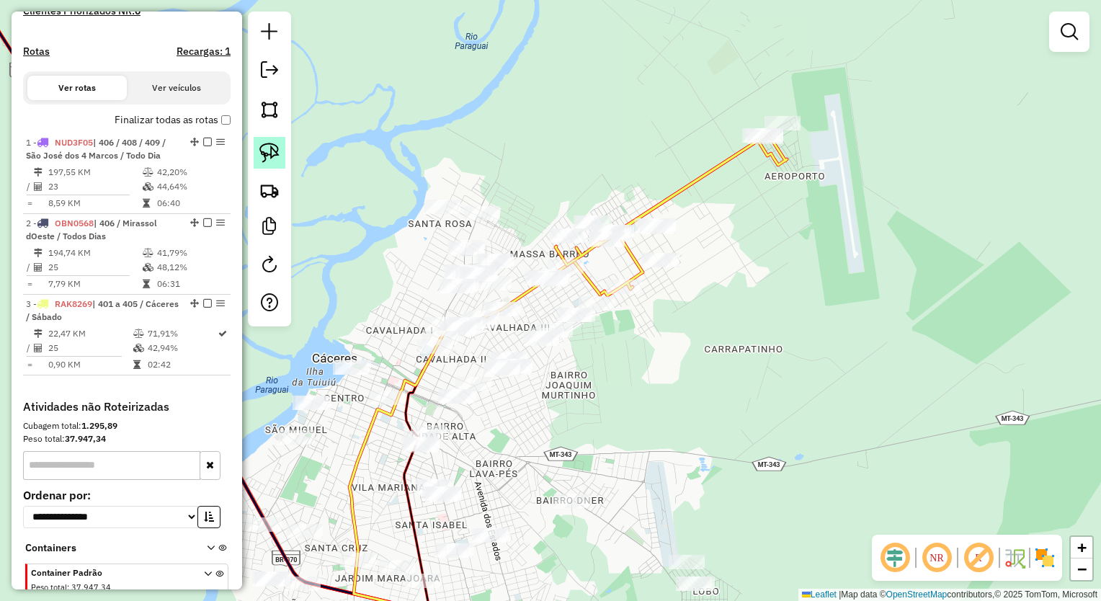
click at [271, 143] on img at bounding box center [270, 153] width 20 height 20
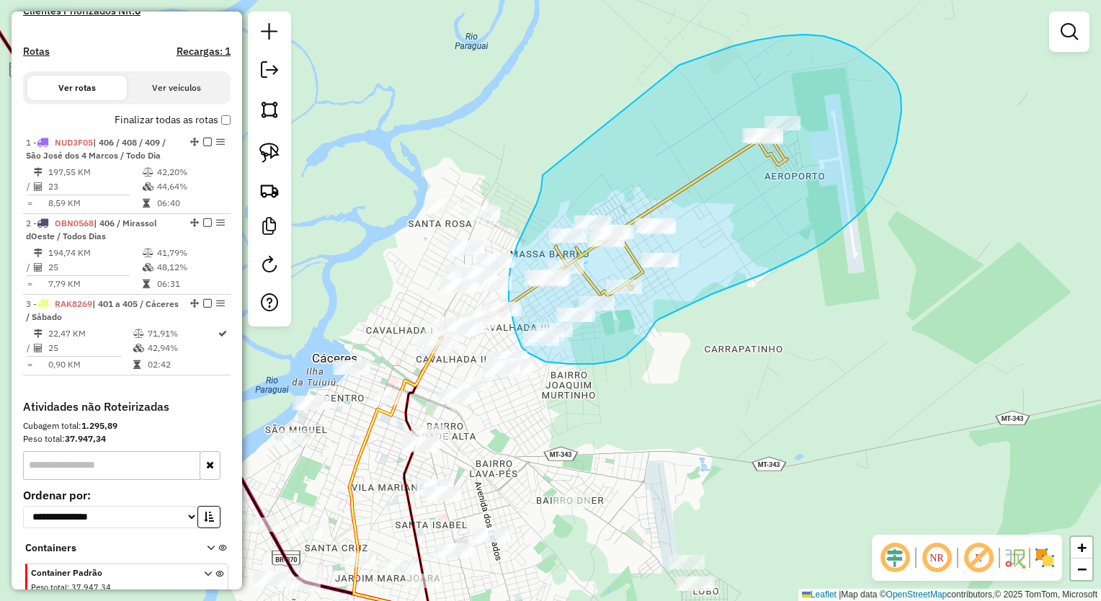
drag, startPoint x: 682, startPoint y: 65, endPoint x: 565, endPoint y: 91, distance: 119.6
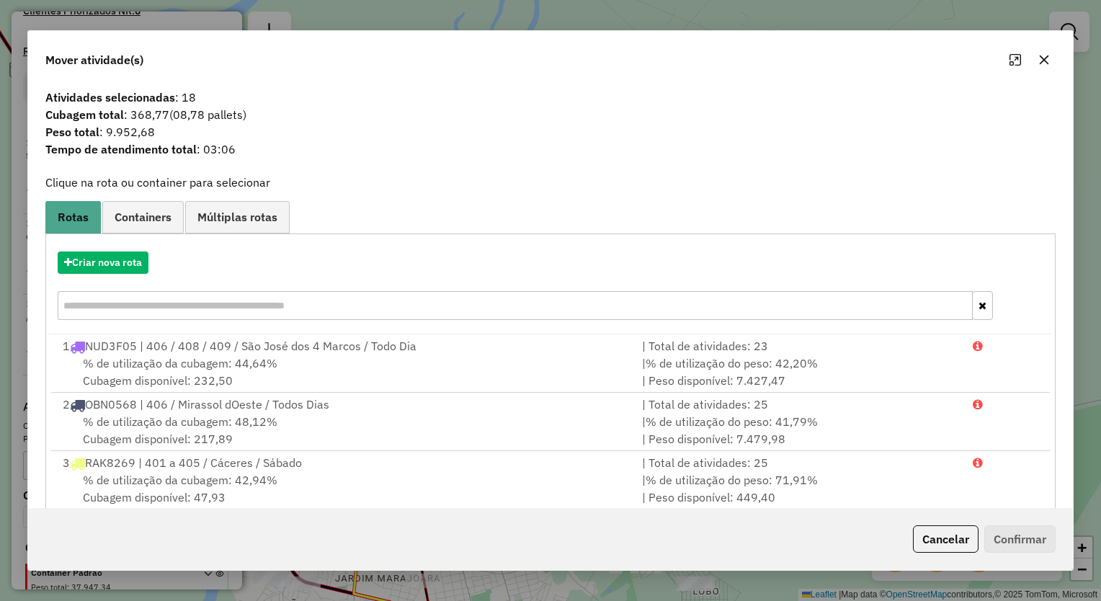
click at [1050, 58] on button "button" at bounding box center [1044, 59] width 23 height 23
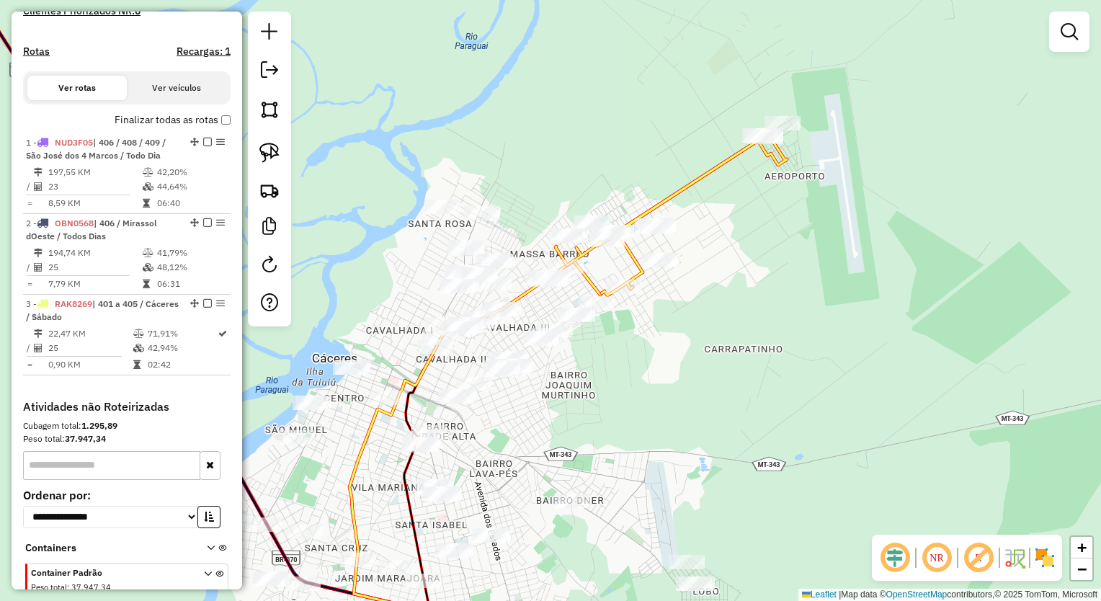
drag, startPoint x: 267, startPoint y: 160, endPoint x: 430, endPoint y: 177, distance: 163.8
click at [268, 160] on img at bounding box center [270, 153] width 20 height 20
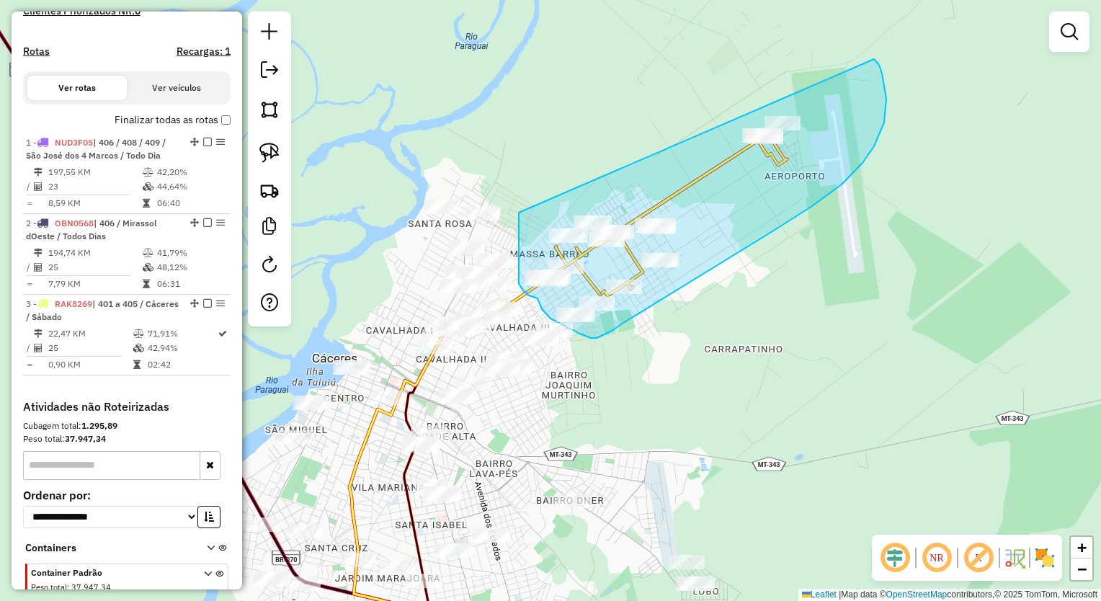
drag, startPoint x: 518, startPoint y: 238, endPoint x: 781, endPoint y: 50, distance: 323.5
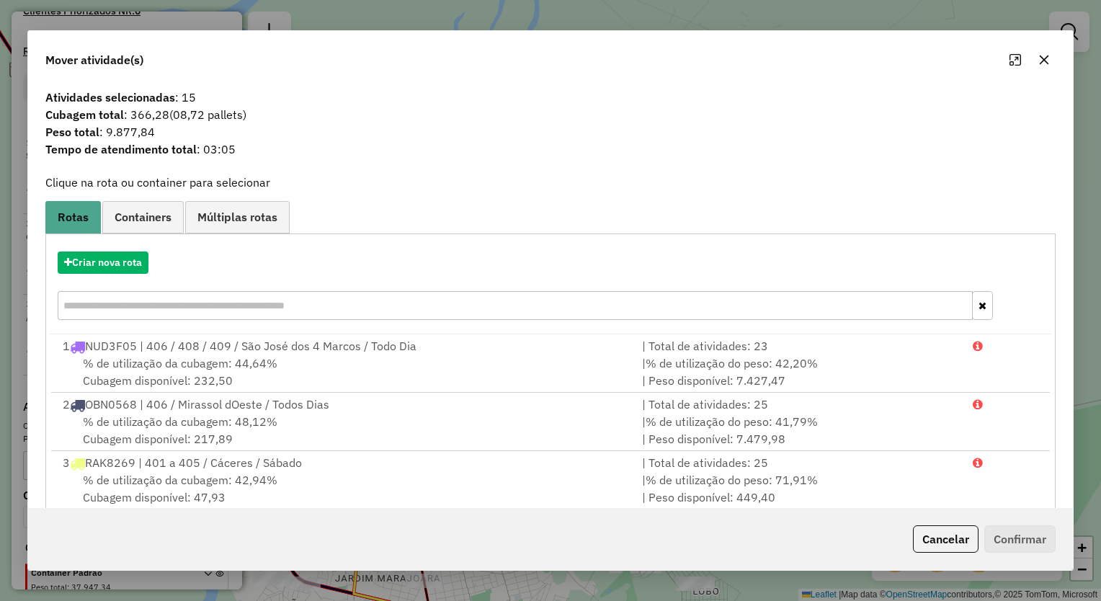
click at [1041, 54] on icon "button" at bounding box center [1045, 60] width 12 height 12
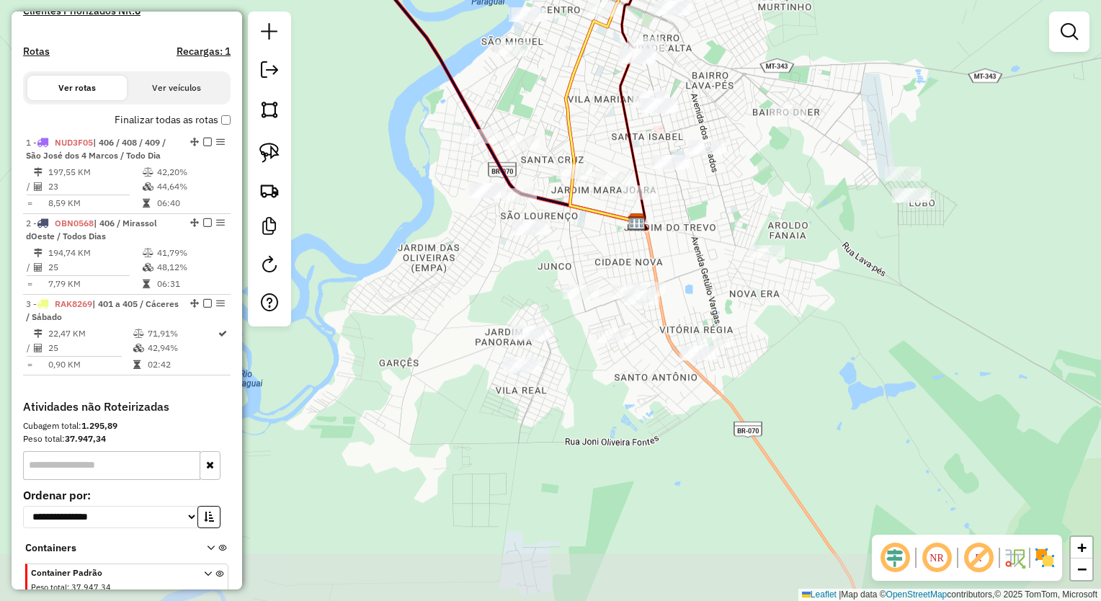
drag, startPoint x: 600, startPoint y: 394, endPoint x: 729, endPoint y: 50, distance: 367.3
click at [756, 43] on div "Janela de atendimento Grade de atendimento Capacidade Transportadoras Veículos …" at bounding box center [550, 300] width 1101 height 601
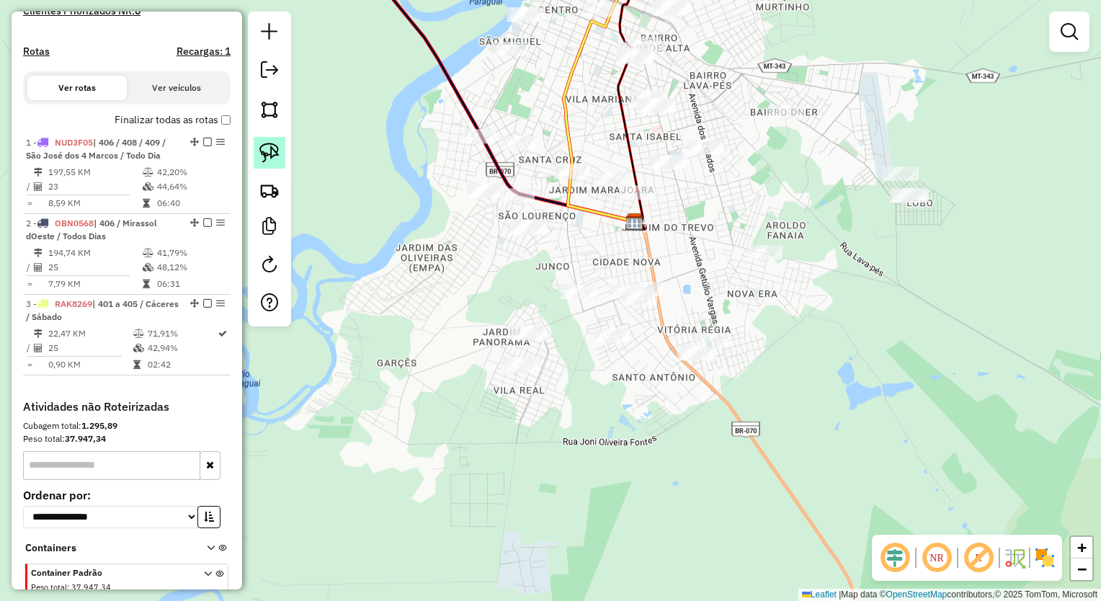
click at [270, 149] on img at bounding box center [270, 153] width 20 height 20
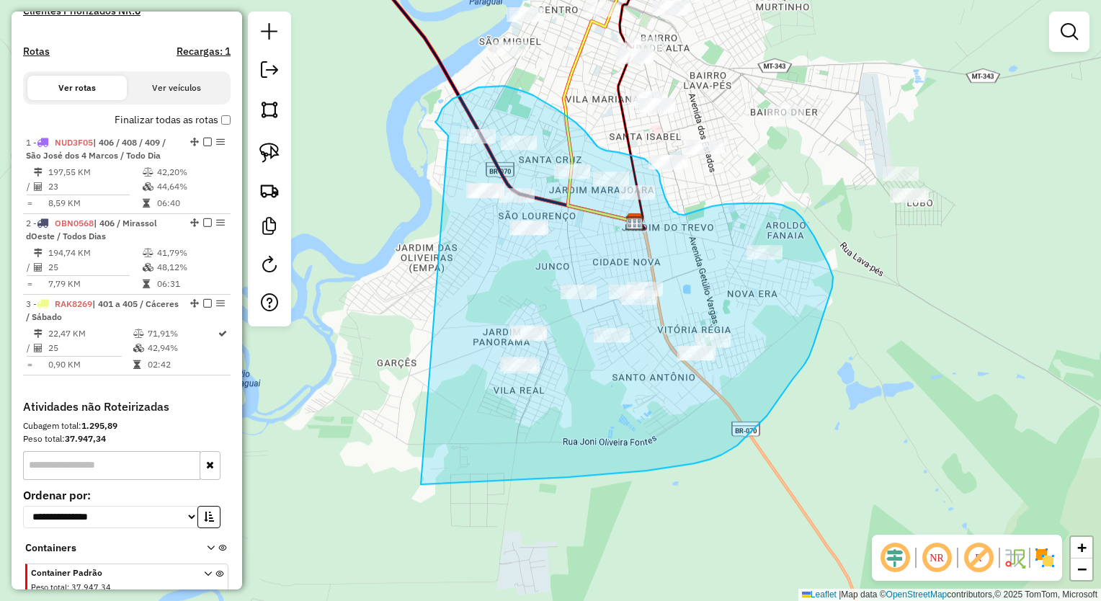
drag, startPoint x: 435, startPoint y: 122, endPoint x: 295, endPoint y: 464, distance: 370.1
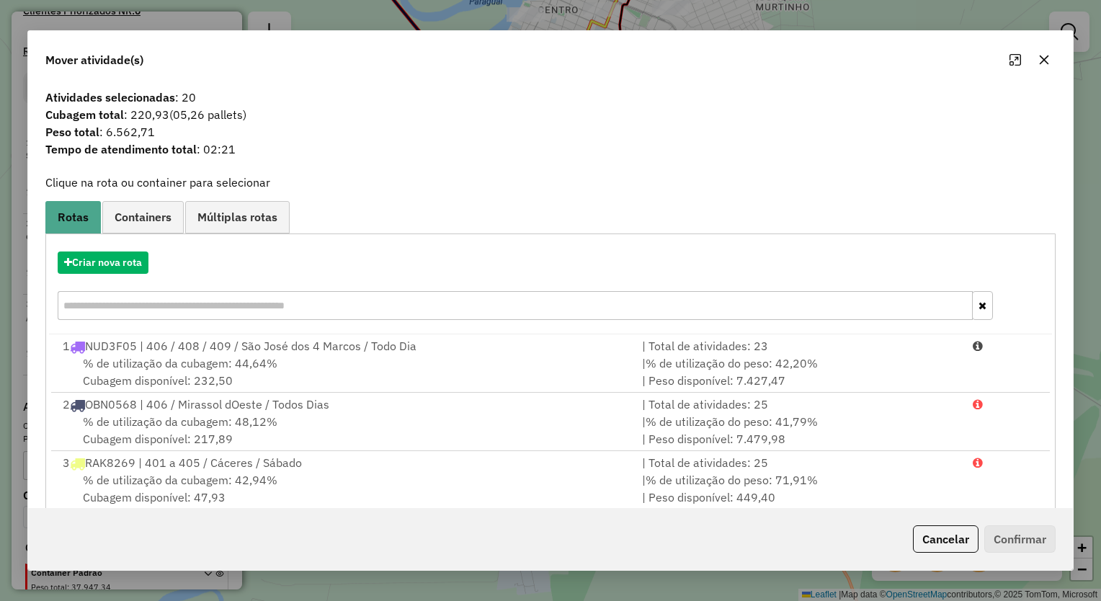
click at [1039, 59] on icon "button" at bounding box center [1045, 60] width 12 height 12
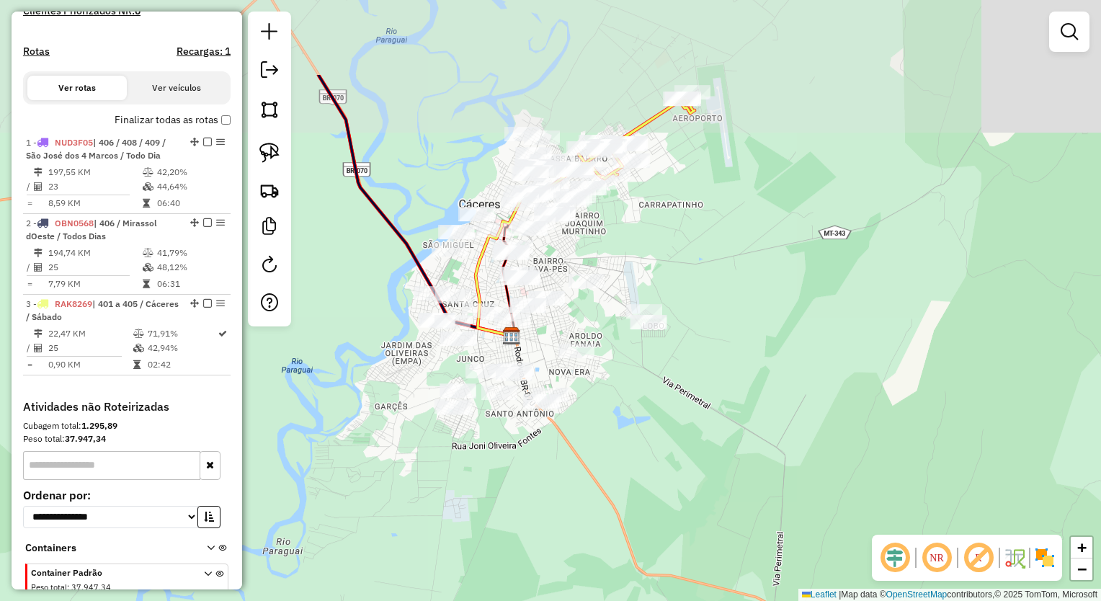
drag, startPoint x: 730, startPoint y: 155, endPoint x: 621, endPoint y: 240, distance: 138.7
click at [621, 240] on div "Janela de atendimento Grade de atendimento Capacidade Transportadoras Veículos …" at bounding box center [550, 300] width 1101 height 601
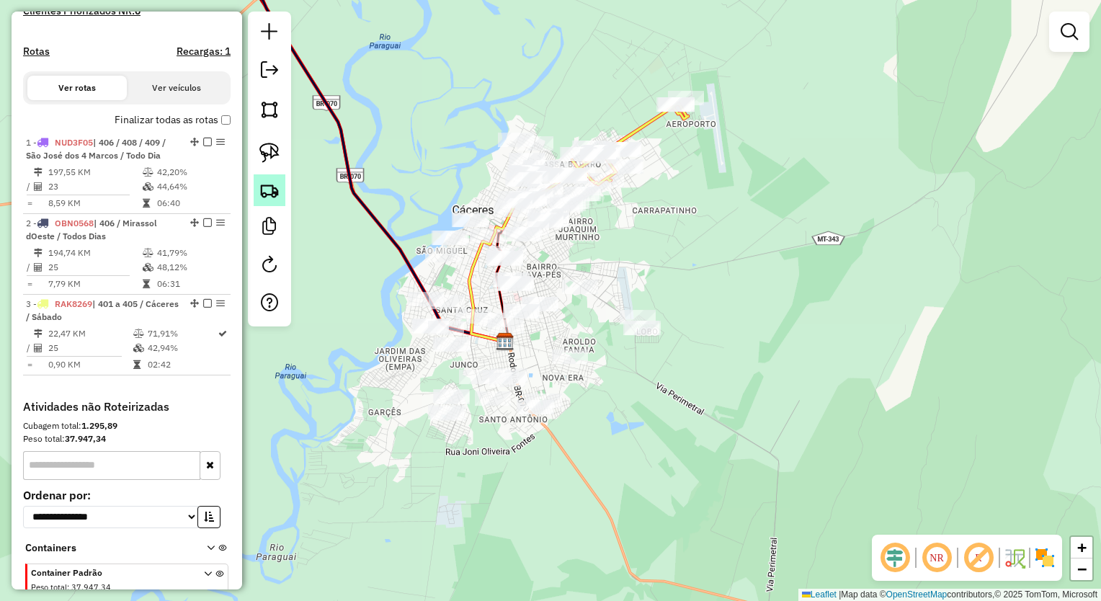
click at [260, 190] on img at bounding box center [270, 190] width 20 height 20
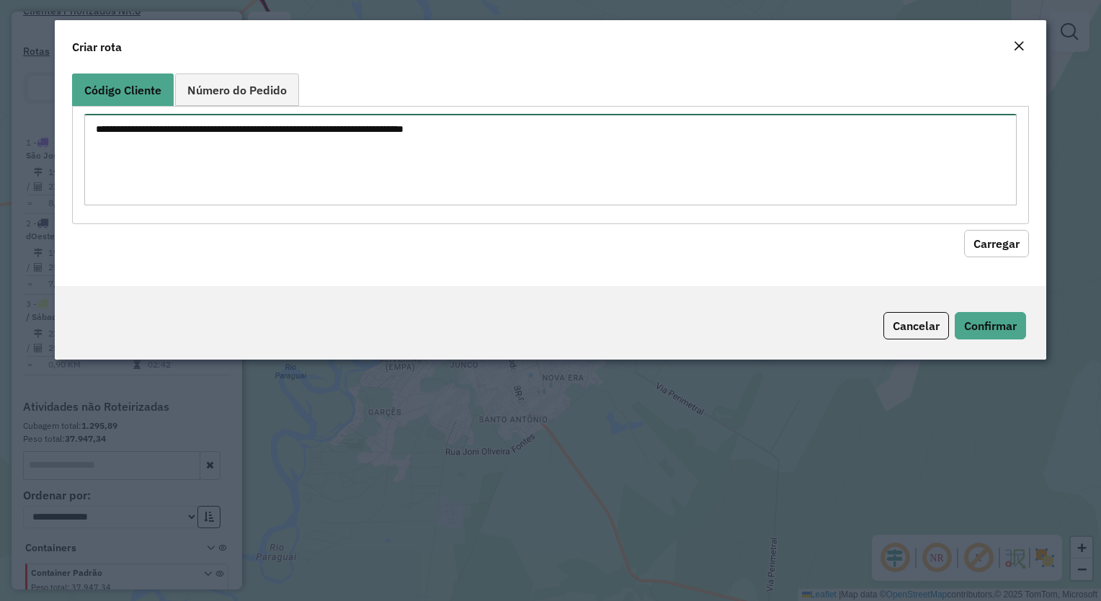
click at [422, 179] on textarea at bounding box center [550, 160] width 932 height 92
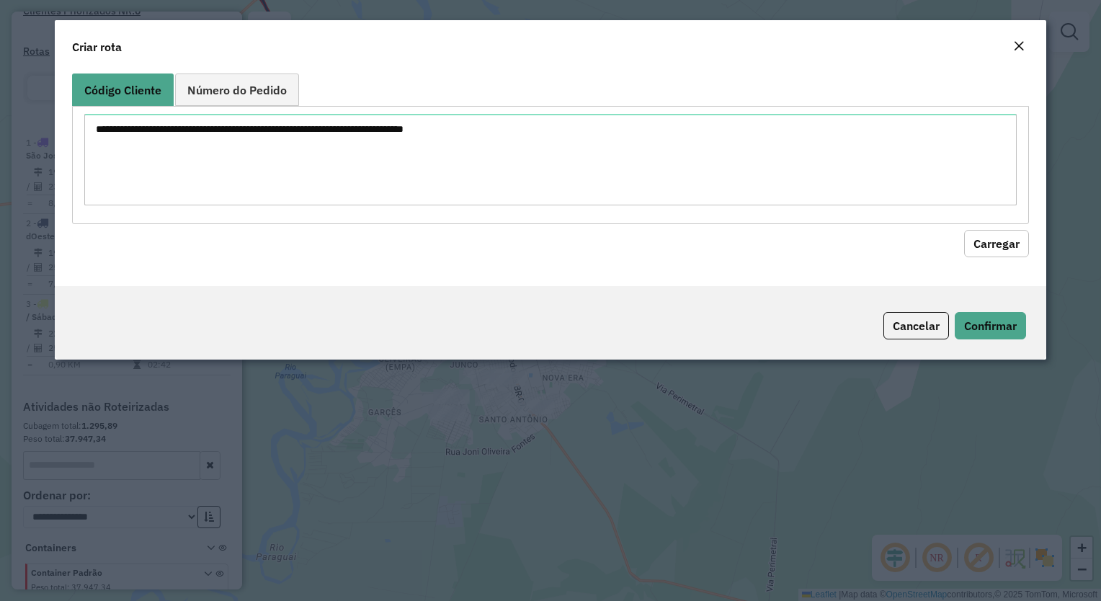
click at [1023, 38] on div "Close" at bounding box center [1020, 46] width 12 height 17
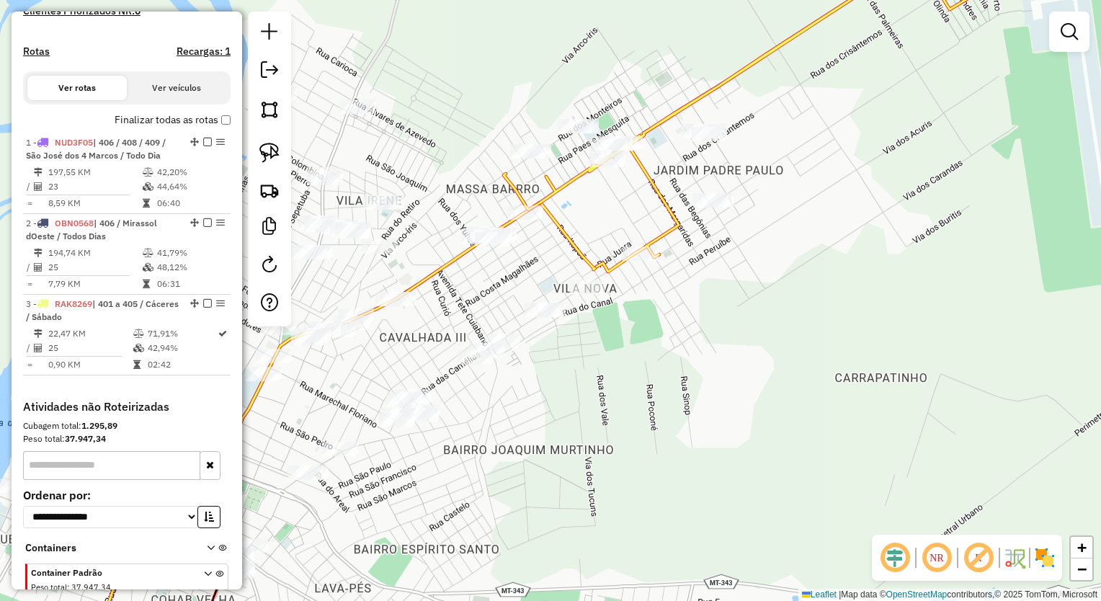
drag, startPoint x: 812, startPoint y: 203, endPoint x: 730, endPoint y: 254, distance: 96.2
click at [750, 257] on div "Janela de atendimento Grade de atendimento Capacidade Transportadoras Veículos …" at bounding box center [550, 300] width 1101 height 601
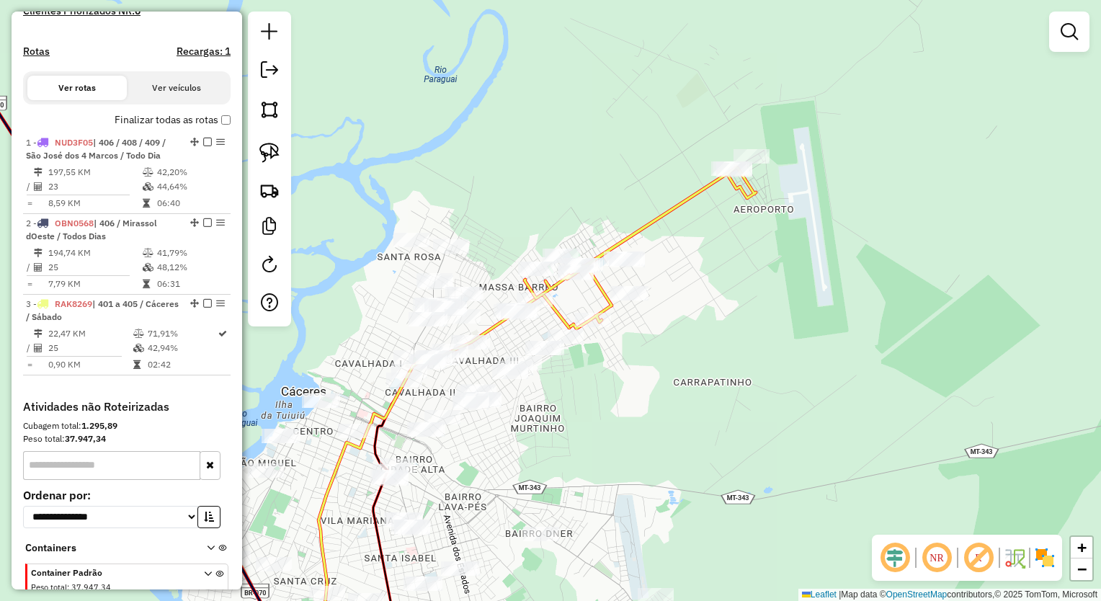
drag, startPoint x: 608, startPoint y: 216, endPoint x: 595, endPoint y: 217, distance: 13.7
click at [608, 216] on div "Janela de atendimento Grade de atendimento Capacidade Transportadoras Veículos …" at bounding box center [550, 300] width 1101 height 601
drag, startPoint x: 270, startPoint y: 157, endPoint x: 420, endPoint y: 200, distance: 155.9
click at [270, 157] on img at bounding box center [270, 153] width 20 height 20
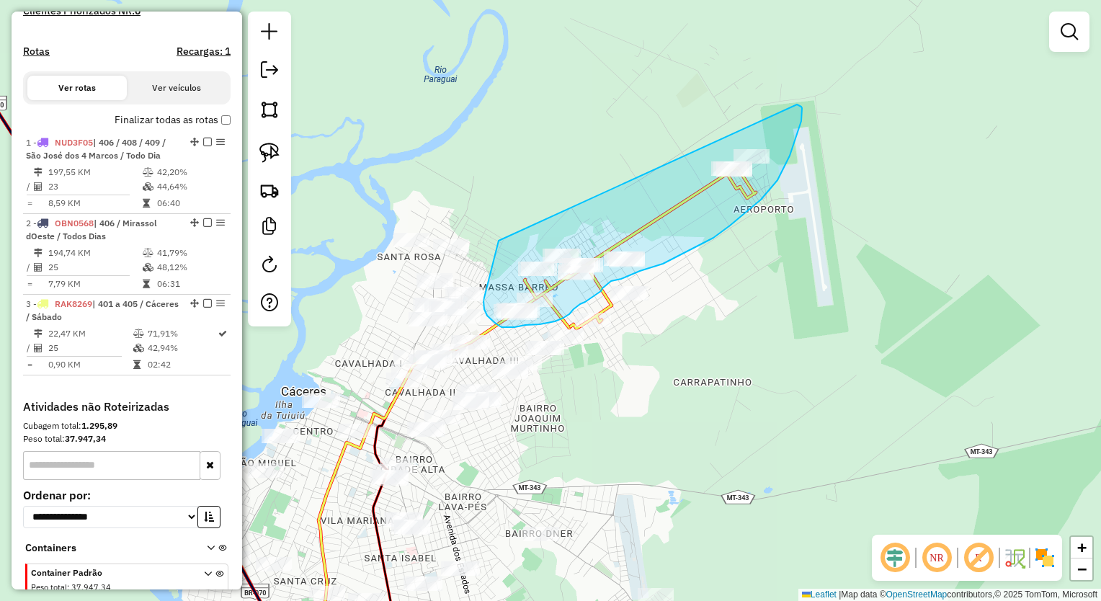
drag, startPoint x: 499, startPoint y: 241, endPoint x: 688, endPoint y: 97, distance: 238.2
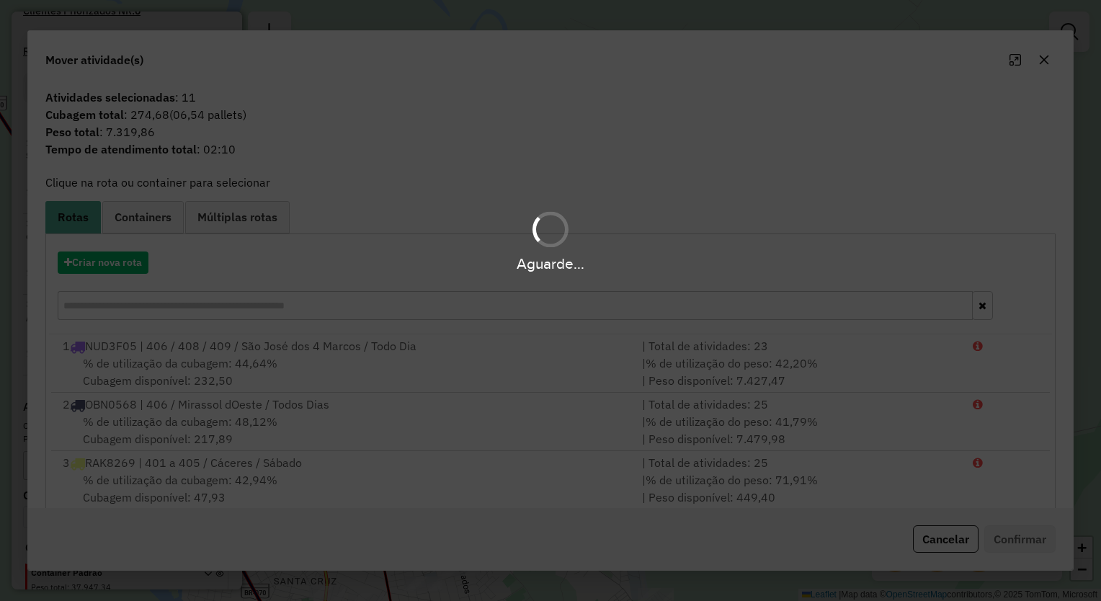
click at [112, 270] on div "Aguarde..." at bounding box center [550, 263] width 1101 height 22
click at [114, 267] on div "Aguarde..." at bounding box center [550, 263] width 1101 height 22
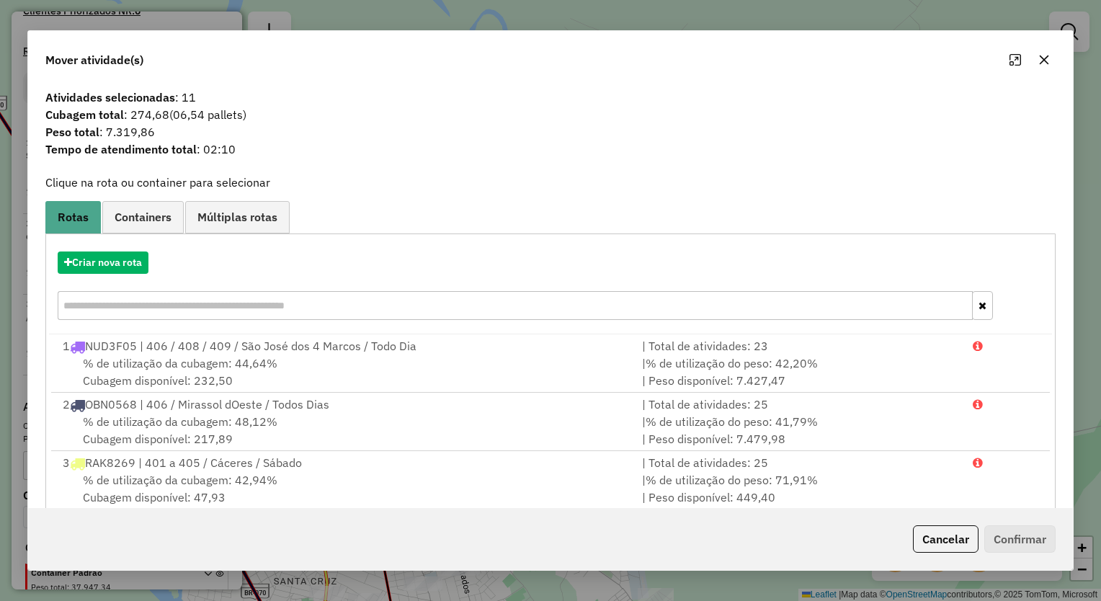
click at [1047, 65] on icon "button" at bounding box center [1045, 60] width 12 height 12
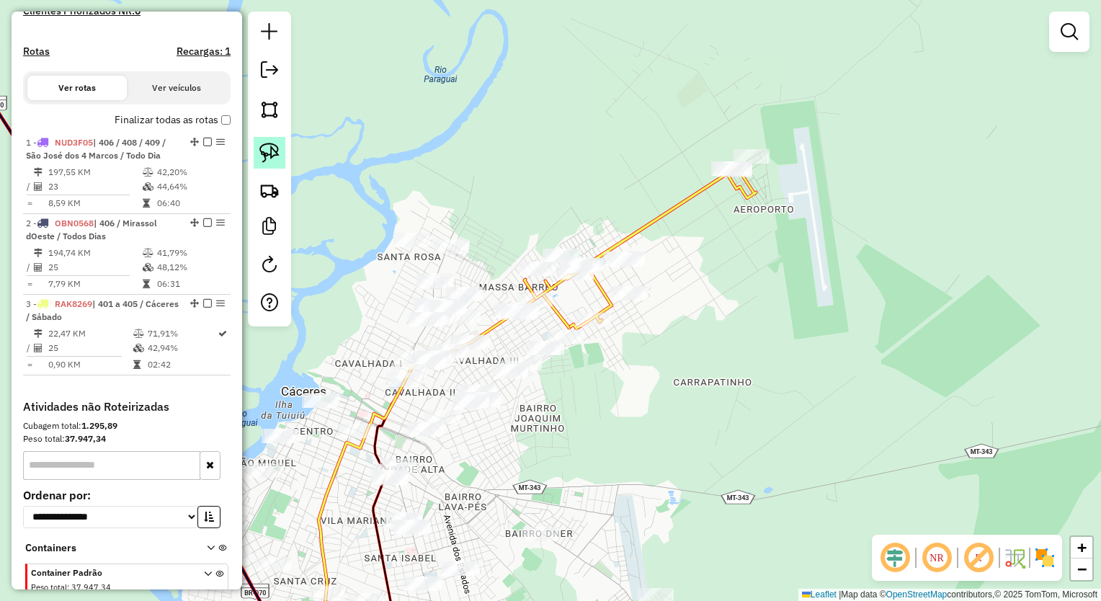
drag, startPoint x: 272, startPoint y: 158, endPoint x: 390, endPoint y: 229, distance: 137.5
click at [271, 158] on img at bounding box center [270, 153] width 20 height 20
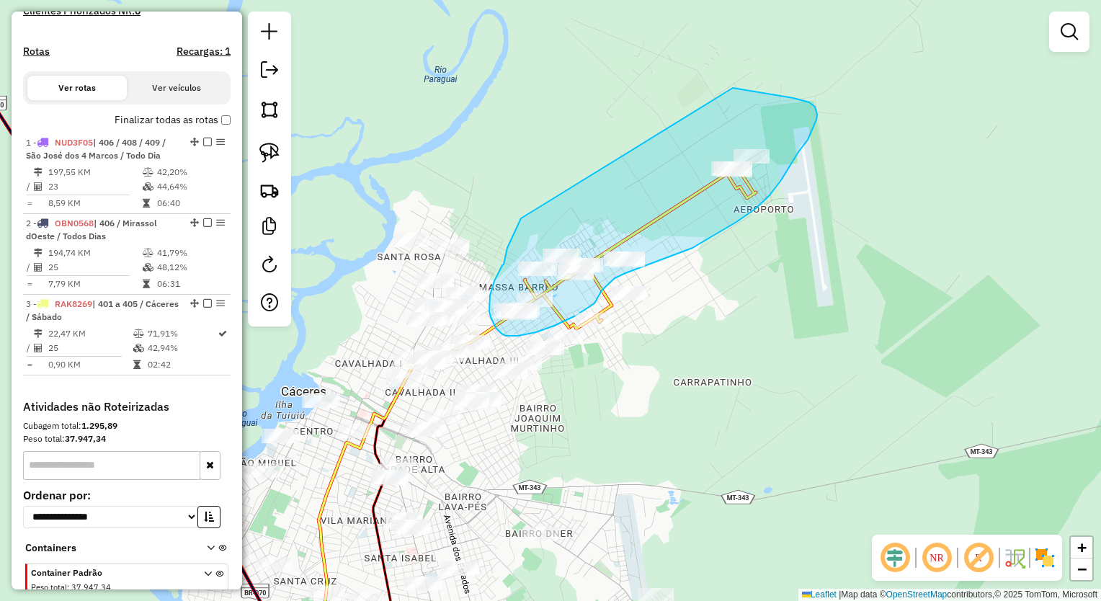
drag, startPoint x: 514, startPoint y: 234, endPoint x: 660, endPoint y: 81, distance: 211.6
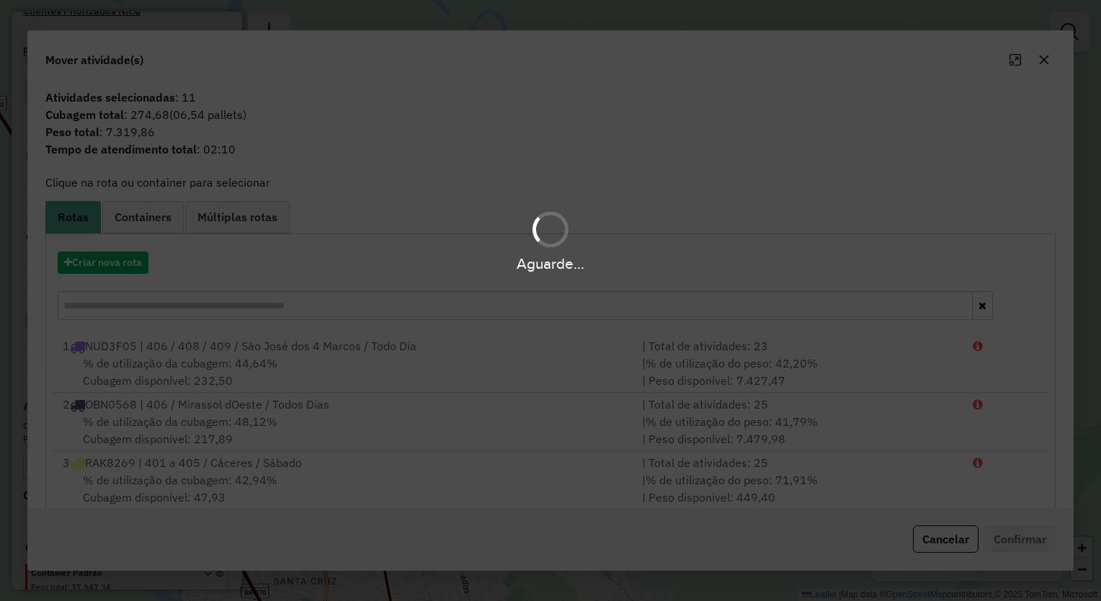
click at [132, 283] on div "Aguarde..." at bounding box center [550, 300] width 1101 height 601
click at [125, 267] on div "Aguarde..." at bounding box center [550, 263] width 1101 height 22
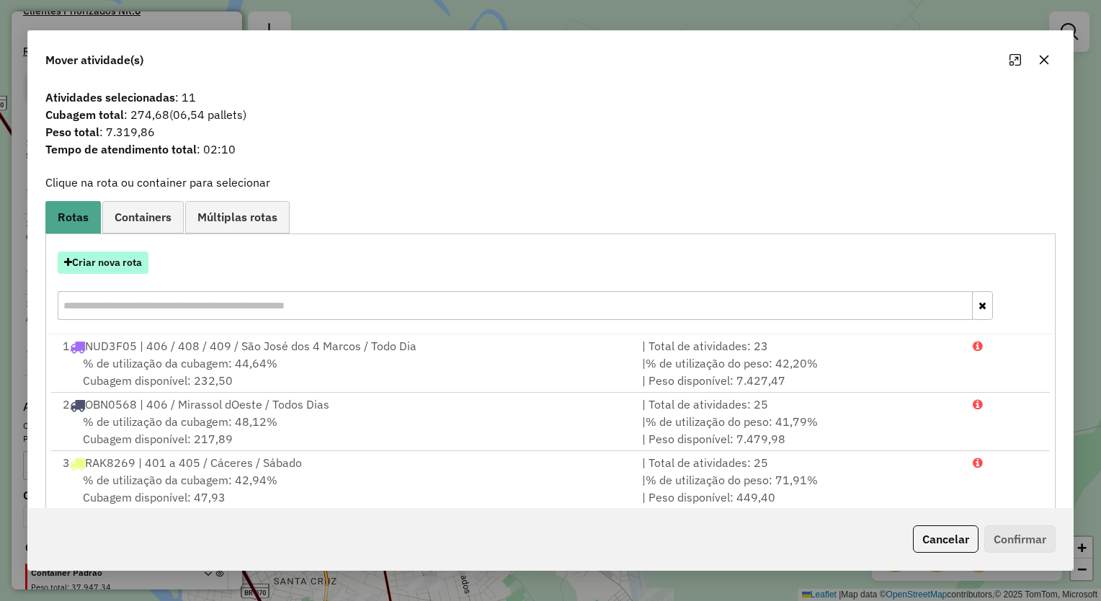
click at [122, 267] on button "Criar nova rota" at bounding box center [103, 263] width 91 height 22
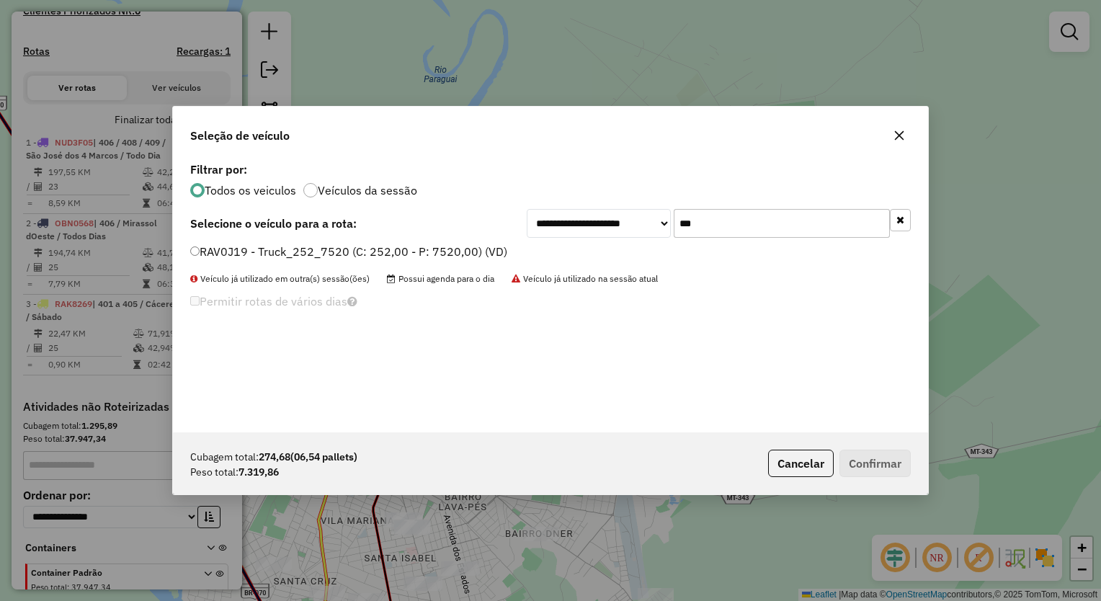
drag, startPoint x: 760, startPoint y: 222, endPoint x: 586, endPoint y: 221, distance: 173.7
click at [586, 221] on div "**********" at bounding box center [719, 223] width 384 height 29
type input "***"
click at [287, 251] on label "QBA5804 - Truck_420_12850 (C: 420,00 - P: 12850,00)" at bounding box center [344, 251] width 309 height 17
click at [874, 463] on button "Confirmar" at bounding box center [875, 463] width 71 height 27
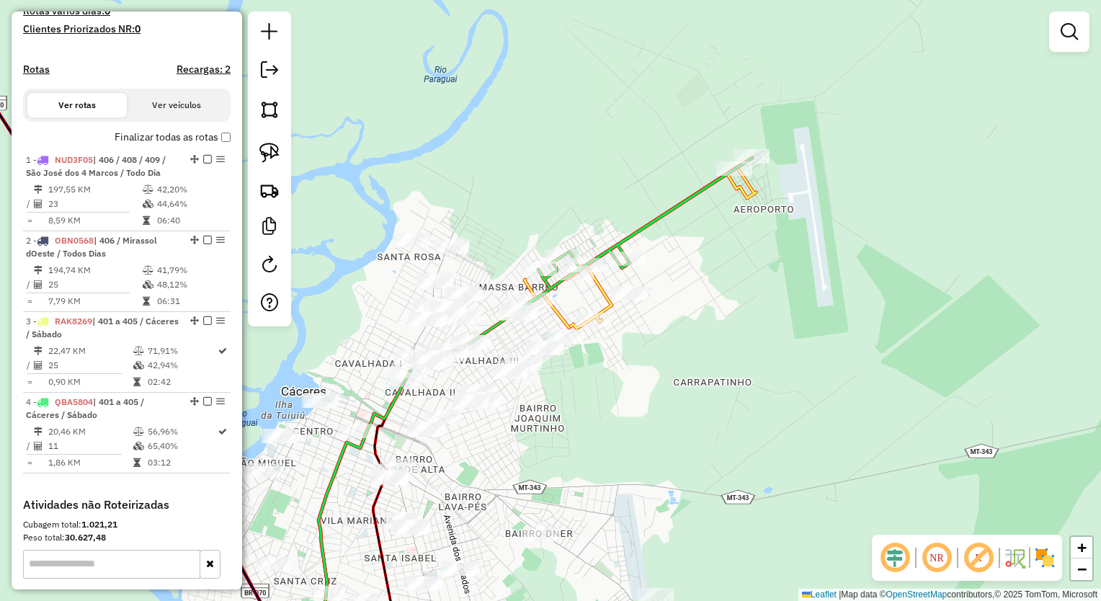
scroll to position [424, 0]
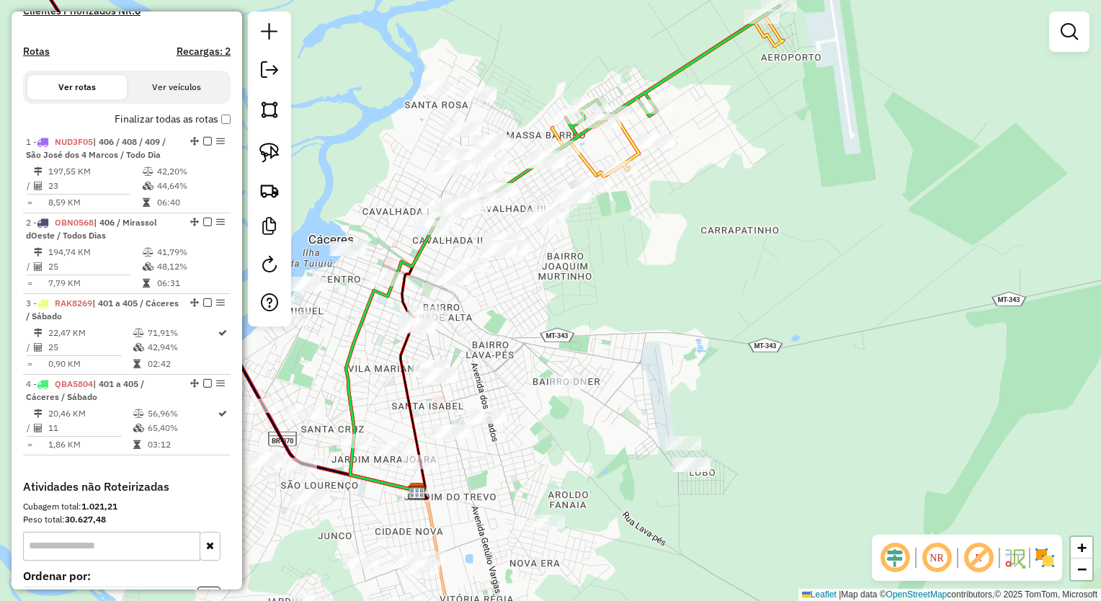
drag, startPoint x: 735, startPoint y: 388, endPoint x: 759, endPoint y: 241, distance: 148.3
click at [759, 241] on div "Janela de atendimento Grade de atendimento Capacidade Transportadoras Veículos …" at bounding box center [550, 300] width 1101 height 601
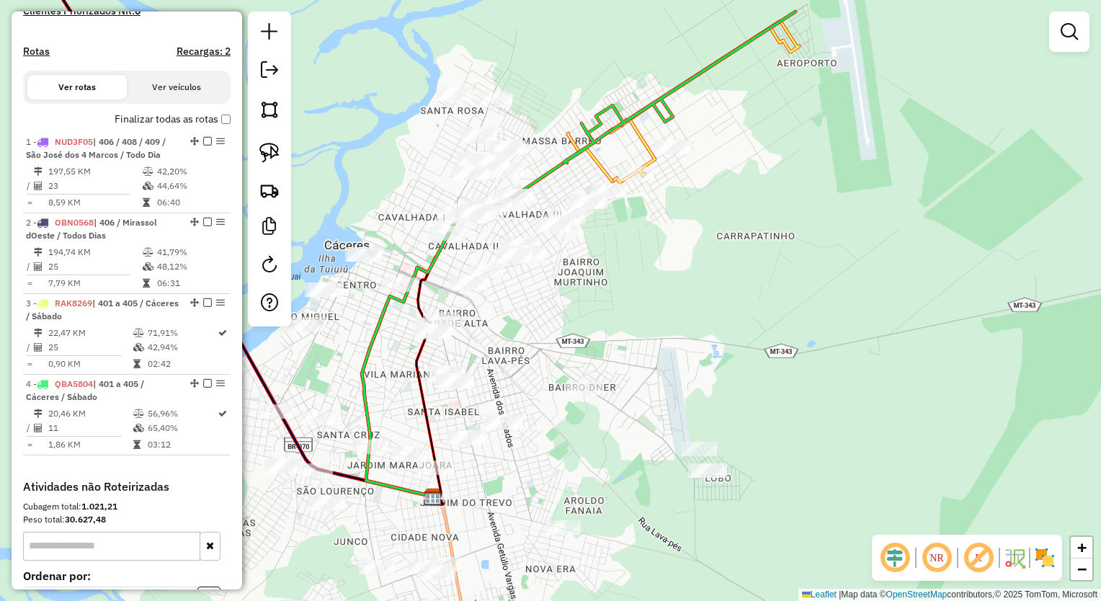
drag, startPoint x: 741, startPoint y: 304, endPoint x: 766, endPoint y: 316, distance: 27.1
click at [766, 316] on div "Janela de atendimento Grade de atendimento Capacidade Transportadoras Veículos …" at bounding box center [550, 300] width 1101 height 601
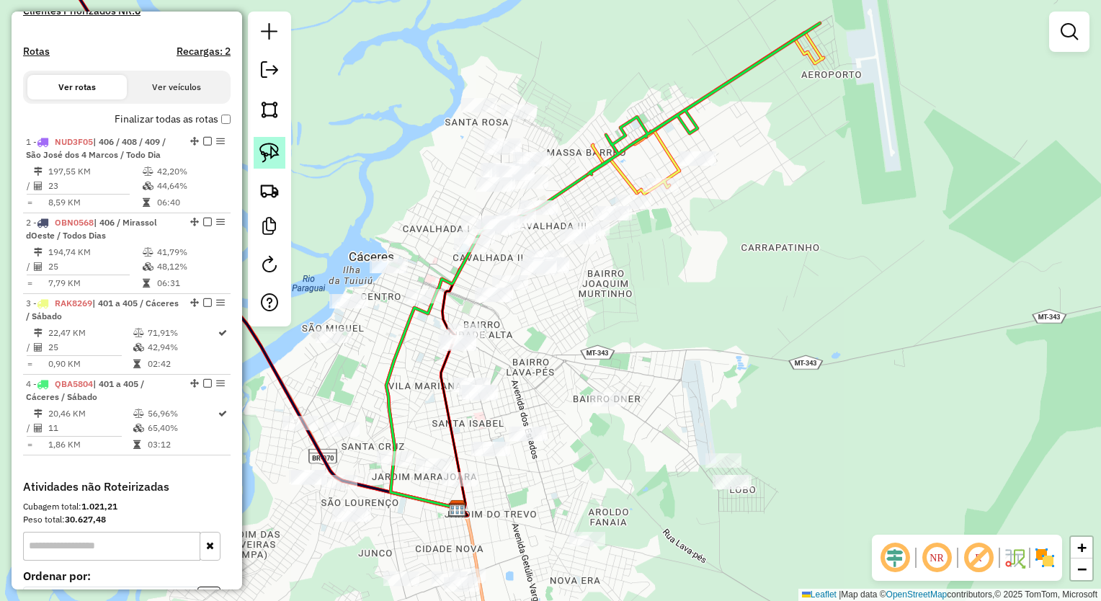
click at [275, 162] on img at bounding box center [270, 153] width 20 height 20
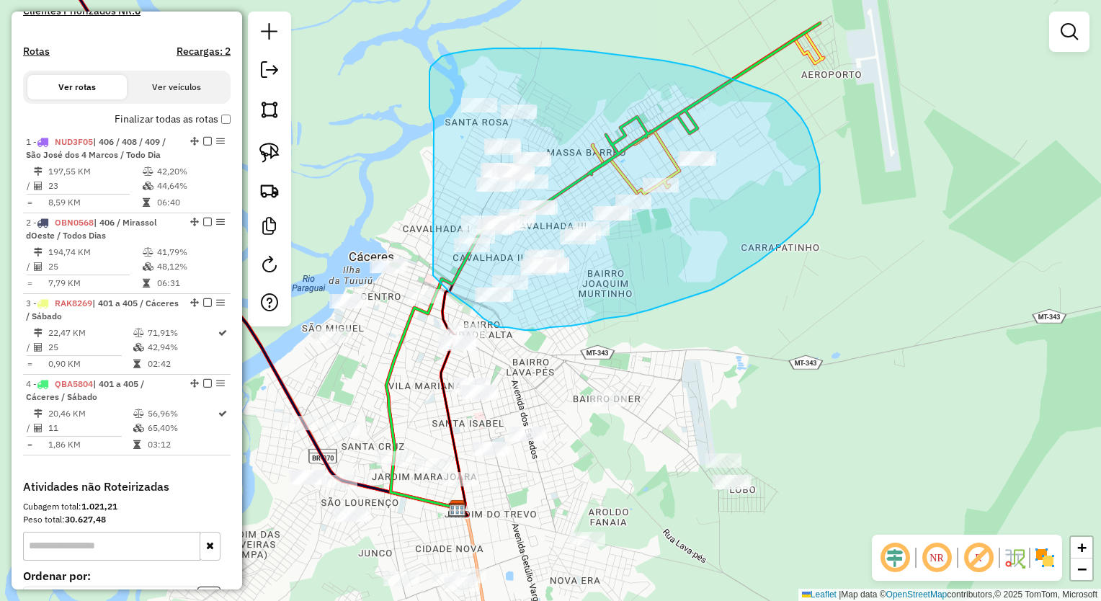
drag, startPoint x: 429, startPoint y: 99, endPoint x: 352, endPoint y: 177, distance: 109.6
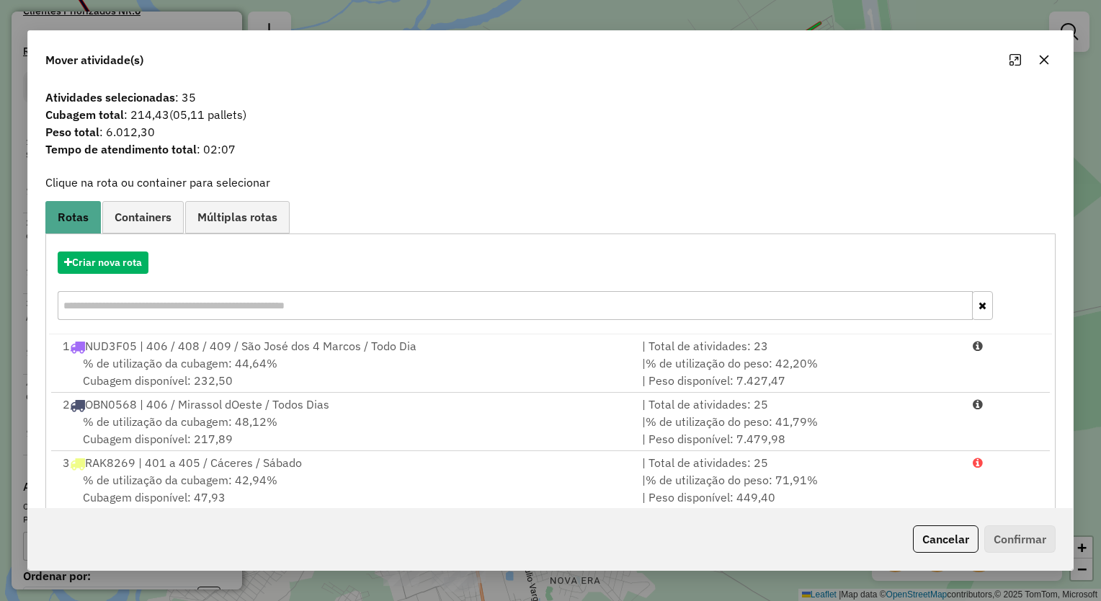
click at [1040, 58] on icon "button" at bounding box center [1045, 60] width 12 height 12
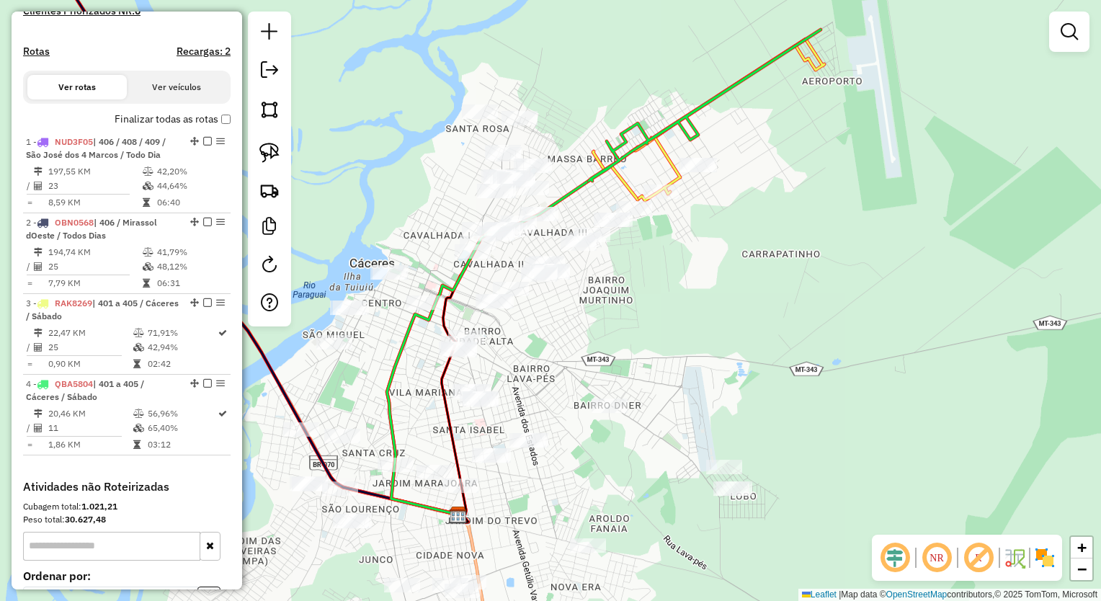
drag, startPoint x: 614, startPoint y: 122, endPoint x: 615, endPoint y: 146, distance: 23.8
click at [626, 156] on div "Janela de atendimento Grade de atendimento Capacidade Transportadoras Veículos …" at bounding box center [550, 300] width 1101 height 601
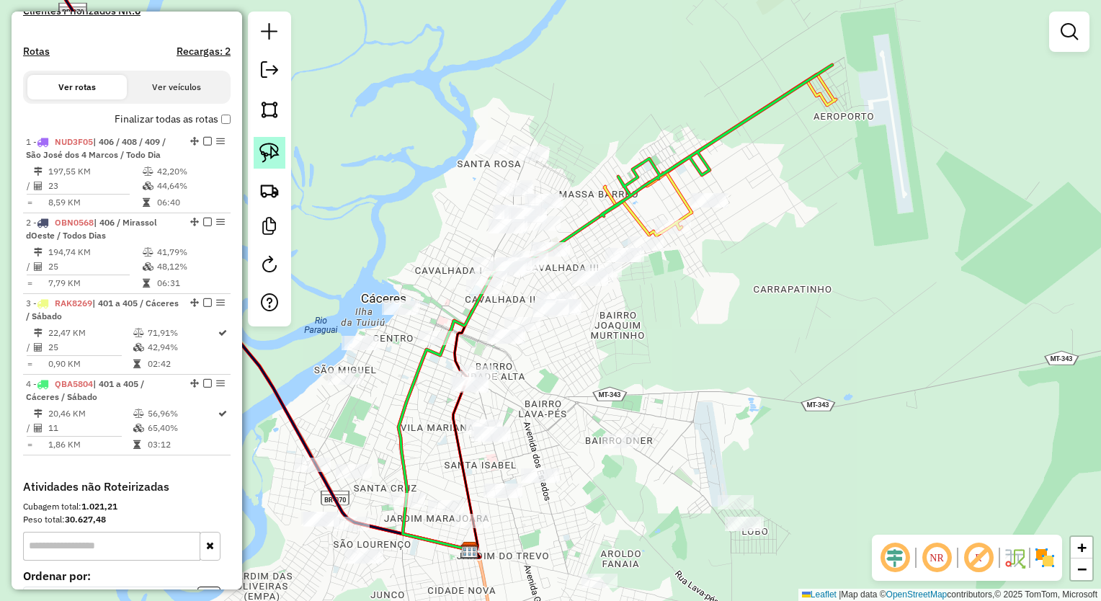
drag, startPoint x: 270, startPoint y: 145, endPoint x: 283, endPoint y: 144, distance: 13.0
click at [270, 145] on img at bounding box center [270, 153] width 20 height 20
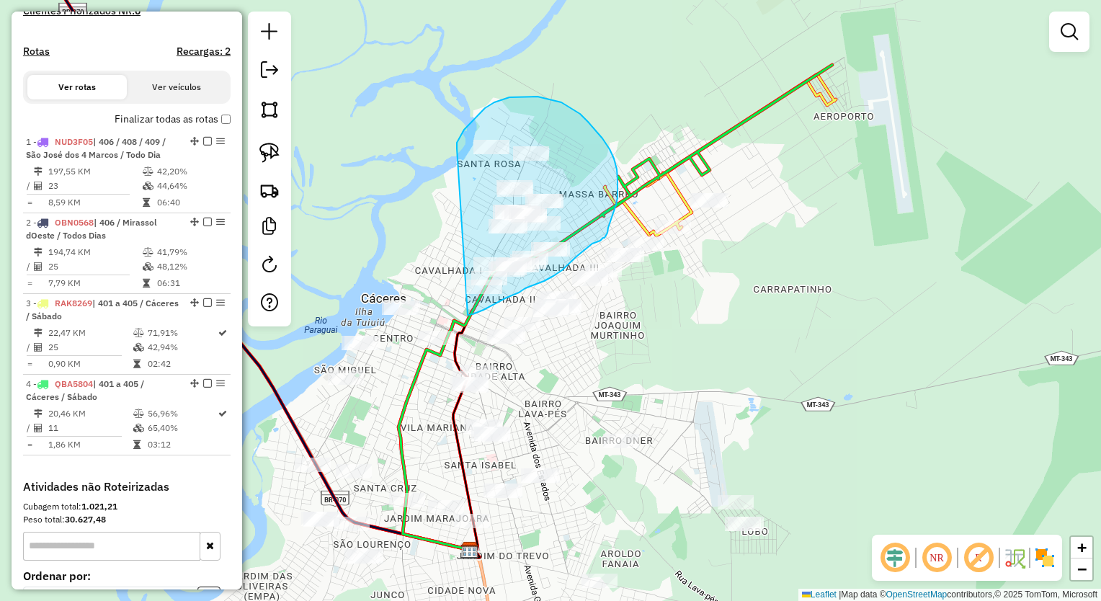
drag, startPoint x: 457, startPoint y: 148, endPoint x: 435, endPoint y: 263, distance: 116.8
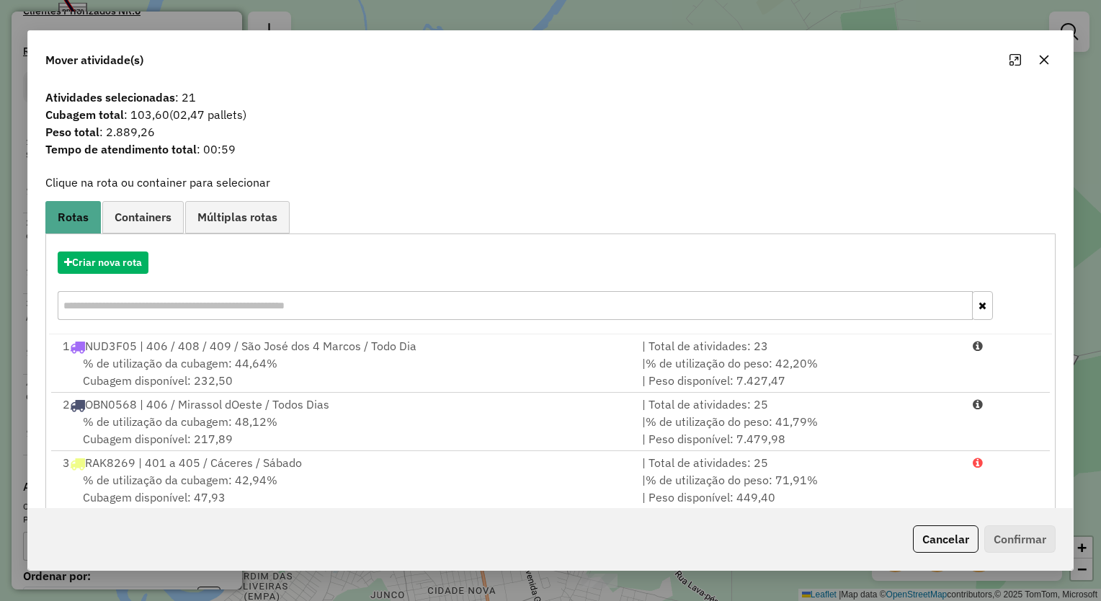
click at [1044, 56] on icon "button" at bounding box center [1045, 60] width 12 height 12
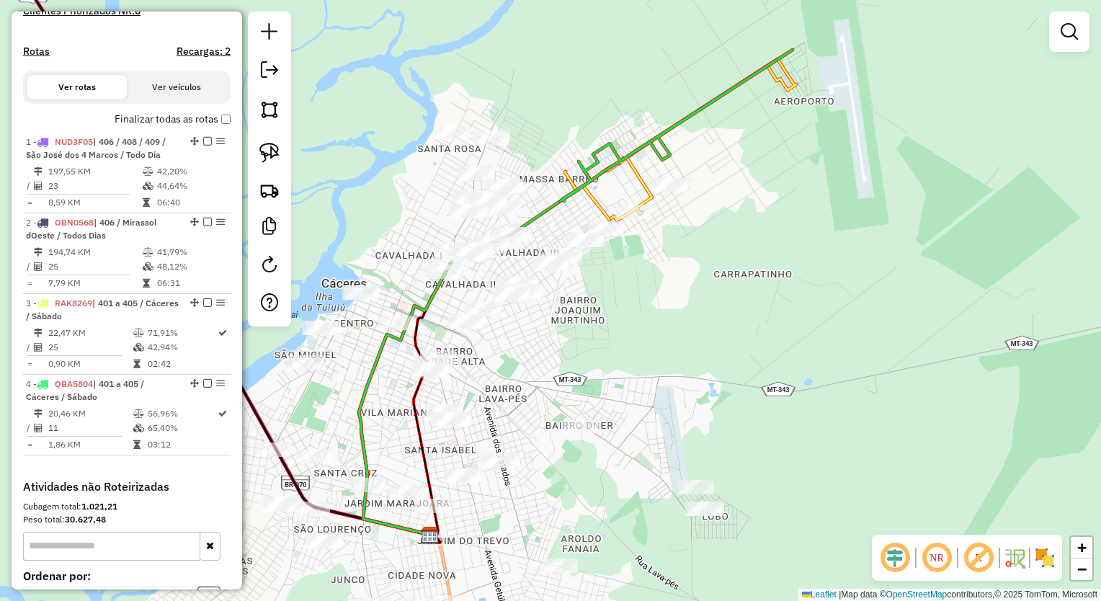
click at [770, 267] on div "Janela de atendimento Grade de atendimento Capacidade Transportadoras Veículos …" at bounding box center [550, 300] width 1101 height 601
click at [262, 146] on img at bounding box center [270, 153] width 20 height 20
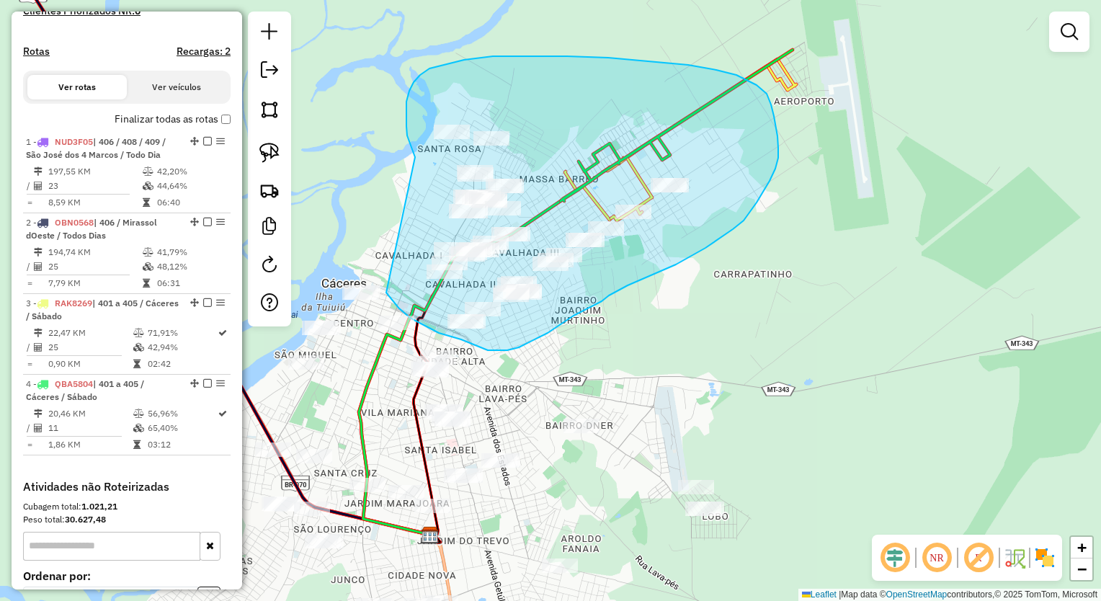
drag, startPoint x: 407, startPoint y: 102, endPoint x: 341, endPoint y: 226, distance: 140.9
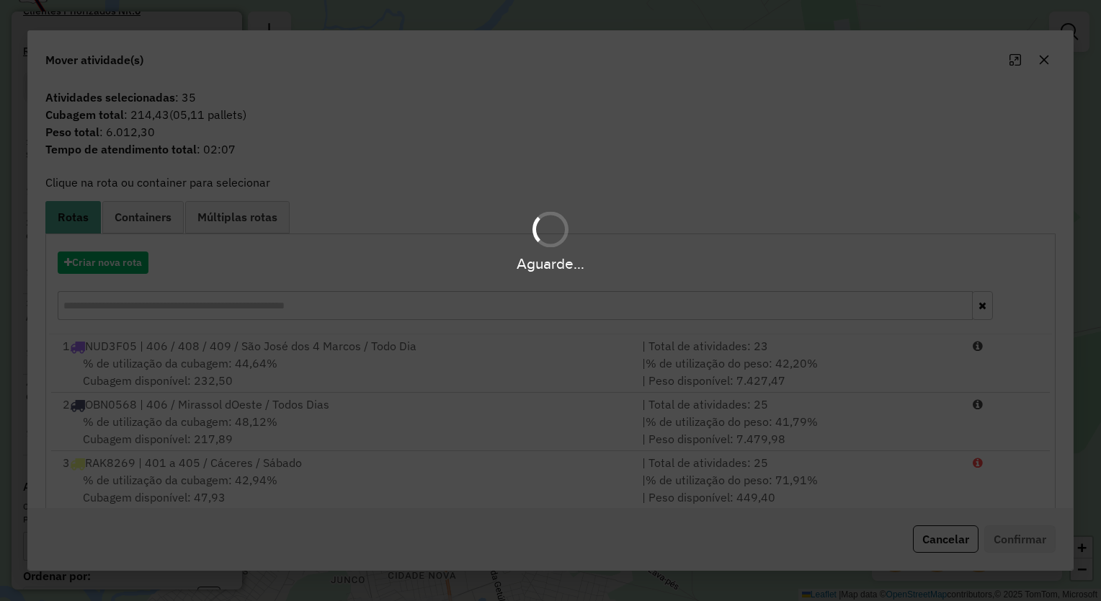
click at [1050, 62] on icon "button" at bounding box center [1045, 60] width 12 height 12
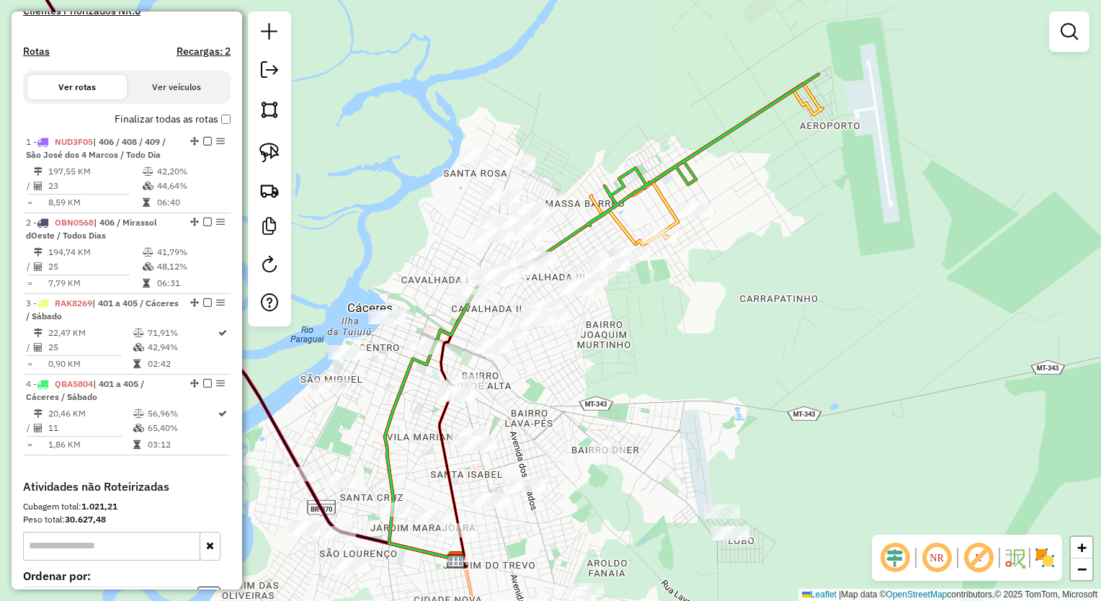
drag, startPoint x: 731, startPoint y: 324, endPoint x: 755, endPoint y: 350, distance: 35.7
click at [755, 349] on div "Janela de atendimento Grade de atendimento Capacidade Transportadoras Veículos …" at bounding box center [550, 300] width 1101 height 601
drag, startPoint x: 274, startPoint y: 153, endPoint x: 588, endPoint y: 250, distance: 329.0
click at [274, 153] on img at bounding box center [270, 153] width 20 height 20
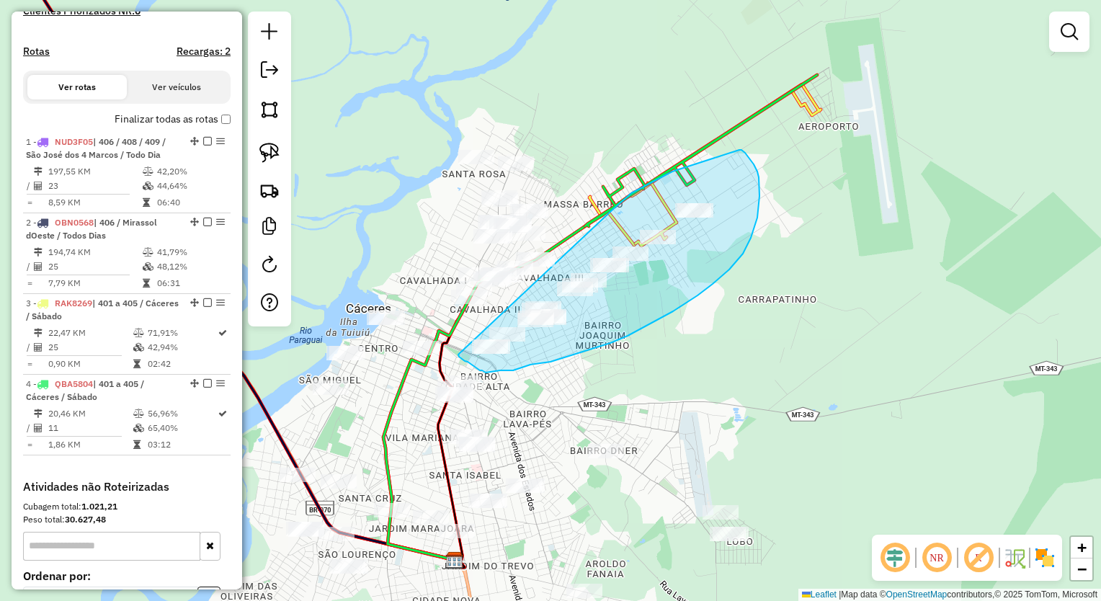
drag, startPoint x: 616, startPoint y: 207, endPoint x: 493, endPoint y: 314, distance: 163.5
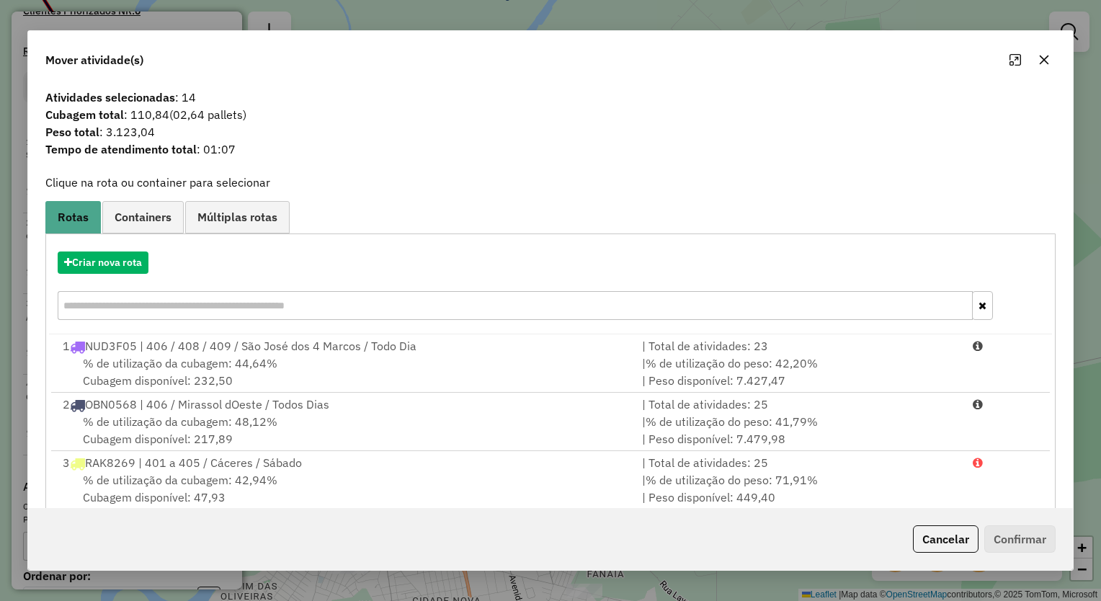
click at [1034, 53] on button "button" at bounding box center [1044, 59] width 23 height 23
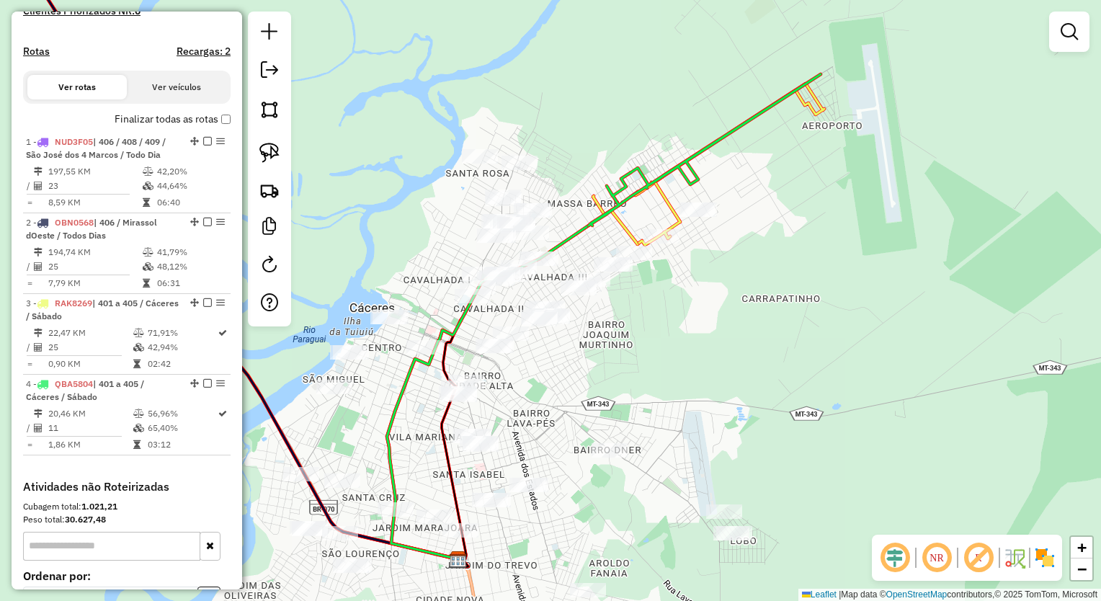
drag, startPoint x: 665, startPoint y: 374, endPoint x: 678, endPoint y: 371, distance: 13.5
click at [678, 371] on div "Janela de atendimento Grade de atendimento Capacidade Transportadoras Veículos …" at bounding box center [550, 300] width 1101 height 601
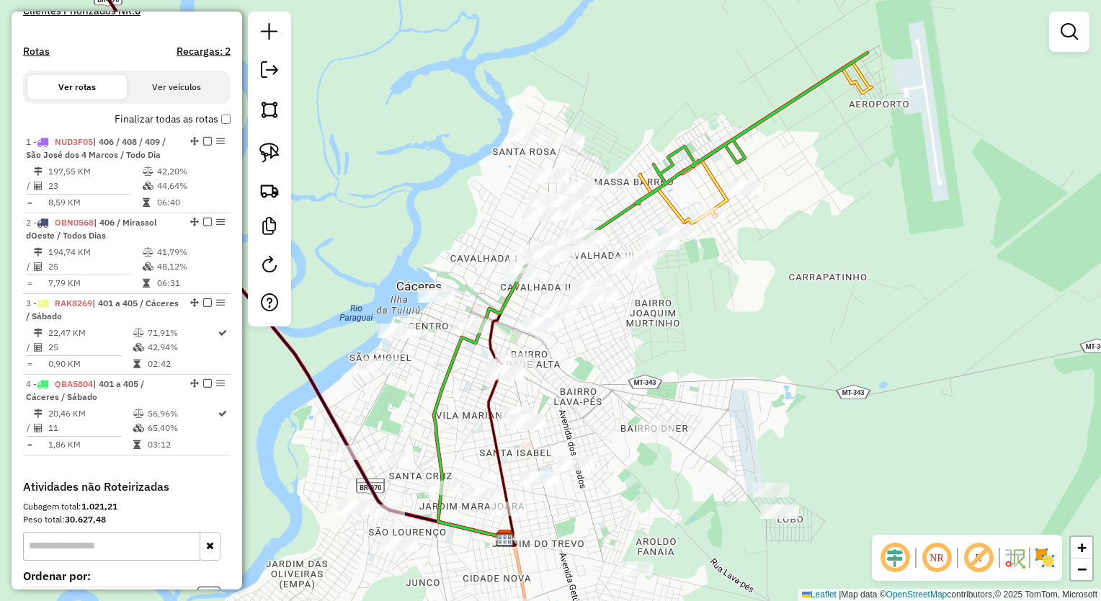
drag, startPoint x: 603, startPoint y: 396, endPoint x: 641, endPoint y: 378, distance: 41.9
click at [641, 378] on div "Janela de atendimento Grade de atendimento Capacidade Transportadoras Veículos …" at bounding box center [550, 300] width 1101 height 601
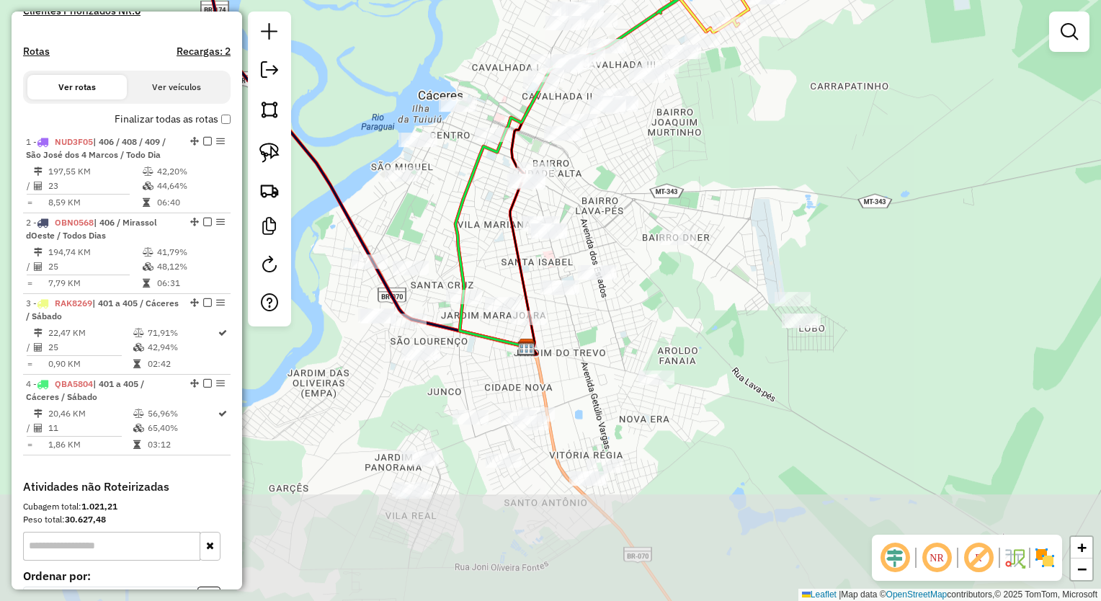
drag, startPoint x: 646, startPoint y: 255, endPoint x: 641, endPoint y: 138, distance: 116.9
click at [641, 153] on div "Janela de atendimento Grade de atendimento Capacidade Transportadoras Veículos …" at bounding box center [550, 300] width 1101 height 601
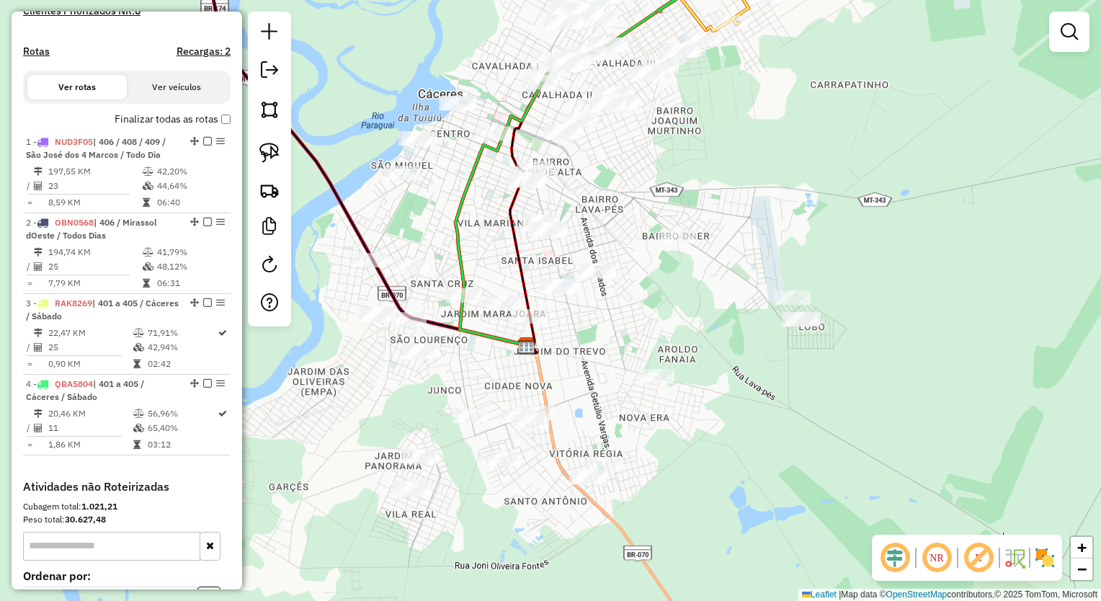
drag, startPoint x: 262, startPoint y: 152, endPoint x: 313, endPoint y: 140, distance: 51.9
click at [260, 152] on img at bounding box center [270, 153] width 20 height 20
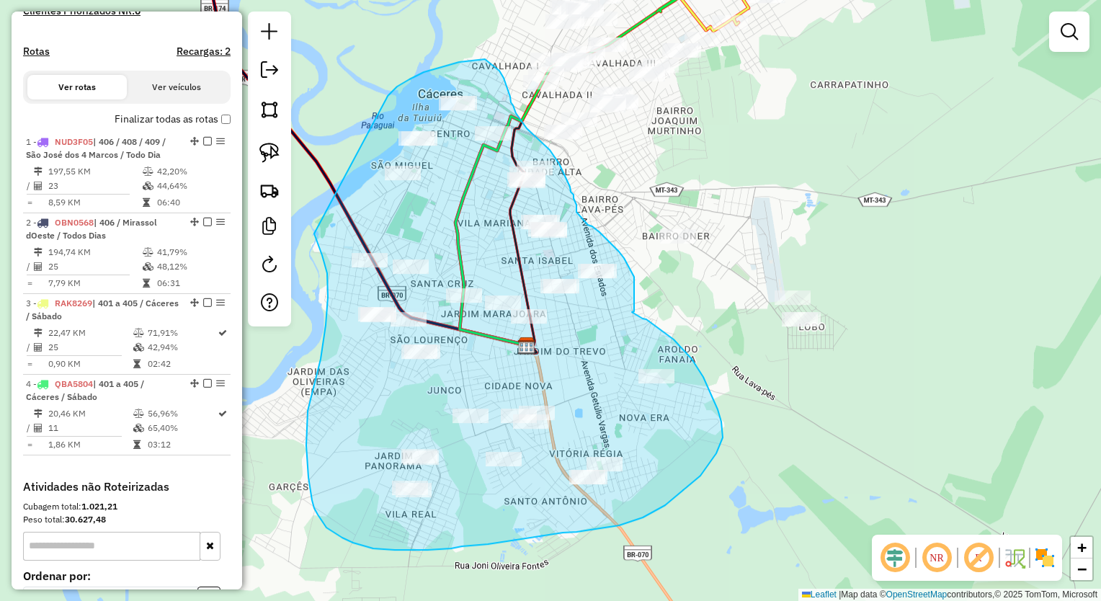
drag, startPoint x: 386, startPoint y: 99, endPoint x: 309, endPoint y: 206, distance: 132.2
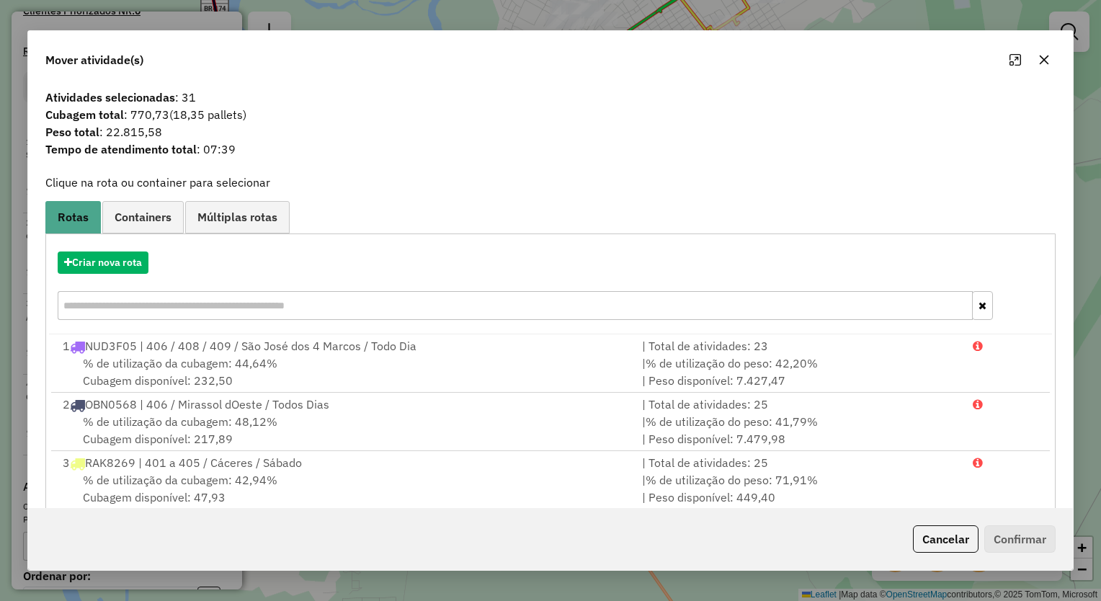
click at [1035, 62] on button "button" at bounding box center [1044, 59] width 23 height 23
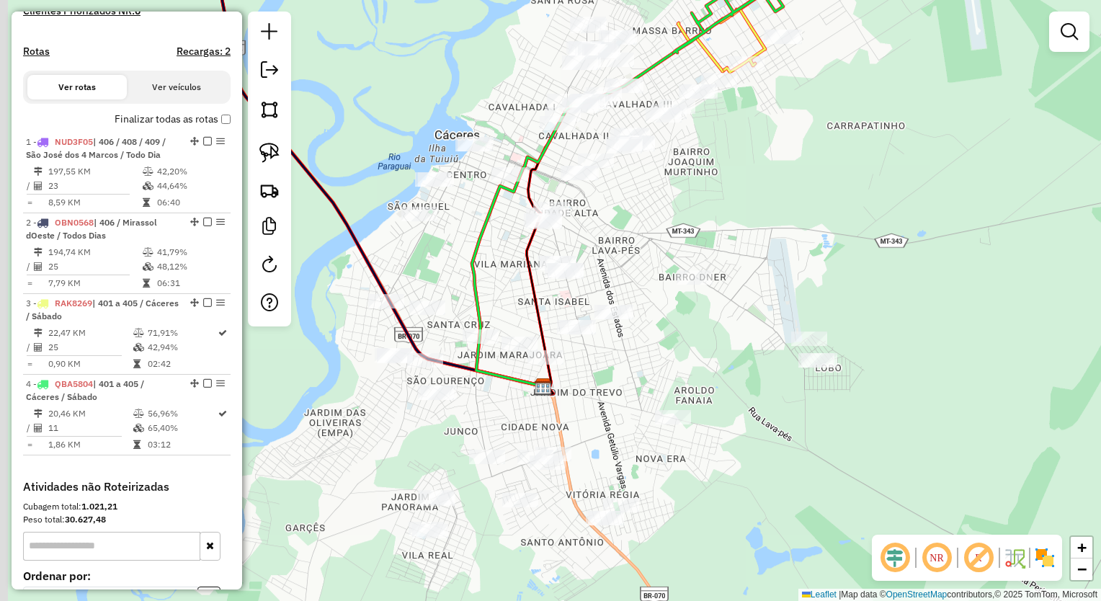
drag, startPoint x: 499, startPoint y: 144, endPoint x: 402, endPoint y: 150, distance: 96.8
click at [501, 154] on div "Janela de atendimento Grade de atendimento Capacidade Transportadoras Veículos …" at bounding box center [550, 300] width 1101 height 601
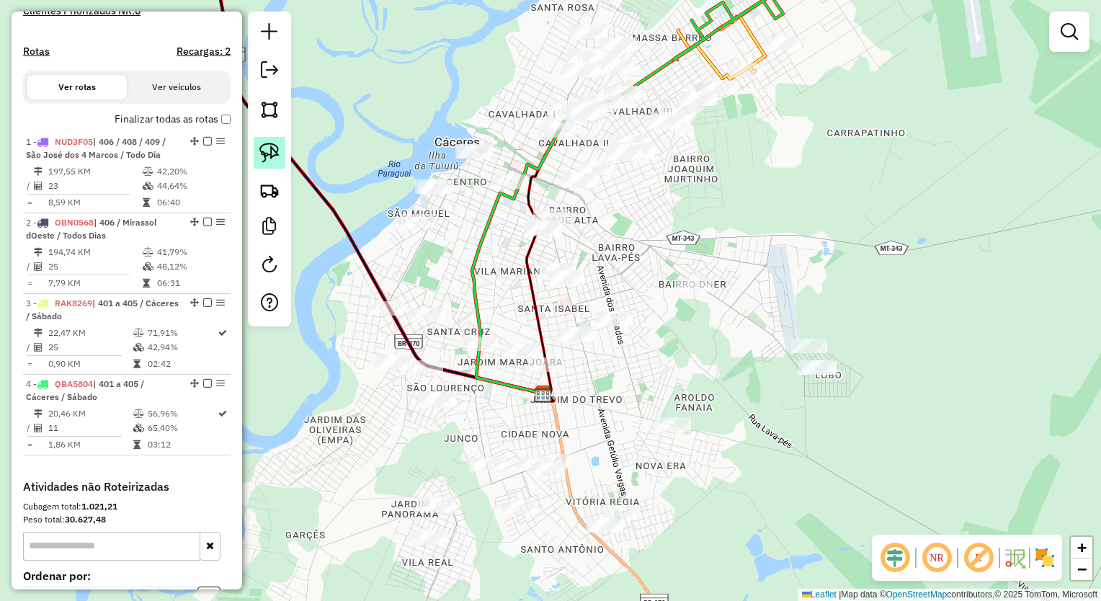
click at [268, 145] on img at bounding box center [270, 153] width 20 height 20
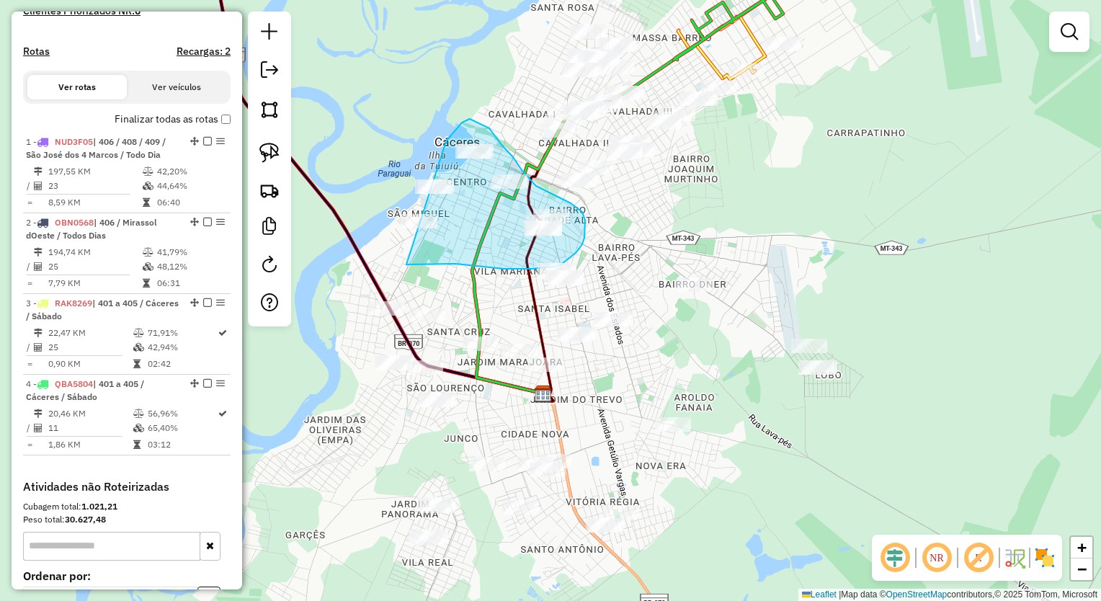
drag, startPoint x: 458, startPoint y: 126, endPoint x: 352, endPoint y: 217, distance: 140.1
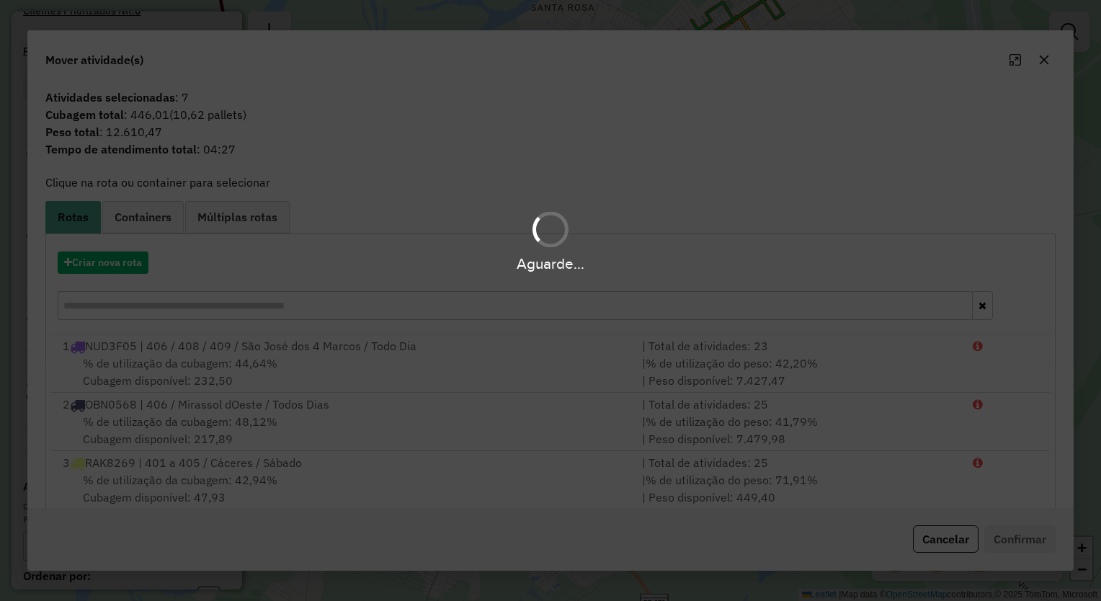
click at [136, 258] on div "Aguarde..." at bounding box center [550, 263] width 1101 height 22
click at [125, 262] on div "Aguarde..." at bounding box center [550, 263] width 1101 height 22
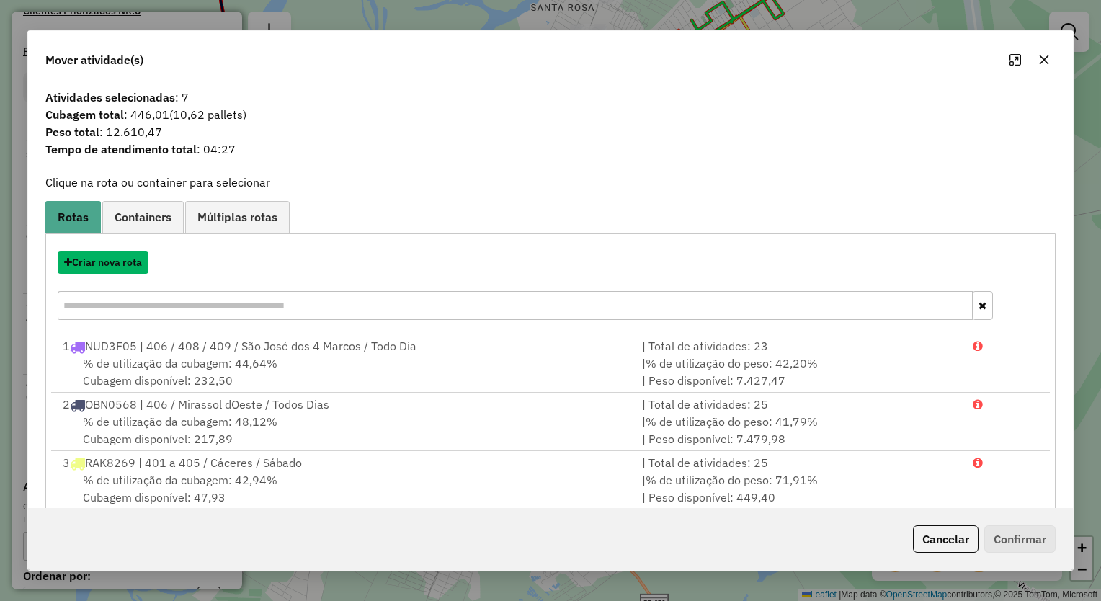
click at [120, 268] on button "Criar nova rota" at bounding box center [103, 263] width 91 height 22
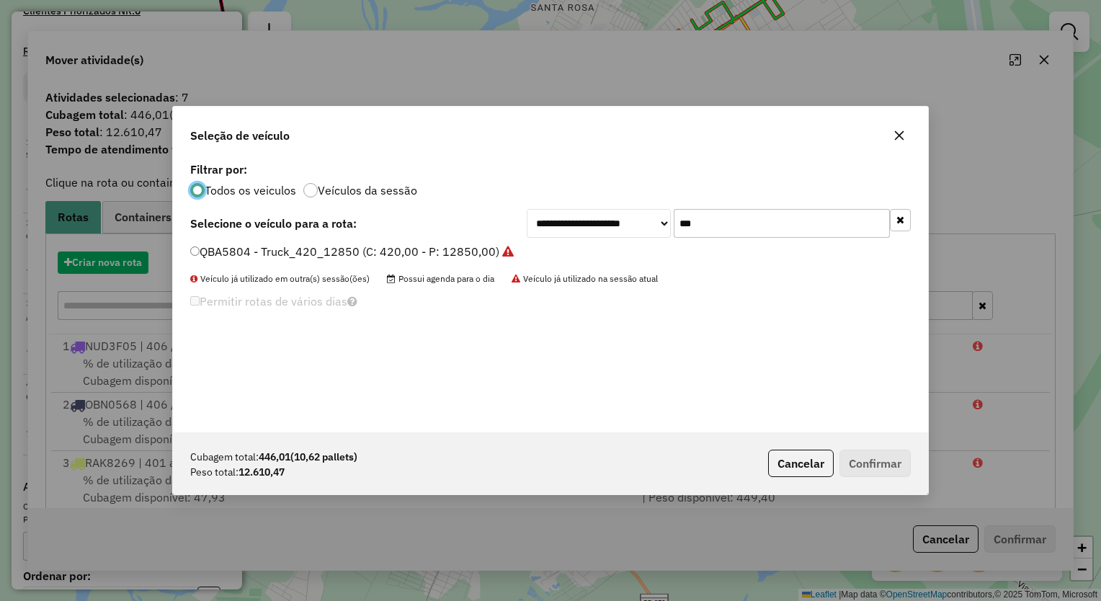
scroll to position [7, 4]
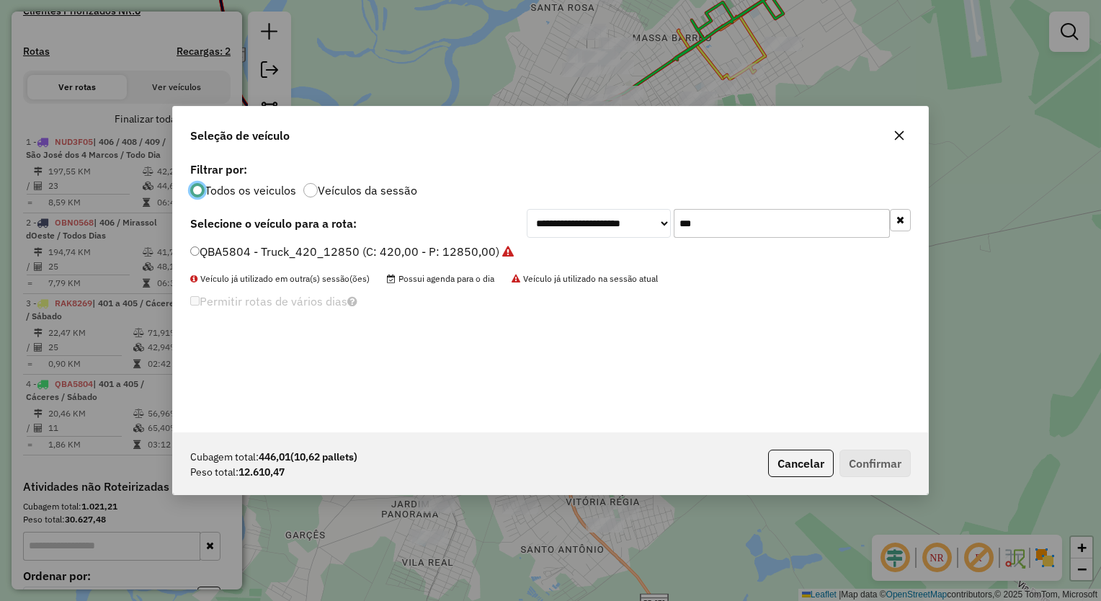
drag, startPoint x: 639, startPoint y: 218, endPoint x: 618, endPoint y: 229, distance: 23.5
click at [619, 221] on div "**********" at bounding box center [719, 223] width 384 height 29
type input "***"
drag, startPoint x: 394, startPoint y: 247, endPoint x: 394, endPoint y: 254, distance: 8.0
click at [394, 247] on label "RAV0J19 - Truck_252_7520 (C: 252,00 - P: 7520,00) (VD)" at bounding box center [348, 251] width 317 height 17
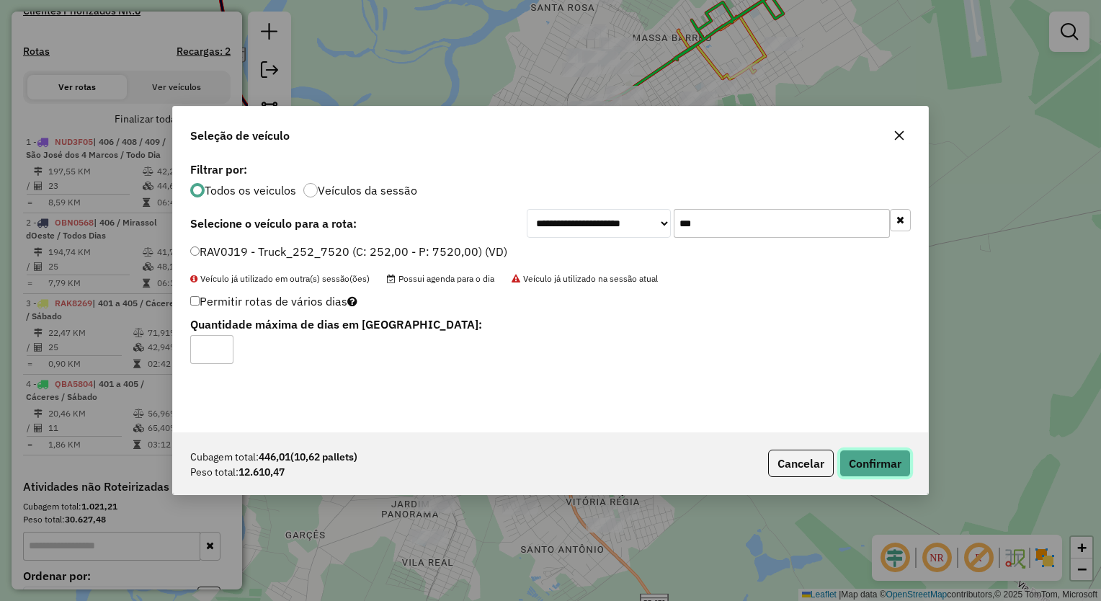
click at [868, 466] on button "Confirmar" at bounding box center [875, 463] width 71 height 27
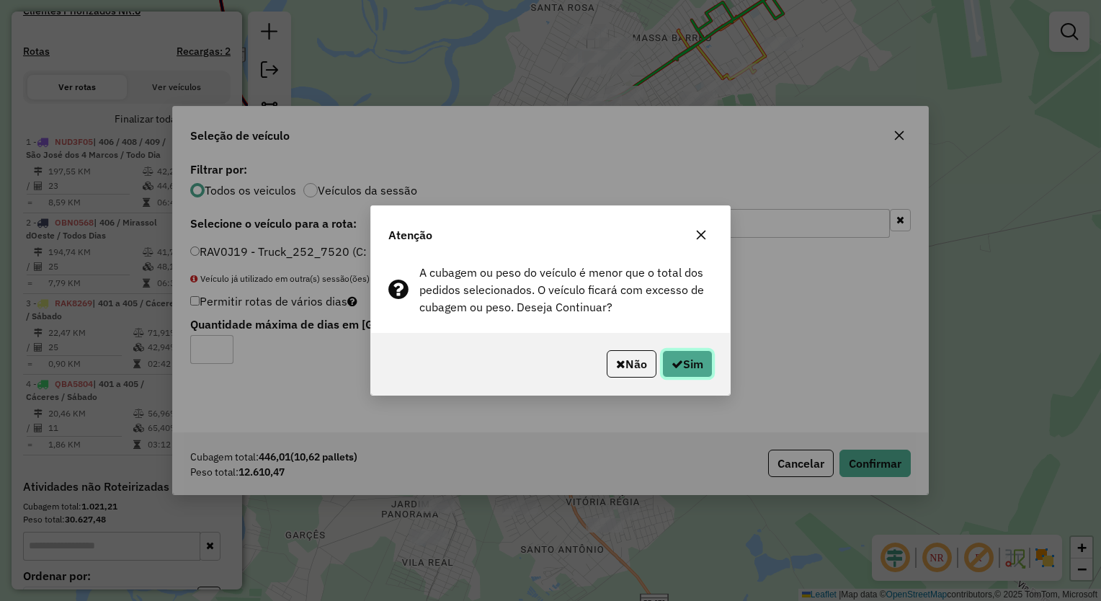
click at [676, 360] on icon "button" at bounding box center [678, 364] width 12 height 12
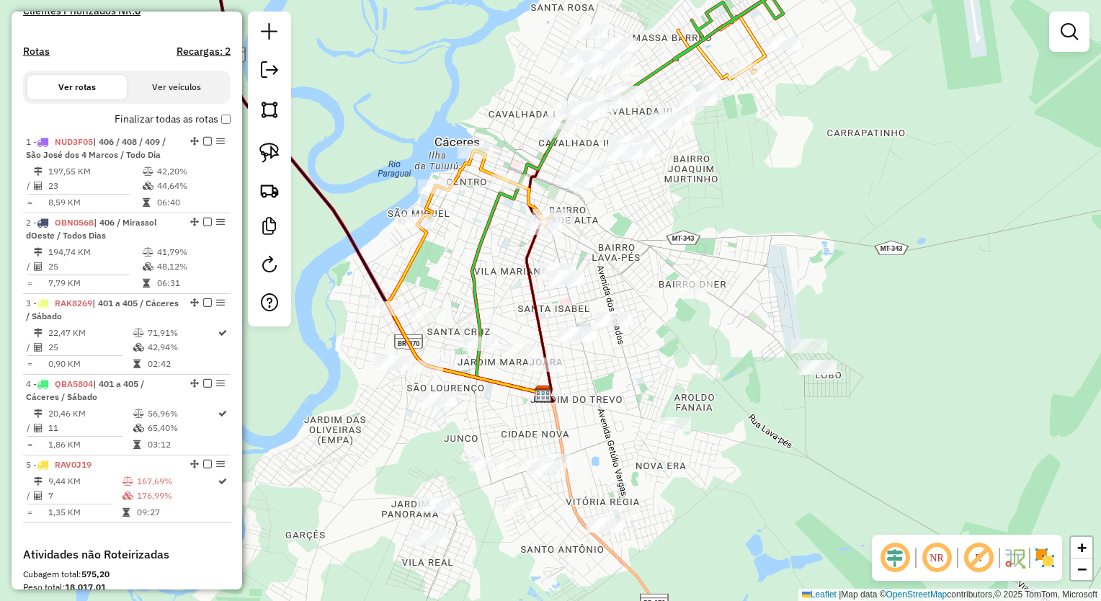
click at [484, 167] on icon at bounding box center [485, 189] width 131 height 76
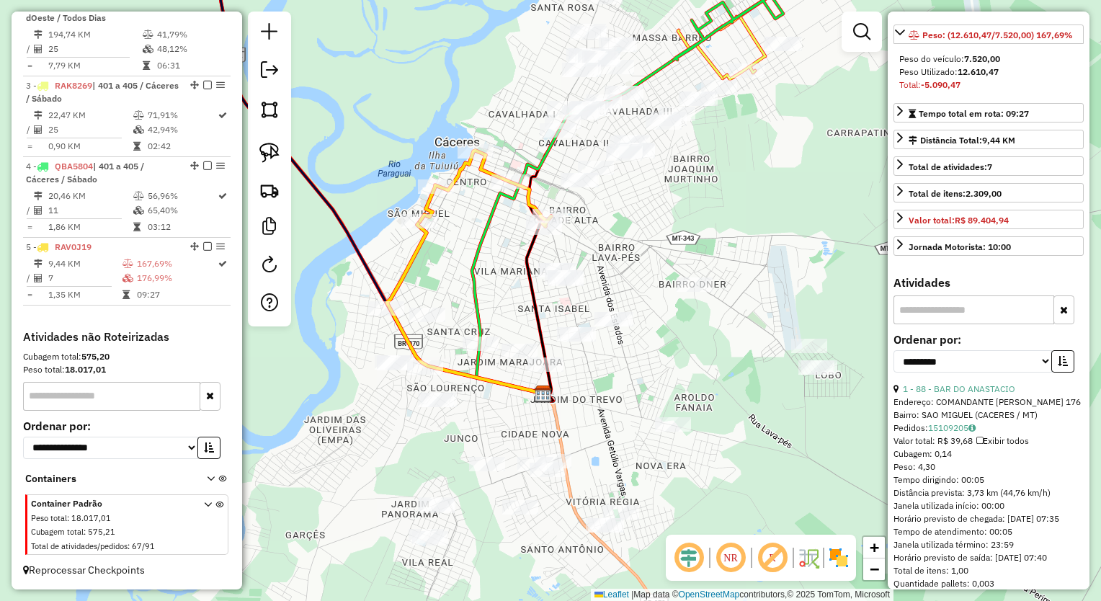
scroll to position [360, 0]
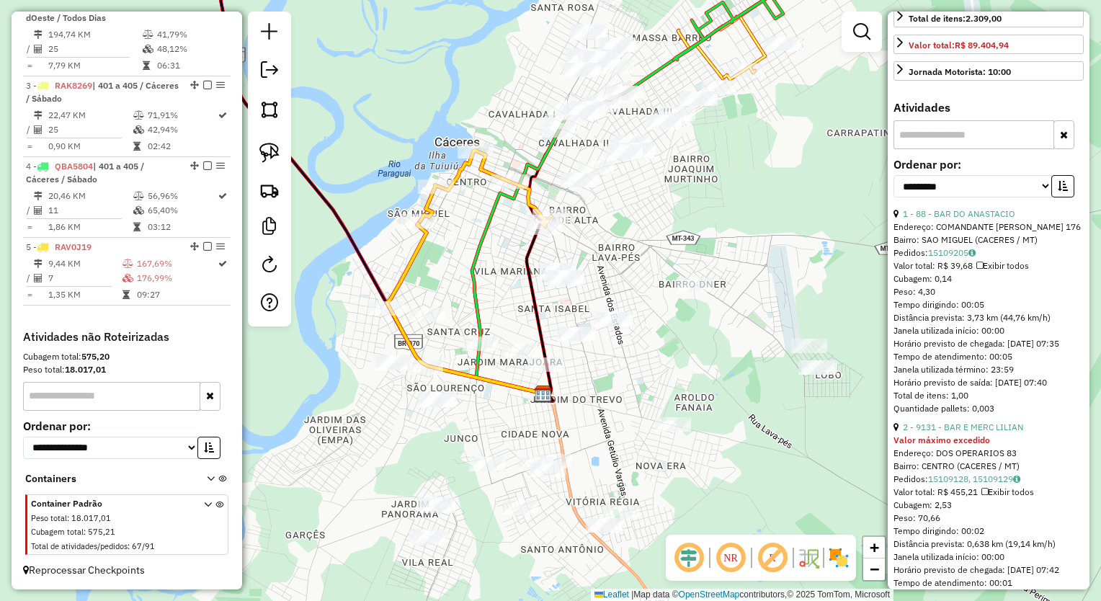
click at [1063, 198] on button "button" at bounding box center [1063, 186] width 23 height 22
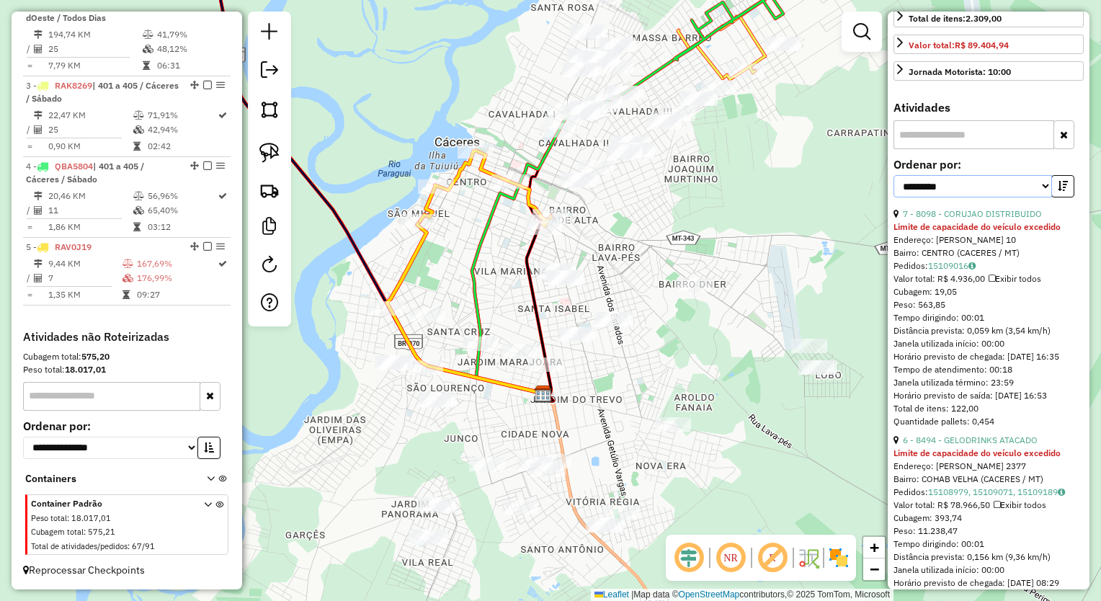
click at [993, 198] on select "**********" at bounding box center [973, 186] width 159 height 22
select select "*********"
click at [894, 198] on select "**********" at bounding box center [973, 186] width 159 height 22
click at [999, 219] on link "6 - 8494 - GELODRINKS ATACADO" at bounding box center [970, 213] width 135 height 11
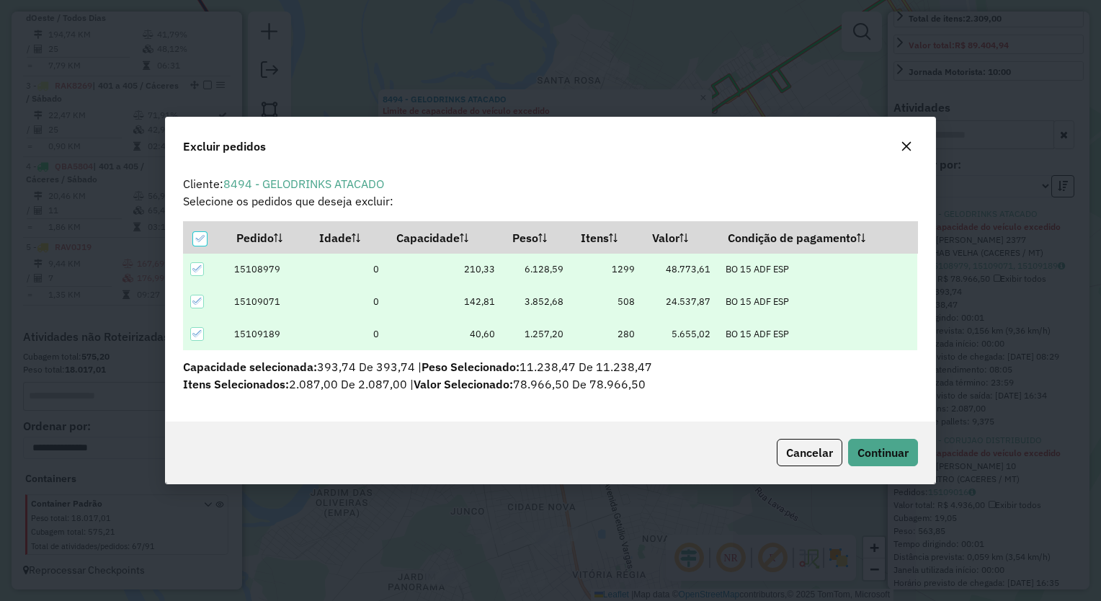
scroll to position [0, 0]
click at [845, 448] on hb-button "Continuar" at bounding box center [881, 452] width 76 height 27
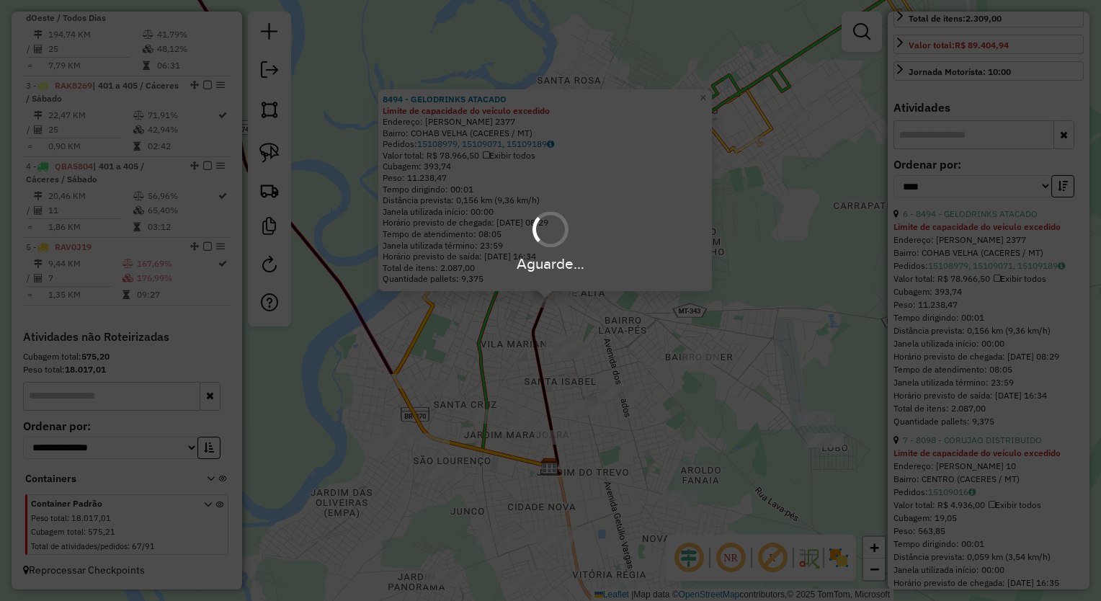
scroll to position [334, 0]
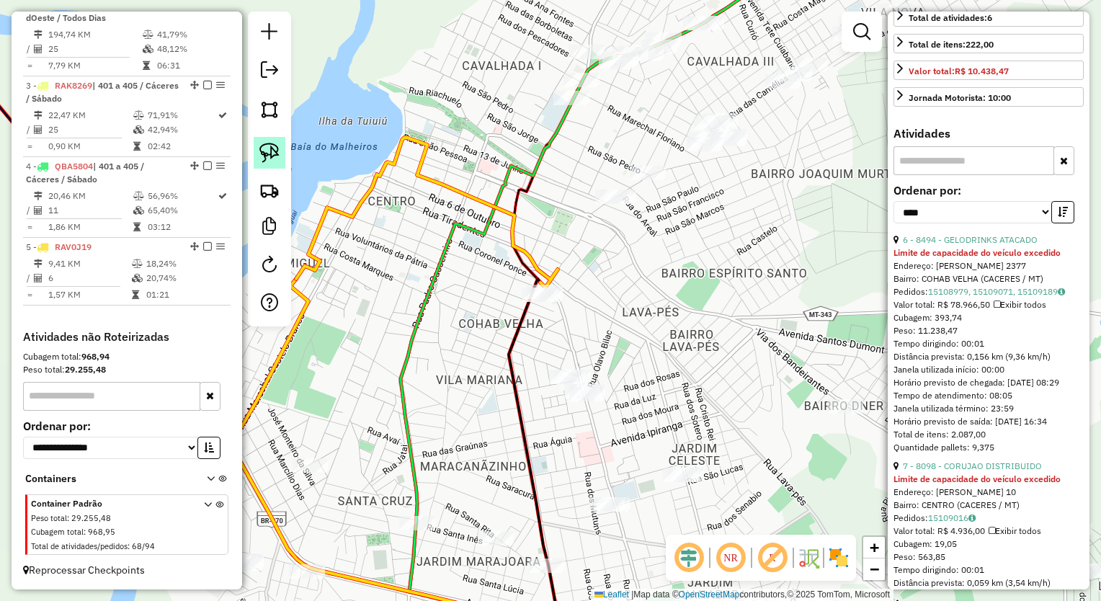
click at [261, 157] on img at bounding box center [270, 153] width 20 height 20
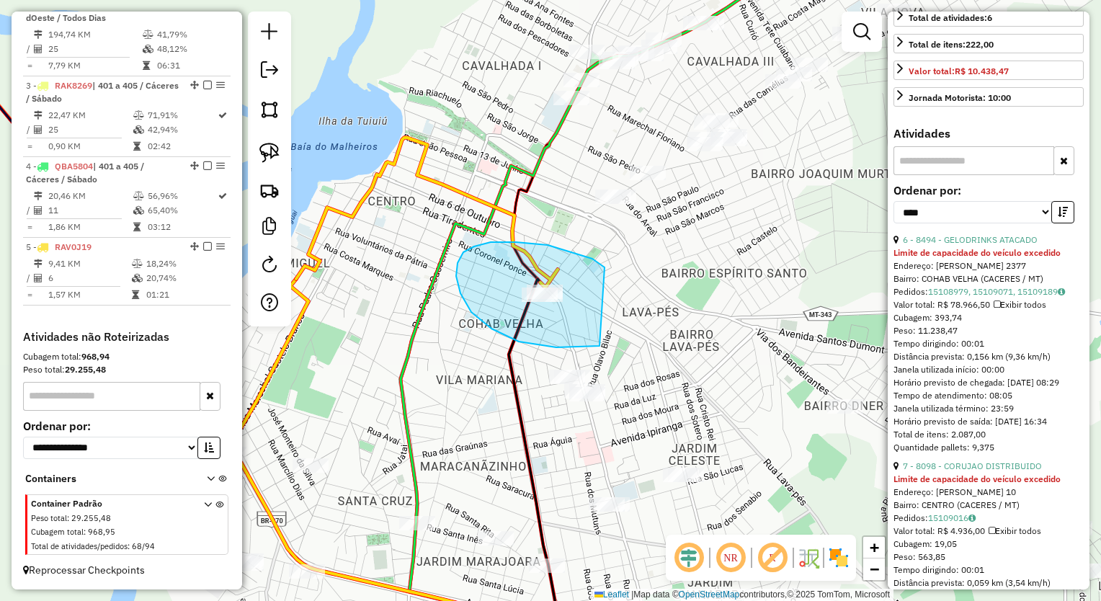
drag, startPoint x: 603, startPoint y: 267, endPoint x: 671, endPoint y: 307, distance: 79.5
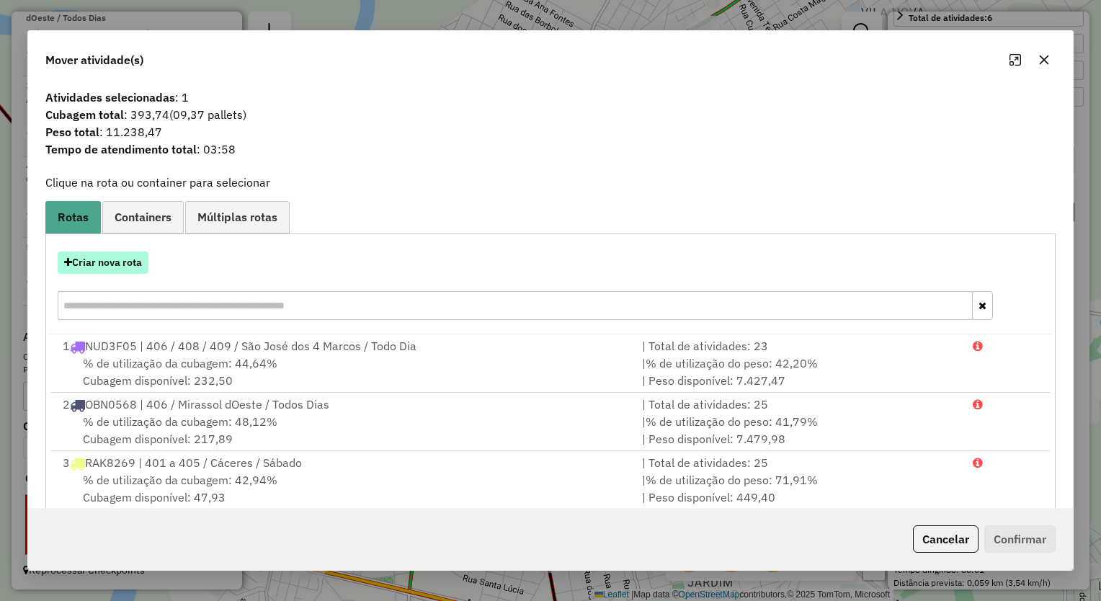
click at [125, 268] on button "Criar nova rota" at bounding box center [103, 263] width 91 height 22
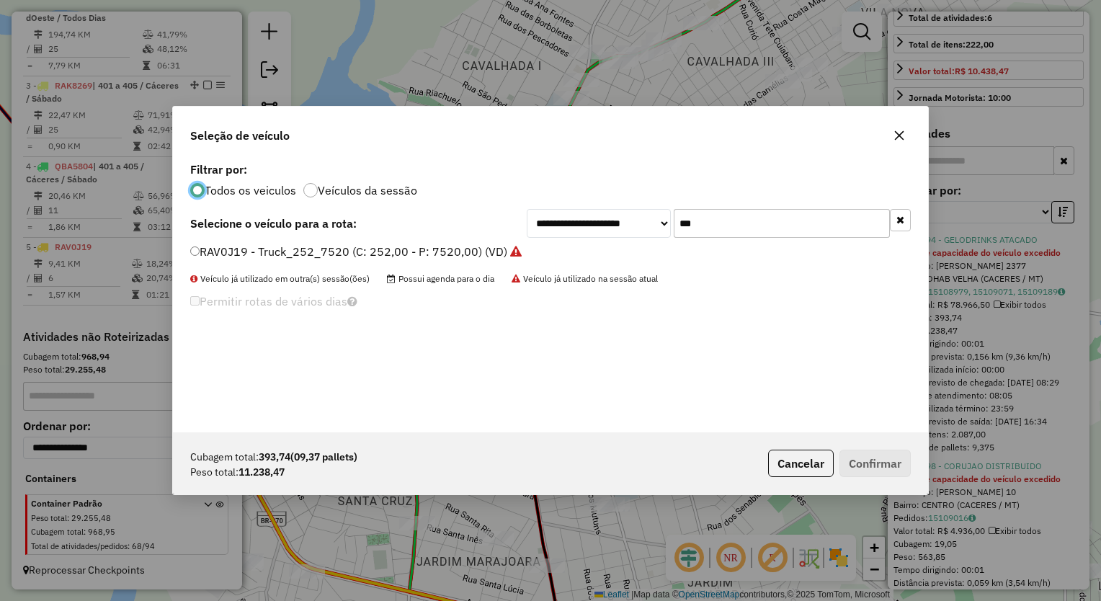
scroll to position [7, 4]
drag, startPoint x: 722, startPoint y: 227, endPoint x: 556, endPoint y: 218, distance: 165.3
click at [593, 213] on div "**********" at bounding box center [719, 223] width 384 height 29
type input "*******"
drag, startPoint x: 471, startPoint y: 247, endPoint x: 548, endPoint y: 304, distance: 95.9
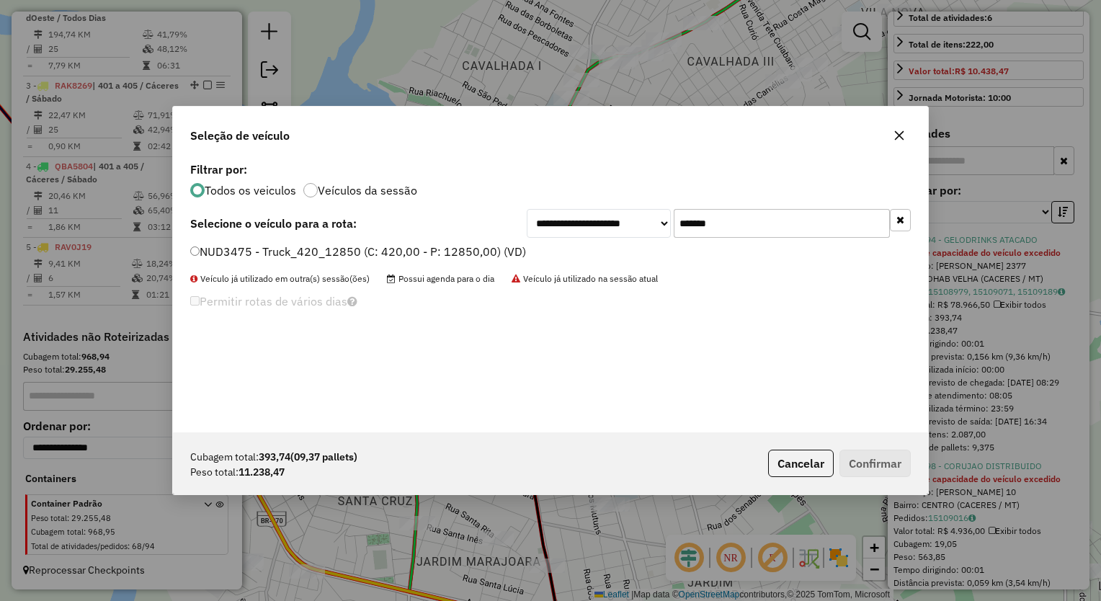
click at [471, 247] on label "NUD3475 - Truck_420_12850 (C: 420,00 - P: 12850,00) (VD)" at bounding box center [358, 251] width 336 height 17
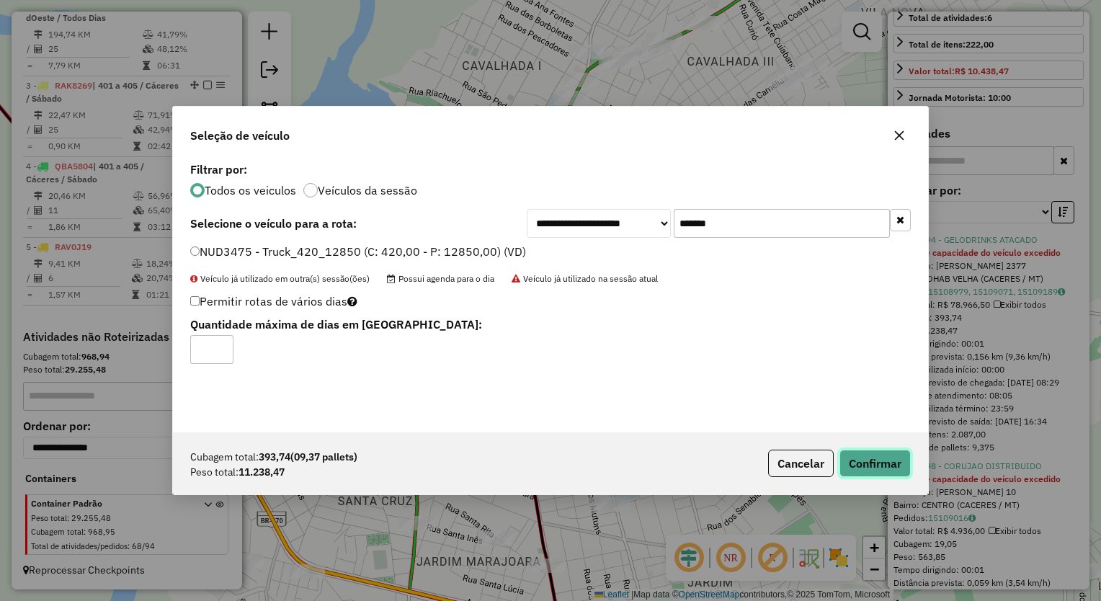
click at [883, 457] on button "Confirmar" at bounding box center [875, 463] width 71 height 27
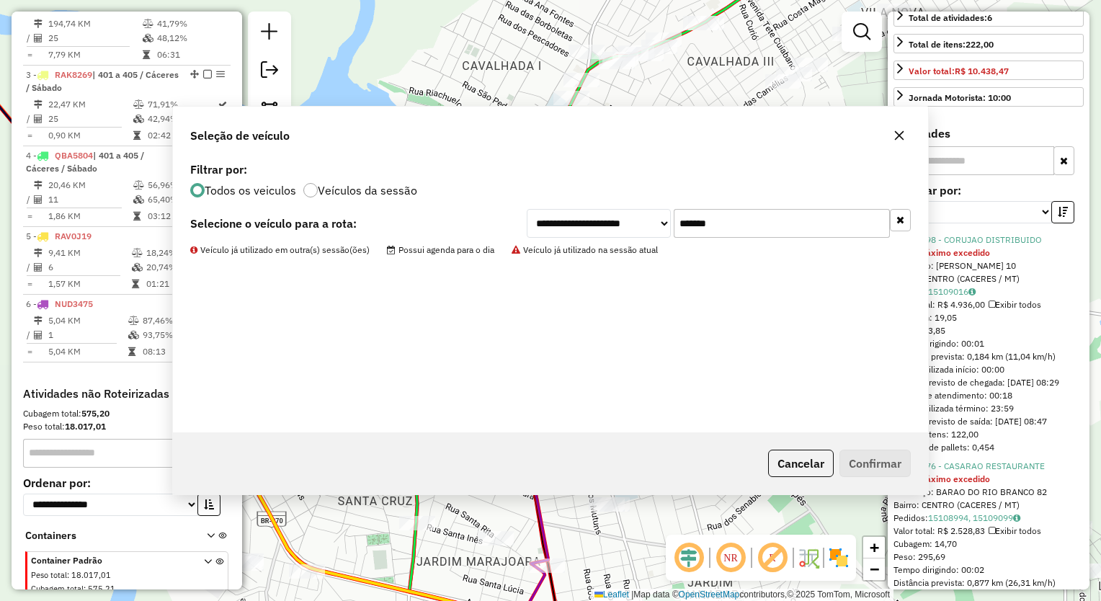
scroll to position [720, 0]
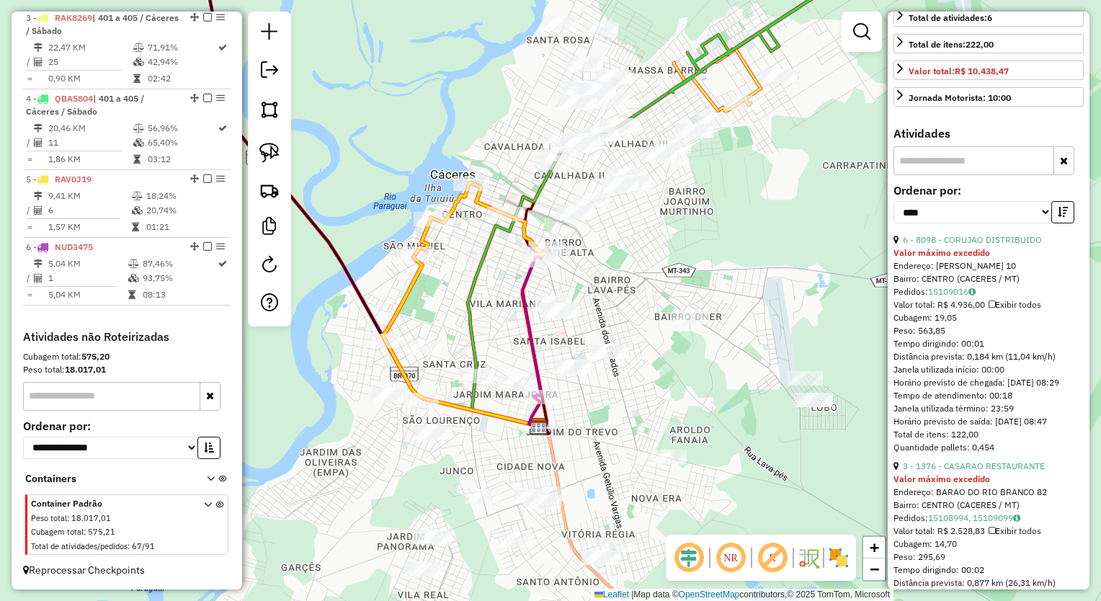
drag, startPoint x: 657, startPoint y: 252, endPoint x: 643, endPoint y: 239, distance: 18.9
click at [643, 239] on div "Janela de atendimento Grade de atendimento Capacidade Transportadoras Veículos …" at bounding box center [550, 300] width 1101 height 601
click at [655, 258] on div "Janela de atendimento Grade de atendimento Capacidade Transportadoras Veículos …" at bounding box center [550, 300] width 1101 height 601
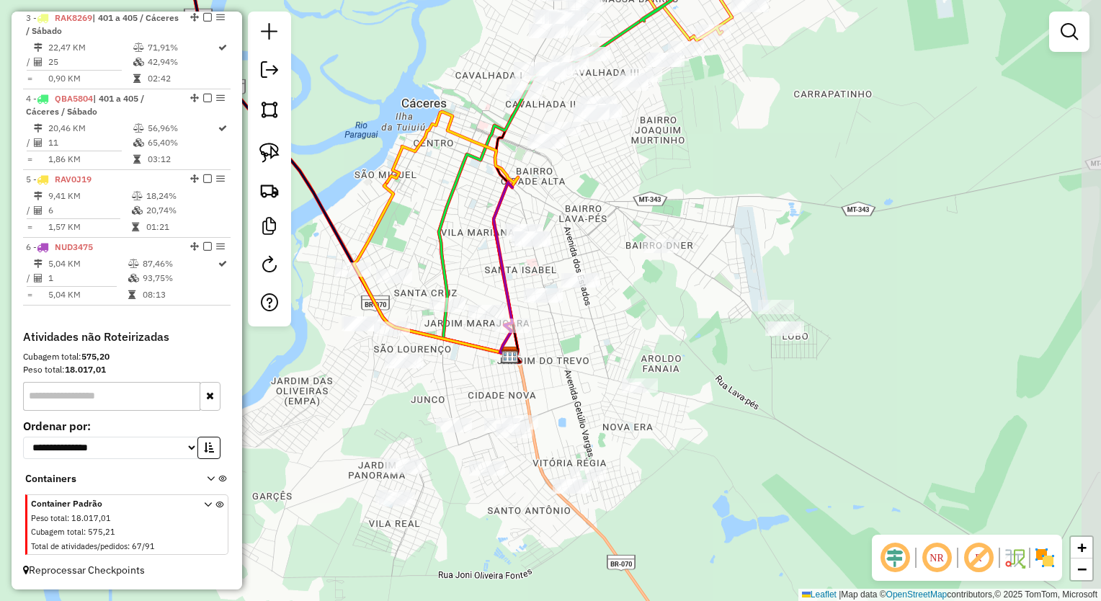
drag, startPoint x: 605, startPoint y: 252, endPoint x: 582, endPoint y: 192, distance: 63.9
click at [582, 192] on div "Janela de atendimento Grade de atendimento Capacidade Transportadoras Veículos …" at bounding box center [550, 300] width 1101 height 601
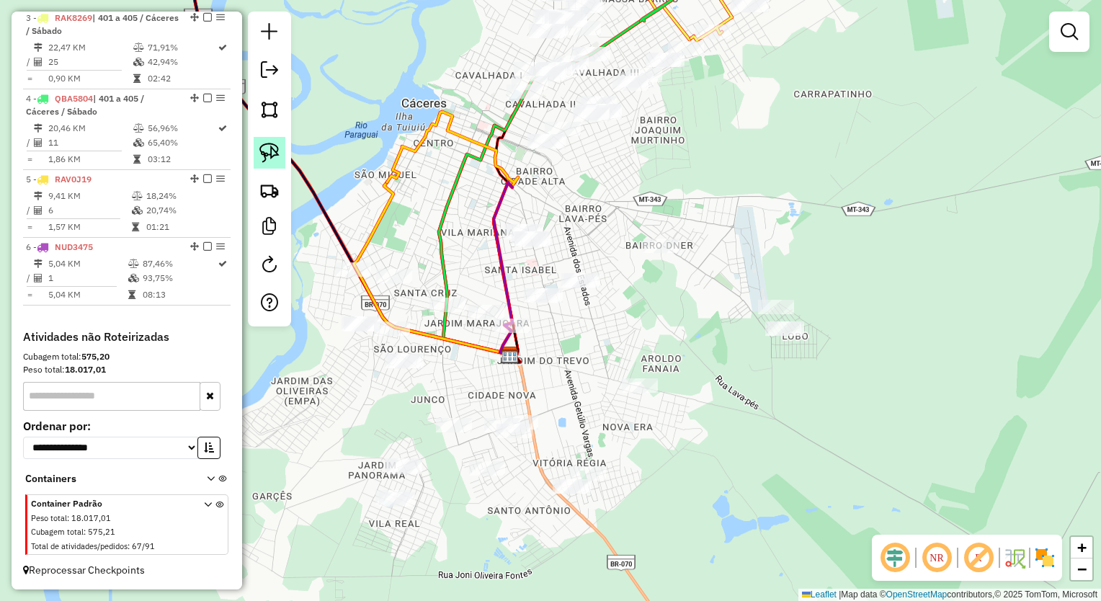
click at [262, 148] on img at bounding box center [270, 153] width 20 height 20
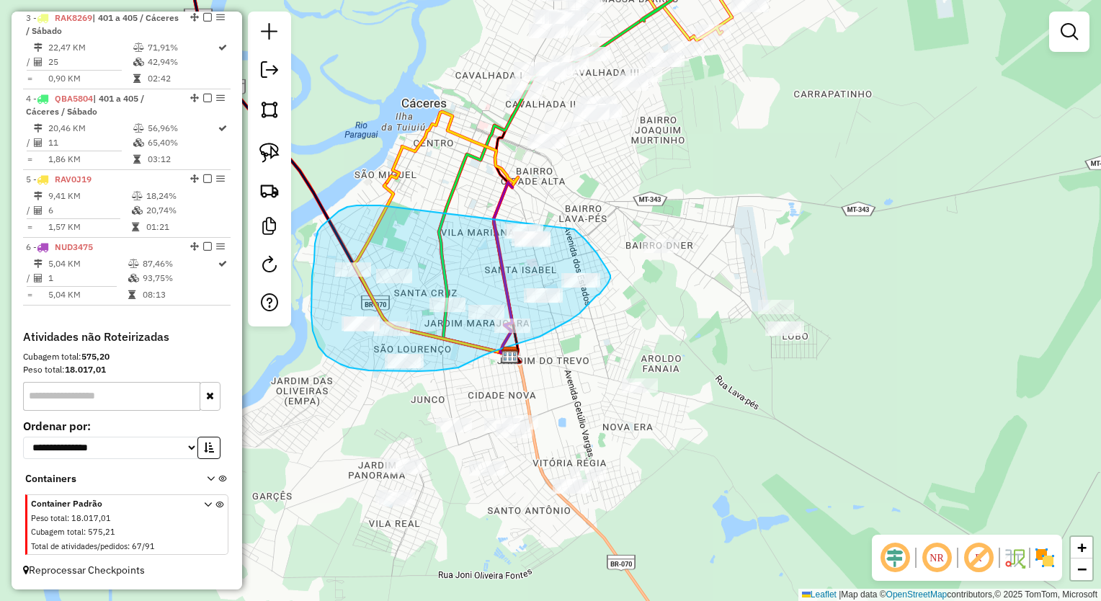
drag, startPoint x: 332, startPoint y: 217, endPoint x: 469, endPoint y: 192, distance: 139.3
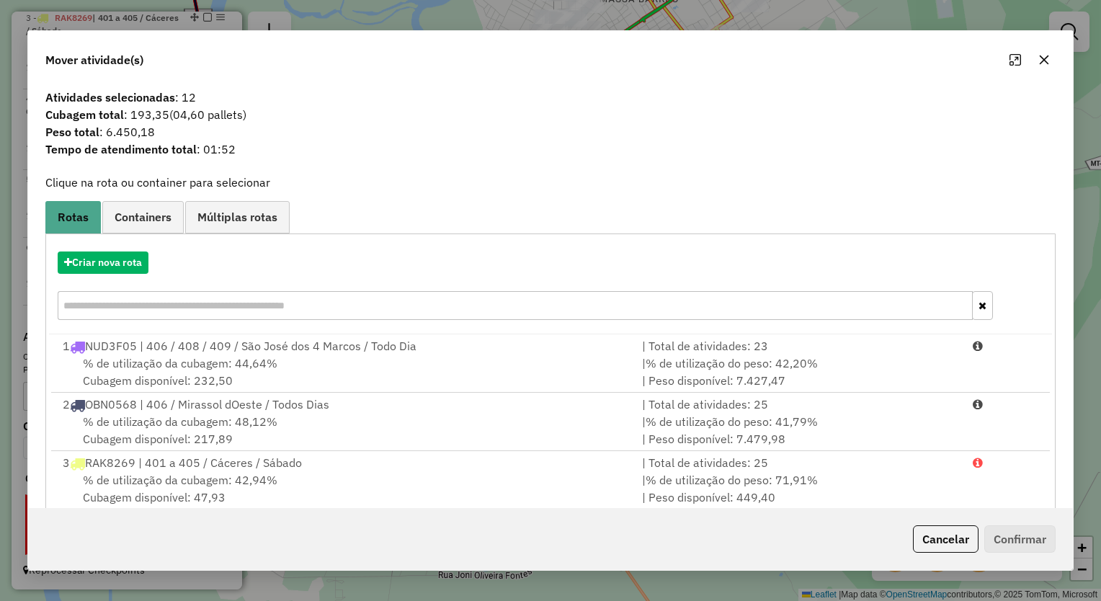
click at [1048, 66] on button "button" at bounding box center [1044, 59] width 23 height 23
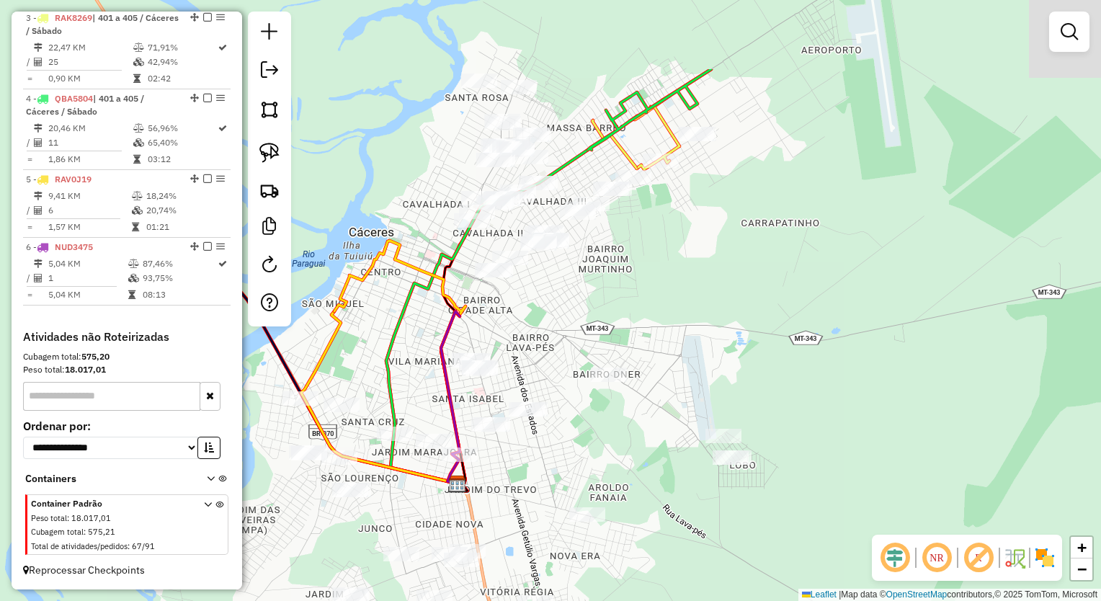
drag, startPoint x: 693, startPoint y: 186, endPoint x: 603, endPoint y: 306, distance: 150.4
click at [630, 332] on div "Janela de atendimento Grade de atendimento Capacidade Transportadoras Veículos …" at bounding box center [550, 300] width 1101 height 601
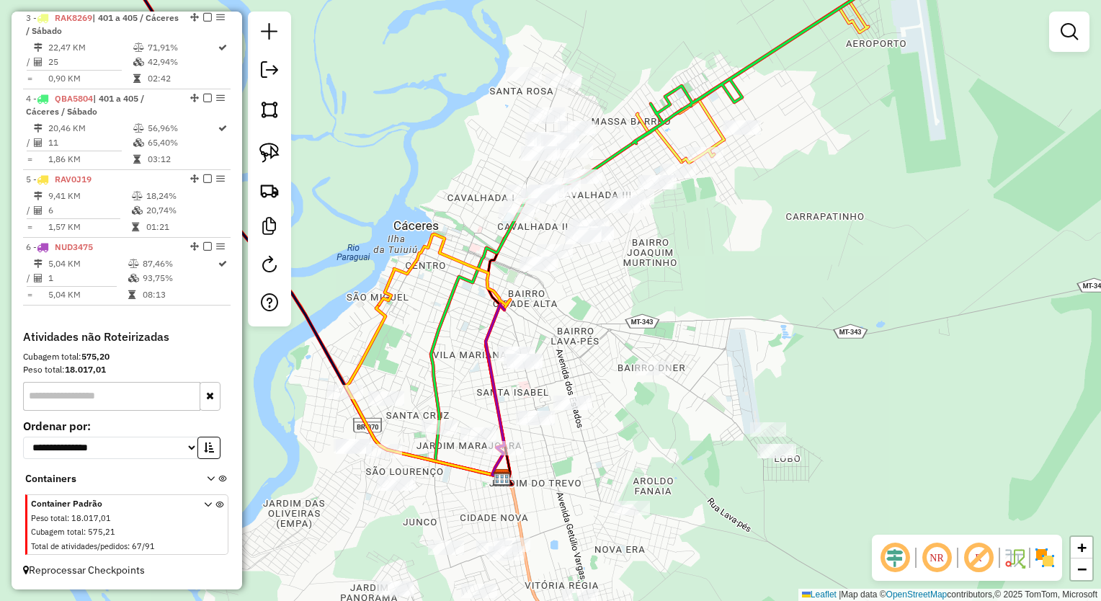
drag, startPoint x: 447, startPoint y: 87, endPoint x: 465, endPoint y: 97, distance: 20.7
click at [479, 93] on div "Janela de atendimento Grade de atendimento Capacidade Transportadoras Veículos …" at bounding box center [550, 300] width 1101 height 601
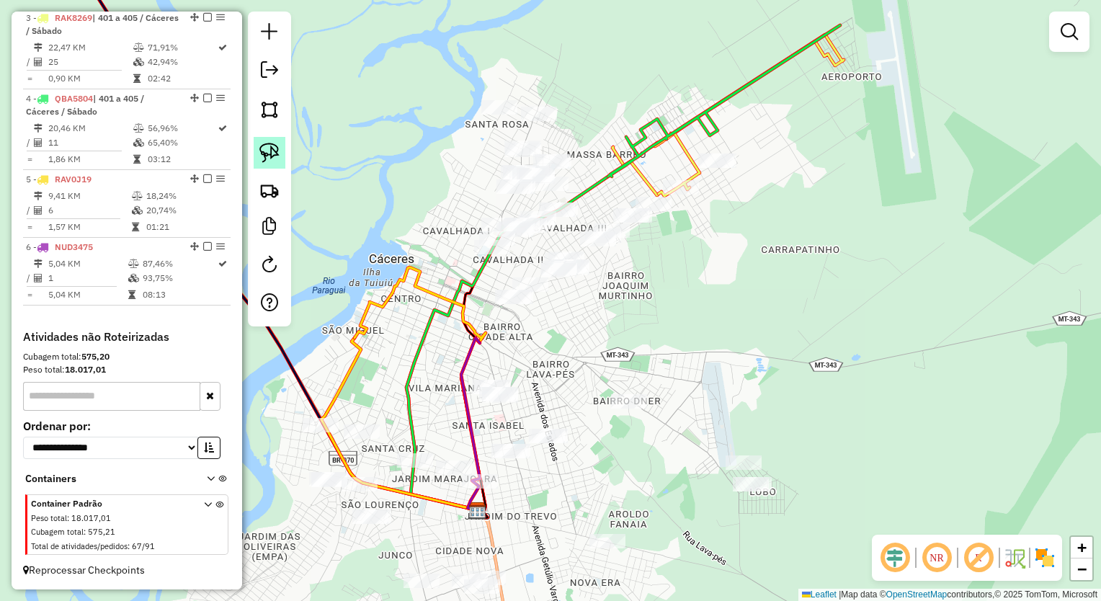
click at [263, 143] on img at bounding box center [270, 153] width 20 height 20
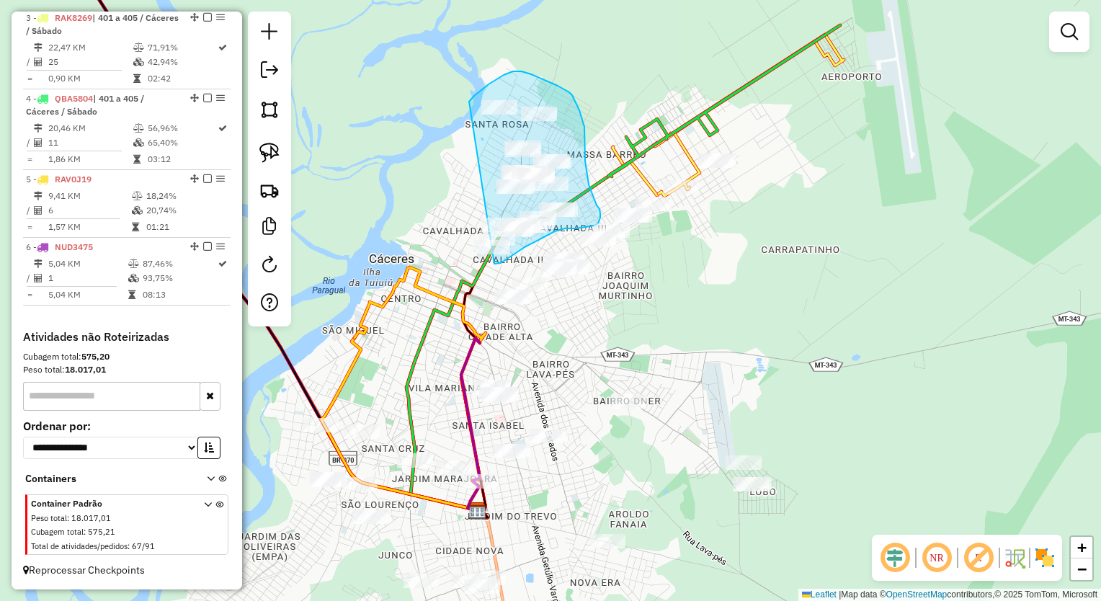
drag, startPoint x: 470, startPoint y: 100, endPoint x: 418, endPoint y: 244, distance: 152.5
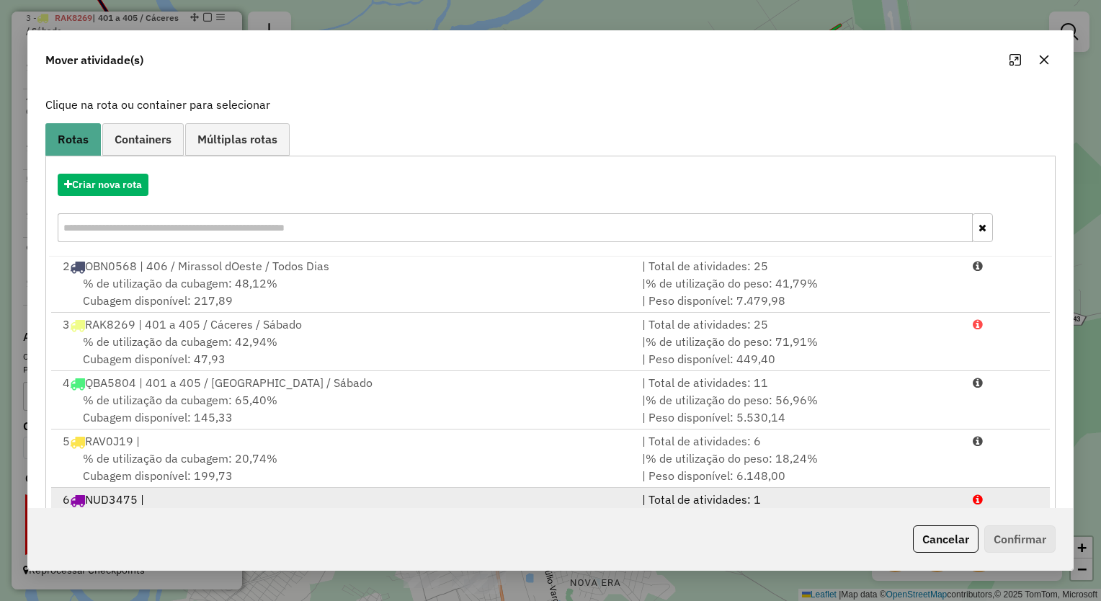
scroll to position [138, 0]
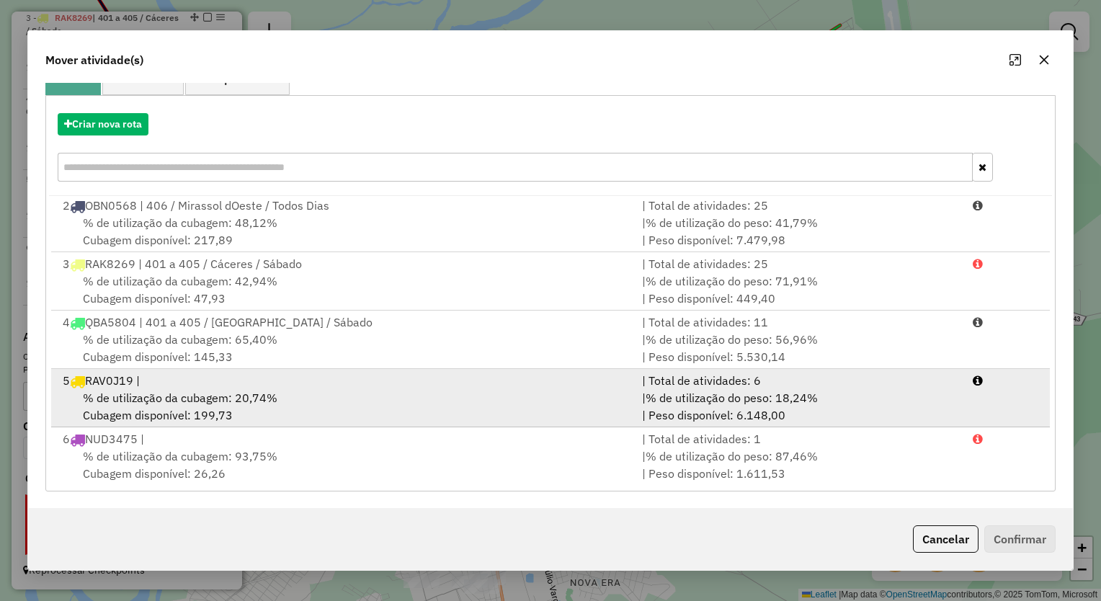
click at [234, 393] on span "% de utilização da cubagem: 20,74%" at bounding box center [180, 398] width 195 height 14
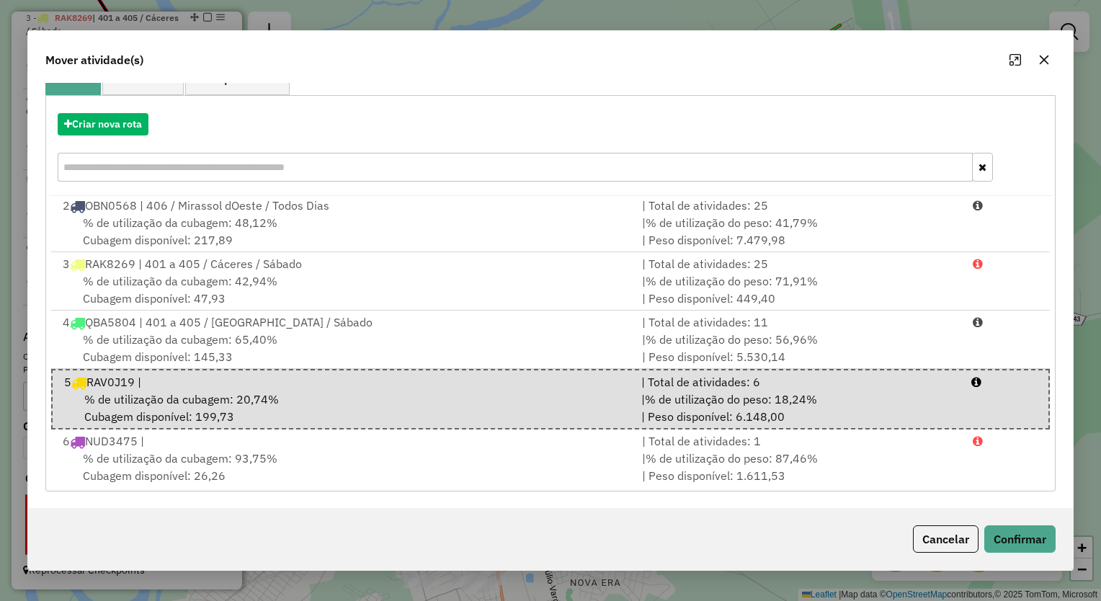
click at [1044, 50] on button "button" at bounding box center [1044, 59] width 23 height 23
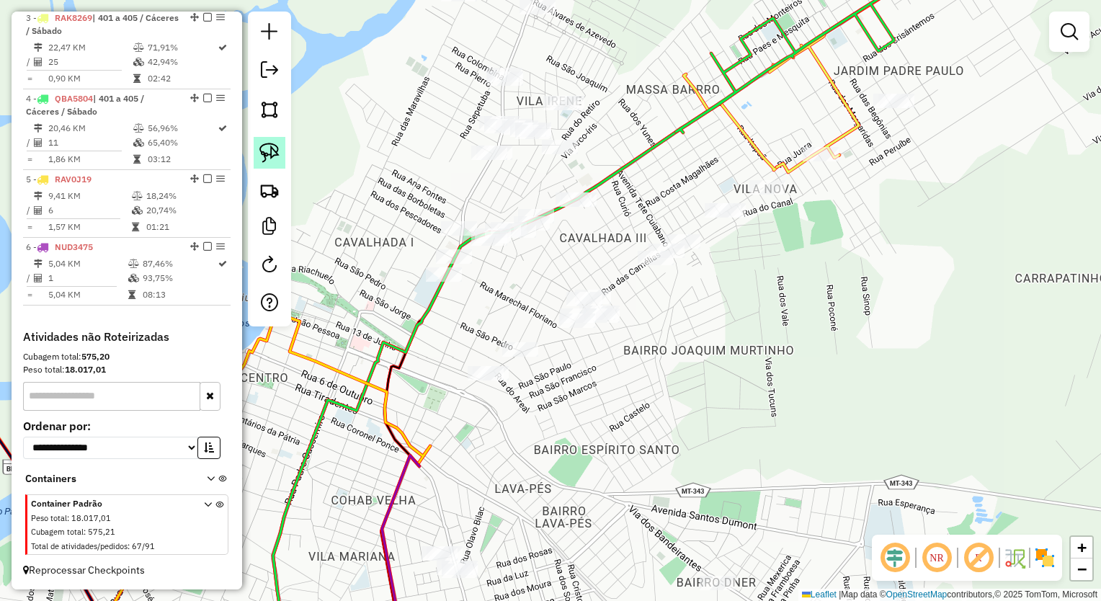
click at [271, 146] on img at bounding box center [270, 153] width 20 height 20
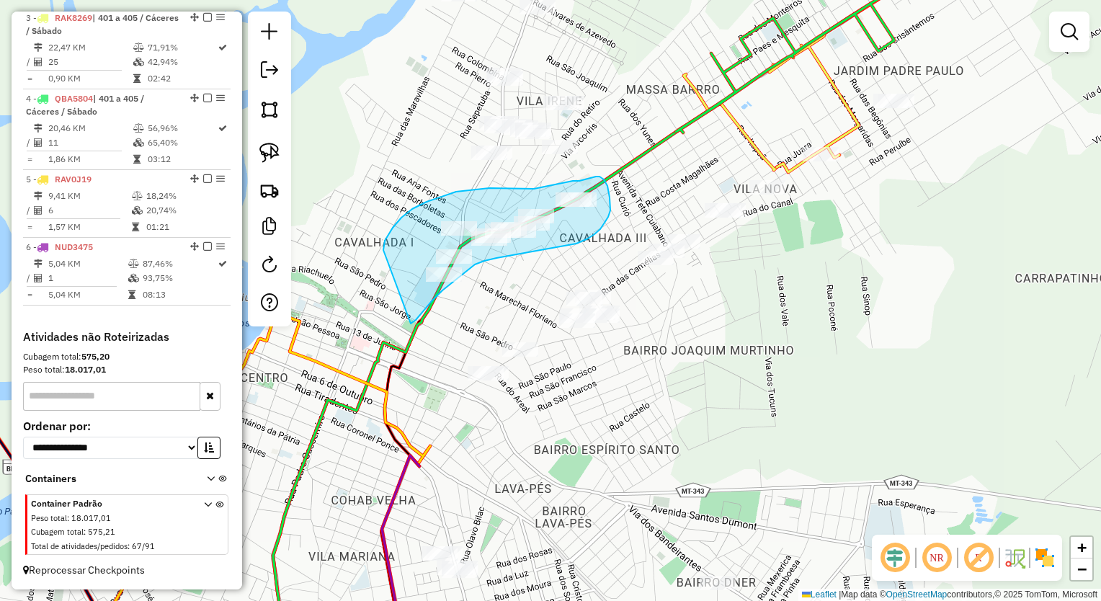
drag, startPoint x: 385, startPoint y: 241, endPoint x: 392, endPoint y: 323, distance: 82.5
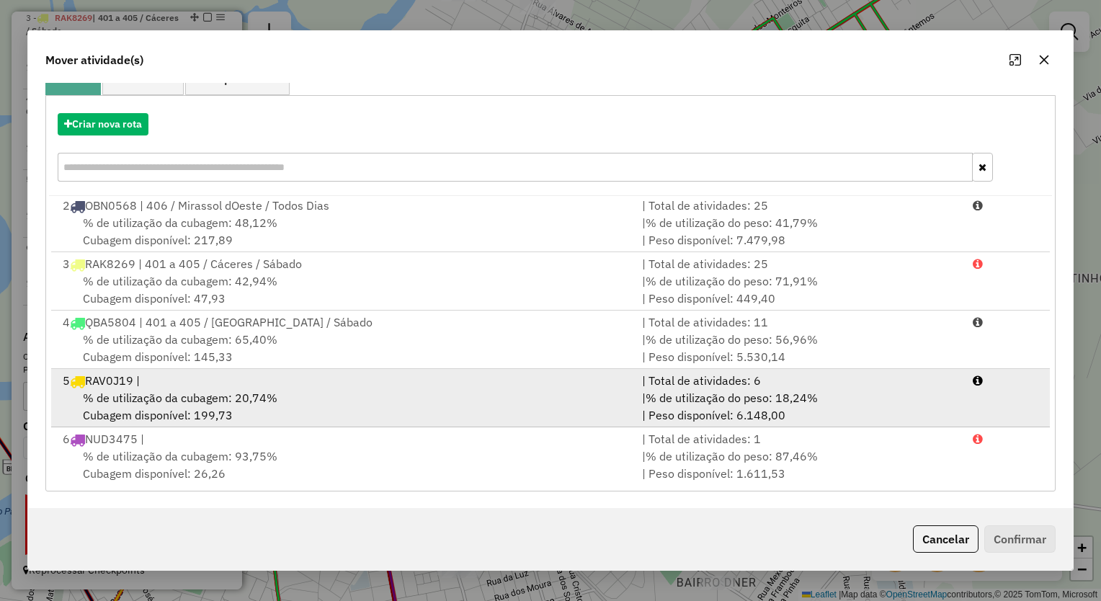
click at [232, 396] on span "% de utilização da cubagem: 20,74%" at bounding box center [180, 398] width 195 height 14
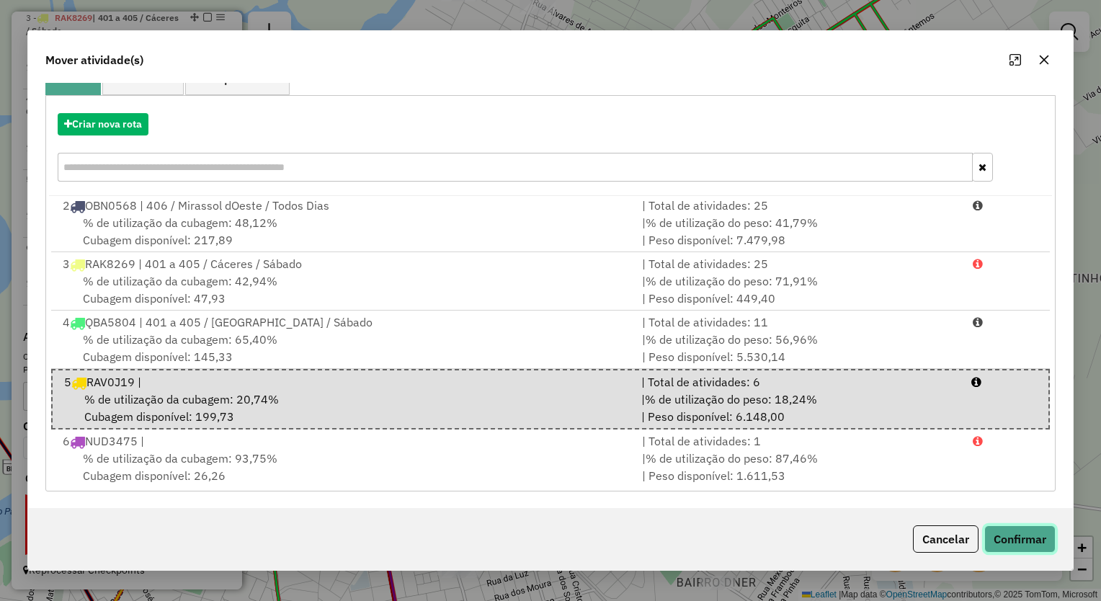
click at [1027, 533] on button "Confirmar" at bounding box center [1020, 538] width 71 height 27
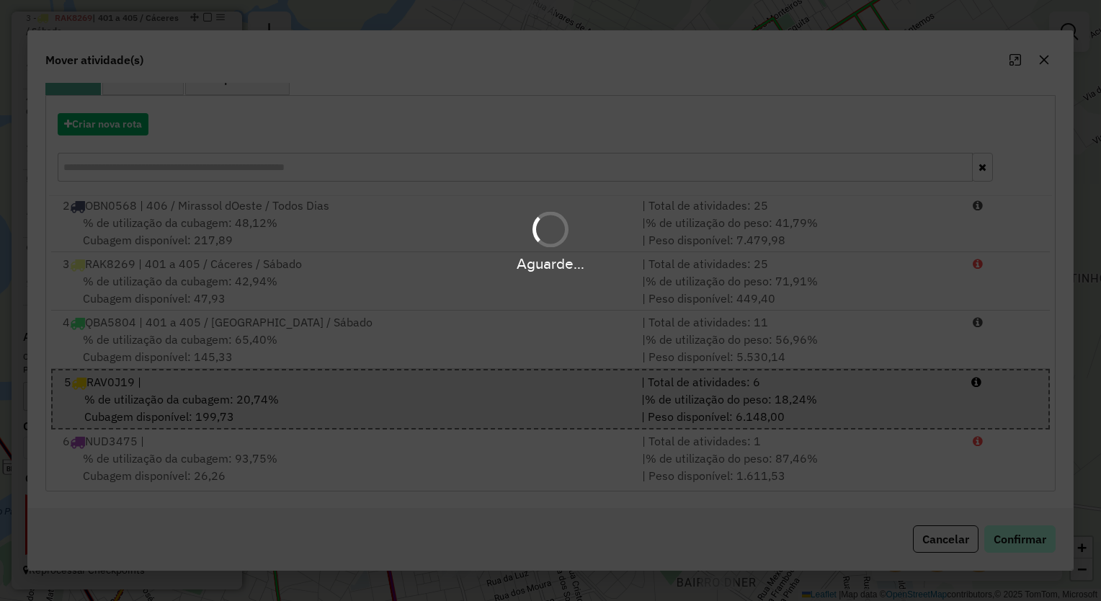
scroll to position [0, 0]
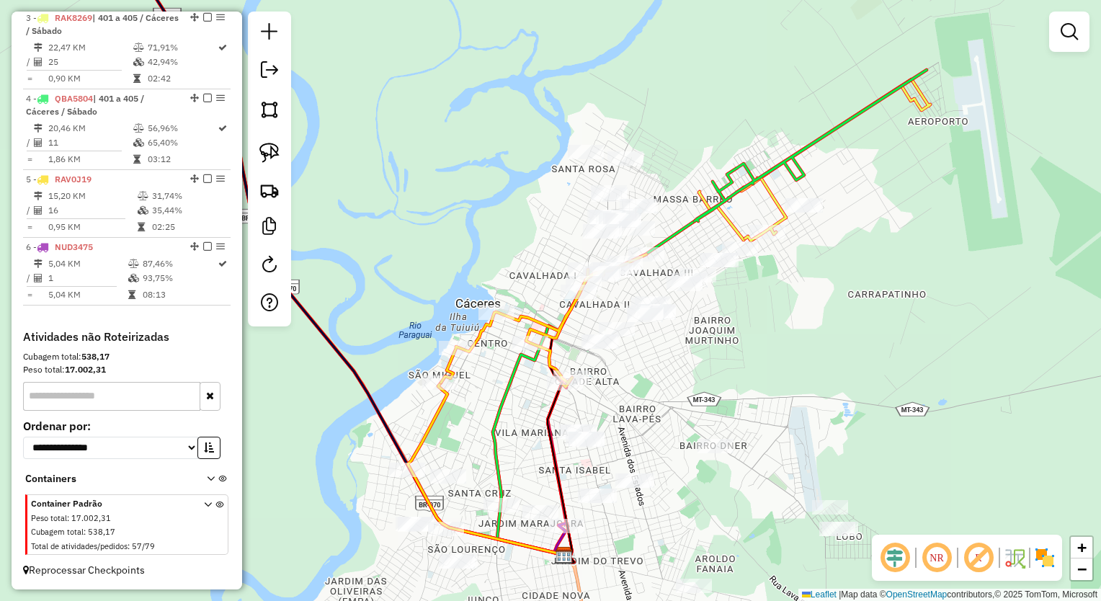
click at [732, 347] on div "Janela de atendimento Grade de atendimento Capacidade Transportadoras Veículos …" at bounding box center [550, 300] width 1101 height 601
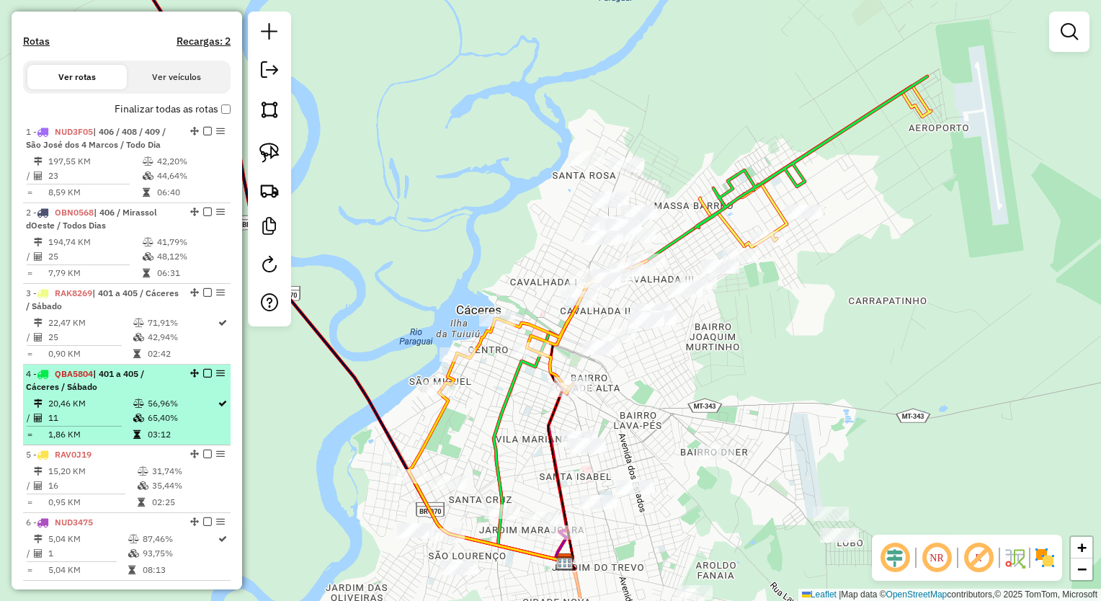
scroll to position [288, 0]
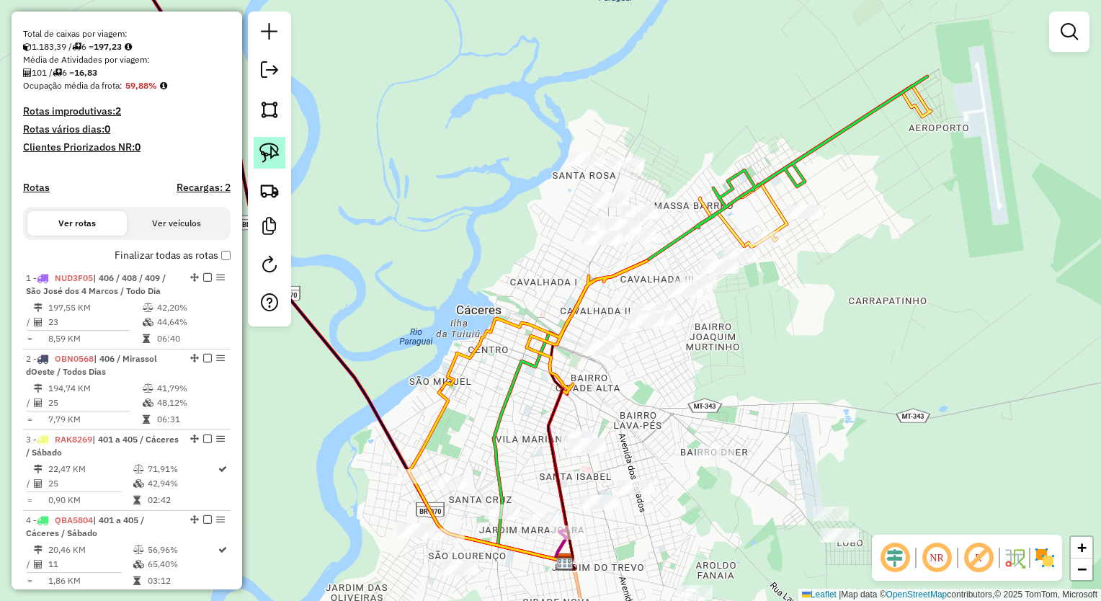
click at [272, 154] on img at bounding box center [270, 153] width 20 height 20
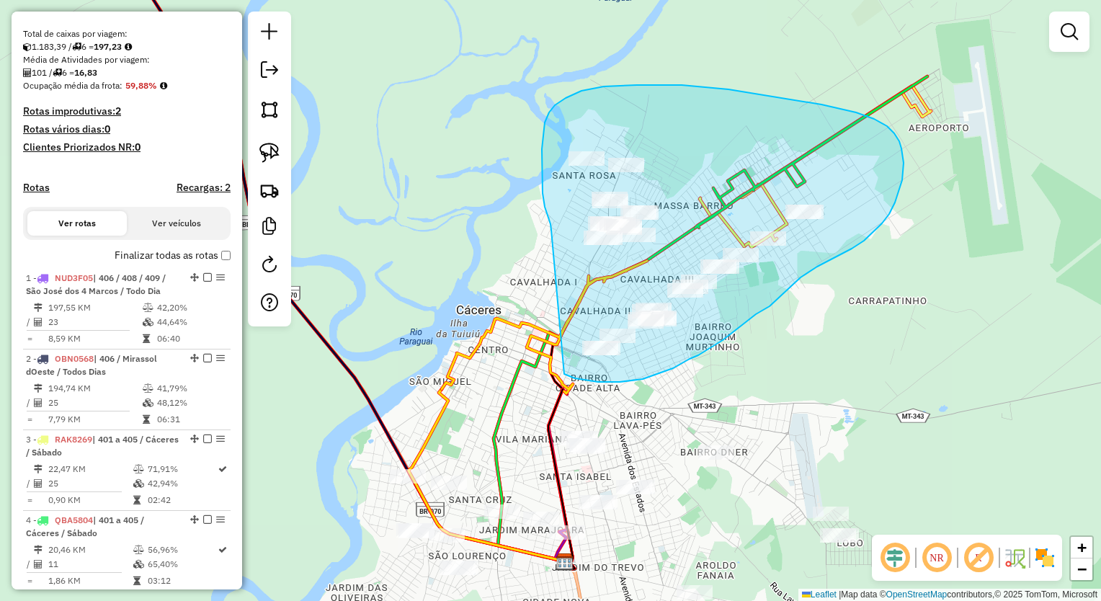
drag, startPoint x: 542, startPoint y: 180, endPoint x: 523, endPoint y: 332, distance: 152.5
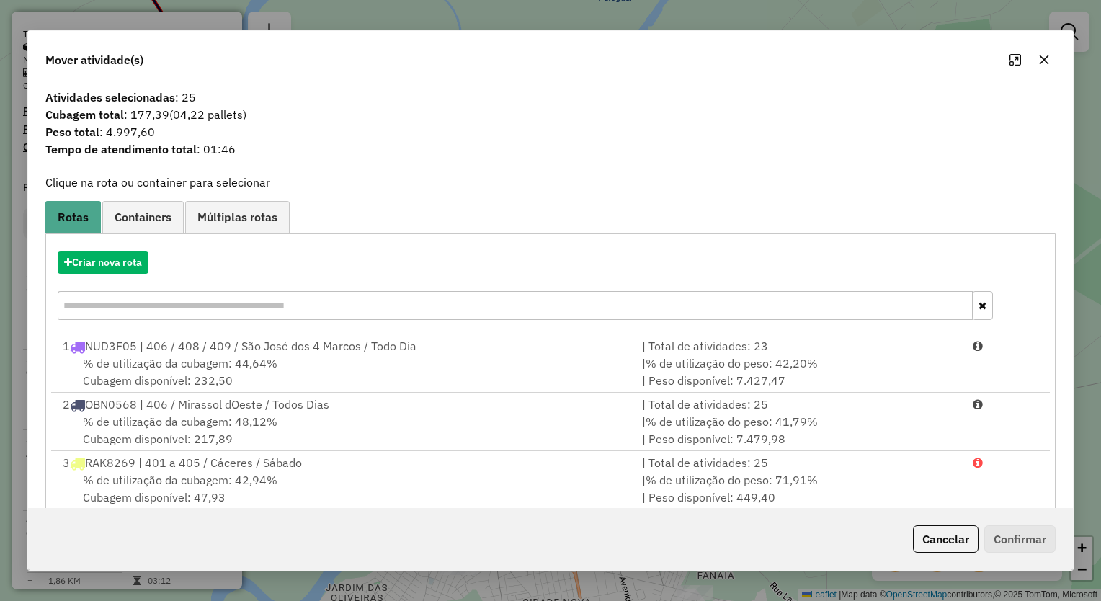
click at [1047, 59] on icon "button" at bounding box center [1045, 60] width 12 height 12
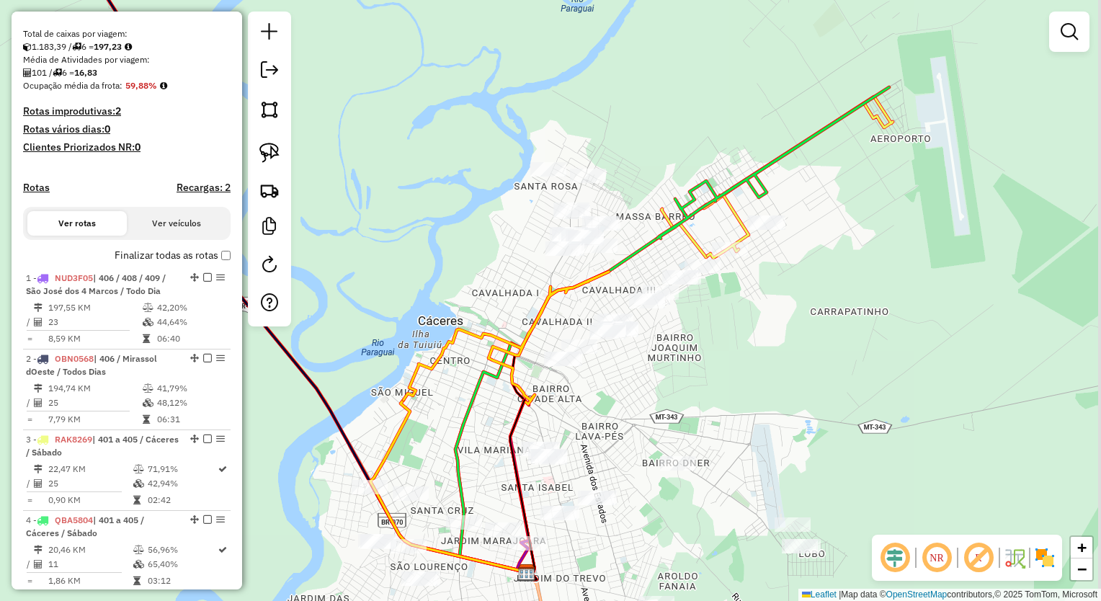
drag, startPoint x: 840, startPoint y: 244, endPoint x: 799, endPoint y: 255, distance: 42.7
click at [799, 255] on div "Janela de atendimento Grade de atendimento Capacidade Transportadoras Veículos …" at bounding box center [550, 300] width 1101 height 601
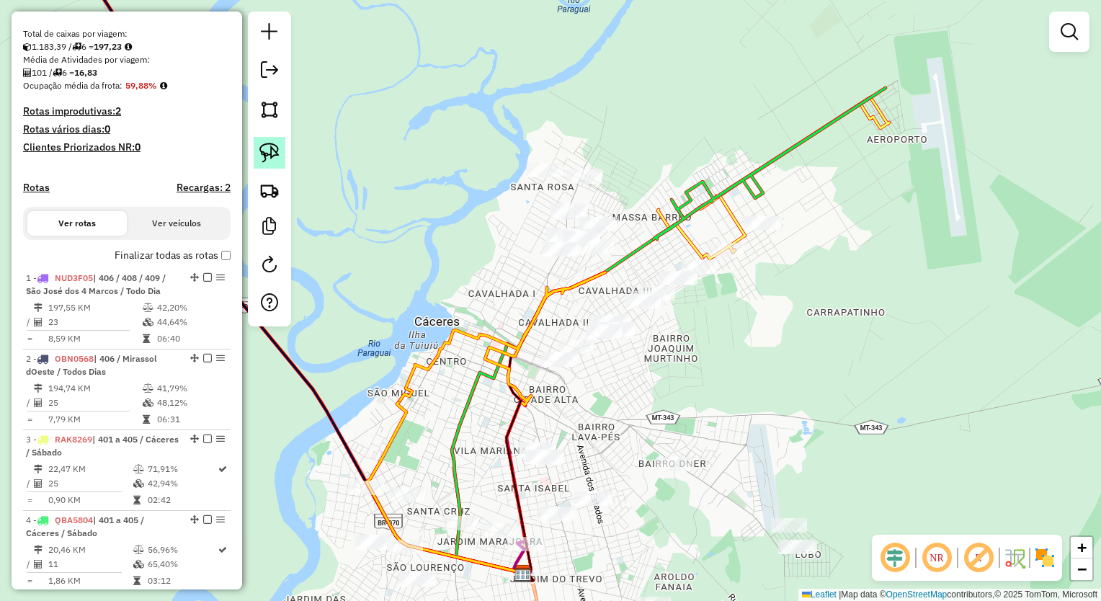
click at [273, 155] on img at bounding box center [270, 153] width 20 height 20
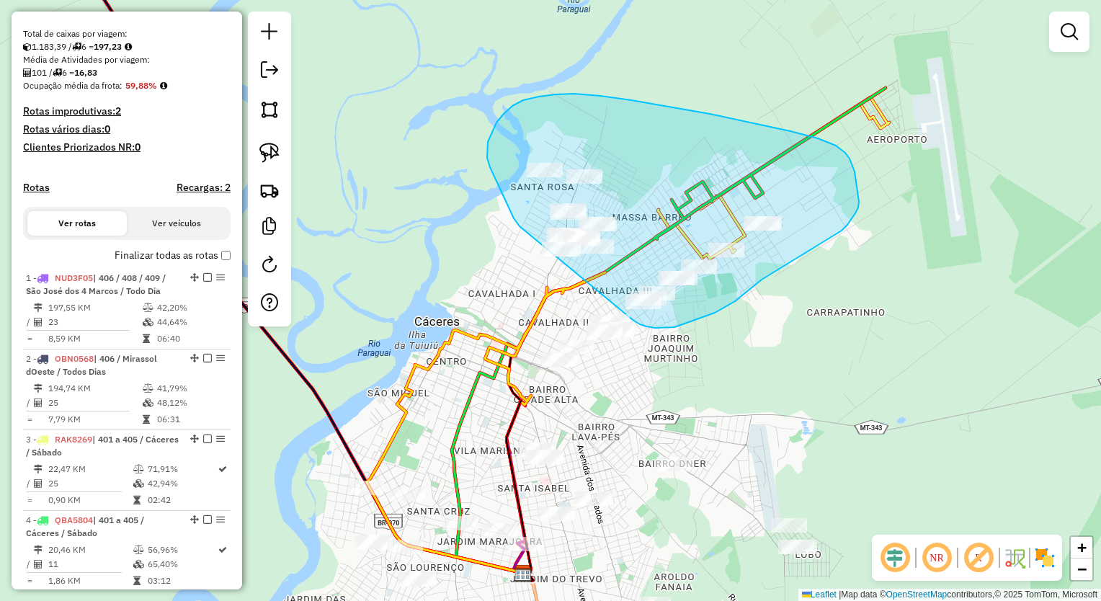
drag, startPoint x: 514, startPoint y: 218, endPoint x: 559, endPoint y: 280, distance: 76.4
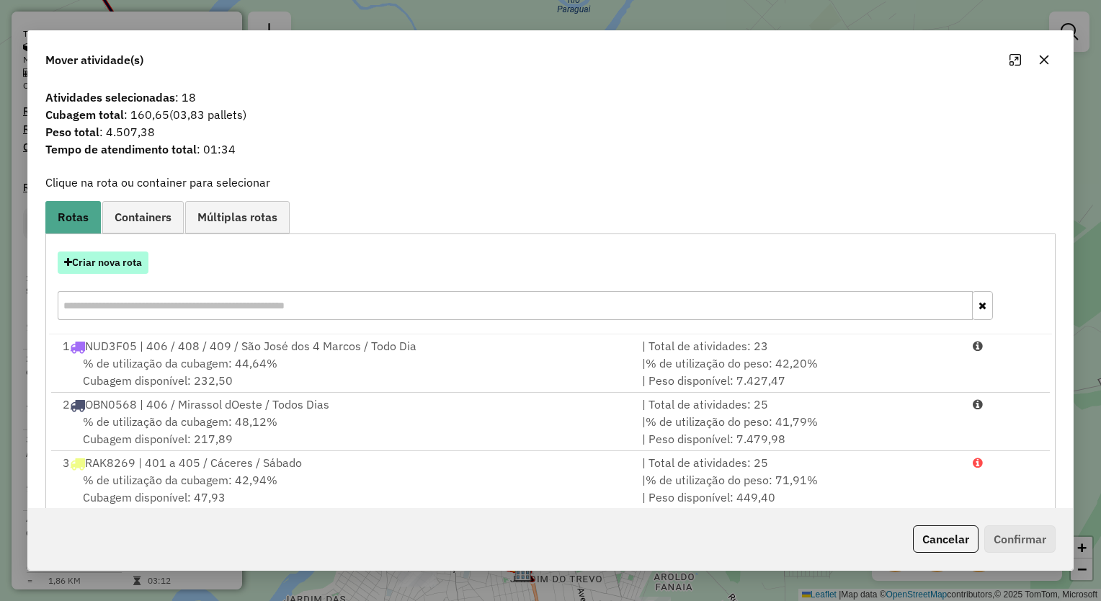
click at [108, 254] on button "Criar nova rota" at bounding box center [103, 263] width 91 height 22
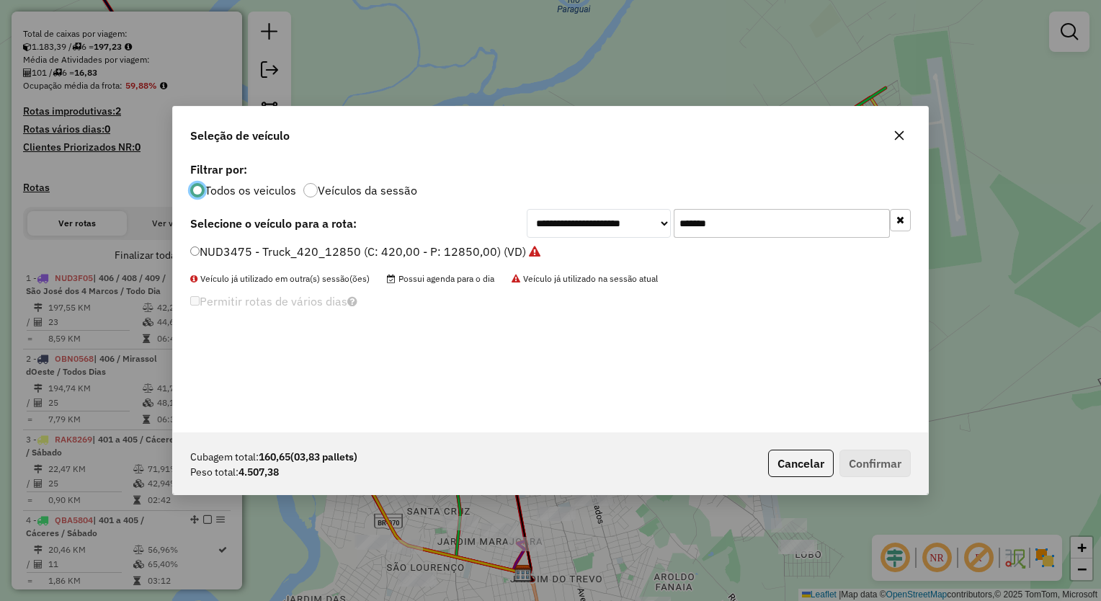
scroll to position [7, 4]
drag, startPoint x: 735, startPoint y: 226, endPoint x: 516, endPoint y: 210, distance: 219.7
click at [516, 210] on div "**********" at bounding box center [550, 223] width 721 height 29
type input "***"
click at [420, 235] on div "**********" at bounding box center [550, 223] width 721 height 29
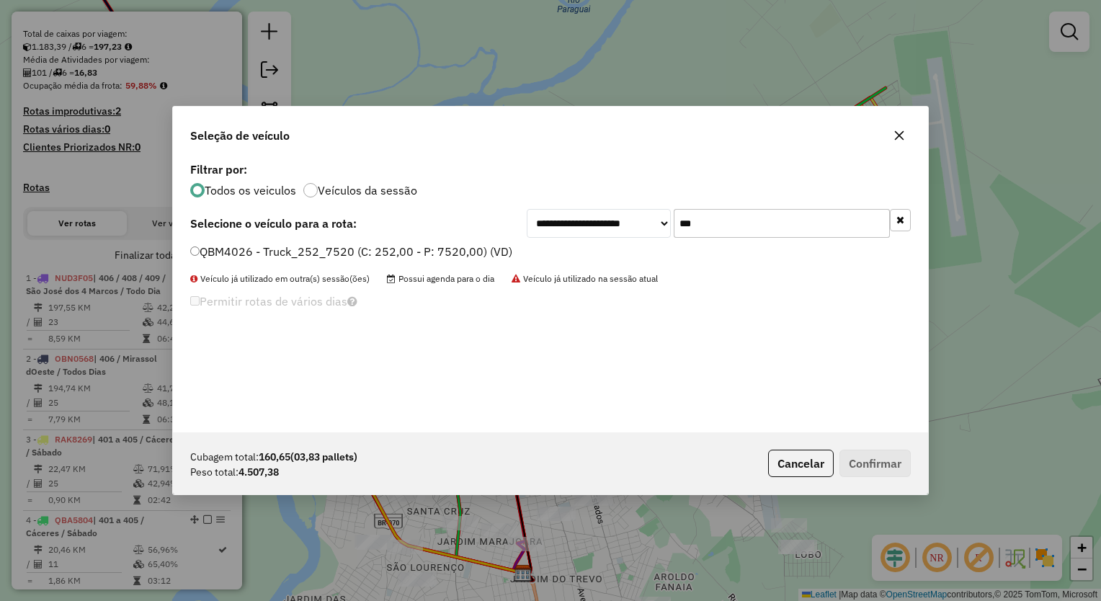
click at [421, 242] on div "**********" at bounding box center [550, 296] width 755 height 274
click at [412, 247] on label "QBM4026 - Truck_252_7520 (C: 252,00 - P: 7520,00) (VD)" at bounding box center [351, 251] width 322 height 17
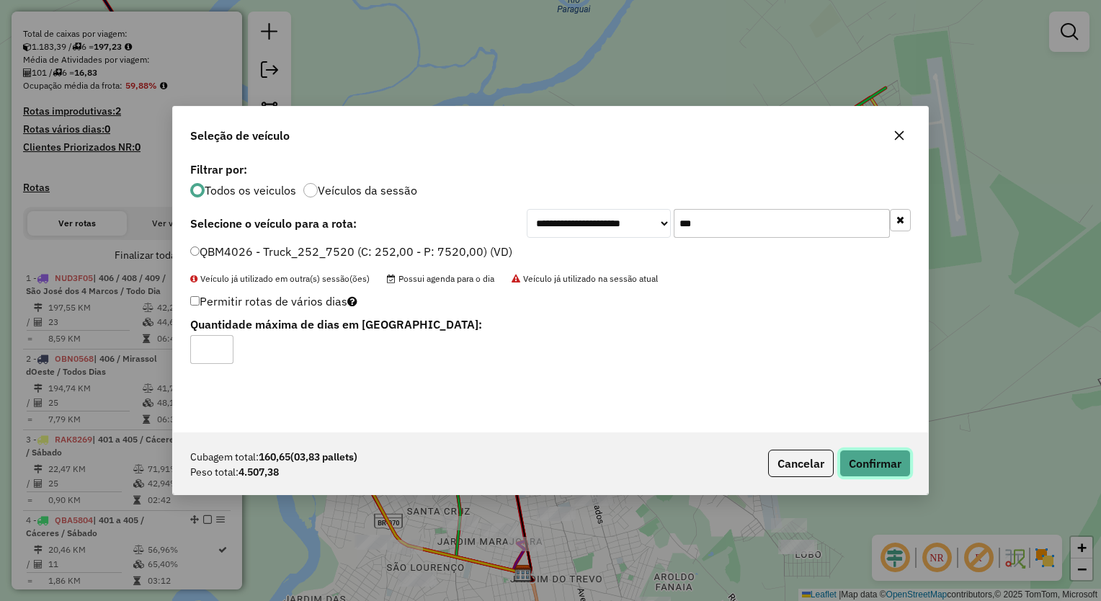
click at [882, 469] on button "Confirmar" at bounding box center [875, 463] width 71 height 27
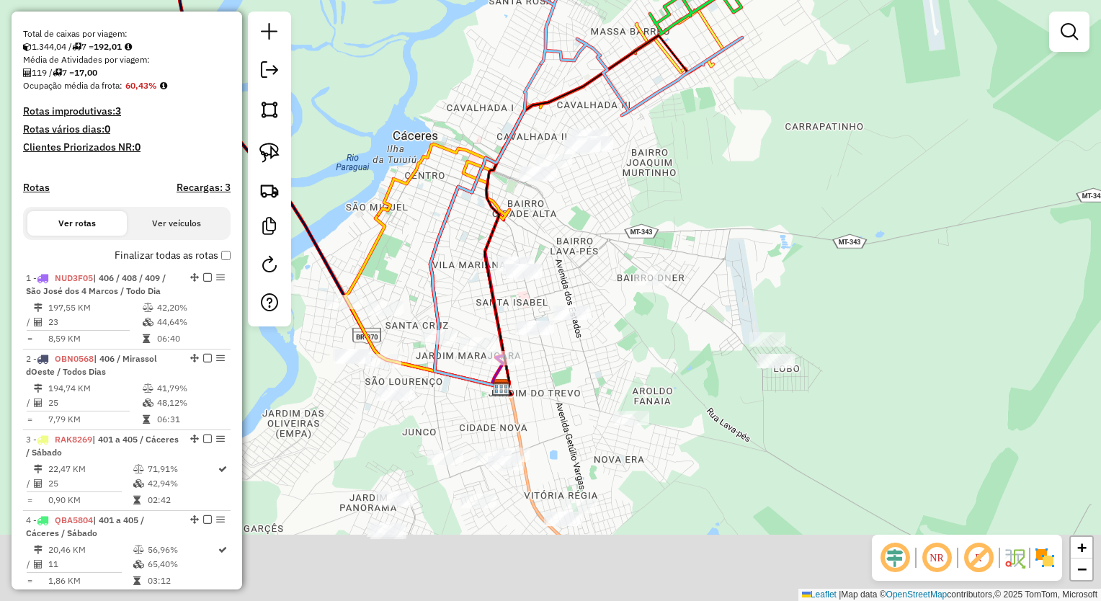
drag, startPoint x: 757, startPoint y: 273, endPoint x: 736, endPoint y: 169, distance: 106.6
click at [736, 169] on div "Janela de atendimento Grade de atendimento Capacidade Transportadoras Veículos …" at bounding box center [550, 300] width 1101 height 601
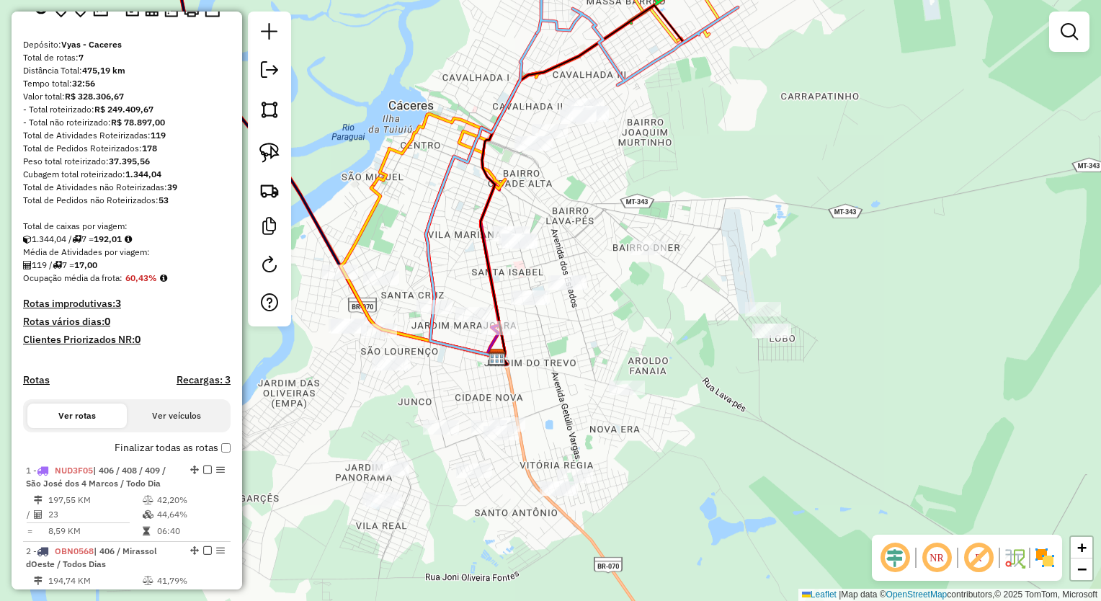
scroll to position [71, 0]
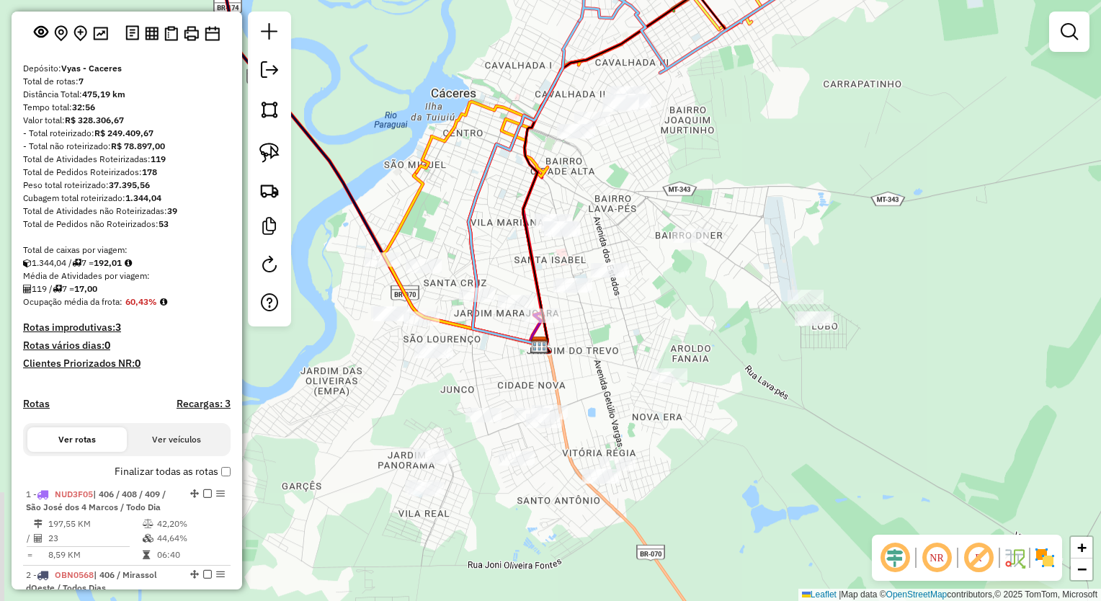
drag, startPoint x: 998, startPoint y: 212, endPoint x: 941, endPoint y: 205, distance: 57.3
click at [996, 212] on div "Janela de atendimento Grade de atendimento Capacidade Transportadoras Veículos …" at bounding box center [550, 300] width 1101 height 601
drag, startPoint x: 891, startPoint y: 208, endPoint x: 742, endPoint y: 212, distance: 149.3
click at [892, 218] on div "Janela de atendimento Grade de atendimento Capacidade Transportadoras Veículos …" at bounding box center [550, 300] width 1101 height 601
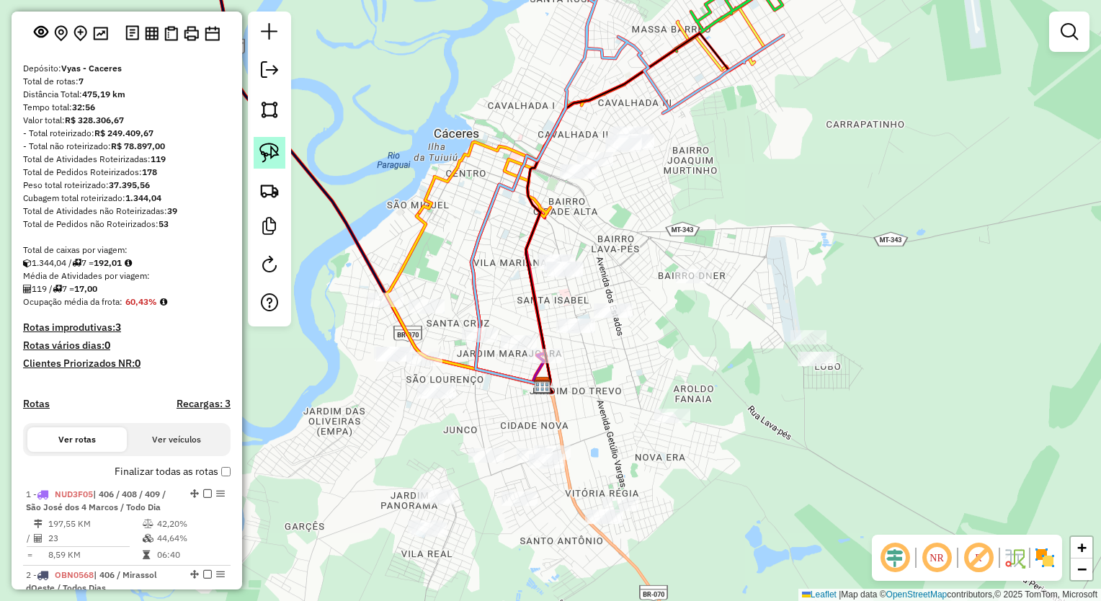
click at [267, 151] on img at bounding box center [270, 153] width 20 height 20
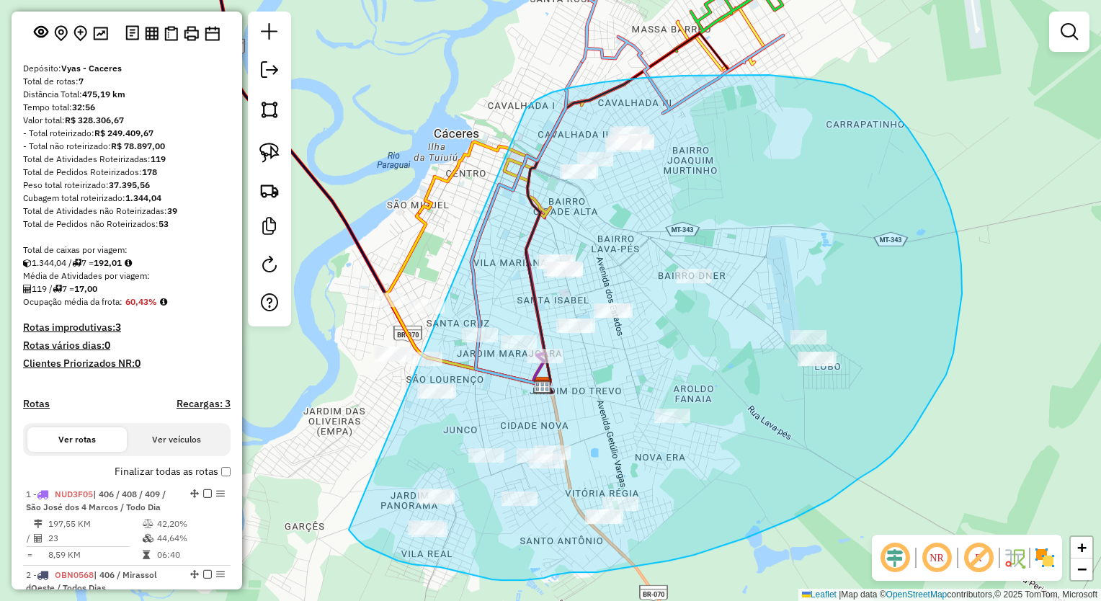
drag, startPoint x: 530, startPoint y: 105, endPoint x: 285, endPoint y: 230, distance: 274.3
click at [285, 230] on hb-router-mapa "Informações da Sessão 980337 - [DATE] Criação: [DATE] 19:13 Depósito: Vyas - Ca…" at bounding box center [550, 300] width 1101 height 601
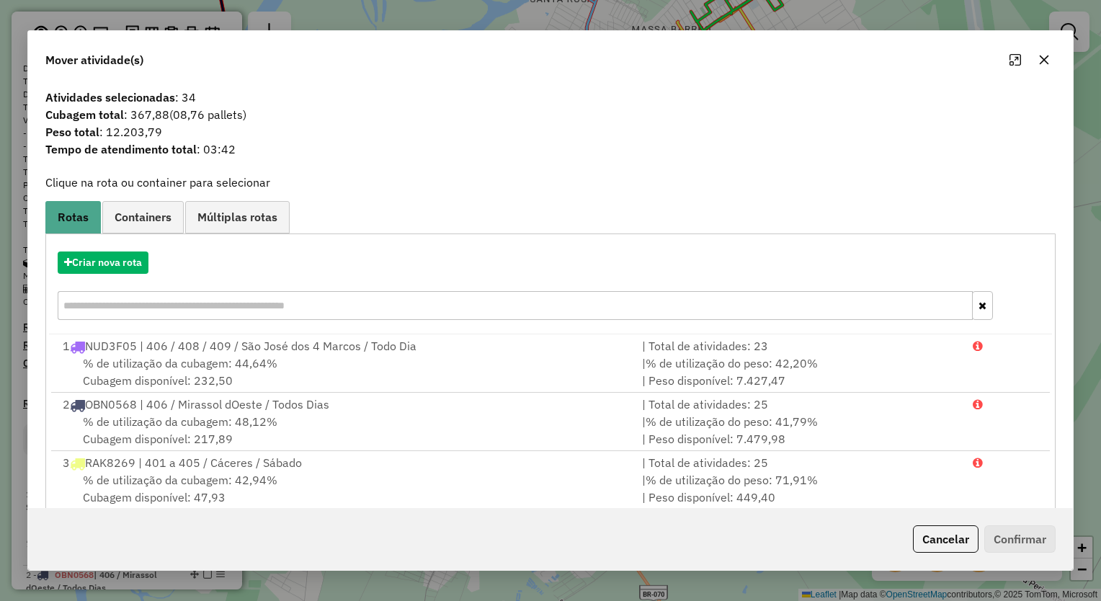
drag, startPoint x: 1061, startPoint y: 55, endPoint x: 1052, endPoint y: 59, distance: 9.7
click at [1059, 56] on div "Mover atividade(s)" at bounding box center [550, 57] width 1045 height 52
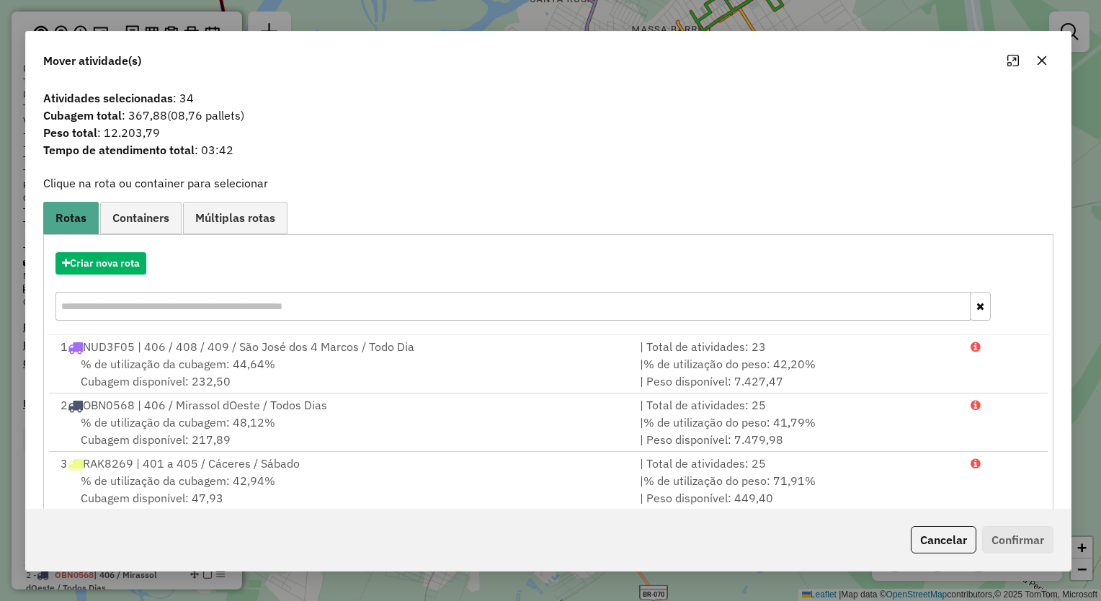
click at [1045, 61] on icon "button" at bounding box center [1043, 61] width 12 height 12
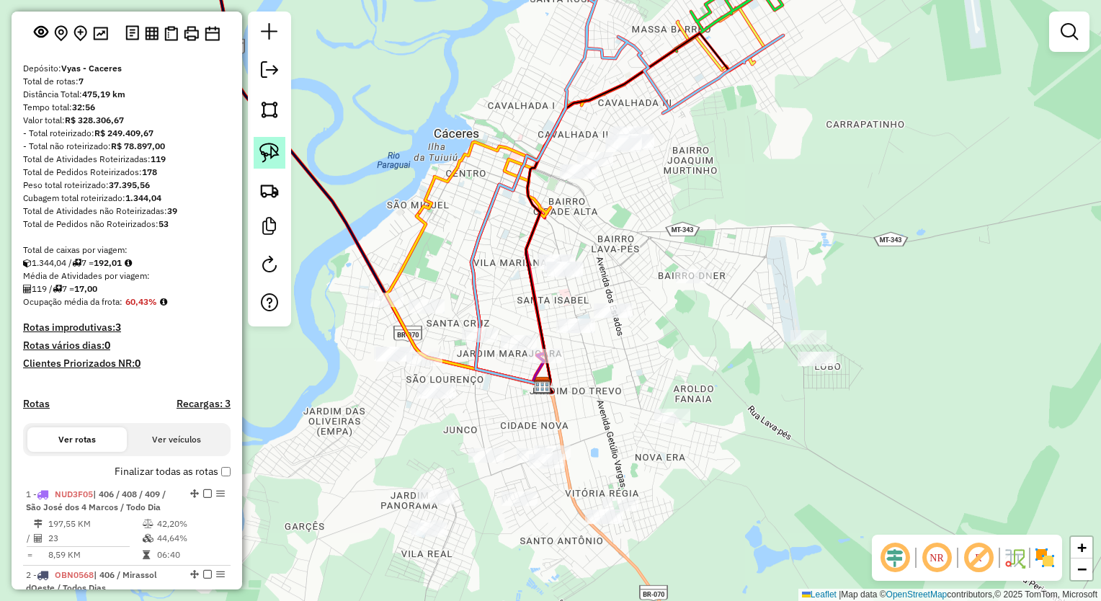
click at [265, 140] on link at bounding box center [270, 153] width 32 height 32
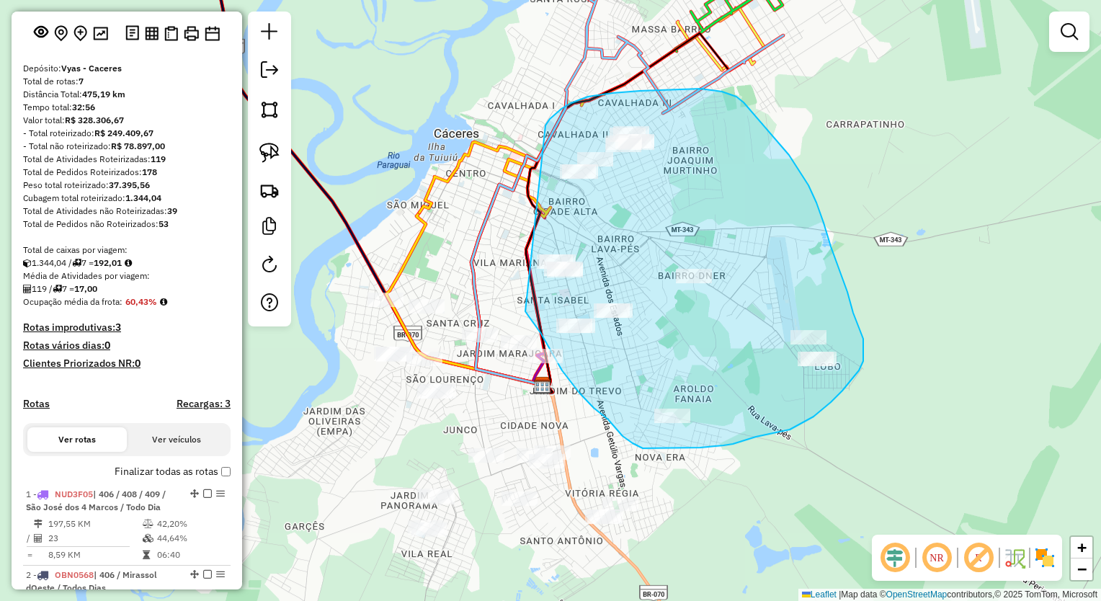
drag, startPoint x: 546, startPoint y: 125, endPoint x: 490, endPoint y: 206, distance: 98.0
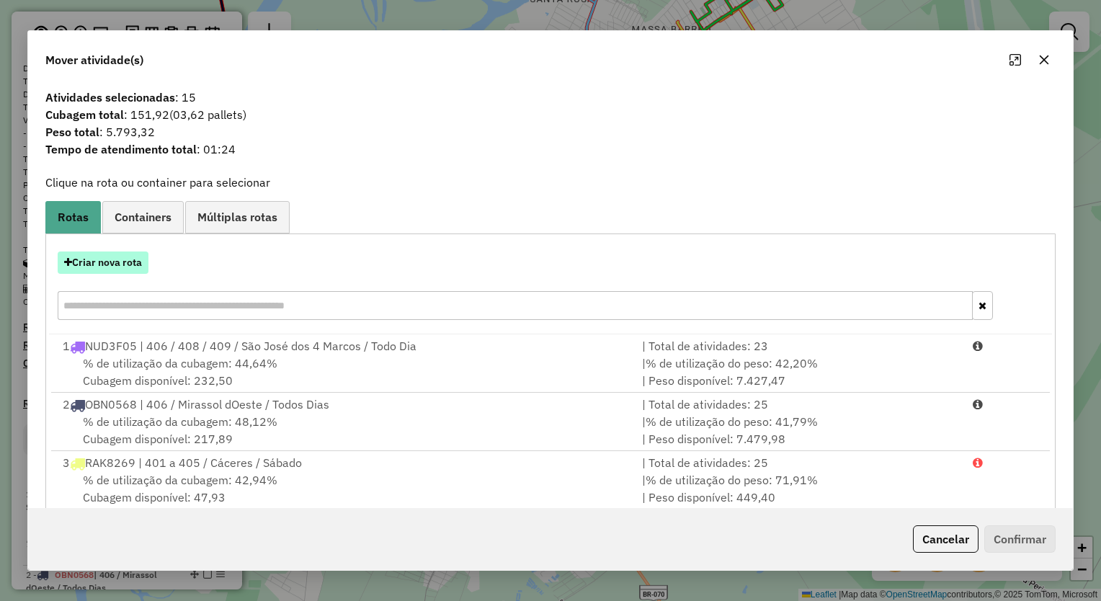
click at [138, 273] on button "Criar nova rota" at bounding box center [103, 263] width 91 height 22
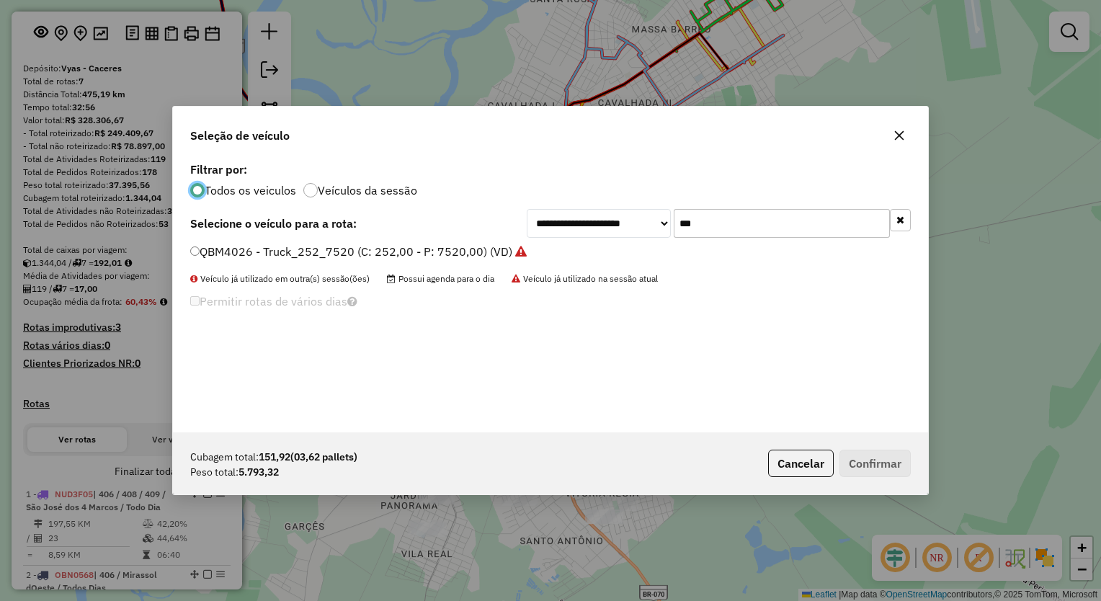
scroll to position [7, 4]
drag, startPoint x: 779, startPoint y: 229, endPoint x: 439, endPoint y: 189, distance: 342.6
click at [444, 189] on div "**********" at bounding box center [550, 296] width 755 height 274
type input "***"
click at [447, 240] on div "**********" at bounding box center [550, 296] width 755 height 274
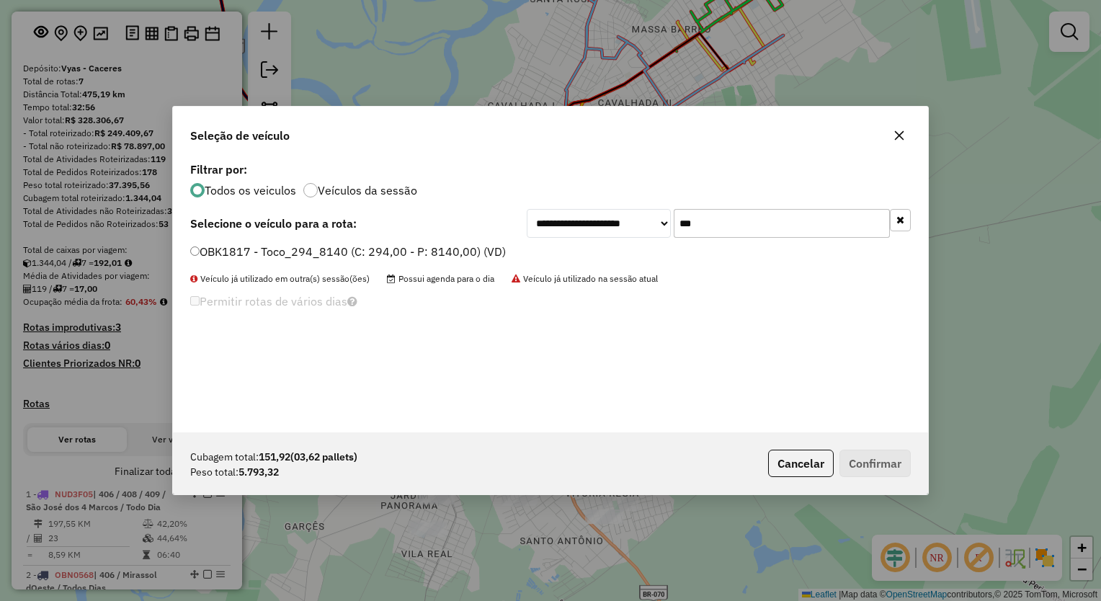
click at [455, 253] on label "OBK1817 - Toco_294_8140 (C: 294,00 - P: 8140,00) (VD)" at bounding box center [348, 251] width 316 height 17
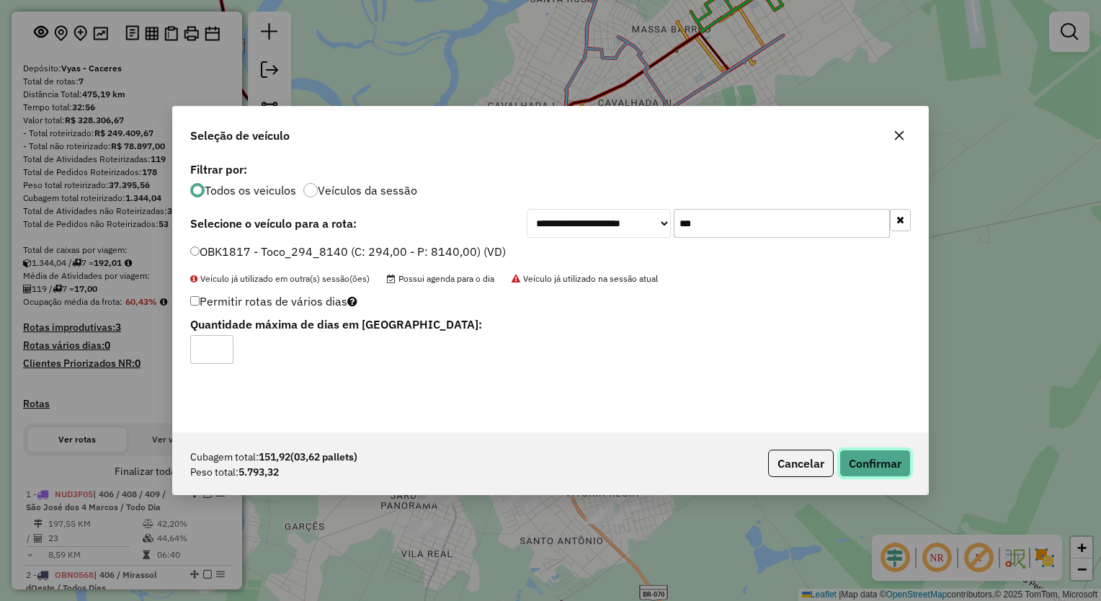
click at [882, 459] on button "Confirmar" at bounding box center [875, 463] width 71 height 27
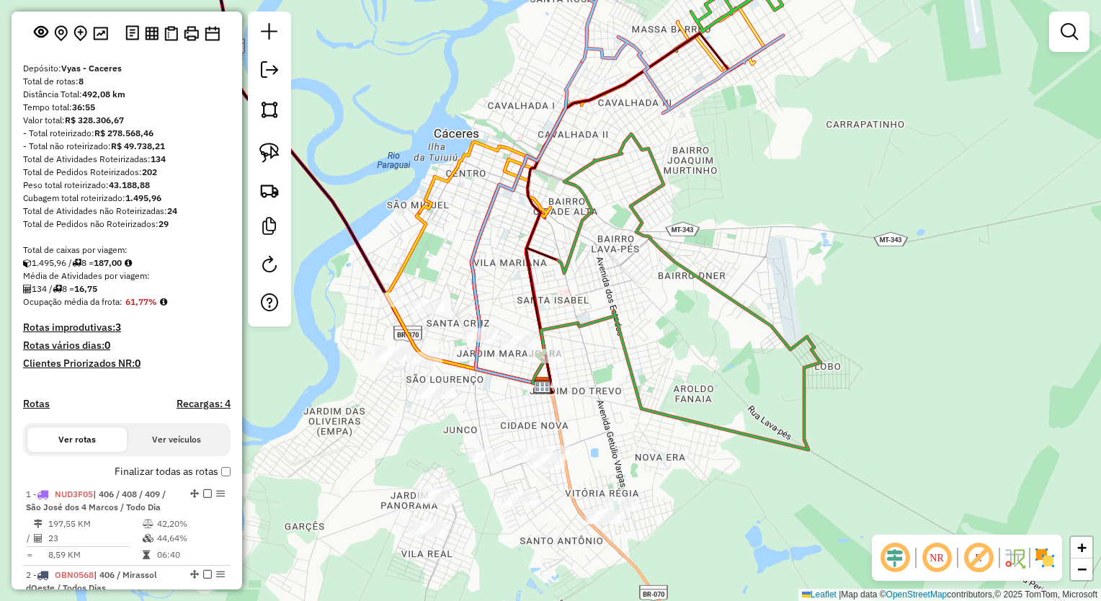
drag, startPoint x: 338, startPoint y: 180, endPoint x: 309, endPoint y: 161, distance: 35.4
click at [339, 179] on div "Janela de atendimento Grade de atendimento Capacidade Transportadoras Veículos …" at bounding box center [550, 300] width 1101 height 601
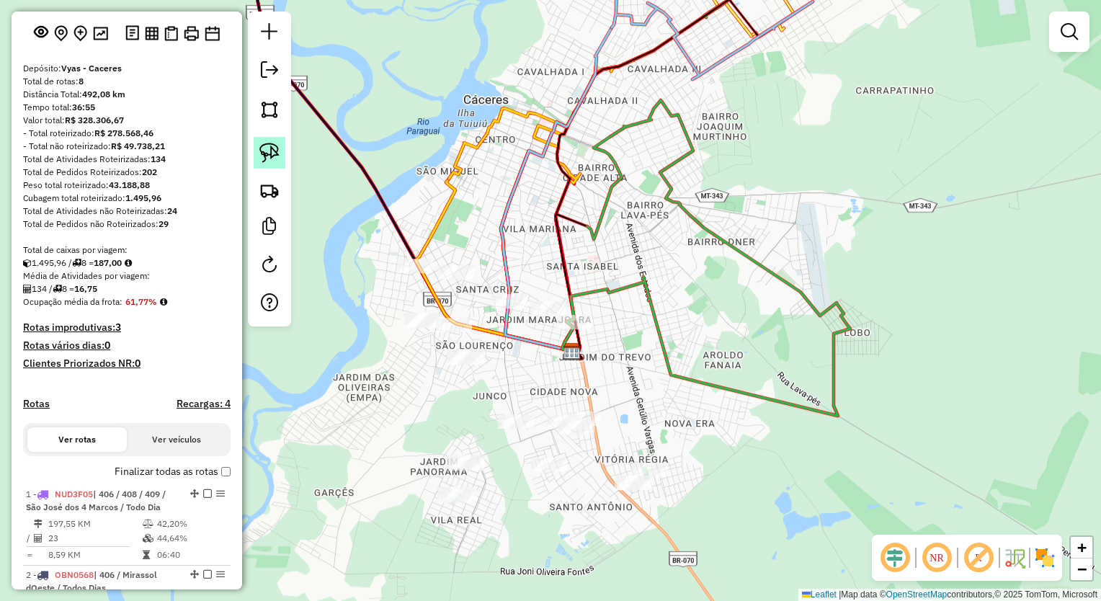
click at [265, 151] on img at bounding box center [270, 153] width 20 height 20
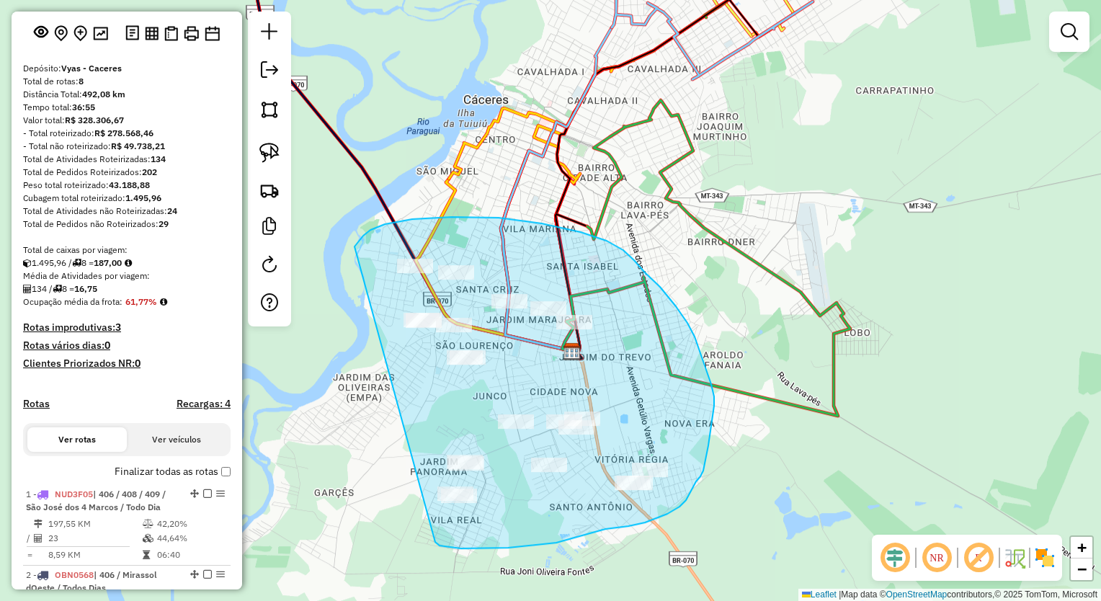
drag, startPoint x: 499, startPoint y: 218, endPoint x: 369, endPoint y: 522, distance: 330.7
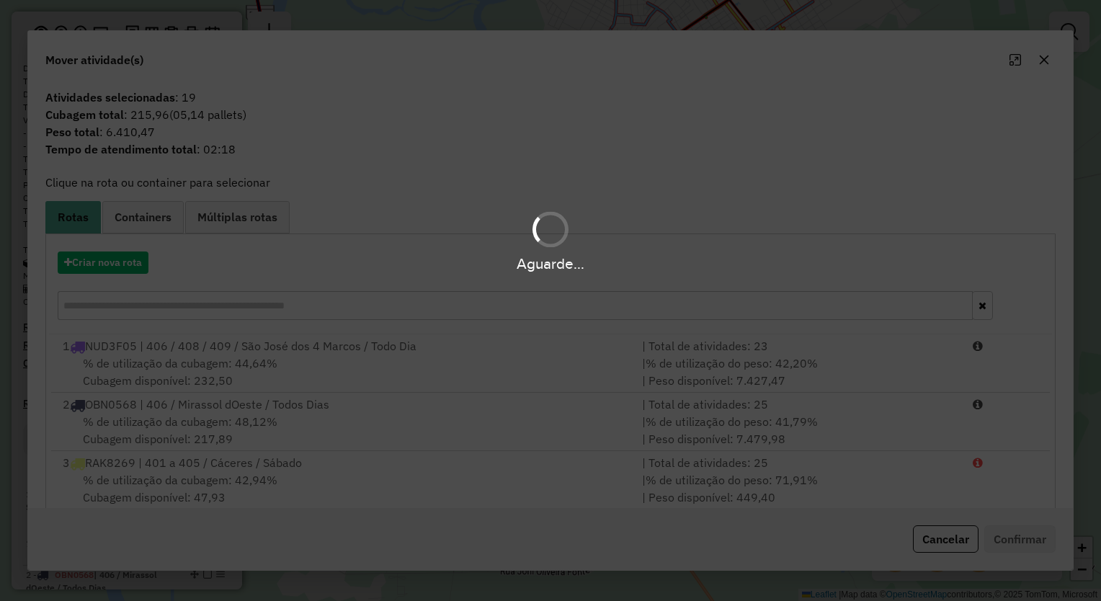
drag, startPoint x: 85, startPoint y: 249, endPoint x: 93, endPoint y: 253, distance: 8.7
click at [85, 249] on div "Aguarde..." at bounding box center [550, 240] width 1101 height 68
click at [95, 253] on div "Aguarde..." at bounding box center [550, 263] width 1101 height 22
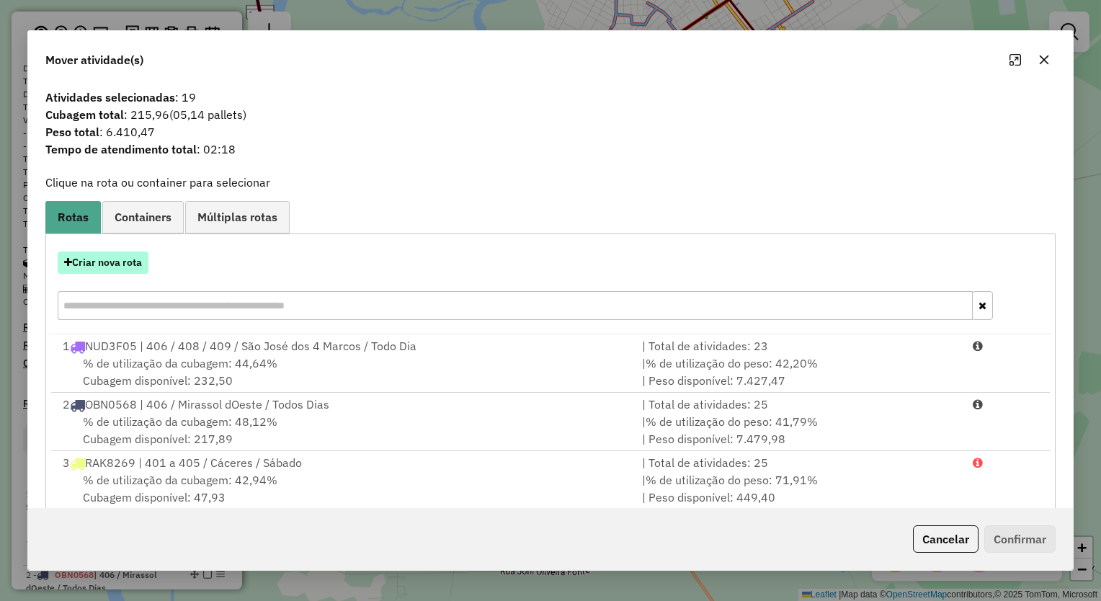
click at [98, 255] on button "Criar nova rota" at bounding box center [103, 263] width 91 height 22
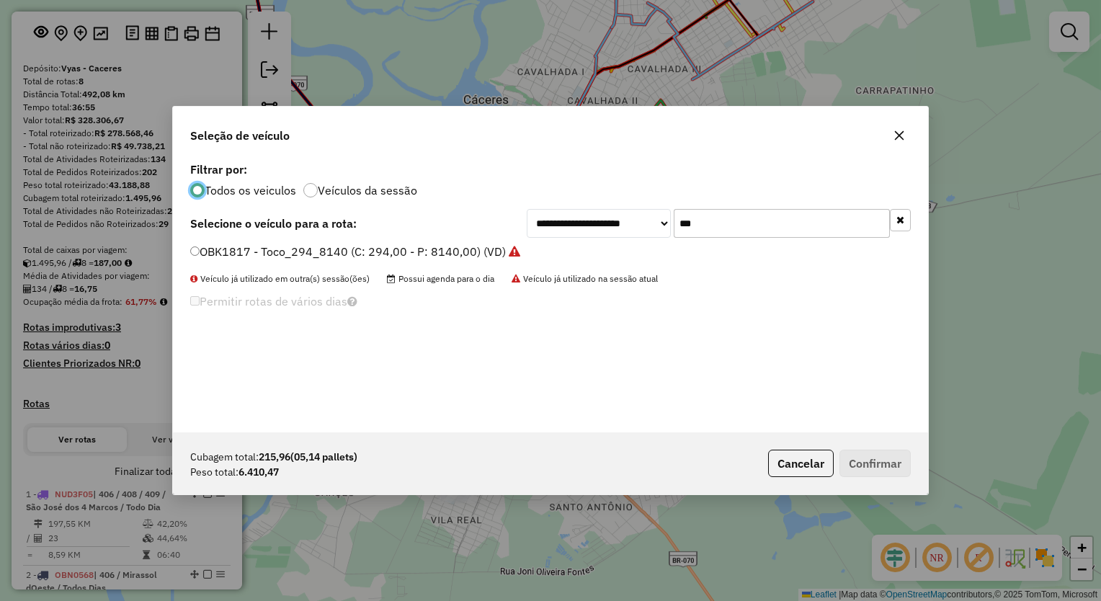
drag, startPoint x: 644, startPoint y: 213, endPoint x: 577, endPoint y: 214, distance: 67.1
click at [583, 213] on div "**********" at bounding box center [719, 223] width 384 height 29
type input "***"
click at [457, 262] on div "RRN7A34 - Toco_294_7960 (C: 294,00 - P: 7960,00) (VD)" at bounding box center [551, 258] width 738 height 29
click at [461, 249] on label "RRN7A34 - Toco_294_7960 (C: 294,00 - P: 7960,00) (VD)" at bounding box center [348, 251] width 316 height 17
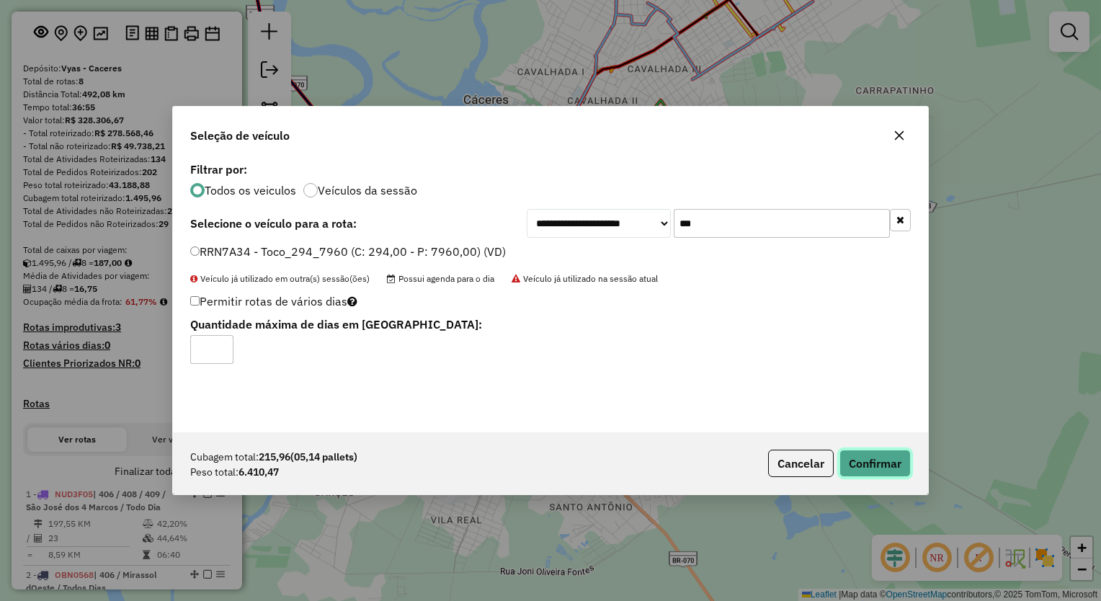
click at [894, 471] on button "Confirmar" at bounding box center [875, 463] width 71 height 27
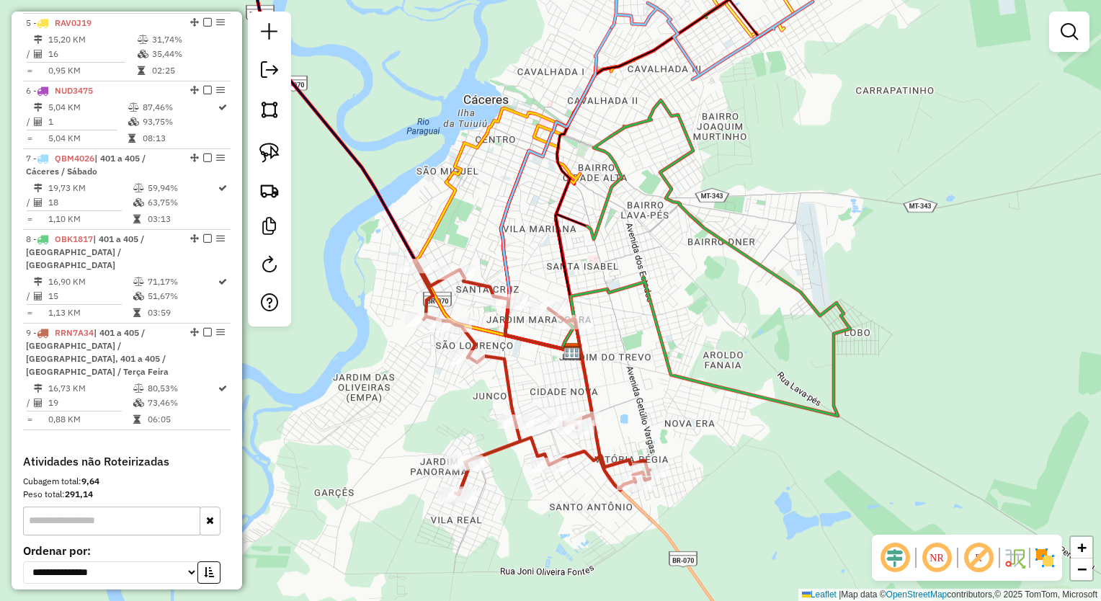
scroll to position [975, 0]
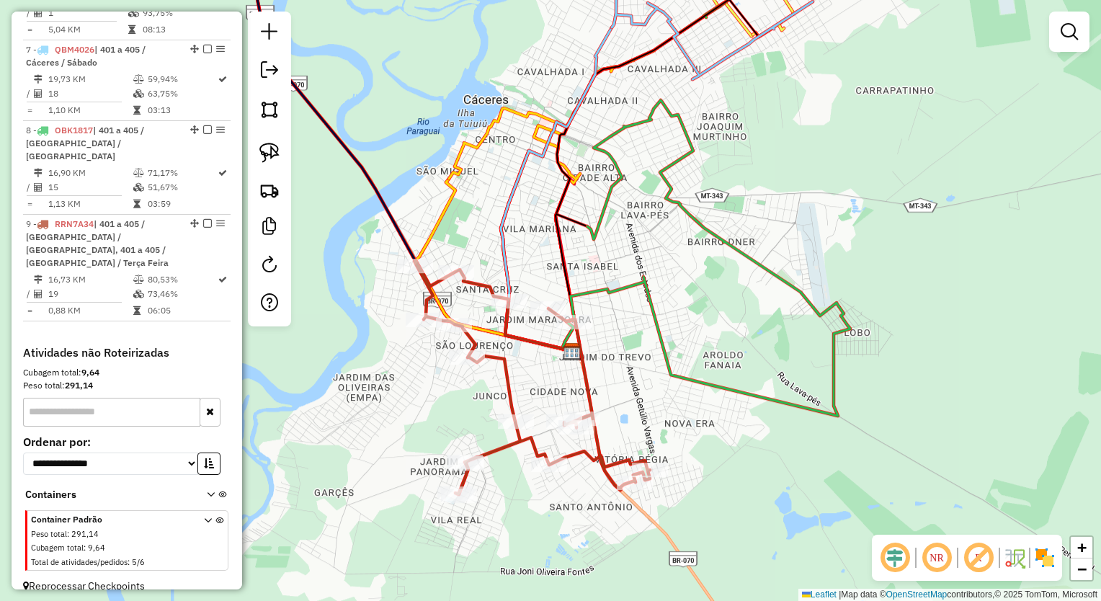
drag, startPoint x: 741, startPoint y: 334, endPoint x: 751, endPoint y: 336, distance: 10.3
click at [751, 336] on div "Janela de atendimento Grade de atendimento Capacidade Transportadoras Veículos …" at bounding box center [550, 300] width 1101 height 601
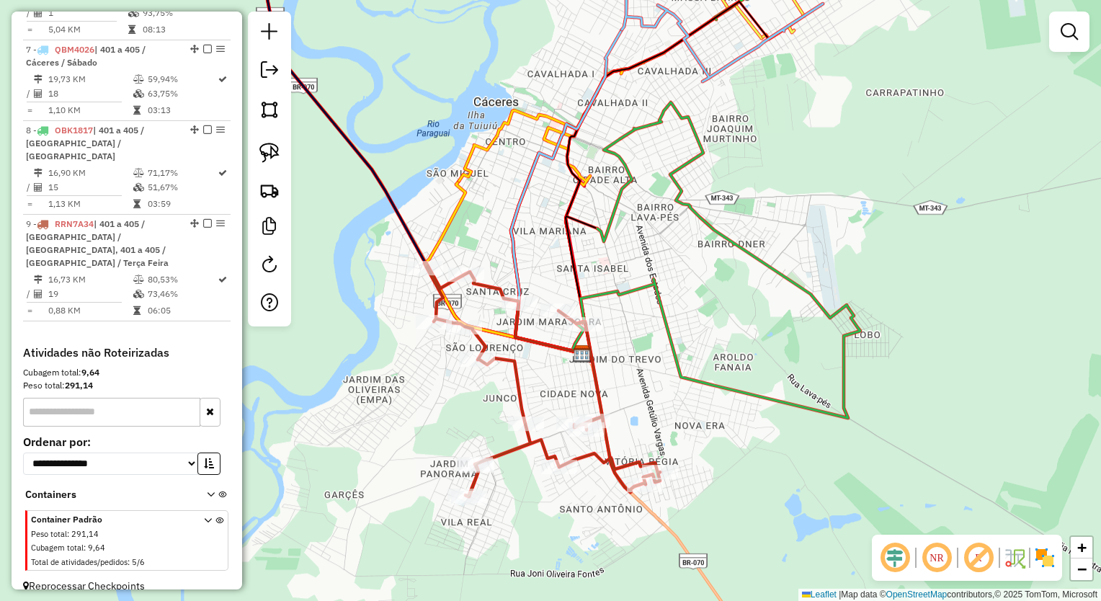
click at [626, 301] on icon at bounding box center [729, 260] width 263 height 316
select select "*********"
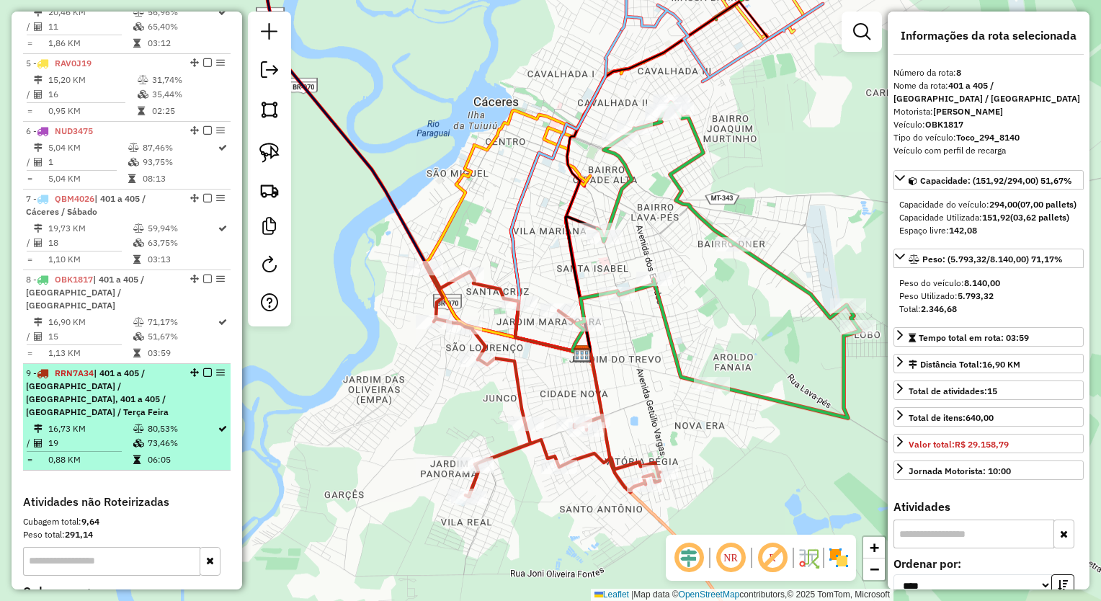
scroll to position [758, 0]
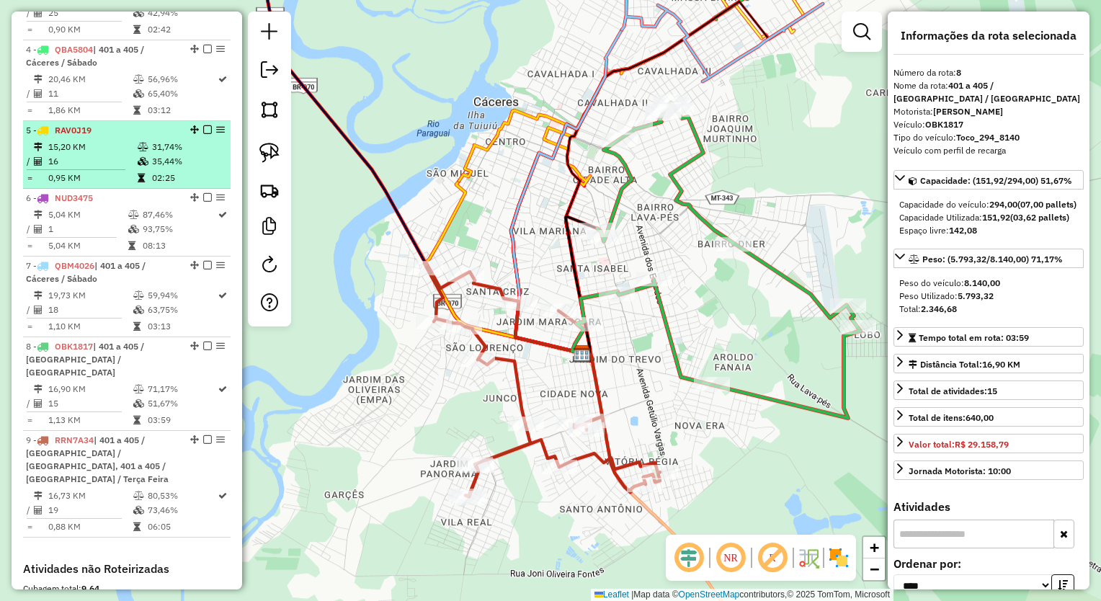
click at [130, 169] on td "16" at bounding box center [92, 161] width 89 height 14
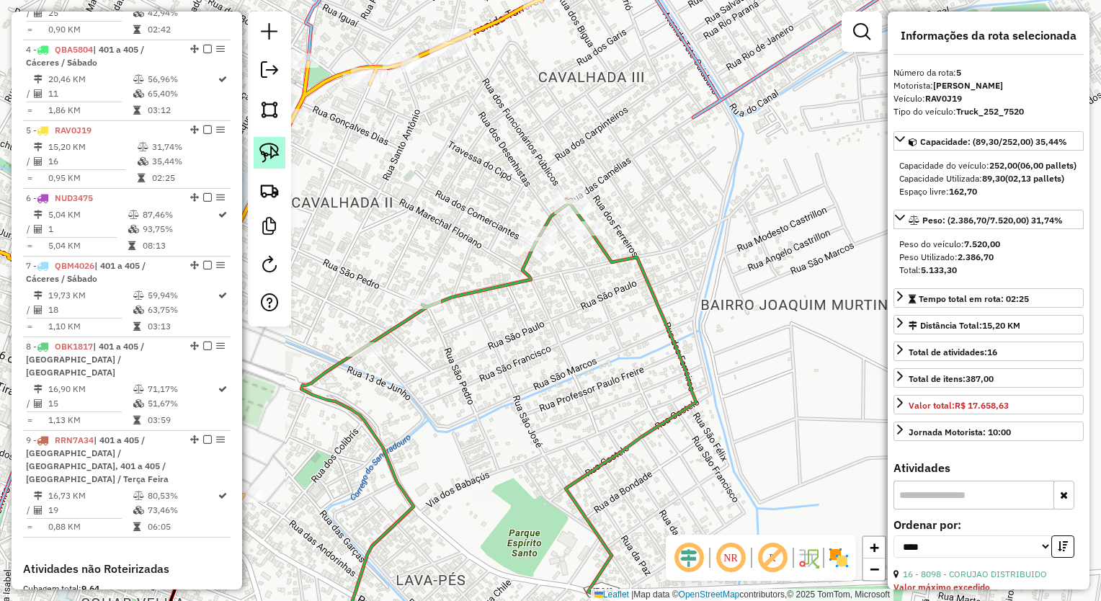
drag, startPoint x: 257, startPoint y: 153, endPoint x: 265, endPoint y: 154, distance: 7.2
click at [258, 153] on link at bounding box center [270, 153] width 32 height 32
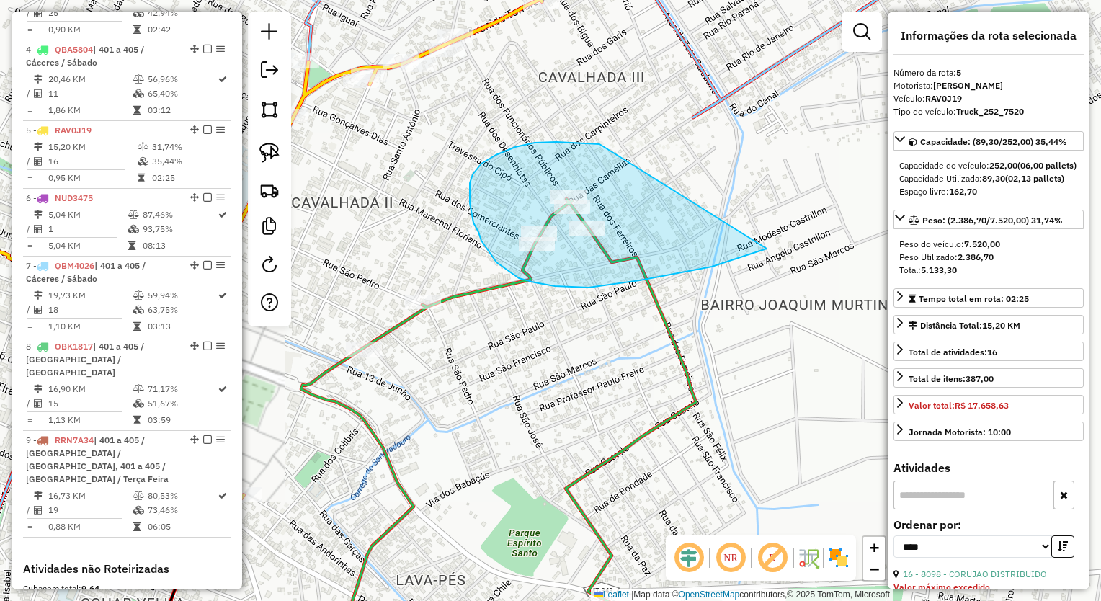
drag, startPoint x: 577, startPoint y: 143, endPoint x: 796, endPoint y: 218, distance: 231.6
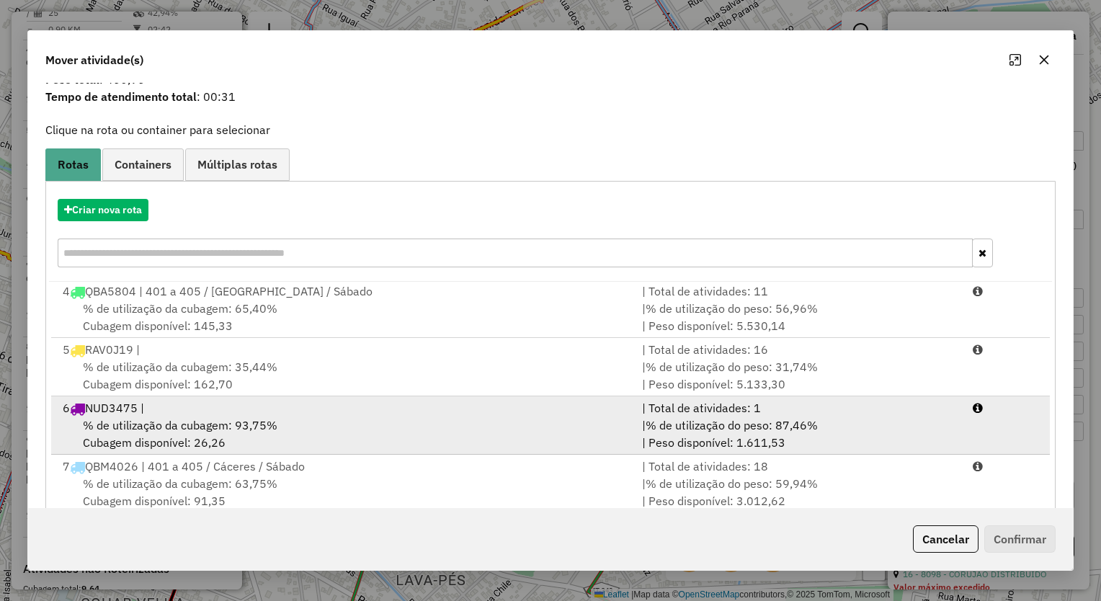
scroll to position [72, 0]
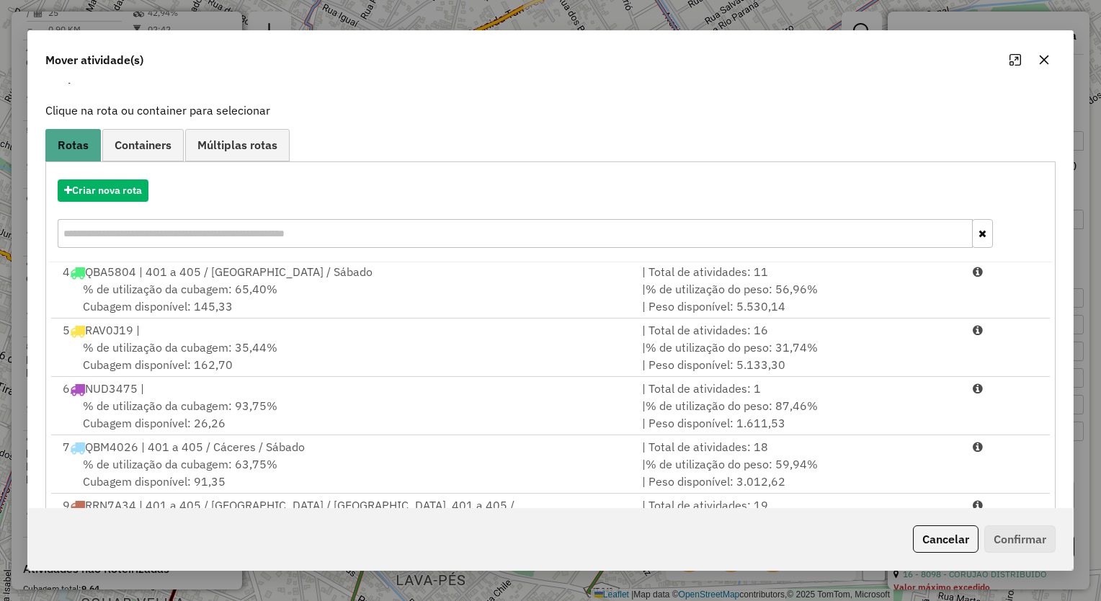
click at [1040, 54] on icon "button" at bounding box center [1045, 60] width 12 height 12
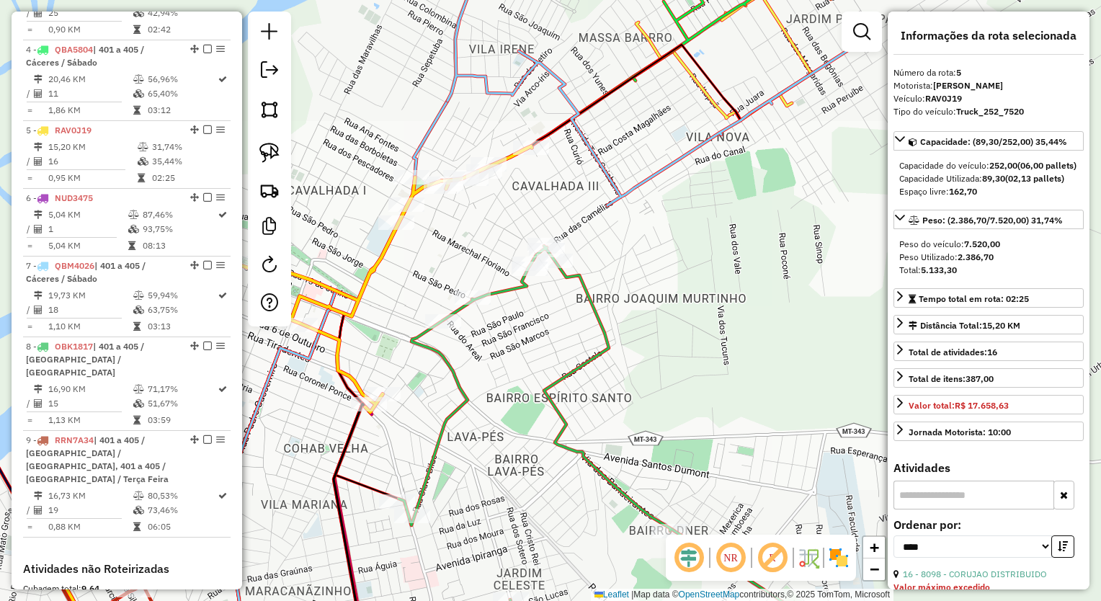
drag, startPoint x: 522, startPoint y: 283, endPoint x: 532, endPoint y: 287, distance: 10.7
click at [523, 283] on icon at bounding box center [651, 454] width 505 height 416
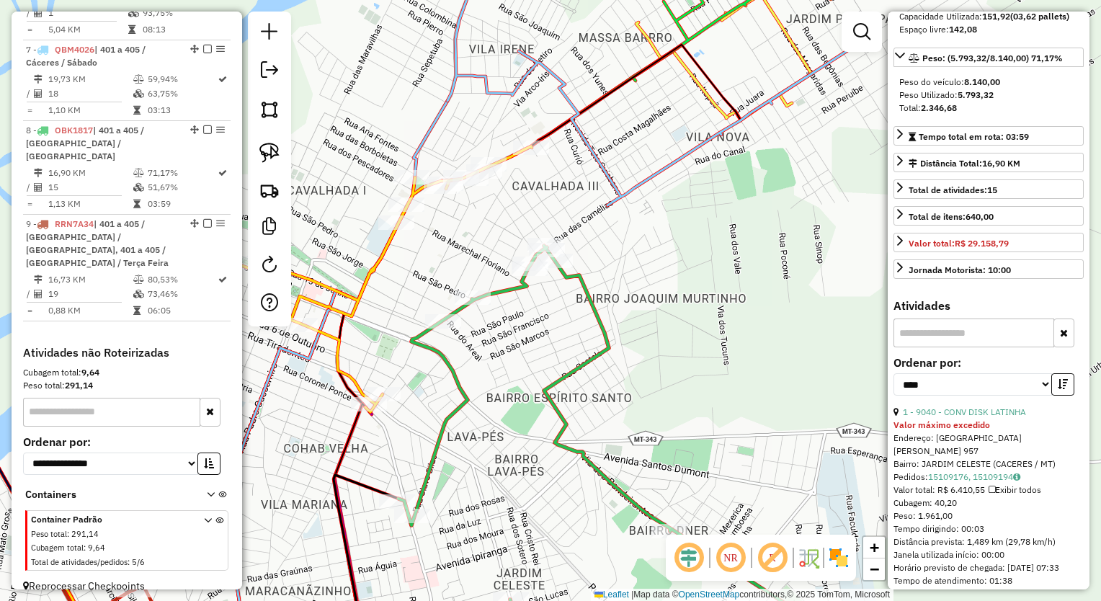
scroll to position [360, 0]
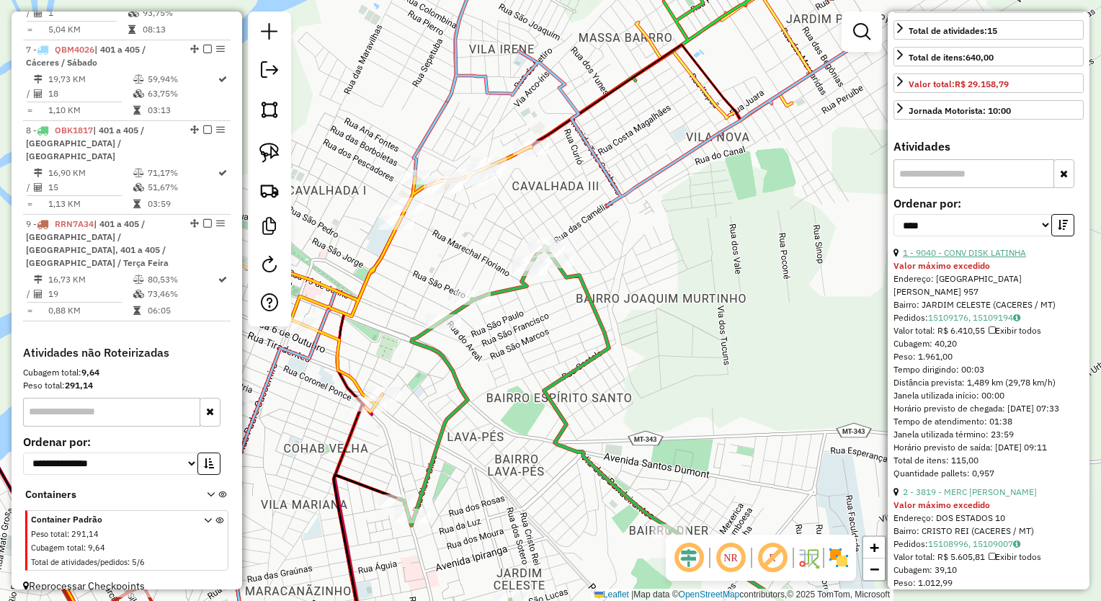
click at [980, 258] on link "1 - 9040 - CONV DISK LATINHA" at bounding box center [964, 252] width 123 height 11
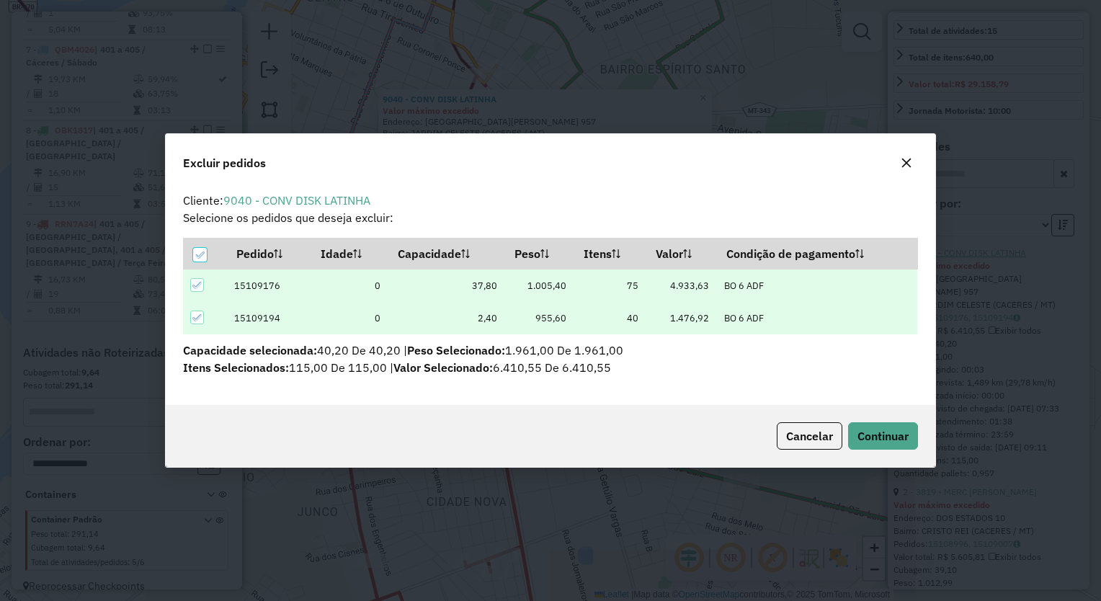
scroll to position [0, 0]
click at [879, 434] on span "Continuar" at bounding box center [883, 436] width 51 height 14
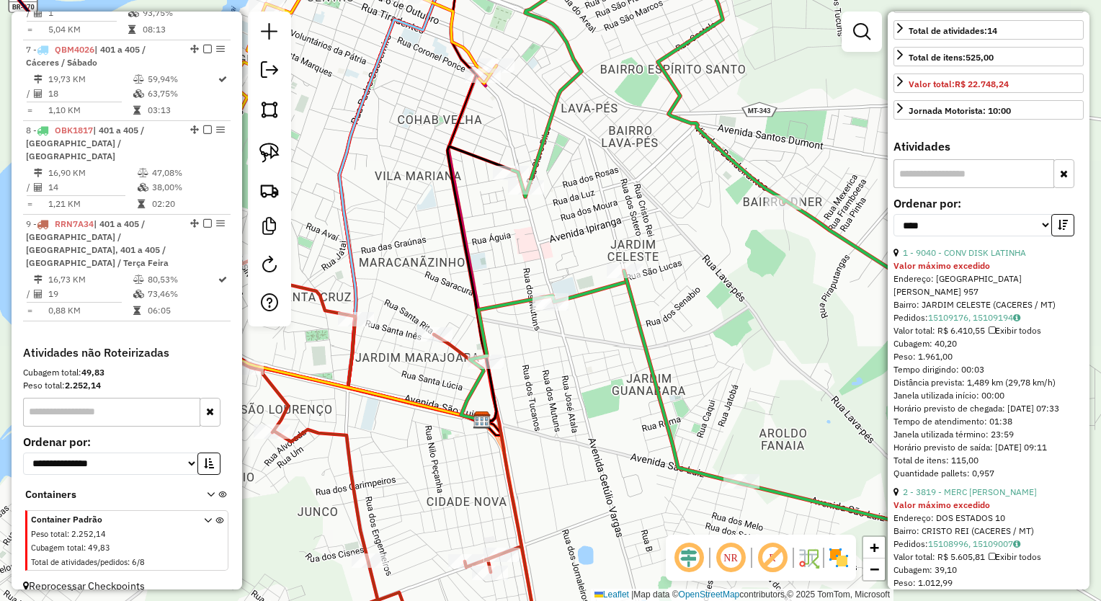
click at [250, 156] on div at bounding box center [269, 169] width 43 height 315
click at [536, 264] on div "Janela de atendimento Grade de atendimento Capacidade Transportadoras Veículos …" at bounding box center [550, 300] width 1101 height 601
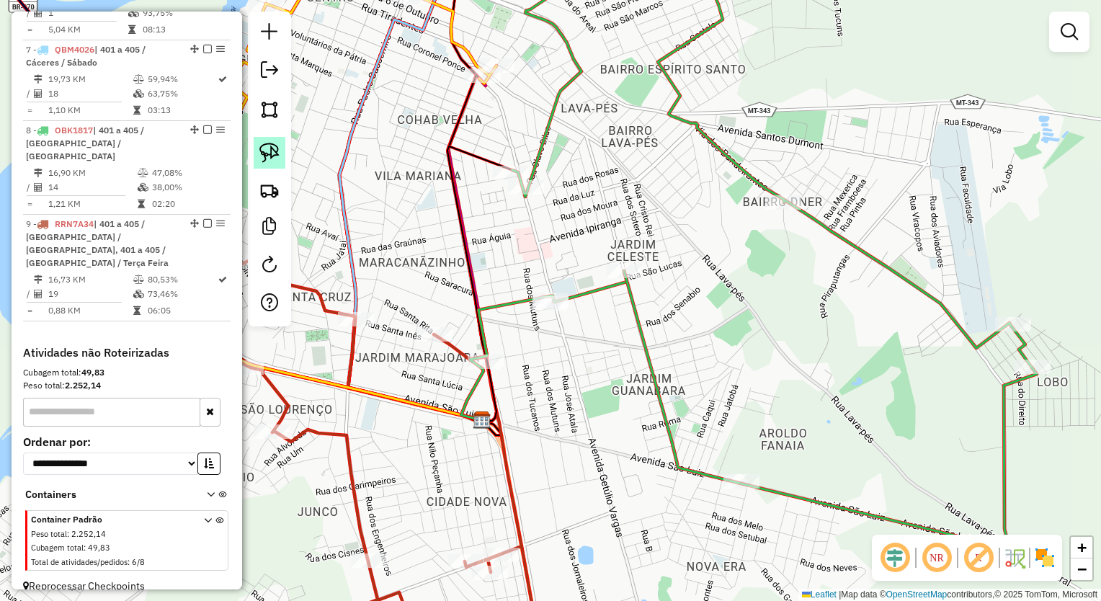
click at [266, 138] on link at bounding box center [270, 153] width 32 height 32
drag, startPoint x: 544, startPoint y: 272, endPoint x: 587, endPoint y: 296, distance: 50.0
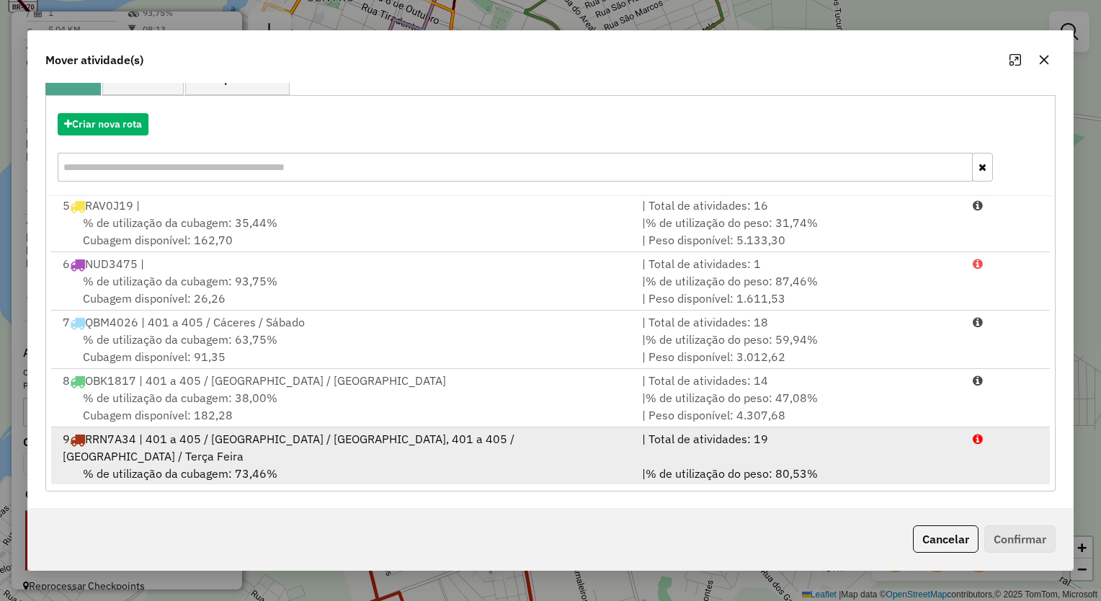
scroll to position [164, 0]
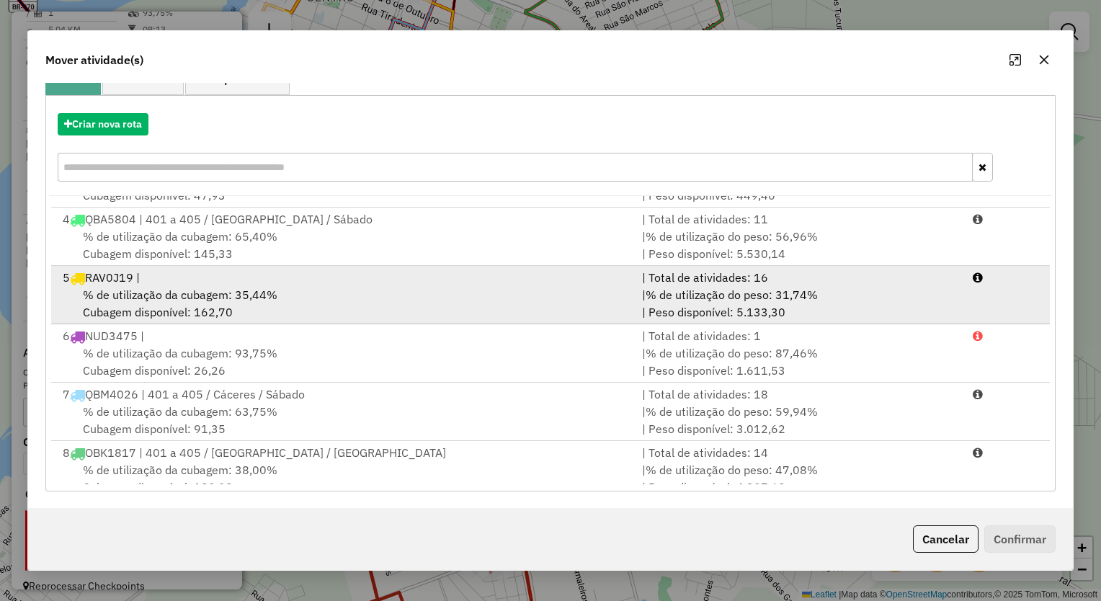
click at [167, 293] on span "% de utilização da cubagem: 35,44%" at bounding box center [180, 295] width 195 height 14
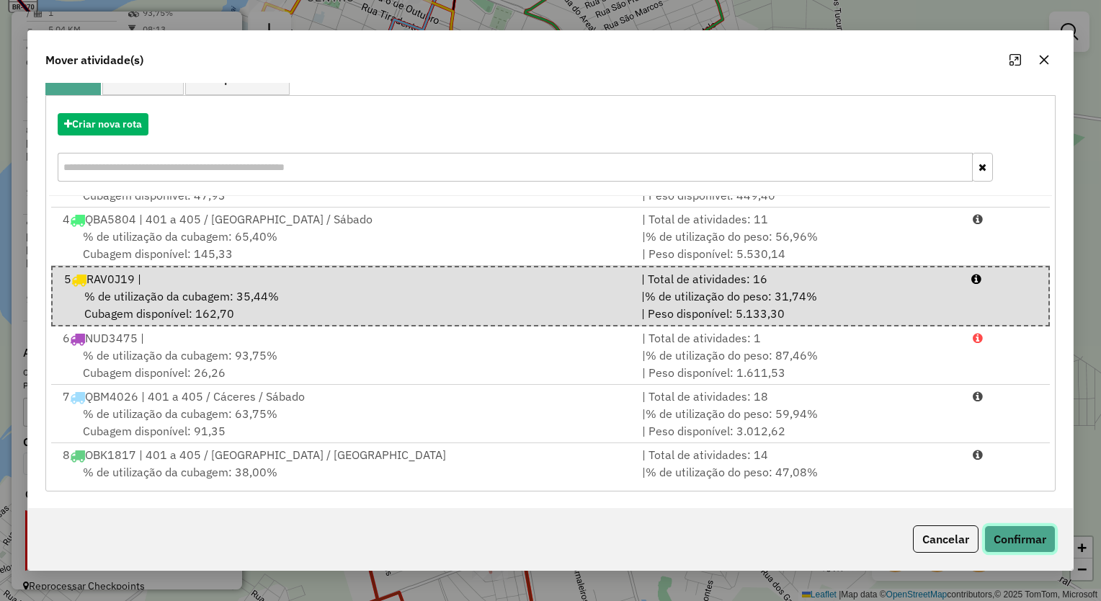
click at [1022, 544] on button "Confirmar" at bounding box center [1020, 538] width 71 height 27
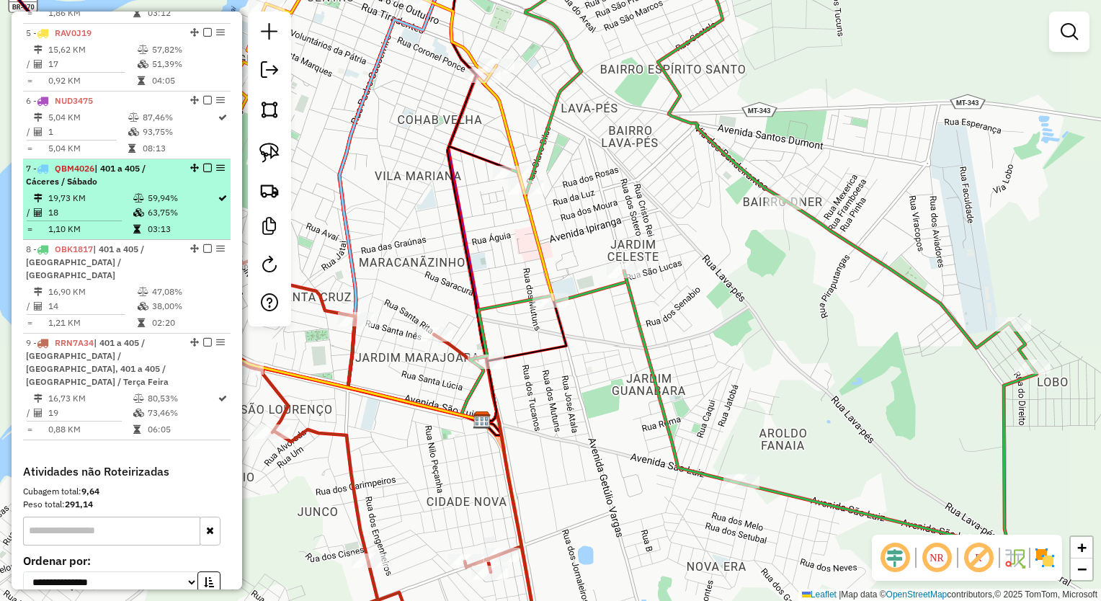
scroll to position [830, 0]
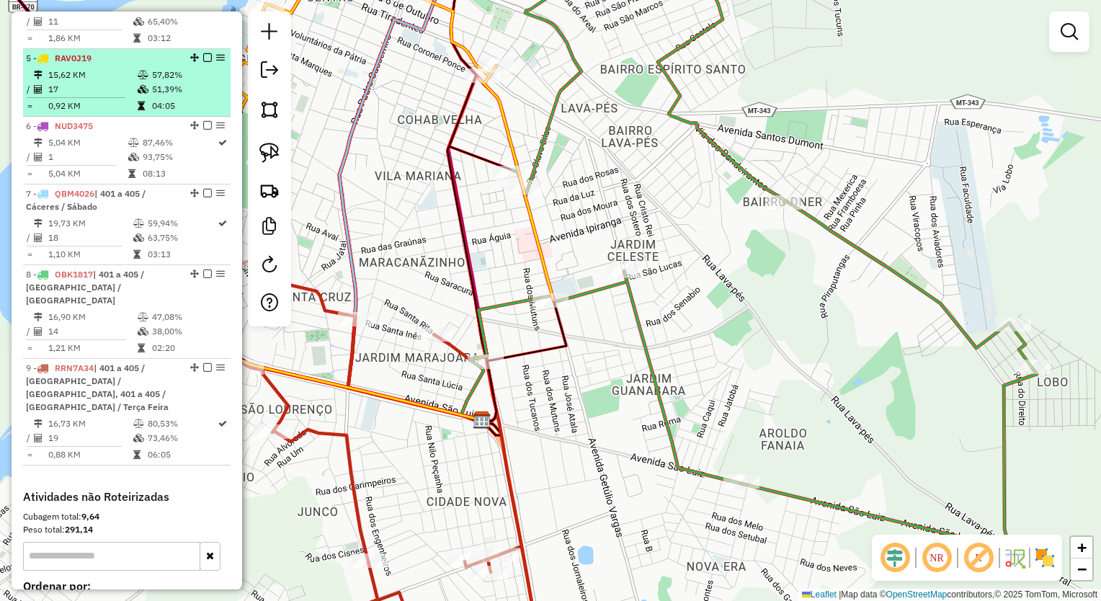
click at [167, 113] on td "04:05" at bounding box center [187, 106] width 73 height 14
select select "*********"
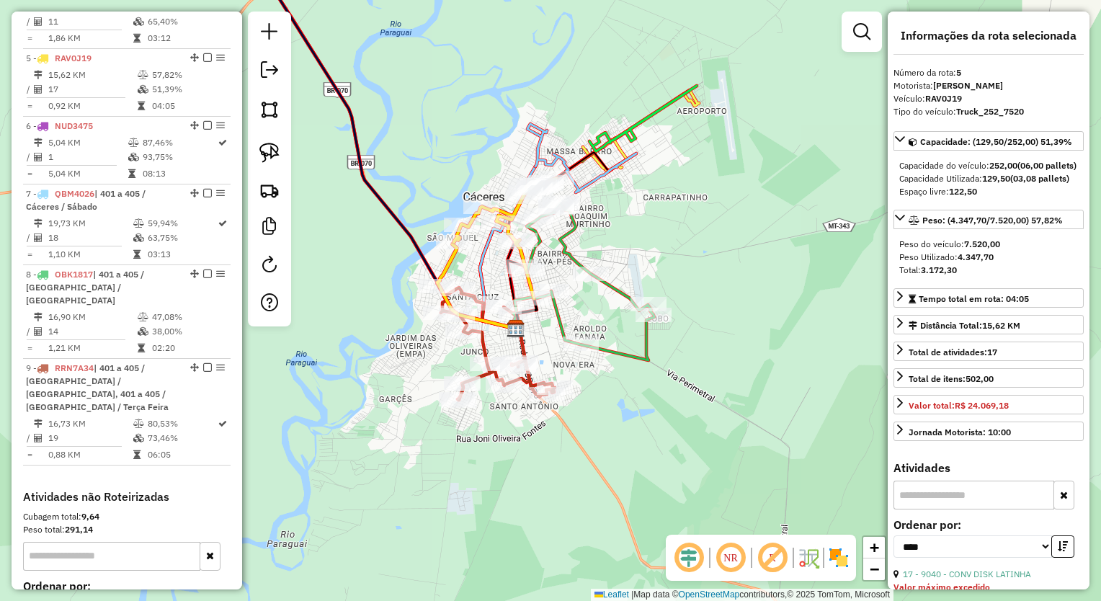
click at [641, 244] on div "Rota 8 - Placa OBK1817 9589 - [PERSON_NAME] Janela de atendimento Grade de aten…" at bounding box center [550, 300] width 1101 height 601
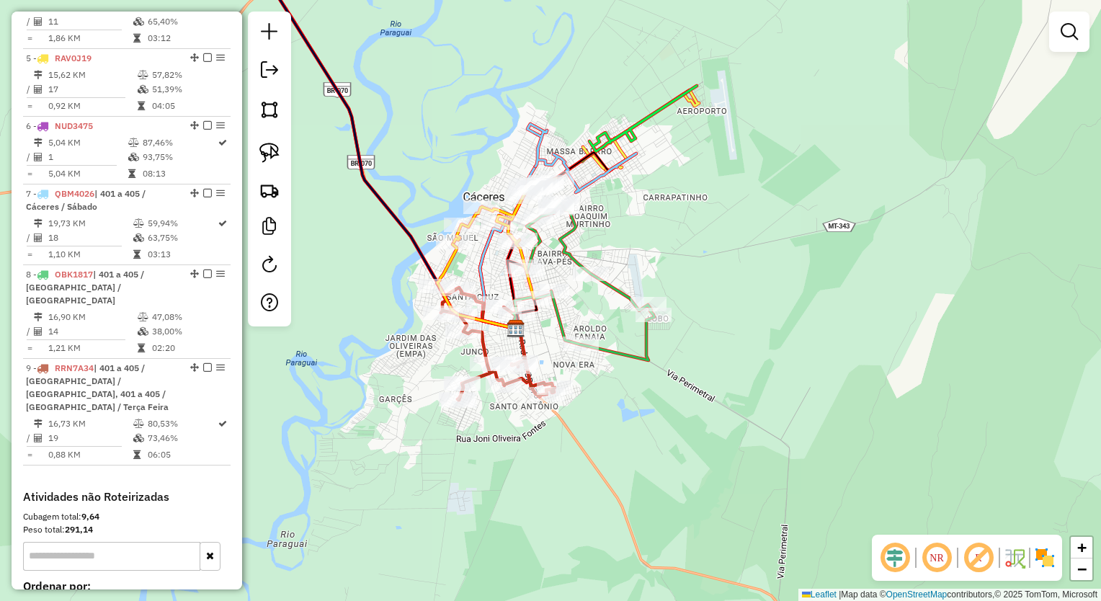
click at [631, 238] on div "Janela de atendimento Grade de atendimento Capacidade Transportadoras Veículos …" at bounding box center [550, 300] width 1101 height 601
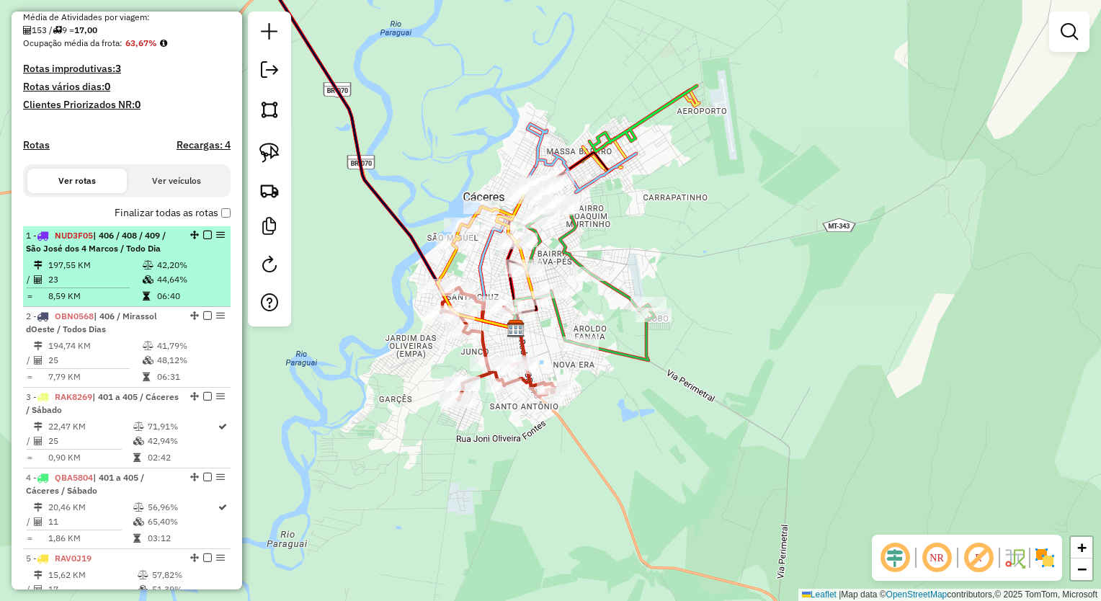
scroll to position [326, 0]
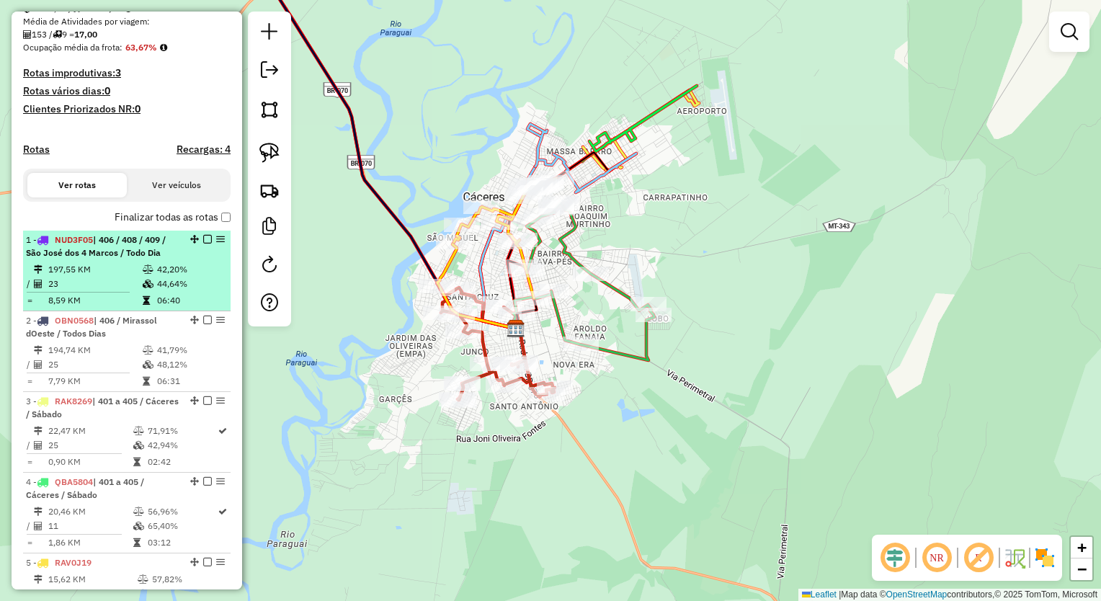
click at [169, 277] on td "42,20%" at bounding box center [190, 269] width 68 height 14
select select "*********"
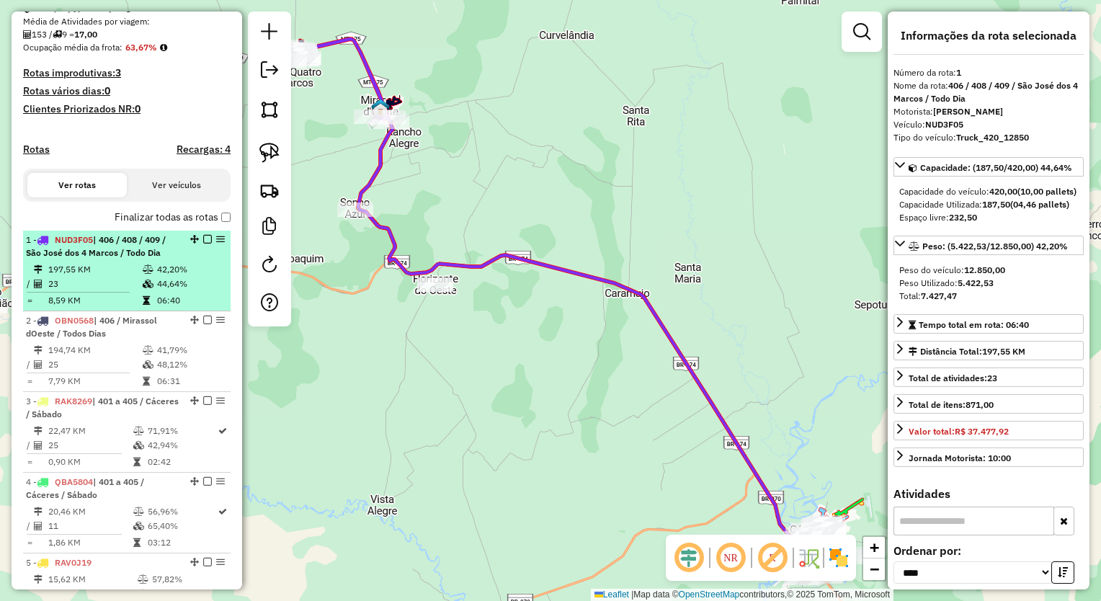
drag, startPoint x: 169, startPoint y: 278, endPoint x: 99, endPoint y: 278, distance: 70.6
click at [99, 277] on td "197,55 KM" at bounding box center [95, 269] width 94 height 14
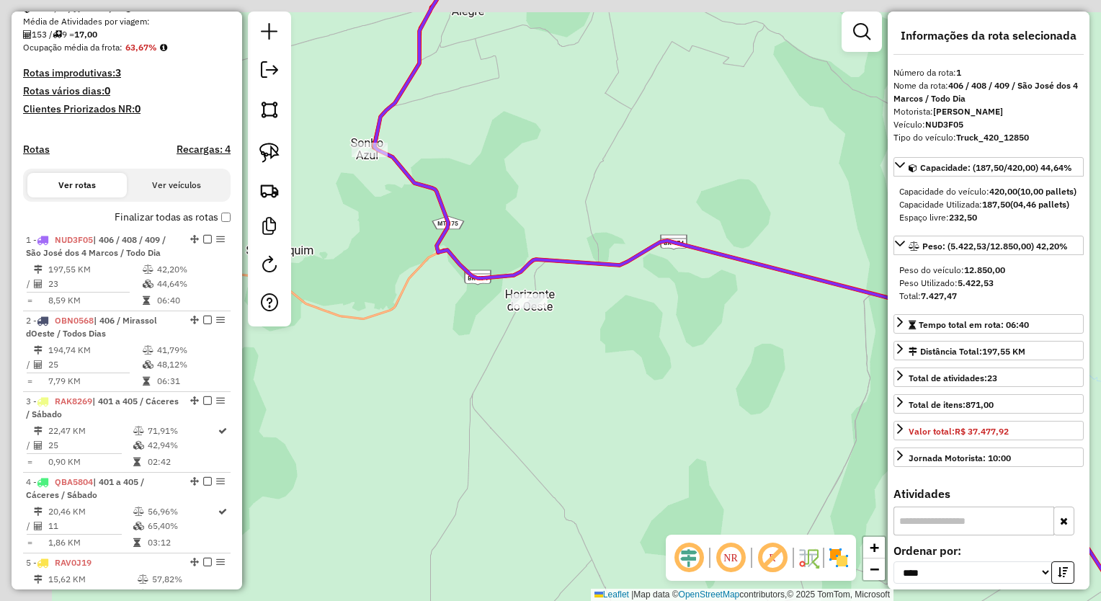
drag, startPoint x: 533, startPoint y: 238, endPoint x: 505, endPoint y: 280, distance: 51.0
click at [535, 238] on div "Janela de atendimento Grade de atendimento Capacidade Transportadoras Veículos …" at bounding box center [550, 300] width 1101 height 601
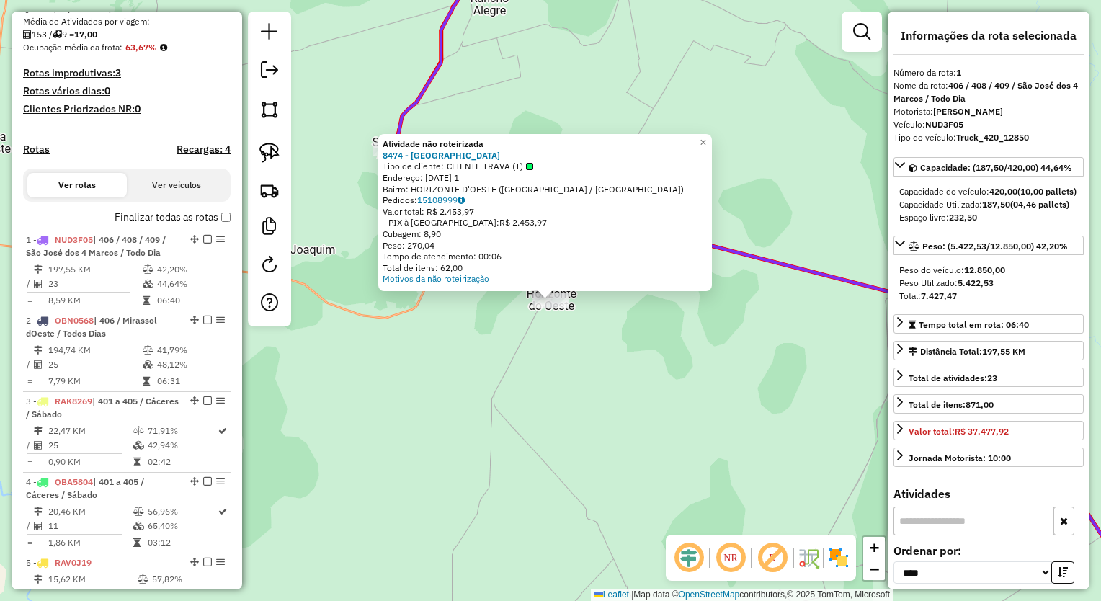
click at [533, 316] on div "Atividade não roteirizada 8474 - MERCADO HORIZONTE Tipo de cliente: CLIENTE TRA…" at bounding box center [550, 300] width 1101 height 601
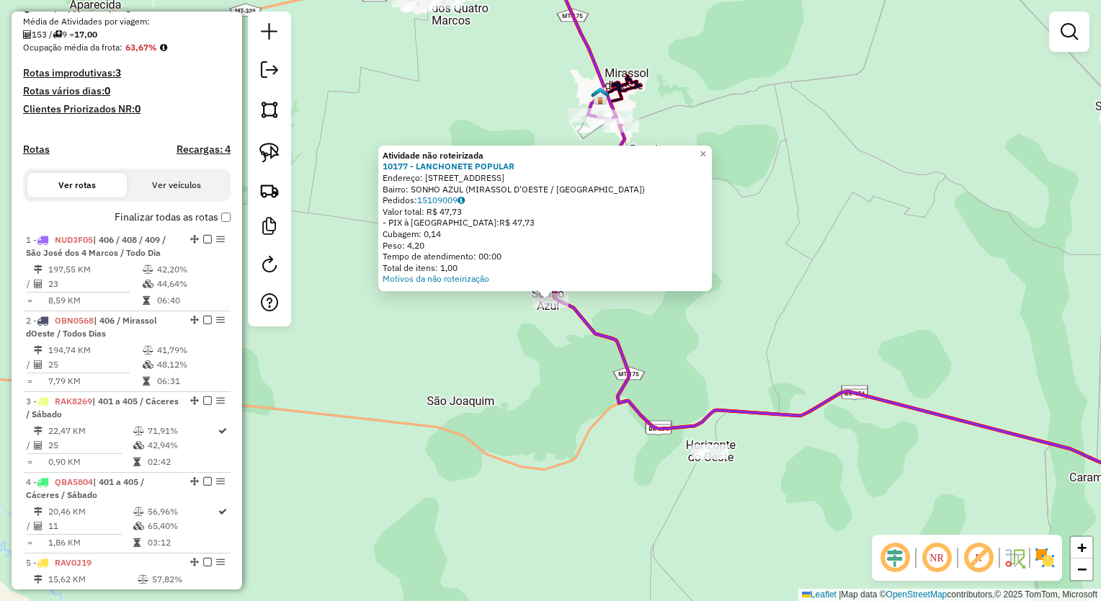
click at [699, 324] on div "Atividade não roteirizada 10177 - LANCHONETE POPULAR Endereço: [STREET_ADDRESS]…" at bounding box center [550, 300] width 1101 height 601
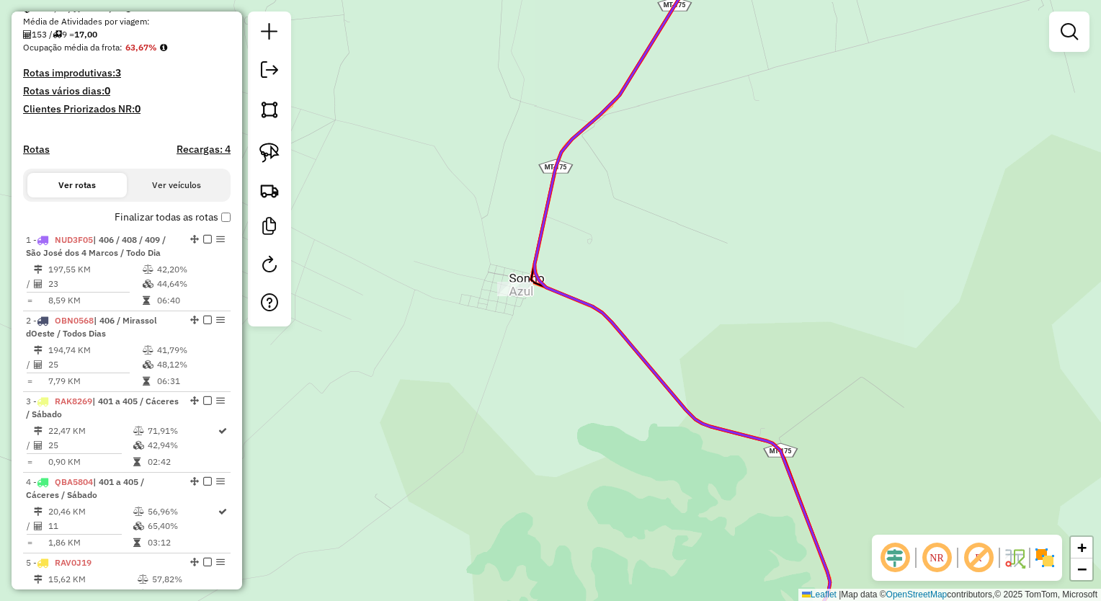
click at [548, 229] on icon at bounding box center [683, 301] width 296 height 722
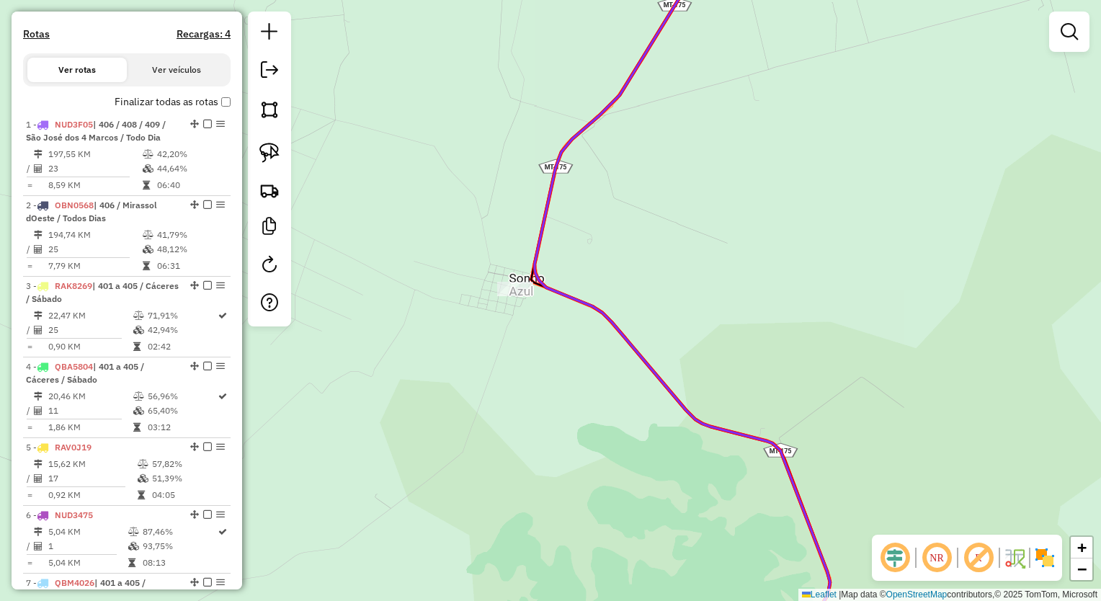
select select "*********"
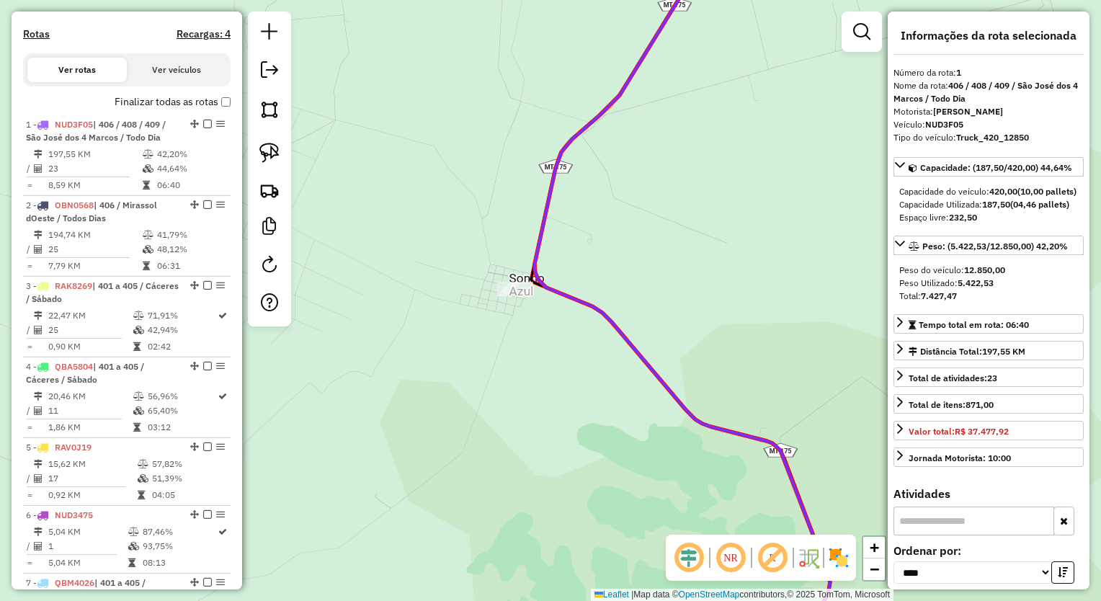
scroll to position [558, 0]
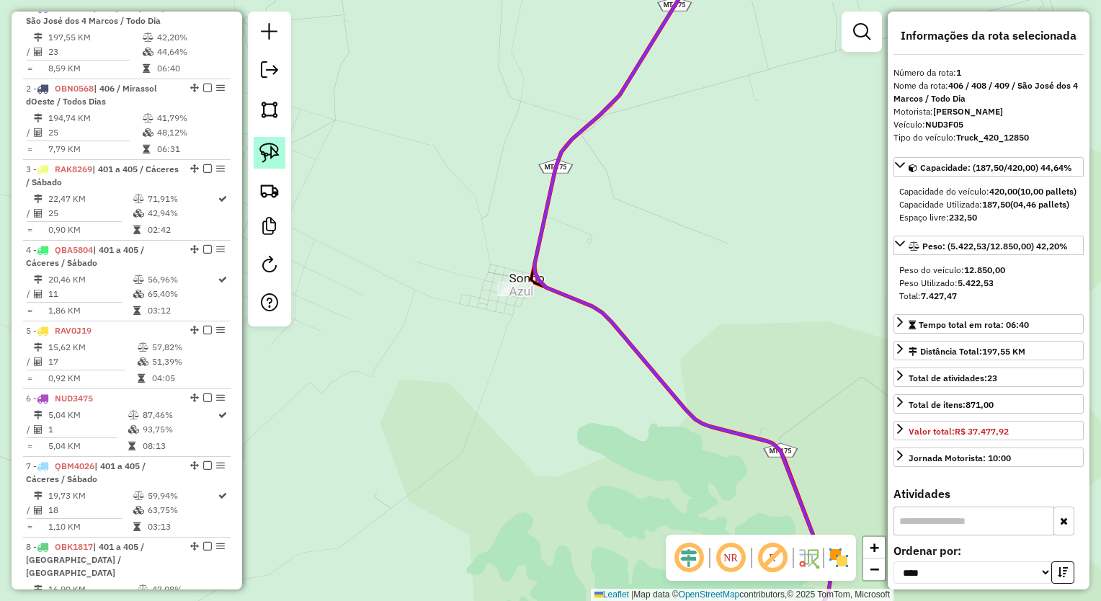
click at [272, 148] on img at bounding box center [270, 153] width 20 height 20
drag, startPoint x: 548, startPoint y: 252, endPoint x: 732, endPoint y: 303, distance: 191.5
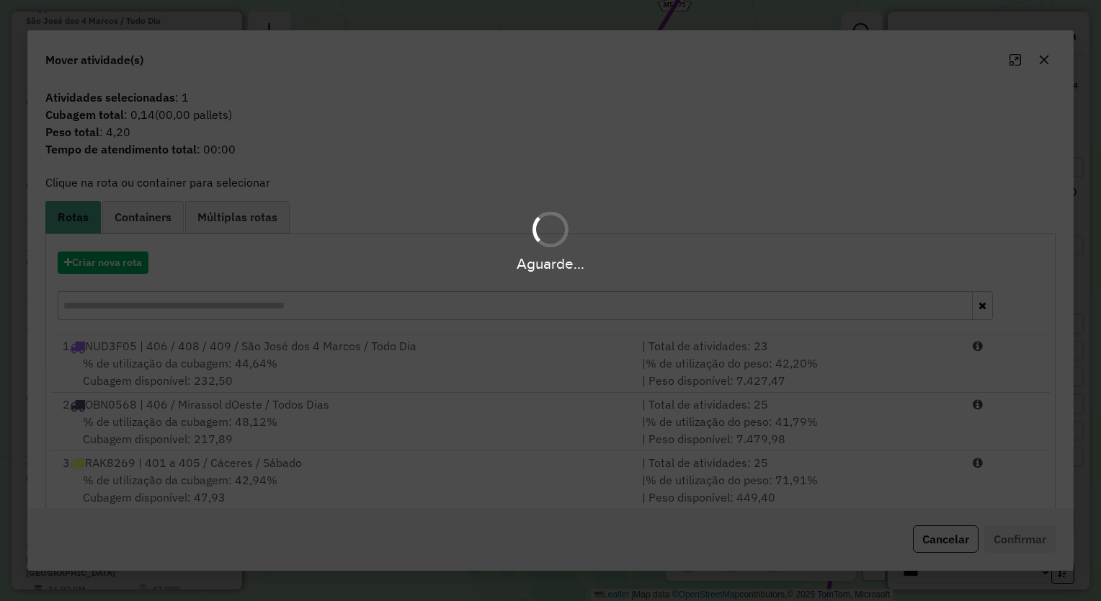
click at [1042, 59] on div "Aguarde..." at bounding box center [550, 300] width 1101 height 601
click at [1044, 61] on div "Aguarde..." at bounding box center [550, 300] width 1101 height 601
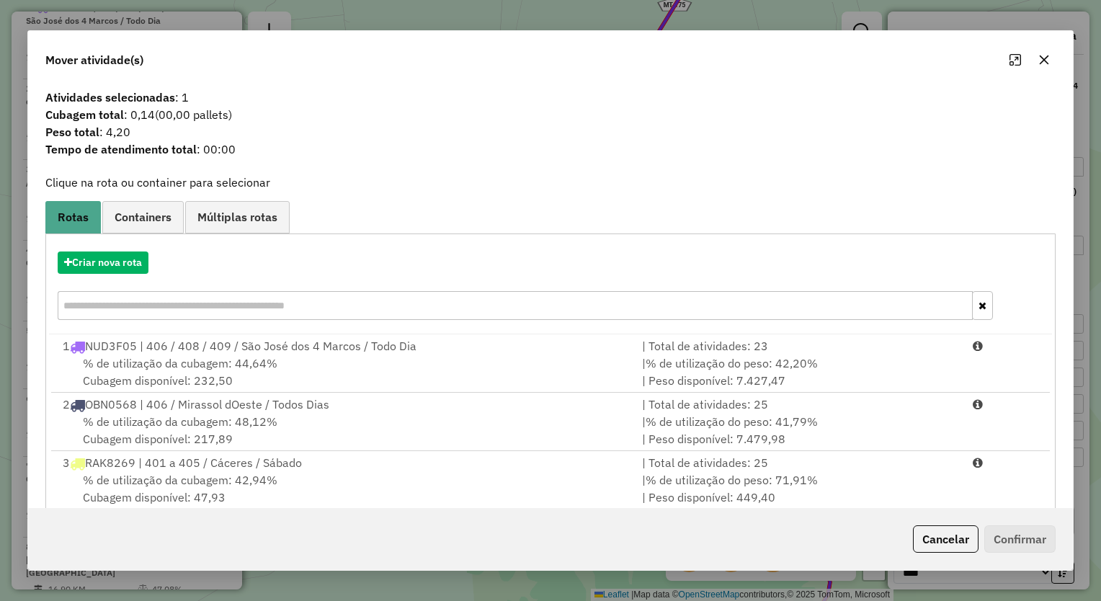
click at [1044, 61] on icon "button" at bounding box center [1044, 59] width 9 height 9
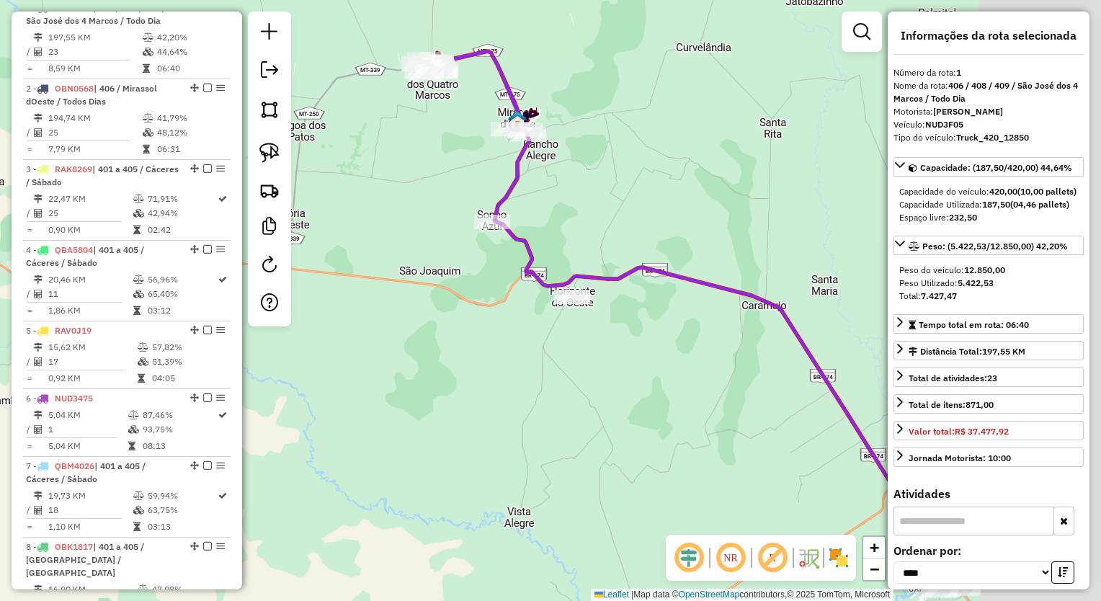
drag, startPoint x: 603, startPoint y: 206, endPoint x: 561, endPoint y: 188, distance: 45.5
click at [573, 192] on div "Janela de atendimento Grade de atendimento Capacidade Transportadoras Veículos …" at bounding box center [550, 300] width 1101 height 601
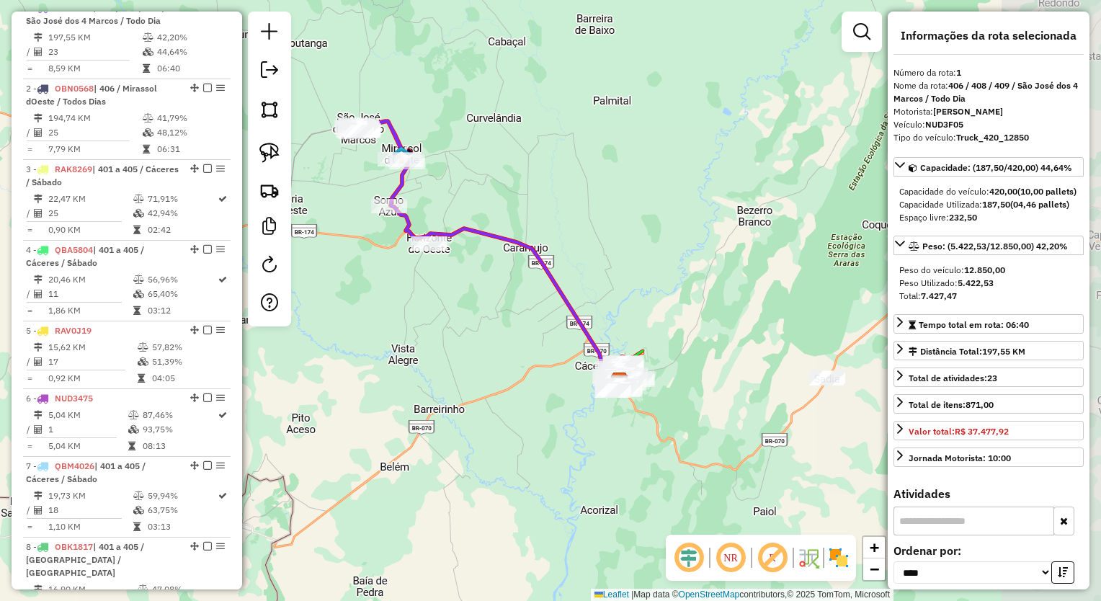
drag, startPoint x: 745, startPoint y: 234, endPoint x: 682, endPoint y: 241, distance: 63.8
click at [682, 241] on div "Janela de atendimento Grade de atendimento Capacidade Transportadoras Veículos …" at bounding box center [550, 300] width 1101 height 601
drag, startPoint x: 713, startPoint y: 273, endPoint x: 559, endPoint y: 226, distance: 161.2
click at [559, 226] on div "Janela de atendimento Grade de atendimento Capacidade Transportadoras Veículos …" at bounding box center [550, 300] width 1101 height 601
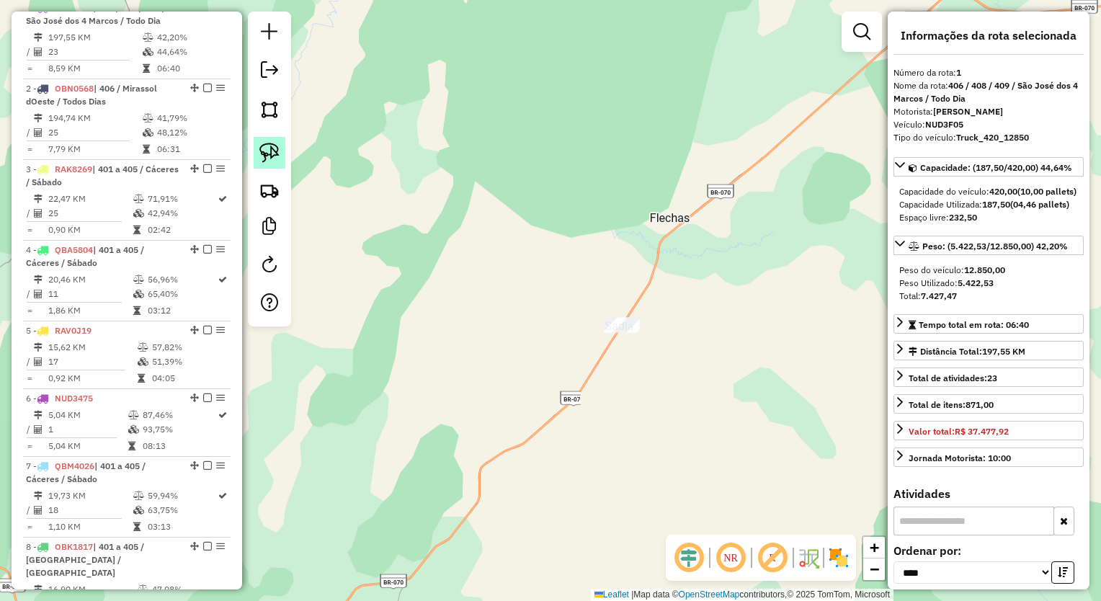
click at [270, 147] on img at bounding box center [270, 153] width 20 height 20
drag, startPoint x: 629, startPoint y: 229, endPoint x: 943, endPoint y: 399, distance: 356.7
click at [943, 399] on hb-router-mapa "Informações da Sessão 980337 - [DATE] Criação: [DATE] 19:13 Depósito: Vyas - Ca…" at bounding box center [550, 300] width 1101 height 601
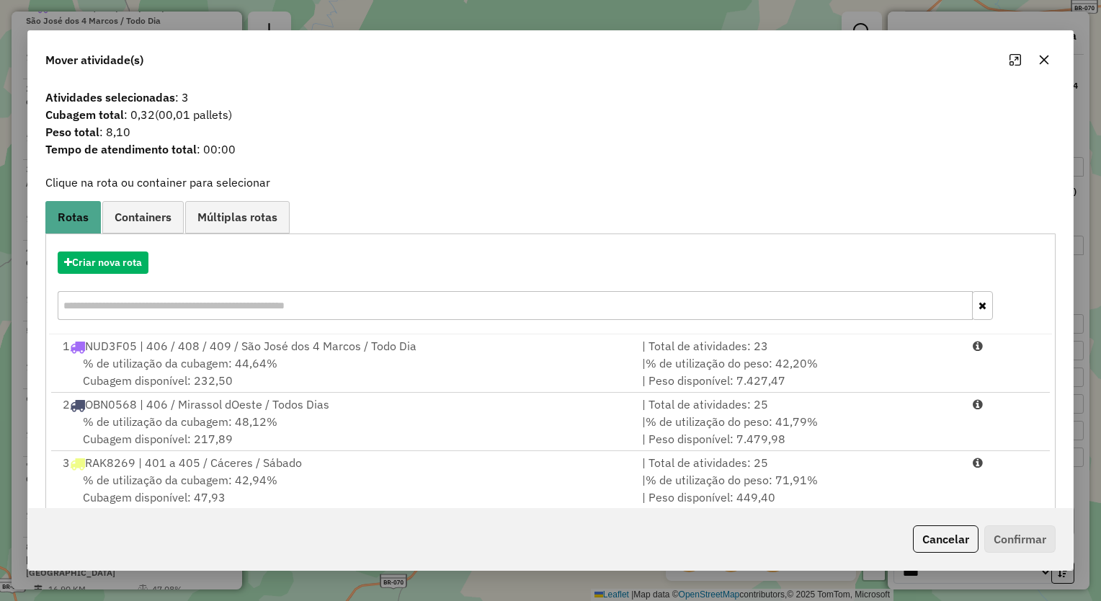
click at [1037, 64] on button "button" at bounding box center [1044, 59] width 23 height 23
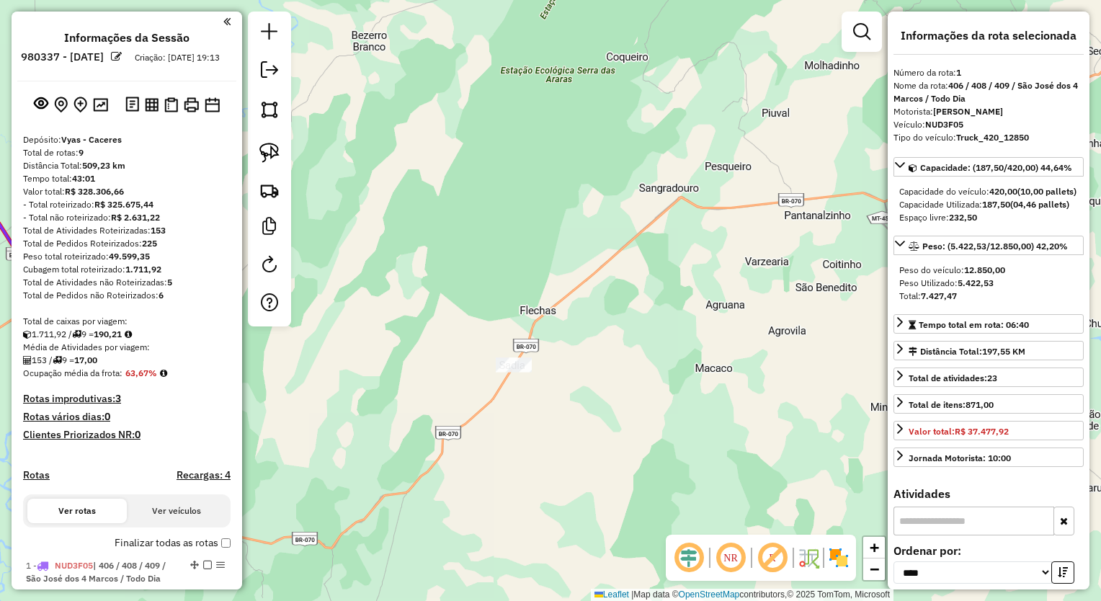
scroll to position [0, 0]
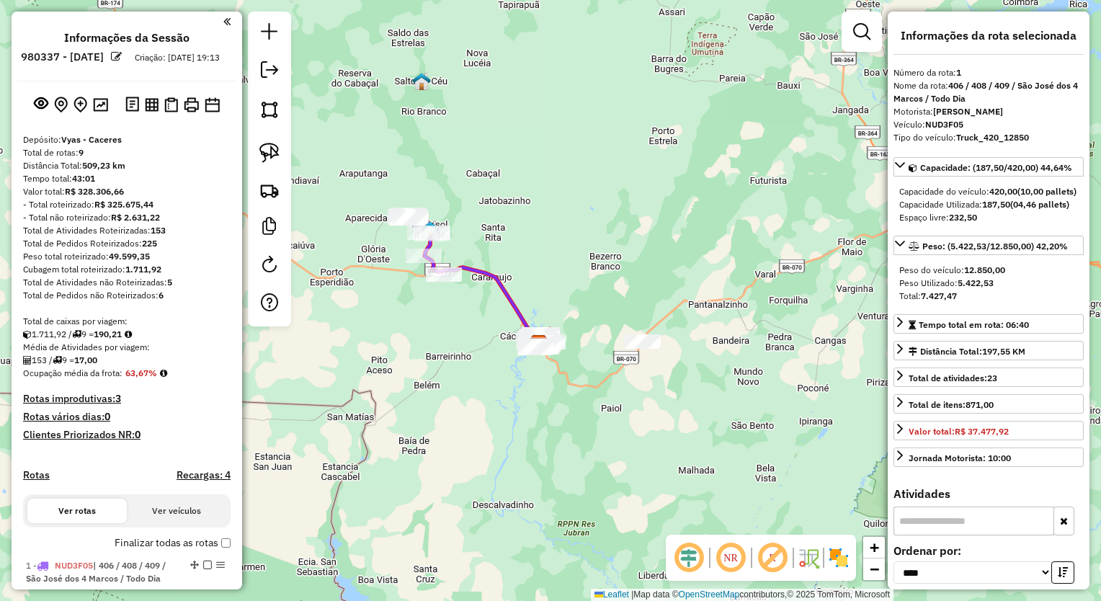
drag, startPoint x: 625, startPoint y: 252, endPoint x: 657, endPoint y: 249, distance: 32.6
click at [657, 249] on div "Janela de atendimento Grade de atendimento Capacidade Transportadoras Veículos …" at bounding box center [550, 300] width 1101 height 601
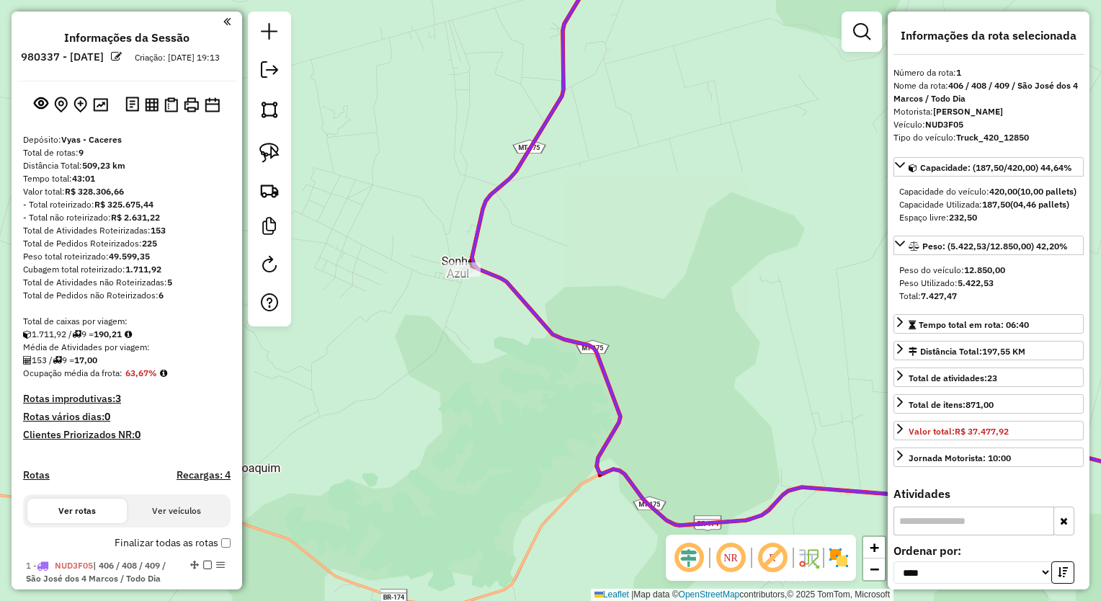
drag, startPoint x: 657, startPoint y: 138, endPoint x: 613, endPoint y: 436, distance: 301.0
click at [621, 468] on div "Janela de atendimento Grade de atendimento Capacidade Transportadoras Veículos …" at bounding box center [550, 300] width 1101 height 601
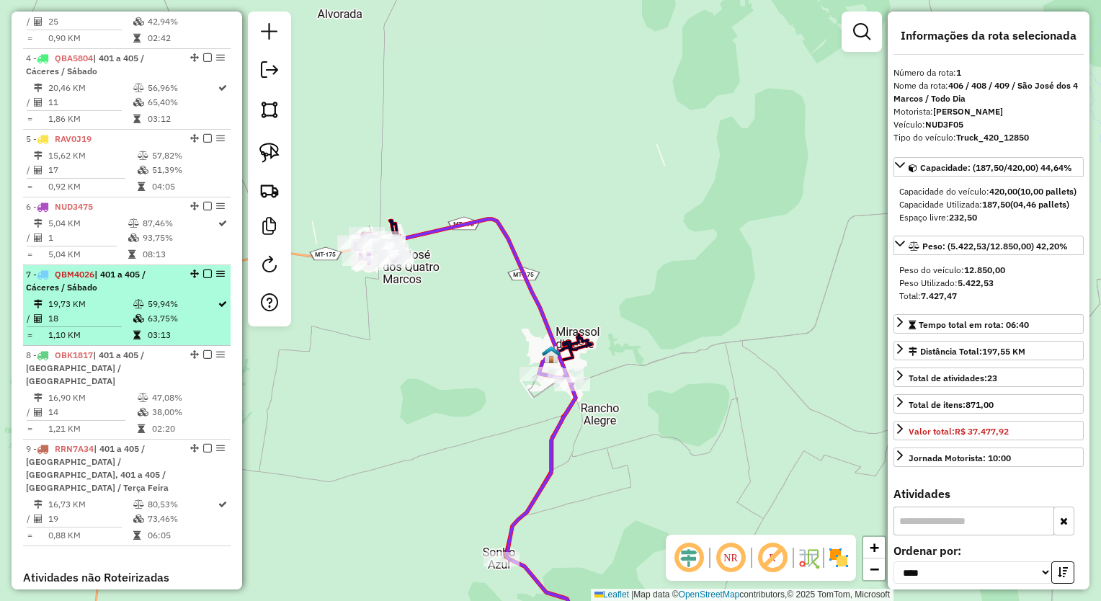
scroll to position [793, 0]
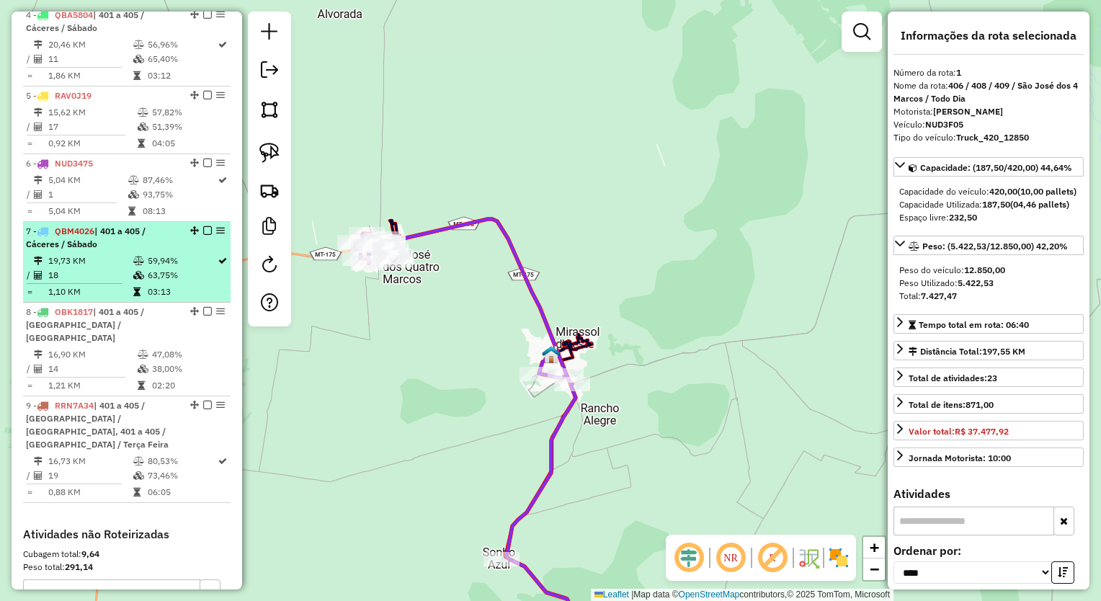
click at [133, 265] on icon at bounding box center [138, 261] width 11 height 9
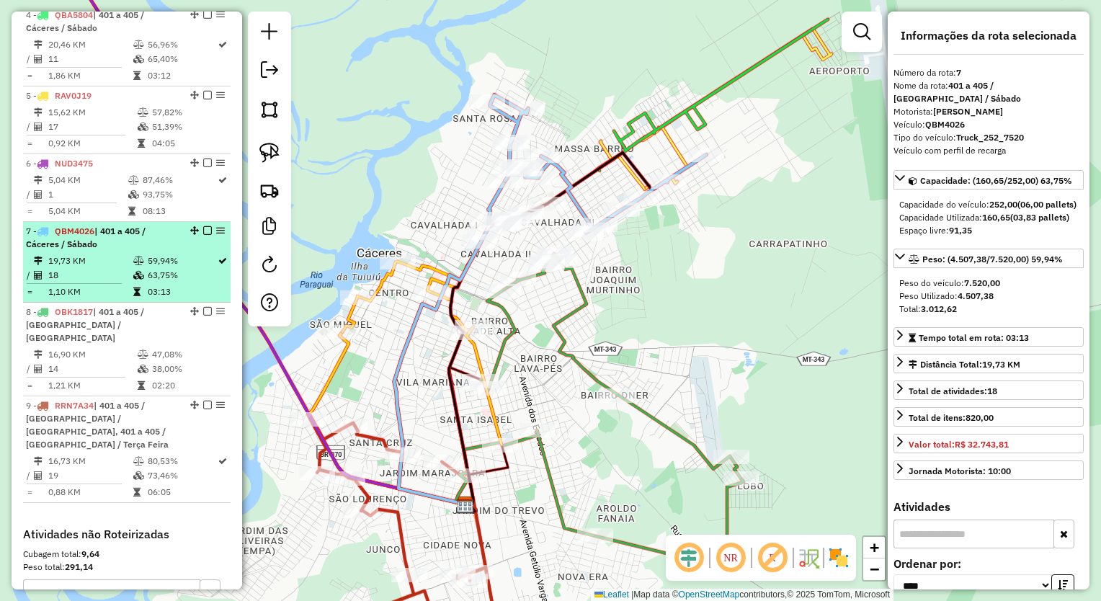
click at [65, 268] on td "19,73 KM" at bounding box center [90, 261] width 85 height 14
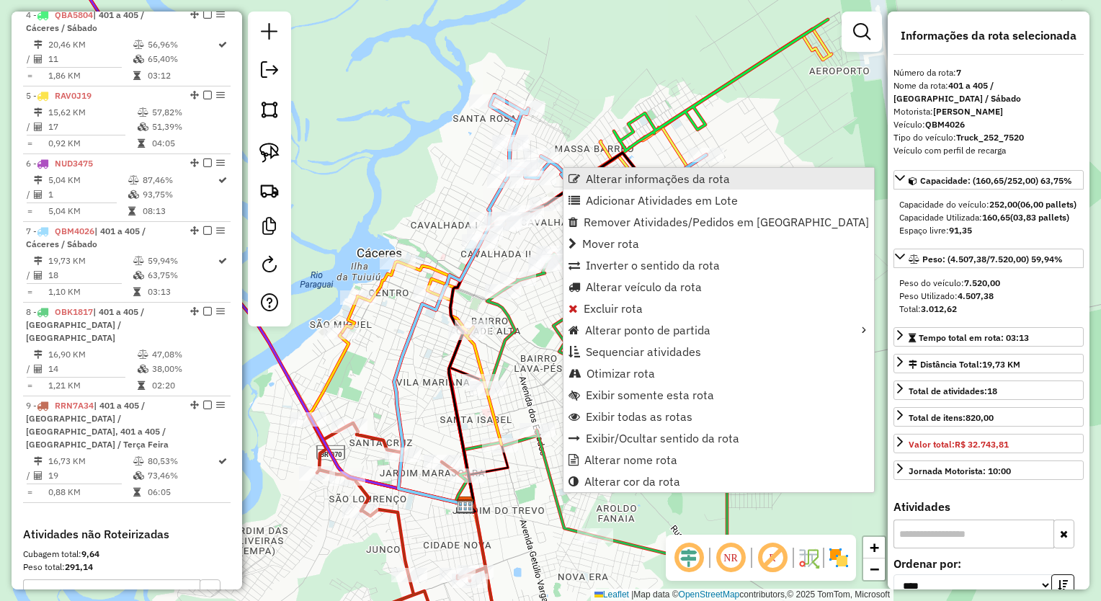
scroll to position [975, 0]
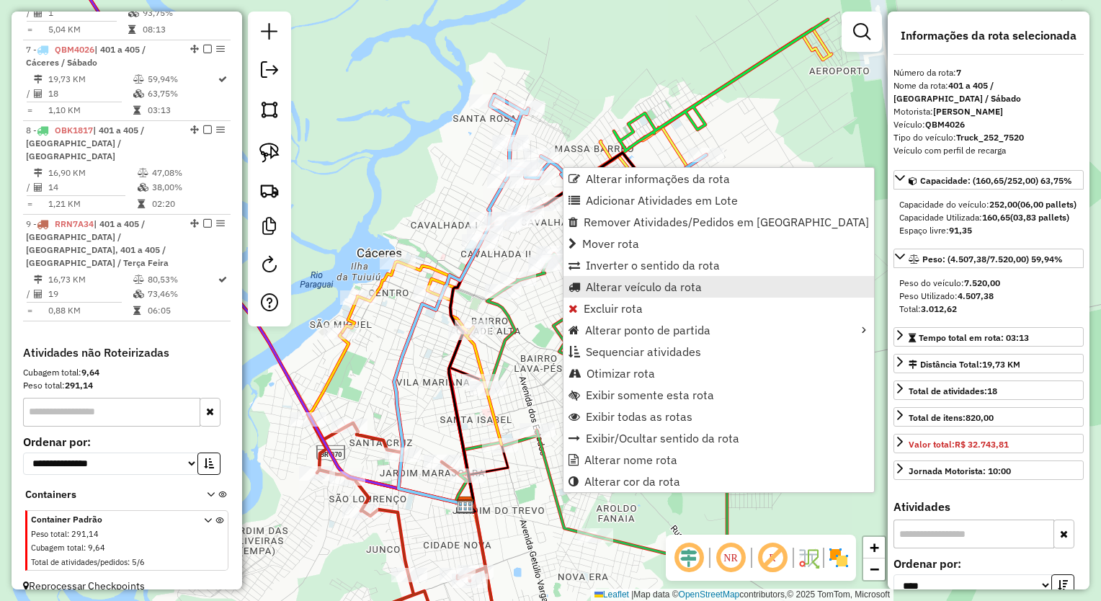
click at [660, 291] on span "Alterar veículo da rota" at bounding box center [644, 287] width 116 height 12
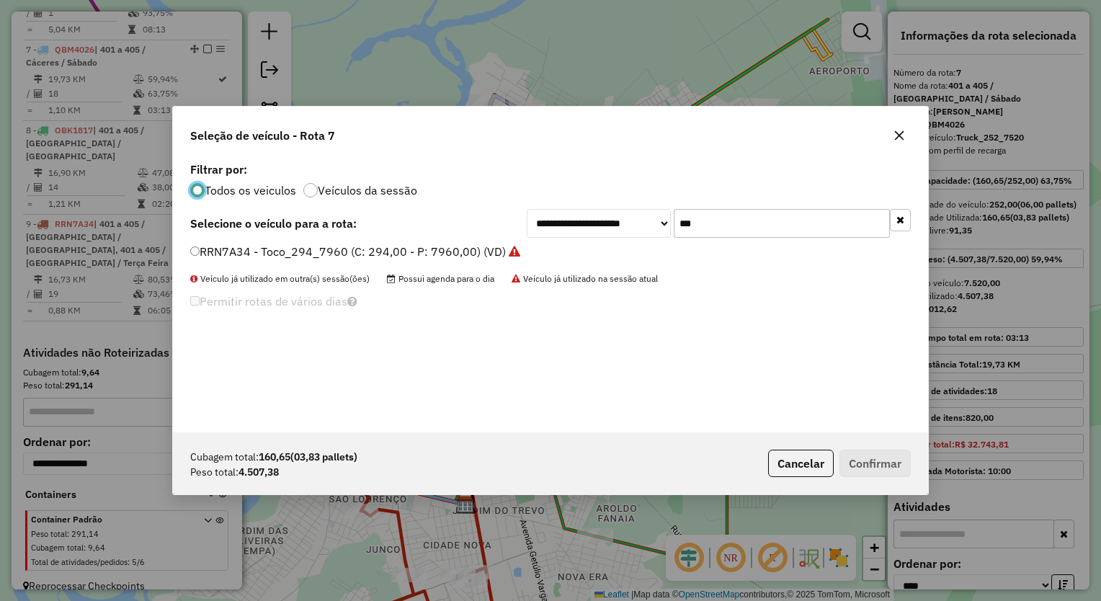
scroll to position [7, 4]
drag, startPoint x: 732, startPoint y: 222, endPoint x: 474, endPoint y: 211, distance: 259.0
click at [474, 209] on div "**********" at bounding box center [550, 223] width 721 height 29
type input "***"
click at [458, 247] on label "QCM3C82 - Toco_294_8140 (C: 294,00 - P: 8140,00) (VD)" at bounding box center [349, 251] width 318 height 17
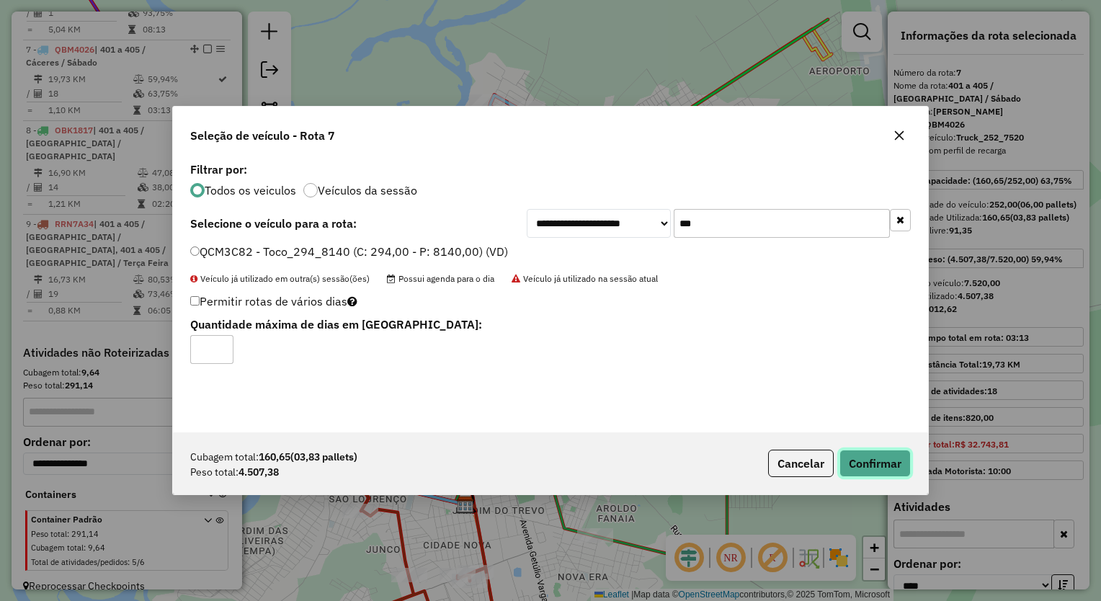
click at [887, 469] on button "Confirmar" at bounding box center [875, 463] width 71 height 27
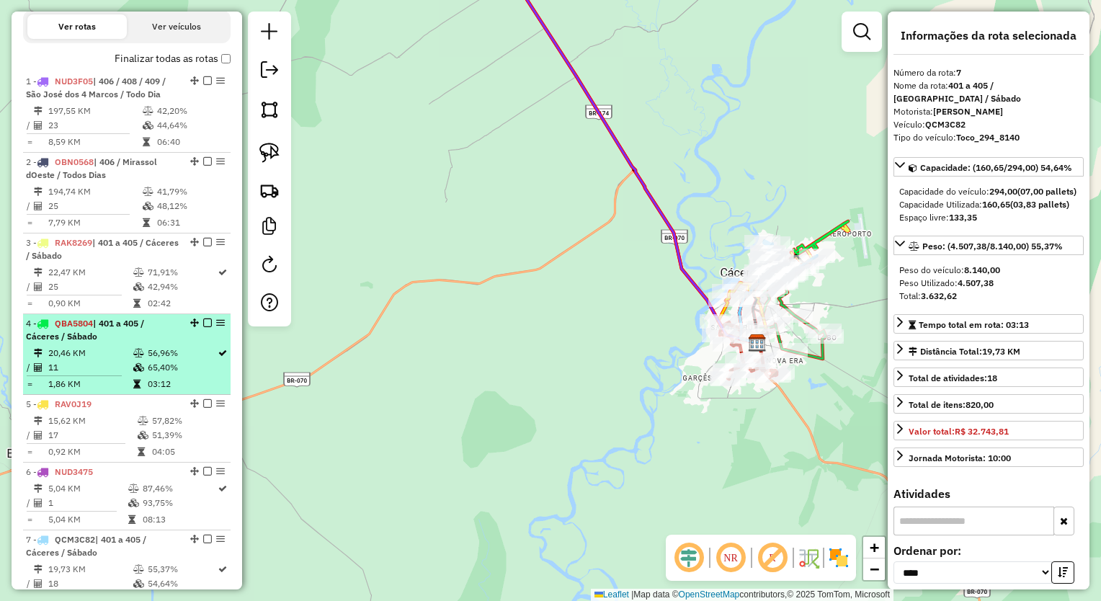
scroll to position [470, 0]
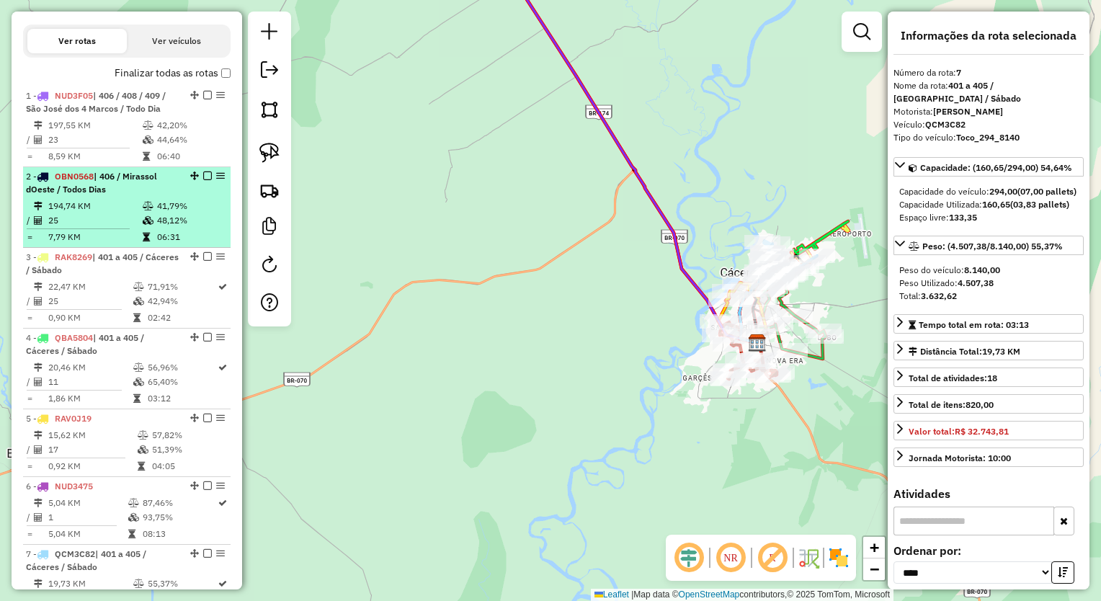
click at [148, 228] on td at bounding box center [149, 220] width 14 height 14
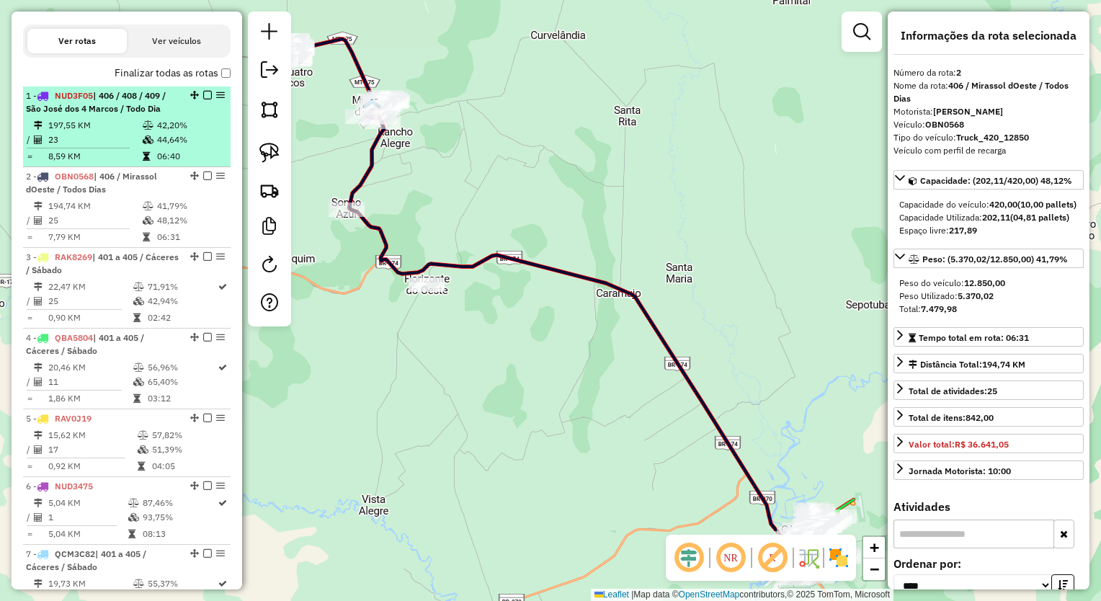
click at [142, 163] on td at bounding box center [149, 156] width 14 height 14
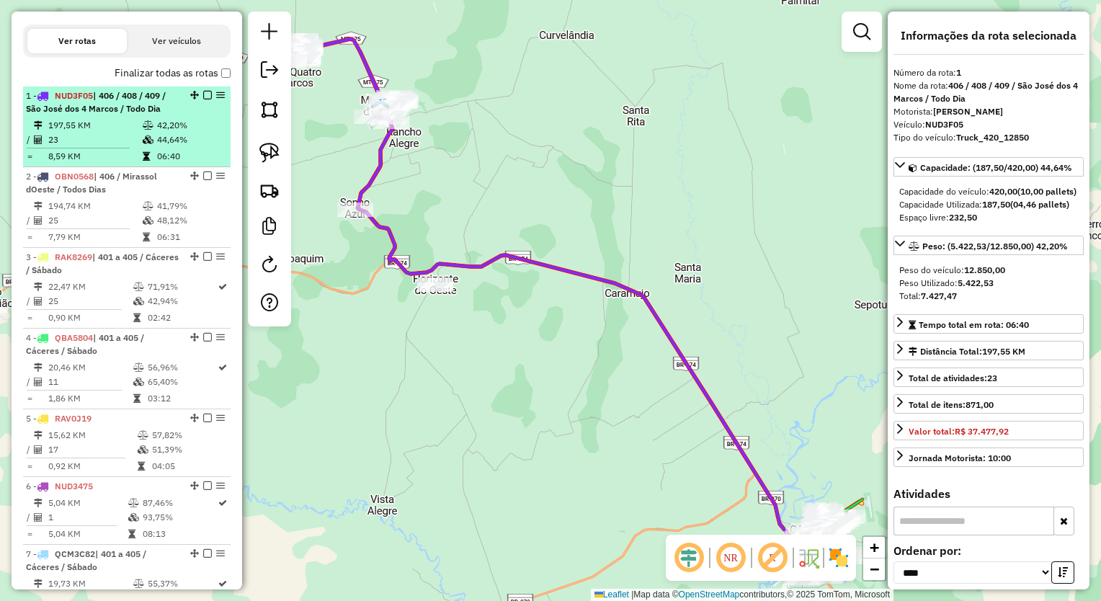
drag, startPoint x: 146, startPoint y: 203, endPoint x: 150, endPoint y: 151, distance: 52.7
click at [145, 196] on div "2 - OBN0568 | 406 / Mirassol dOeste / Todos Dias" at bounding box center [102, 183] width 153 height 26
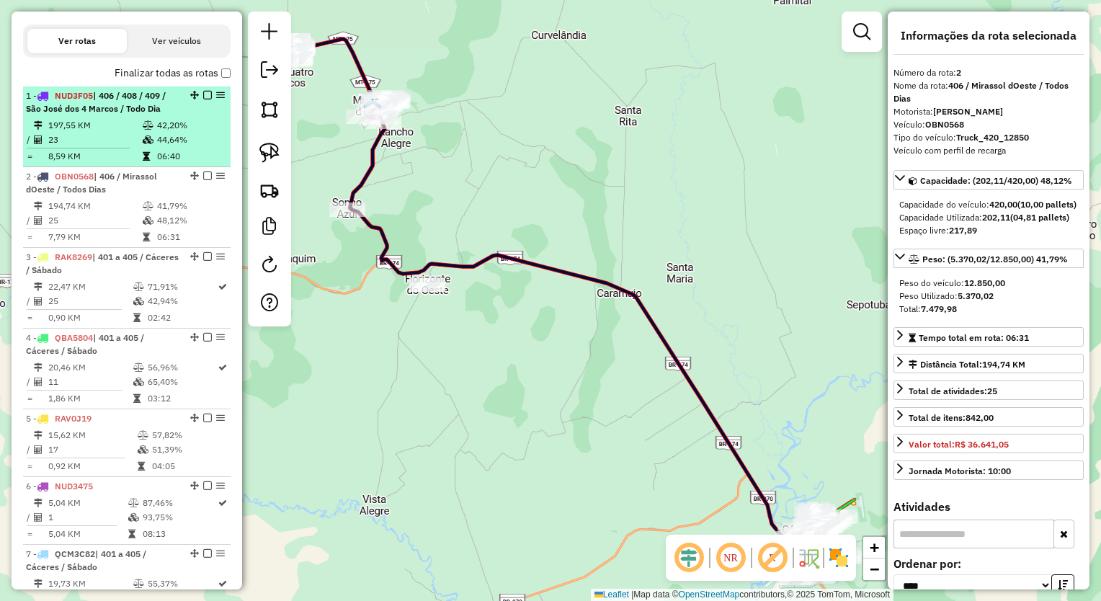
click at [150, 133] on td at bounding box center [149, 125] width 14 height 14
